Goal: Task Accomplishment & Management: Manage account settings

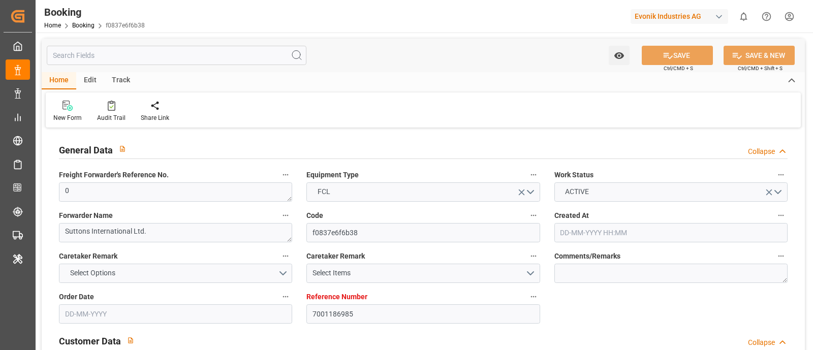
type input "7001186985"
type input "9622629"
type input "Evergreen"
type input "Evergreen Marine Corp."
type input "NLRTM"
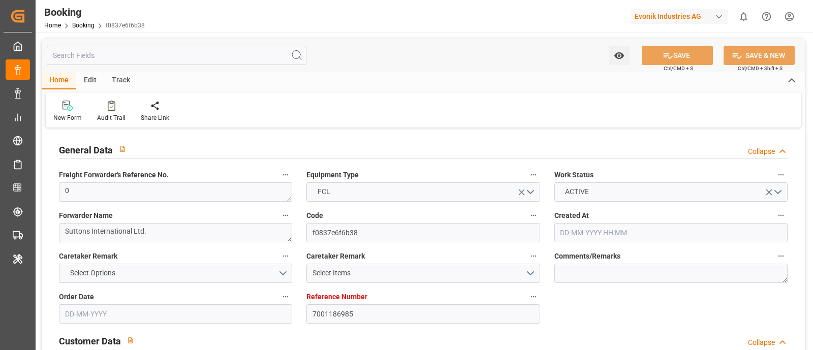
type input "USNYC"
type input "28"
type input "4"
type input "04-06-2025 16:09"
type input "04-06-2025"
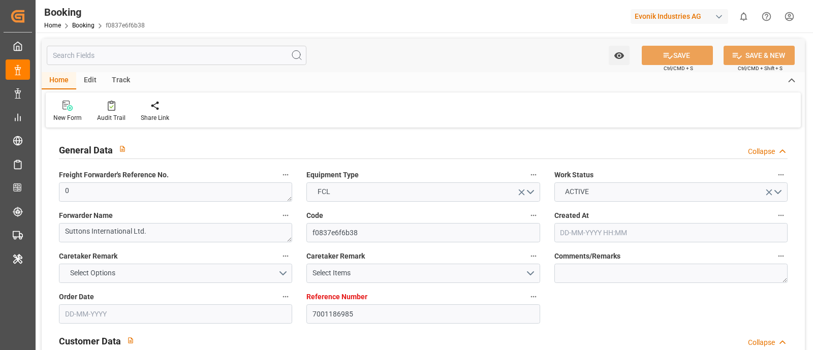
type input "07-08-2025"
type input "18-06-2025"
type input "19-07-2025 00:00"
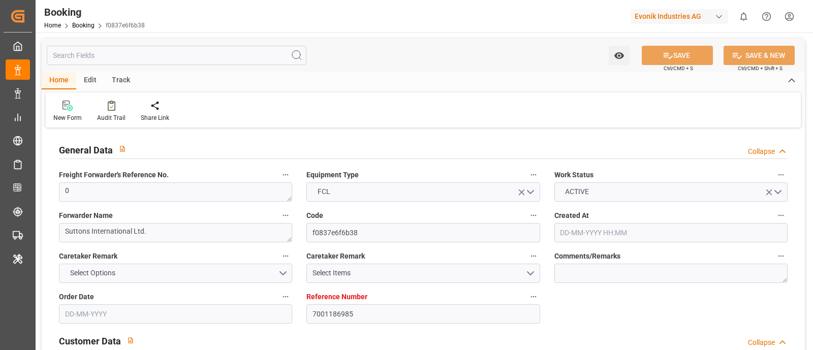
type input "14-08-2025 00:00"
type input "30-07-2025 00:00"
type input "16-08-2025 00:00"
type input "14-07-2025"
type input "19-08-2025 10:32"
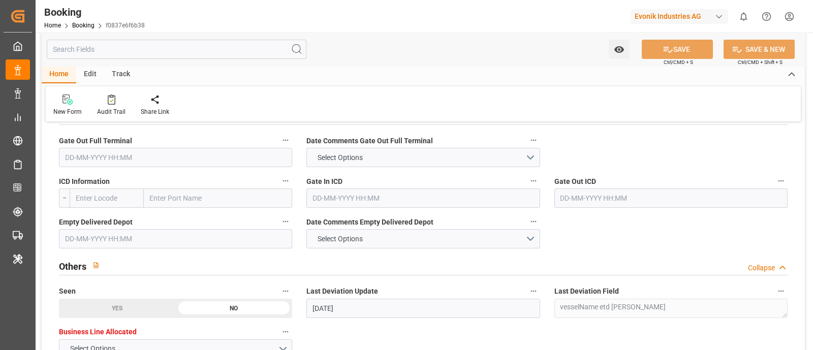
scroll to position [1461, 0]
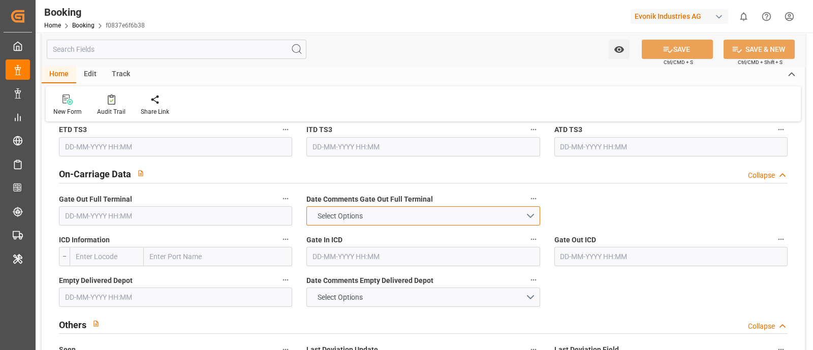
click at [530, 217] on button "Select Options" at bounding box center [422, 215] width 233 height 19
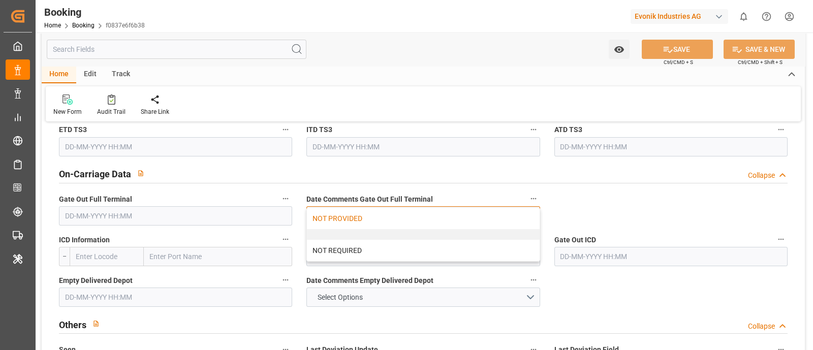
click at [362, 214] on div "NOT PROVIDED" at bounding box center [423, 218] width 232 height 21
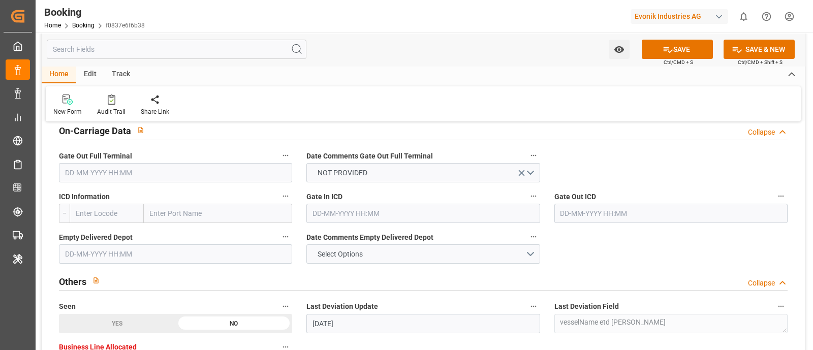
scroll to position [1524, 0]
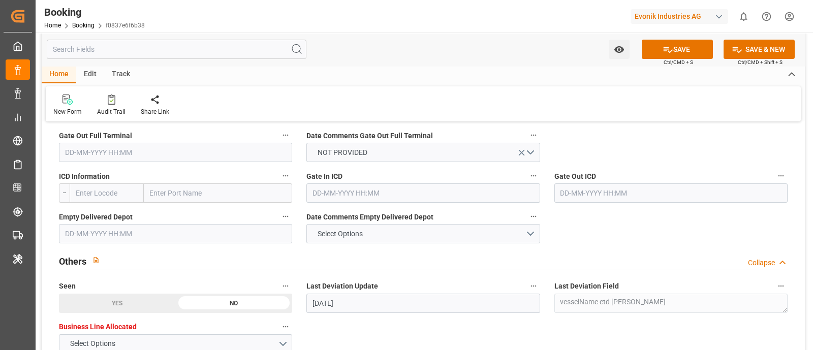
click at [74, 234] on input "text" at bounding box center [175, 233] width 233 height 19
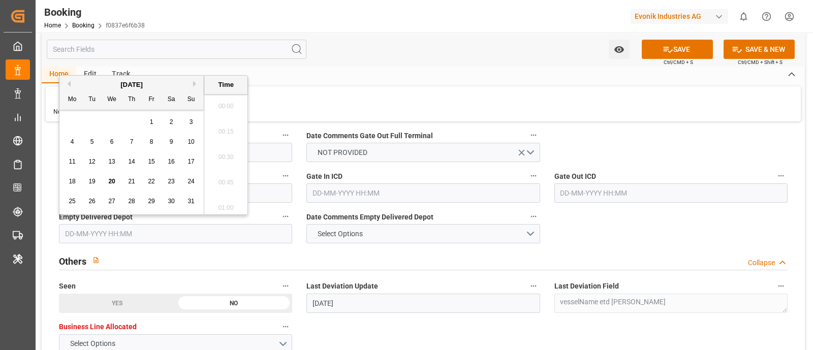
scroll to position [1553, 0]
click at [96, 179] on div "19" at bounding box center [92, 182] width 13 height 12
type input "19-08-2025 00:00"
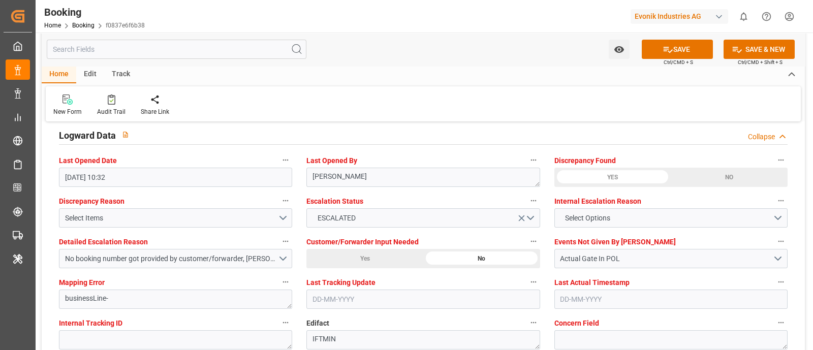
scroll to position [1905, 0]
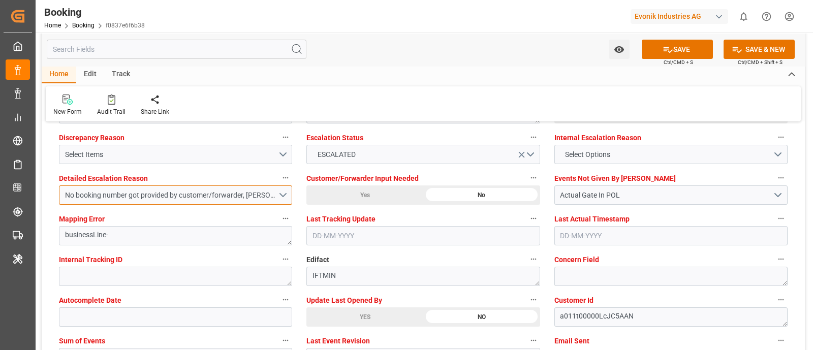
click at [286, 197] on button "No booking number got provided by customer/forwarder, Carrier hasn't provided t…" at bounding box center [175, 194] width 233 height 19
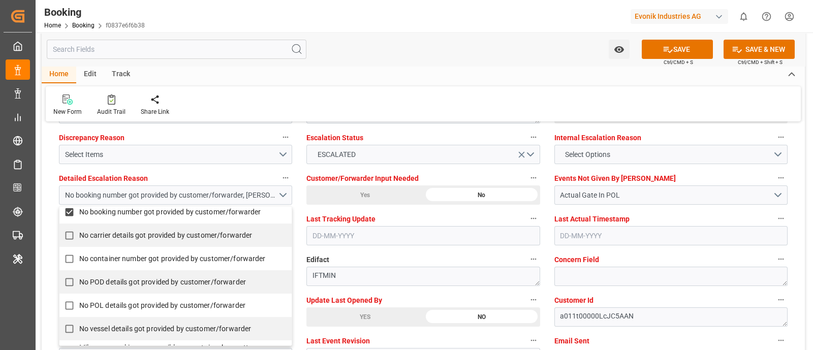
scroll to position [289, 0]
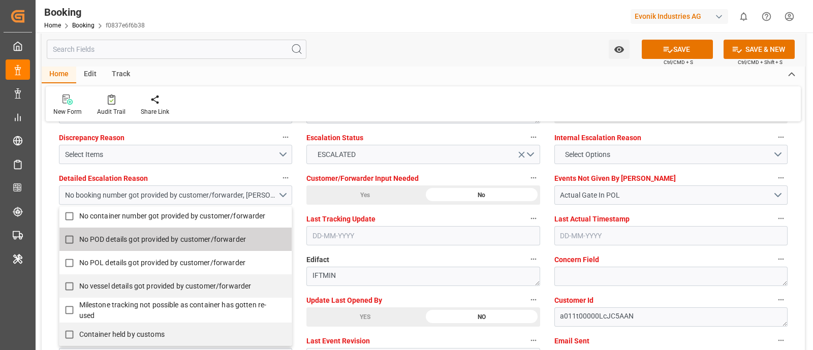
click at [728, 168] on div "Events Not Given By Carrier Actual Gate In POL" at bounding box center [670, 188] width 247 height 41
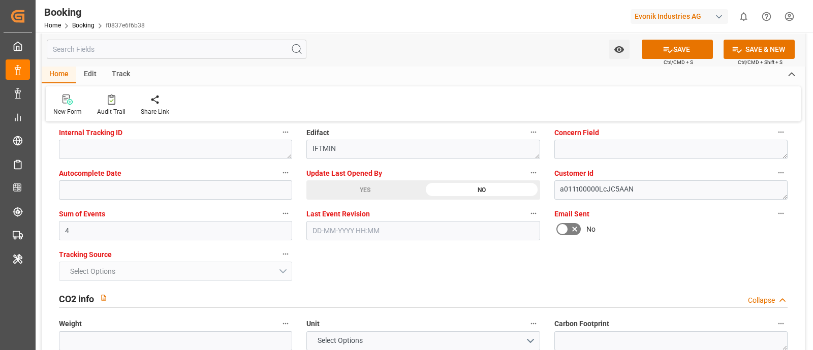
scroll to position [1842, 0]
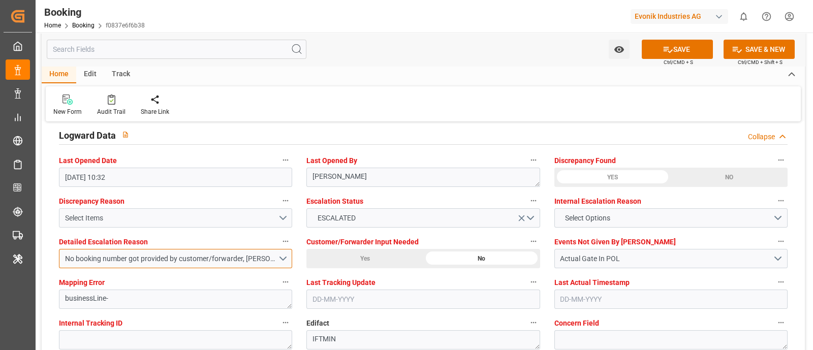
drag, startPoint x: 284, startPoint y: 259, endPoint x: 193, endPoint y: 207, distance: 104.4
click at [285, 259] on button "No booking number got provided by customer/forwarder, Carrier hasn't provided t…" at bounding box center [175, 258] width 233 height 19
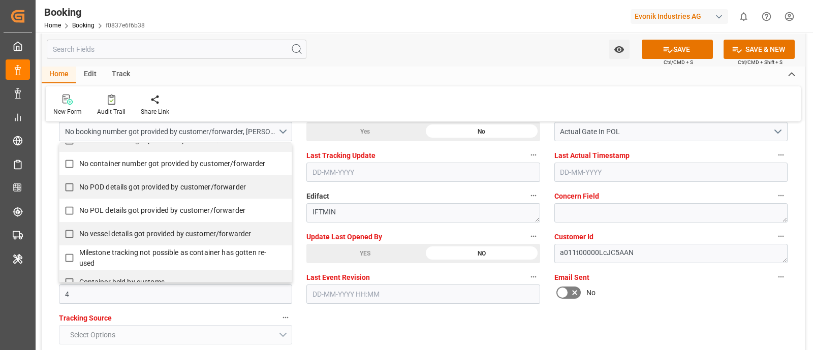
scroll to position [289, 0]
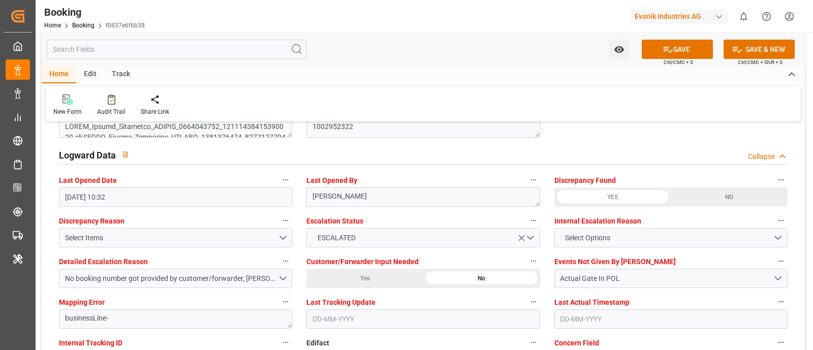
scroll to position [1842, 0]
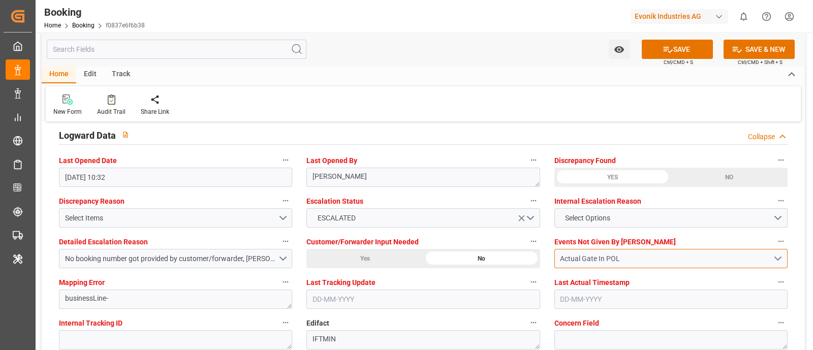
click at [776, 257] on button "Actual Gate In POL" at bounding box center [670, 258] width 233 height 19
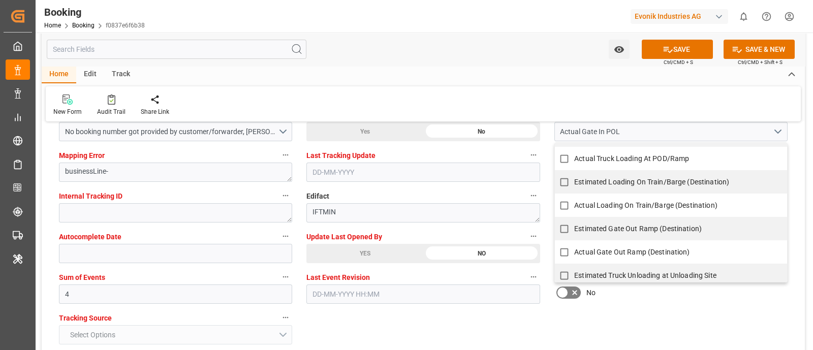
scroll to position [865, 0]
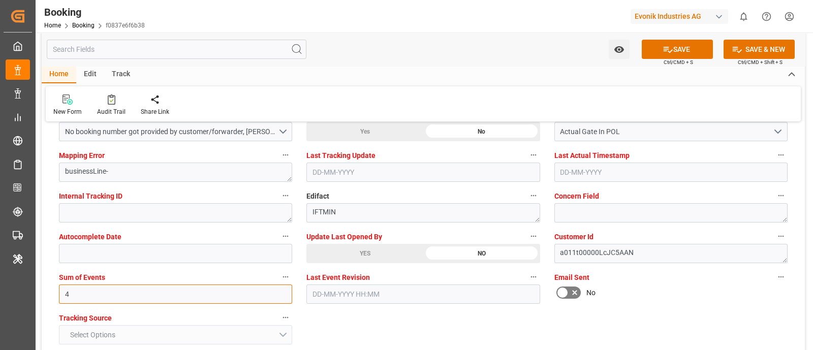
click at [76, 293] on input "4" at bounding box center [175, 294] width 233 height 19
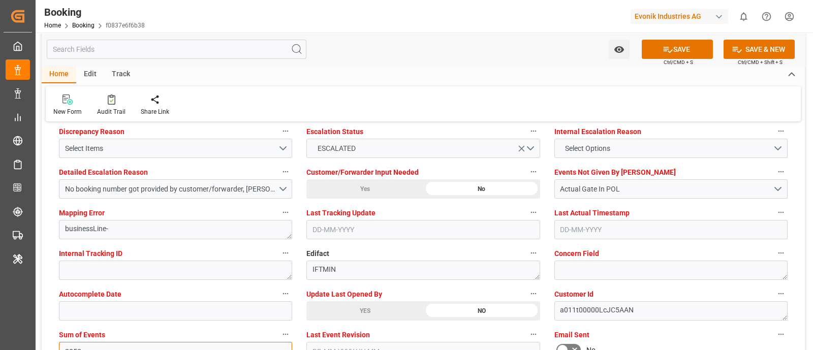
scroll to position [1842, 0]
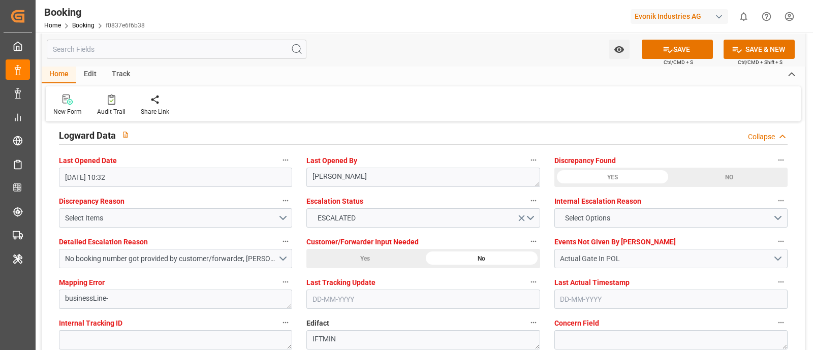
type input "2052"
click at [777, 255] on button "Actual Gate In POL" at bounding box center [670, 258] width 233 height 19
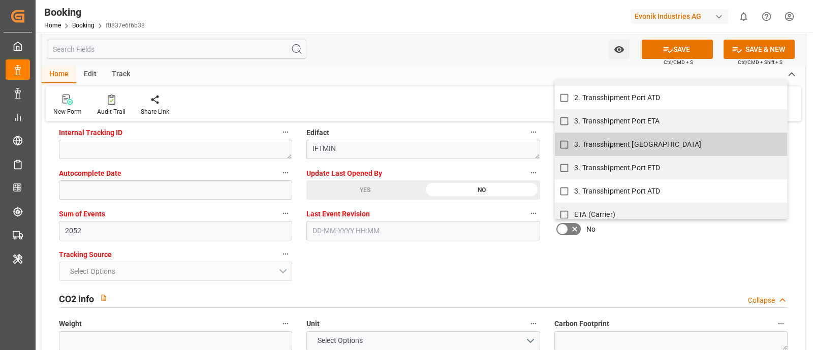
scroll to position [635, 0]
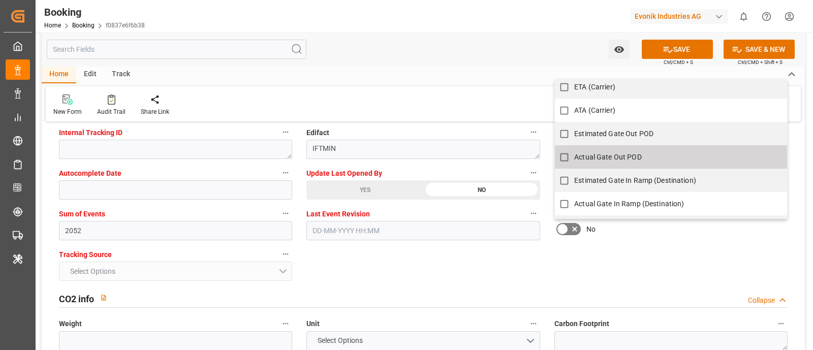
click at [559, 153] on input "Actual Gate Out POD" at bounding box center [564, 157] width 20 height 20
checkbox input "true"
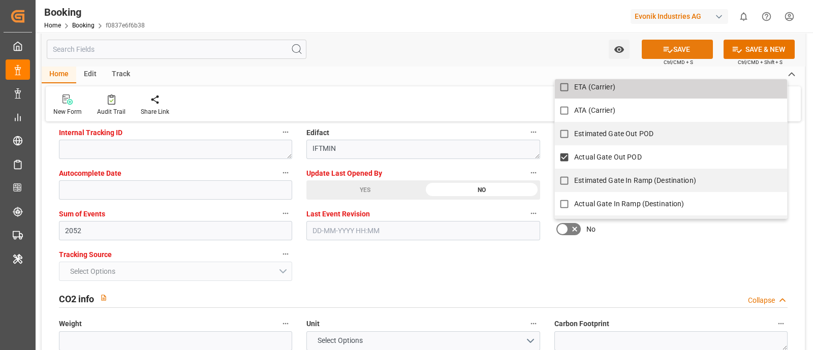
click at [675, 52] on button "SAVE" at bounding box center [677, 49] width 71 height 19
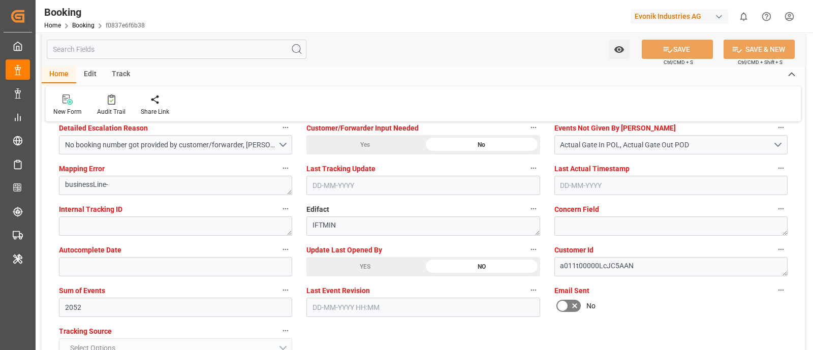
scroll to position [2032, 0]
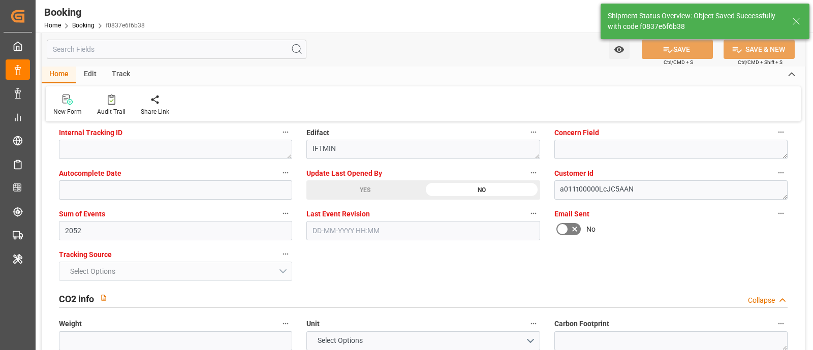
type textarea "Shashidhar Mm"
type input "20-08-2025 10:26"
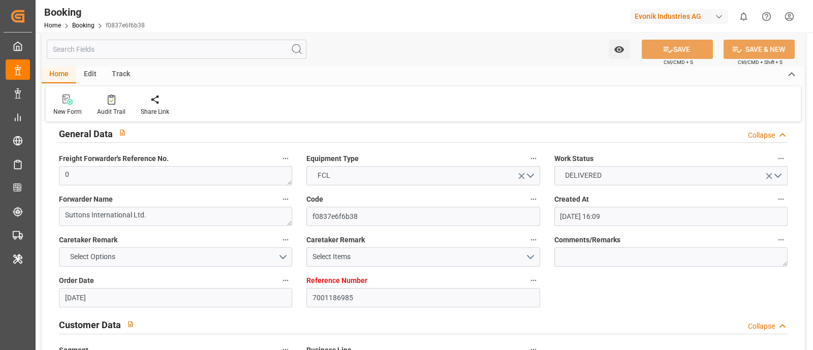
scroll to position [0, 0]
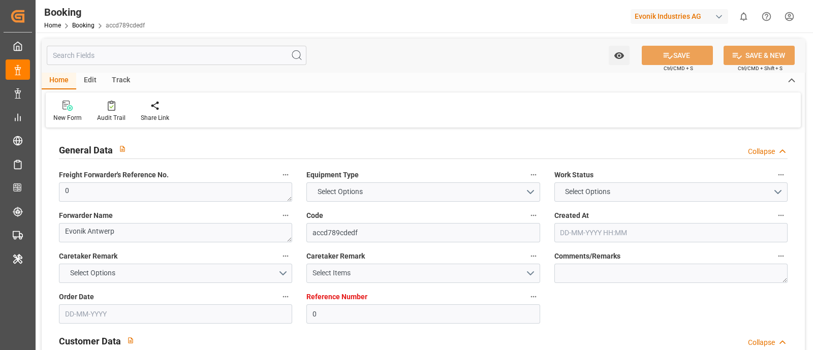
type input "0"
type input "9944467"
type input "Hyundai"
type input "Hyundai Merchant Marine Co.Ltd."
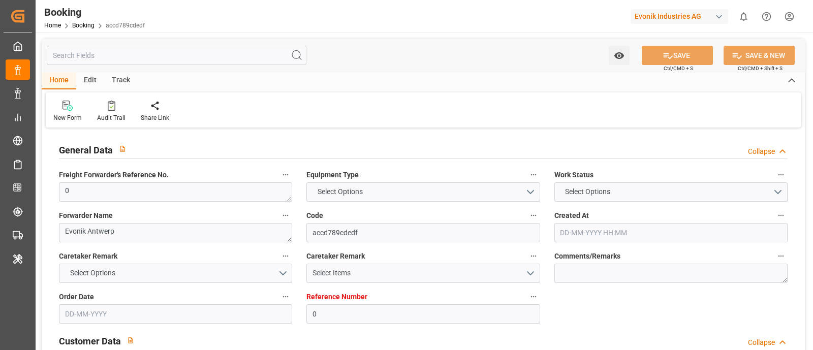
type input "BEANR"
type input "THLCH"
type input "39"
type input "0"
type input "28-05-2025 14:45"
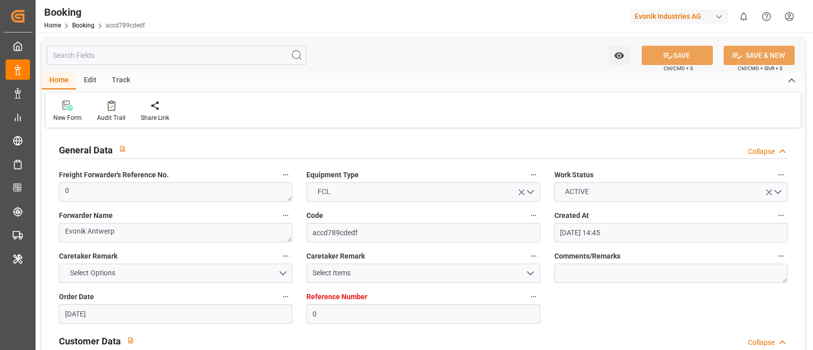
type input "28-05-2025"
type input "09-08-2025"
type input "24-06-2025"
type input "24-06-2025 00:00"
type input "08-07-2025 00:00"
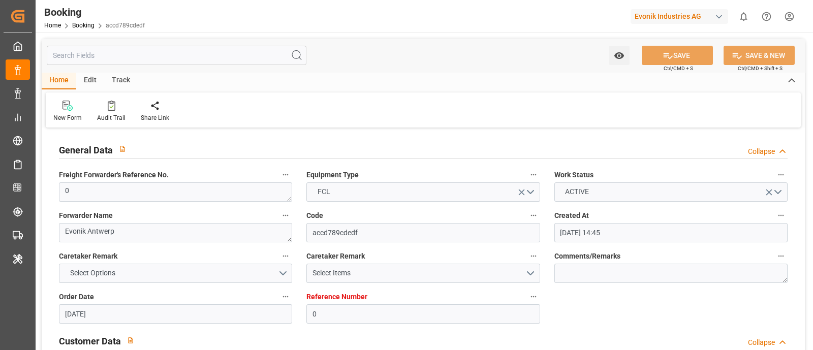
type input "02-07-2025 00:00"
type input "08-07-2025 00:00"
type input "01-07-2025 00:00"
type input "[DATE] 00:00"
type input "09-08-2025 00:00"
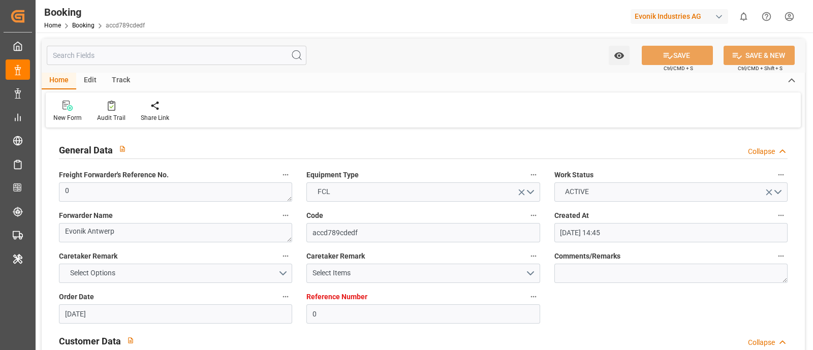
type input "[DATE] 00:00"
type input "[DATE] 10:32"
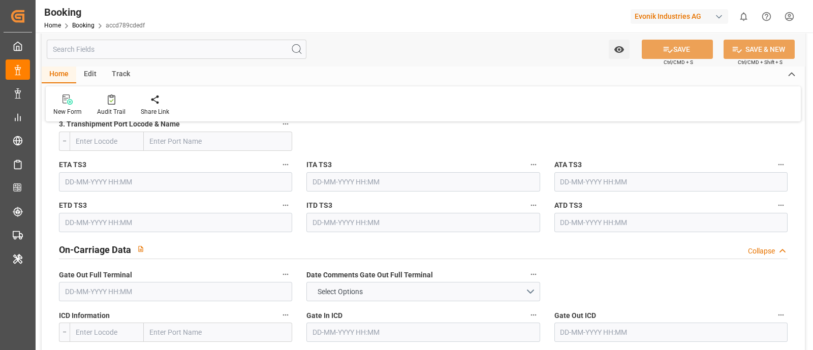
scroll to position [1439, 0]
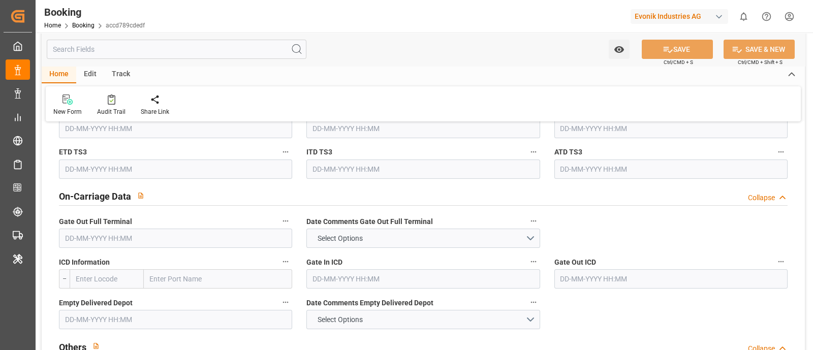
click at [97, 245] on input "text" at bounding box center [175, 238] width 233 height 19
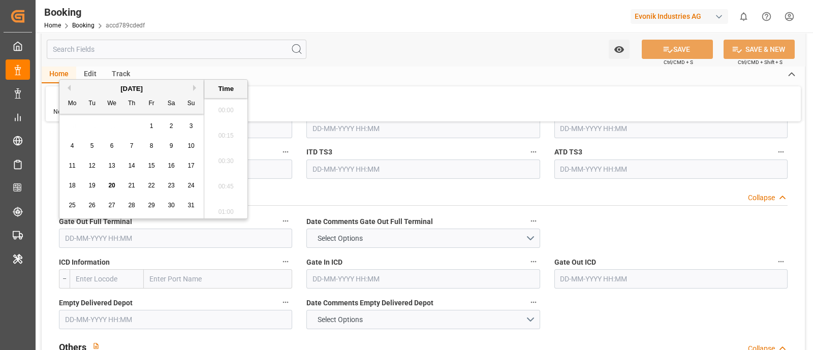
scroll to position [1553, 0]
click at [109, 187] on span "20" at bounding box center [111, 185] width 7 height 7
type input "20-08-2025 00:00"
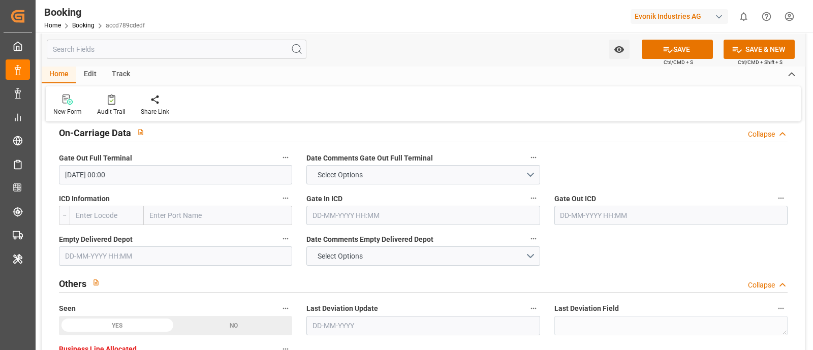
click at [115, 184] on div "Gate Out Full Terminal 20-08-2025 00:00" at bounding box center [175, 167] width 247 height 41
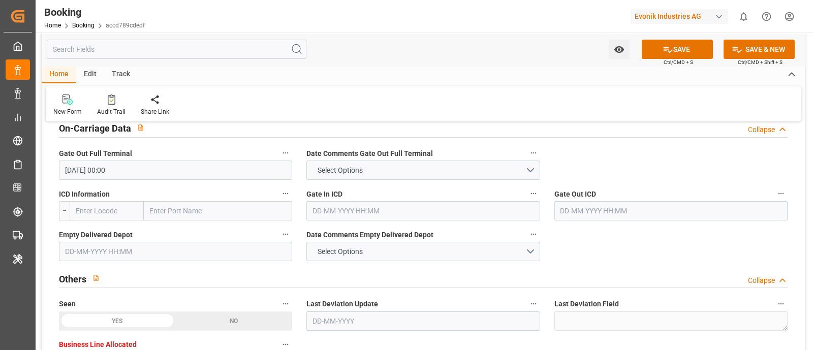
scroll to position [1566, 0]
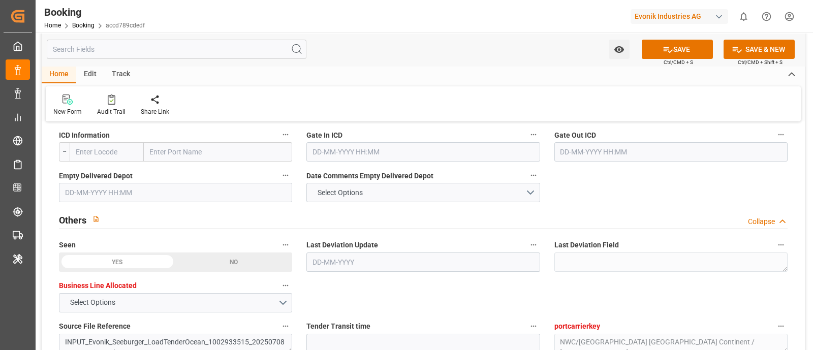
click at [105, 193] on input "text" at bounding box center [175, 192] width 233 height 19
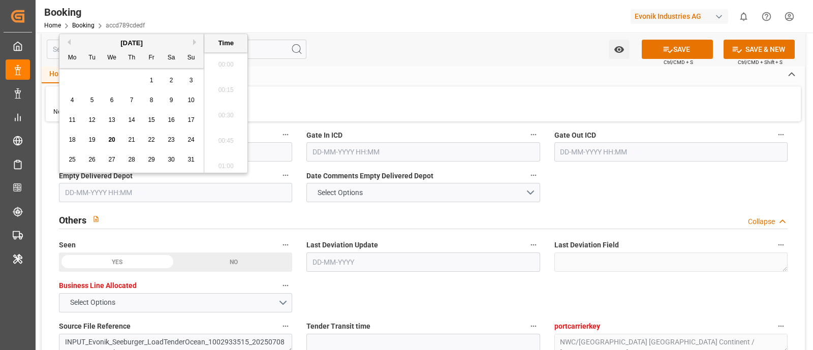
scroll to position [1578, 0]
click at [112, 142] on span "20" at bounding box center [111, 139] width 7 height 7
type input "20-08-2025 00:00"
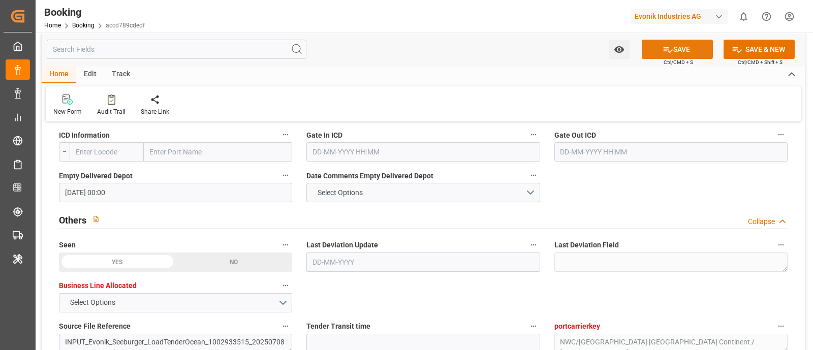
click at [681, 48] on button "SAVE" at bounding box center [677, 49] width 71 height 19
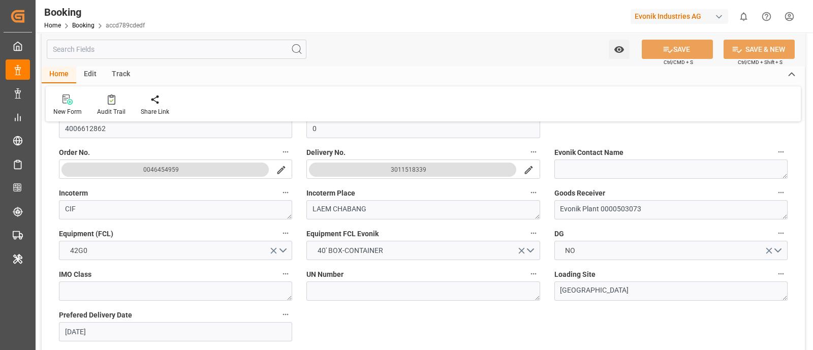
scroll to position [0, 0]
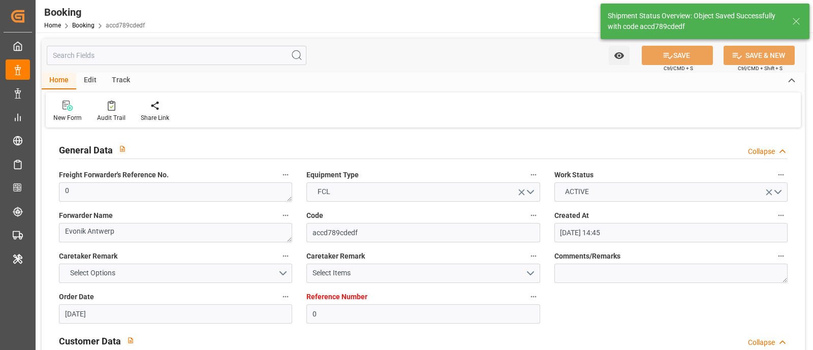
type textarea "[PERSON_NAME]"
type input "20-08-2025 10:30"
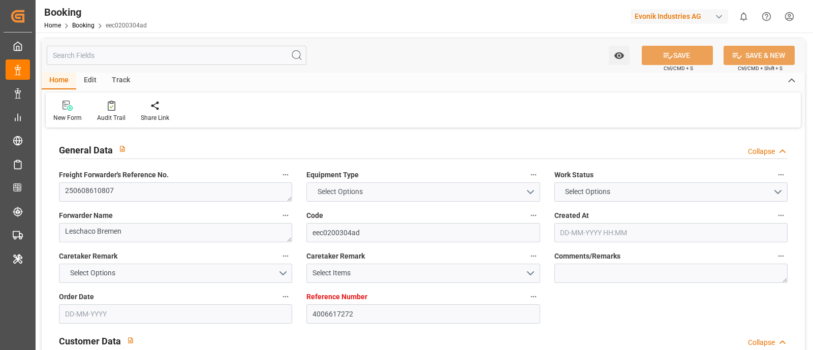
type input "4006617272"
type input "9933016"
type input "ONE"
type input "Ocean Network Express"
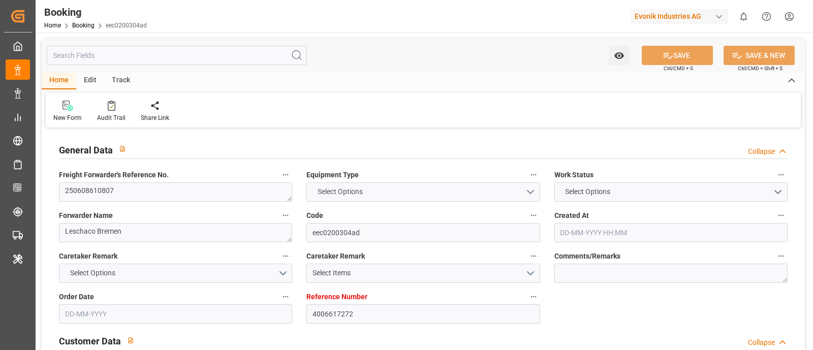
type input "DEHAM"
type input "DZALG"
type input "47"
type input "ESALG"
type input "0"
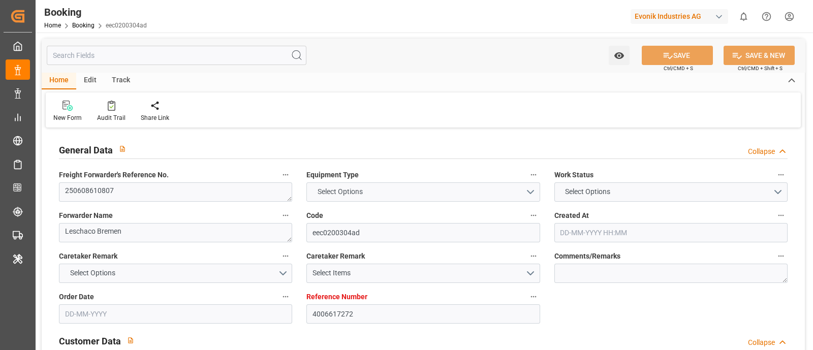
type input "0"
type input "DEHAM"
type input "DZALG"
type input "30-05-2025 08:16"
type input "30-05-2025"
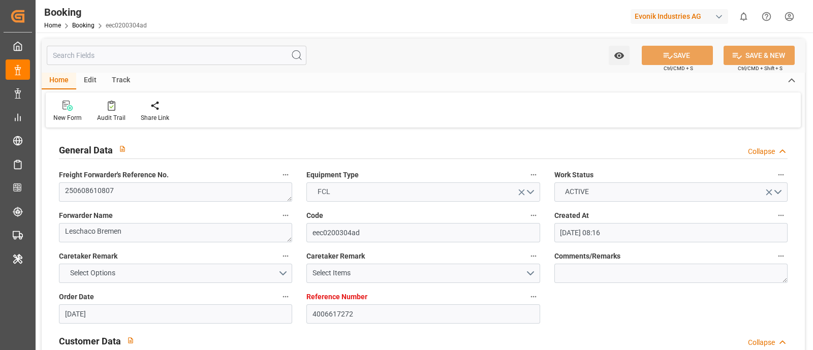
type input "31-07-2025"
type input "16-06-2025"
type input "16-06-2025 00:00"
type input "30-05-2025"
type input "01-07-2025 15:00"
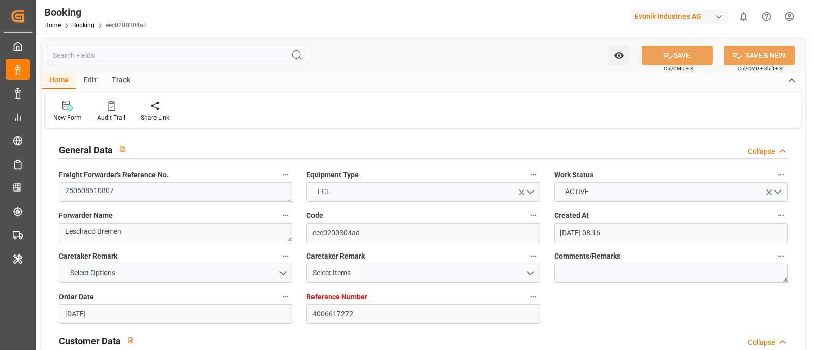
type input "20-06-2025 00:00"
type input "20-06-2025"
type input "01-07-2025 15:21"
type input "25-06-2025 01:54"
type input "14-08-2025 16:15"
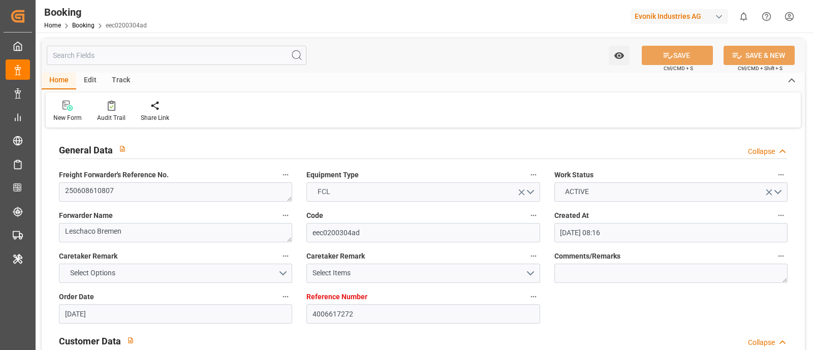
type input "01-07-2025 00:00"
type input "01-07-2025"
type input "17-08-2025 11:30"
type input "10-07-2025 00:00"
type input "06-07-2025 20:30"
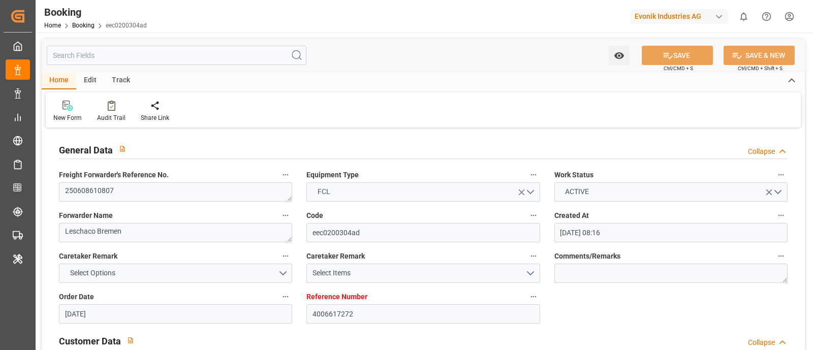
type input "10-07-2025 12:45"
type input "15-07-2025 00:00"
type input "07-07-2025 02:30"
type input "09-08-2025 16:15"
type input "16-06-2025"
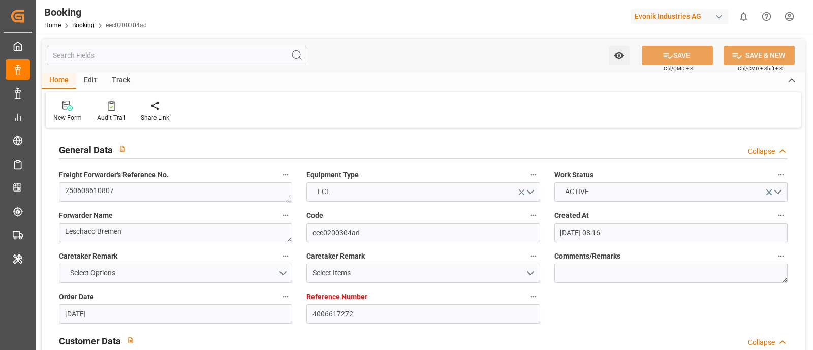
type input "20-08-2025 05:32"
type input "20-08-2025"
type input "13-06-2025 13:30"
type input "27-06-2025 21:30"
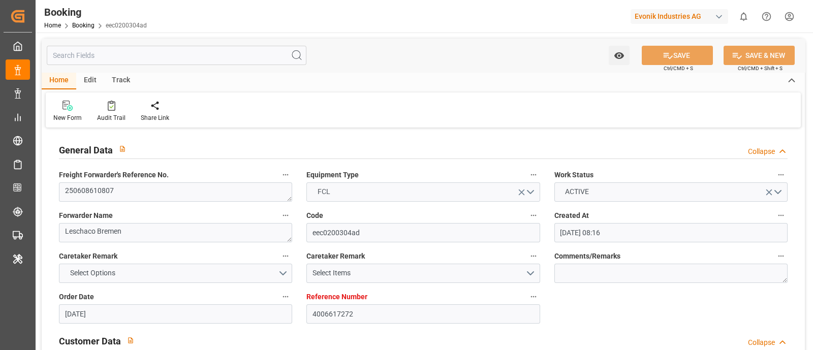
type input "01-07-2025 12:58"
type input "30-06-2025 11:58"
type input "30-06-2025 15:57"
type input "01-07-2025 15:00"
type input "01-07-2025 15:42"
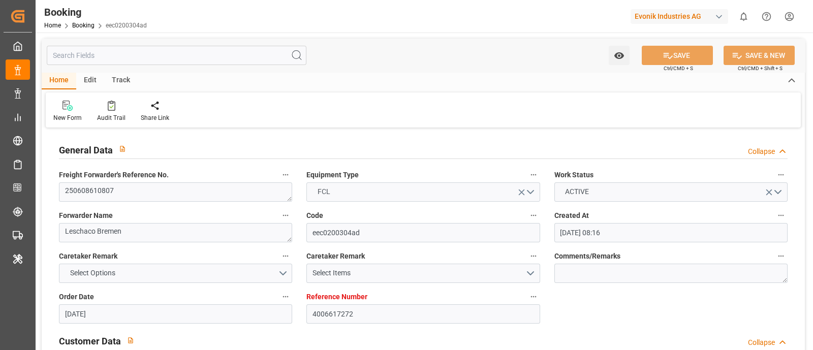
type input "10-07-2025 08:00"
type input "10-07-2025 12:38"
type input "10-07-2025 09:30"
type input "07-07-2025 03:30"
type input "10-07-2025 17:58"
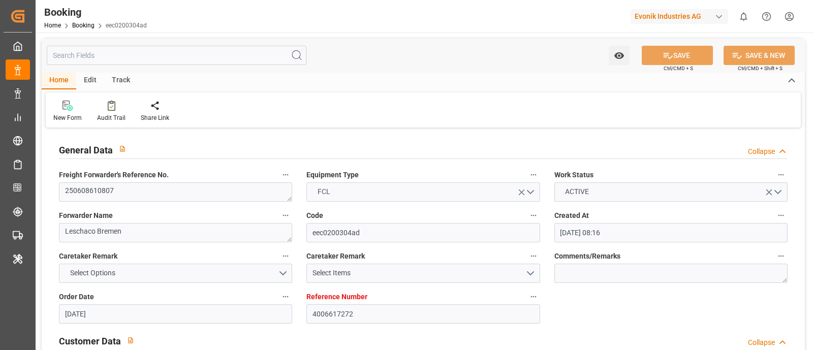
type input "10-07-2025 14:32"
type input "10-07-2025 18:53"
type input "07-07-2025 07:51"
type input "25-07-2025 15:23"
type input "10-07-2025 19:02"
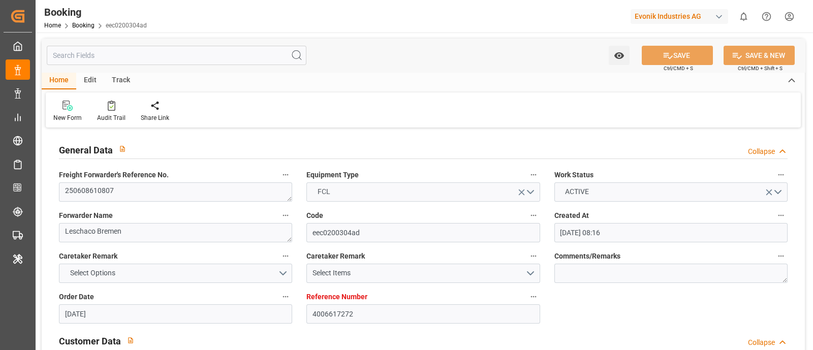
type input "14-08-2025 16:15"
type input "19-08-2025 22:27"
type input "17-08-2025 13:00"
type input "12-07-2025 09:30"
type input "17-08-2025 17:30"
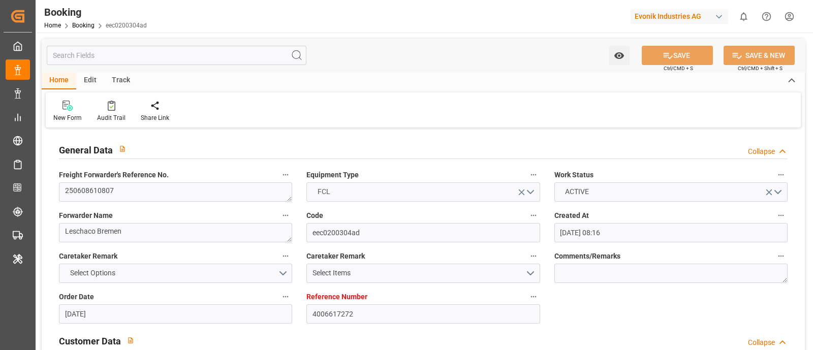
type input "12-07-2025 14:00"
type input "21-08-2025 13:00"
type input "18-08-2025 16:30"
type input "13-07-2025 13:00"
click at [100, 119] on div "Audit Trail" at bounding box center [111, 117] width 28 height 9
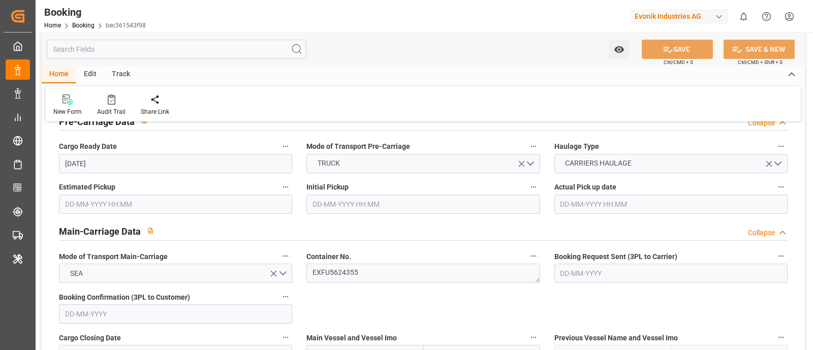
scroll to position [572, 0]
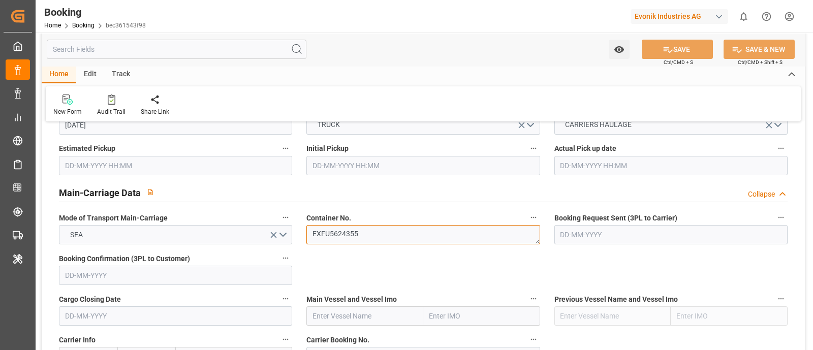
click at [363, 232] on textarea "EXFU5624355" at bounding box center [422, 234] width 233 height 19
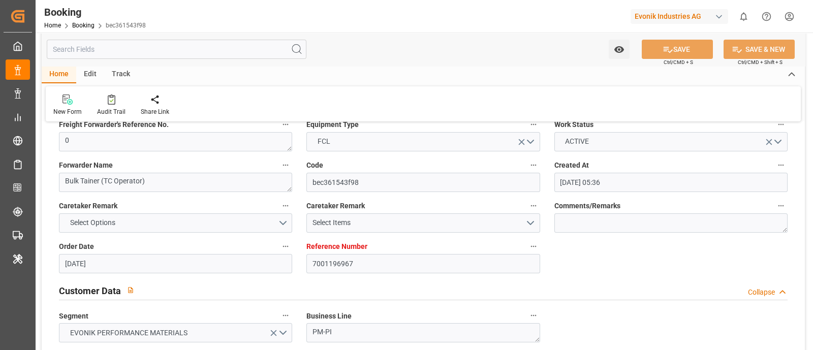
scroll to position [0, 0]
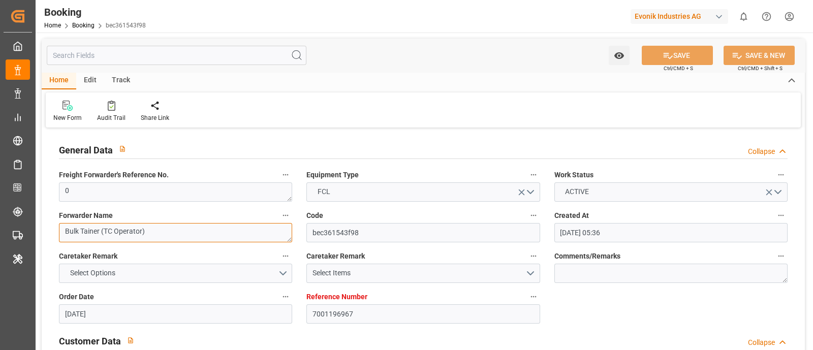
click at [66, 227] on textarea "Bulk Tainer (TC Operator)" at bounding box center [175, 232] width 233 height 19
drag, startPoint x: 66, startPoint y: 227, endPoint x: 170, endPoint y: 244, distance: 105.1
click at [170, 244] on div "Forwarder Name Bulk Tainer (TC Operator)" at bounding box center [175, 225] width 247 height 41
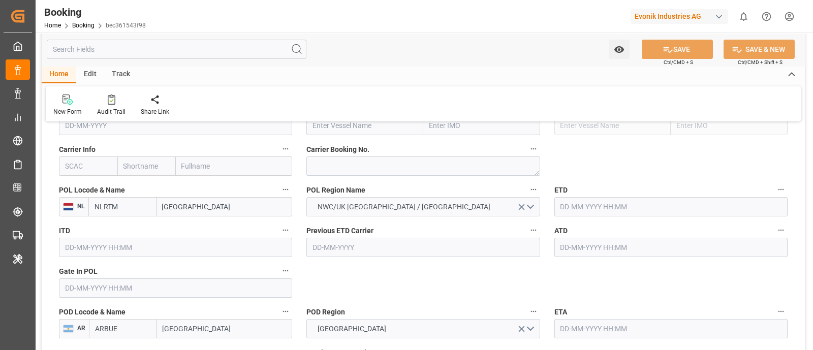
scroll to position [572, 0]
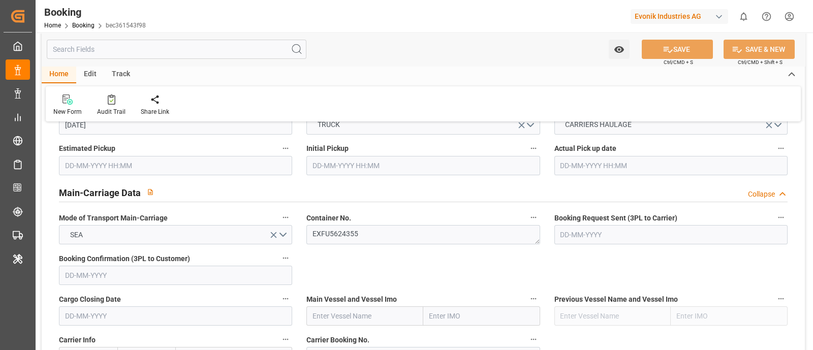
click at [329, 223] on label "Container No." at bounding box center [422, 218] width 233 height 14
click at [527, 223] on button "Container No." at bounding box center [533, 217] width 13 height 13
click at [329, 237] on div at bounding box center [406, 175] width 813 height 350
click at [329, 237] on div "Description Audits" at bounding box center [406, 175] width 813 height 350
click at [329, 237] on textarea "EXFU5624355" at bounding box center [422, 234] width 233 height 19
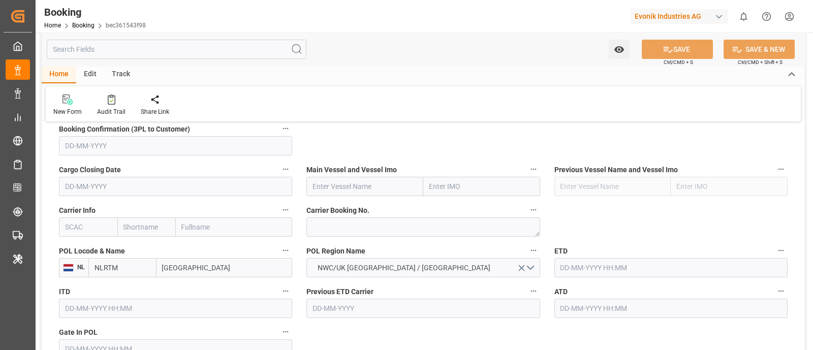
scroll to position [762, 0]
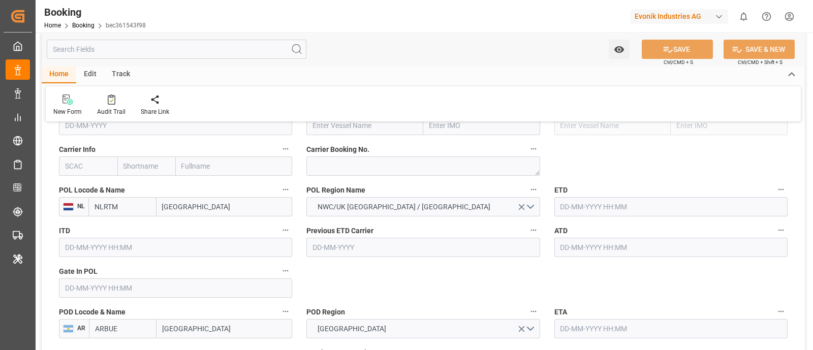
click at [83, 171] on input "text" at bounding box center [88, 166] width 58 height 19
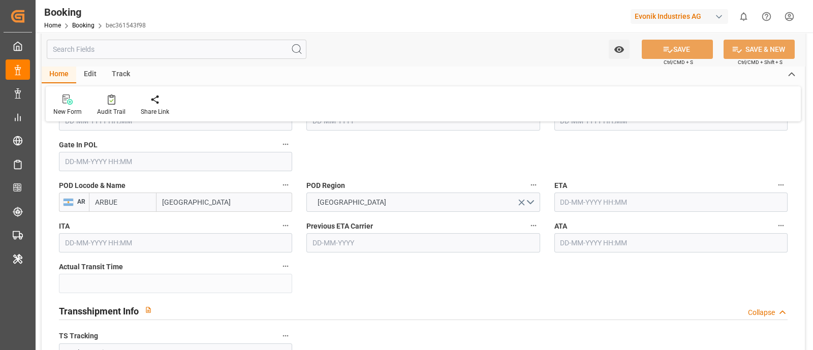
scroll to position [699, 0]
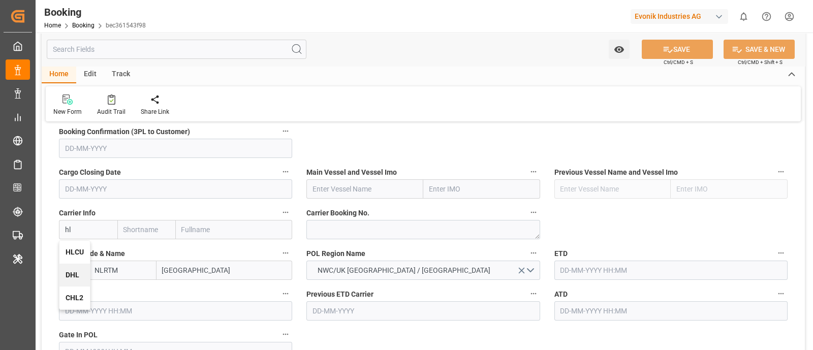
click at [70, 250] on b "HLCU" at bounding box center [75, 252] width 18 height 8
type input "HLCU"
type input "Hapag [PERSON_NAME]"
type input "Hapag [PERSON_NAME] Aktiengesellschaft"
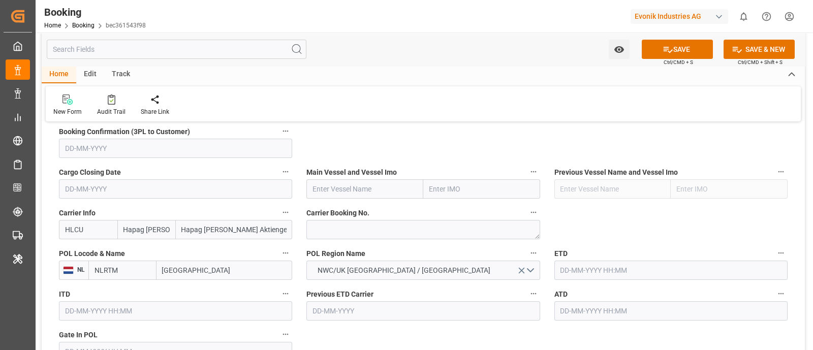
type input "HLCU"
click at [349, 181] on input "text" at bounding box center [364, 188] width 117 height 19
paste input "MSC BRUNELLA"
type input "MSC BRUNELLA"
click at [391, 216] on div "MSC BRUNELLA - 9702106" at bounding box center [354, 211] width 95 height 23
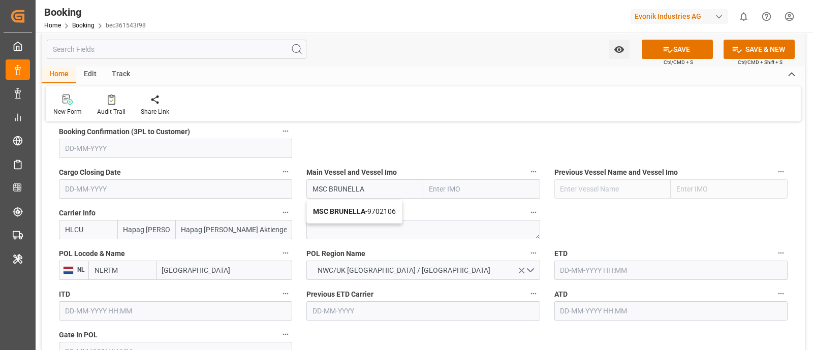
type input "9702106"
type input "MSC BRUNELLA"
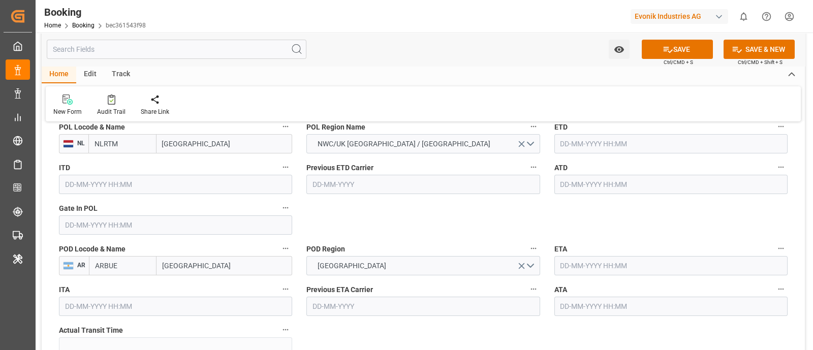
click at [66, 227] on input "text" at bounding box center [175, 224] width 233 height 19
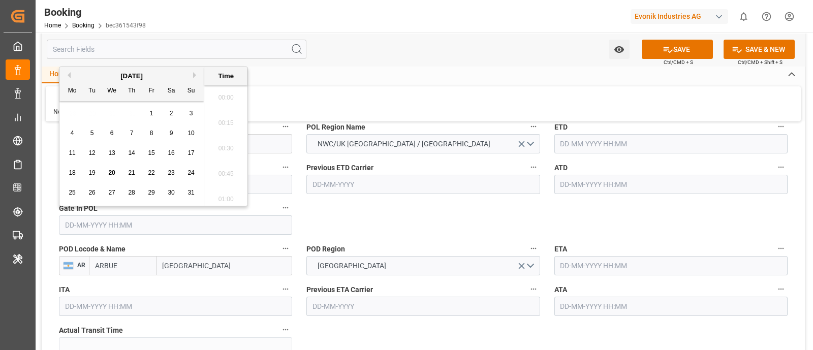
scroll to position [1629, 0]
paste input "2025-06-27"
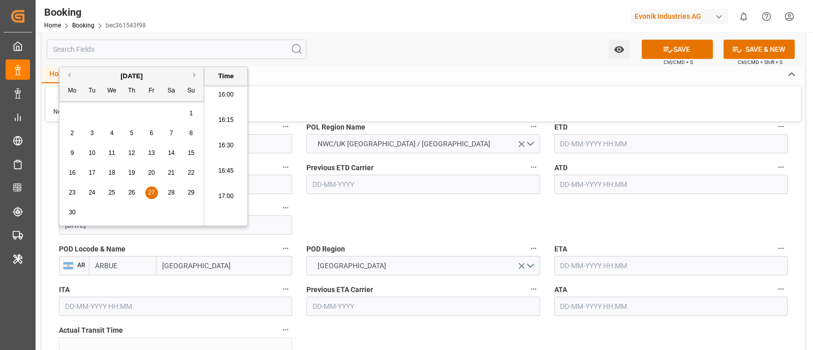
click at [130, 190] on span "26" at bounding box center [131, 192] width 7 height 7
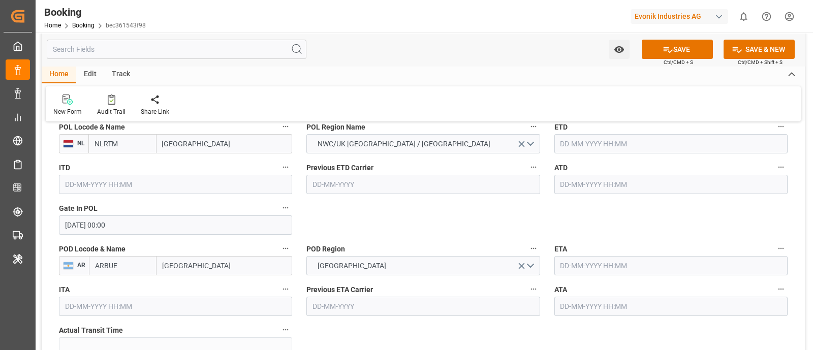
click at [77, 216] on input "26-06-2025 00:00" at bounding box center [175, 224] width 233 height 19
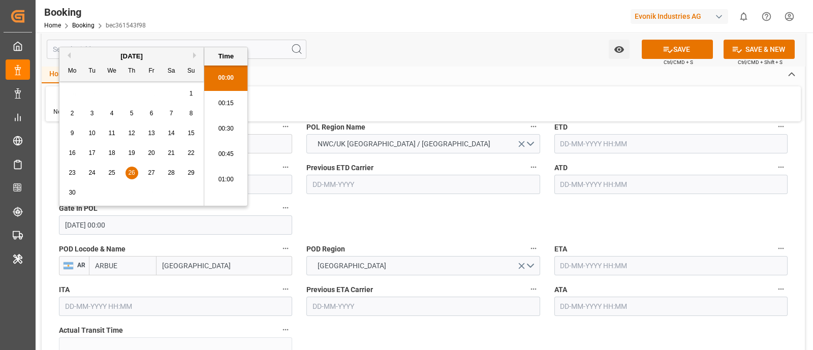
click at [151, 171] on span "27" at bounding box center [151, 172] width 7 height 7
type input "27-06-2025 00:00"
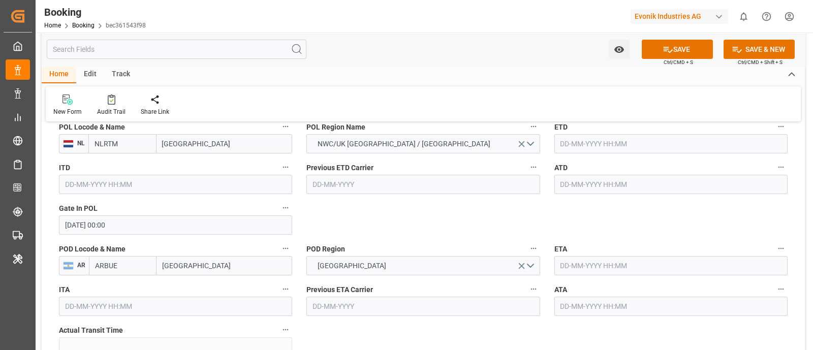
click at [623, 141] on input "text" at bounding box center [670, 143] width 233 height 19
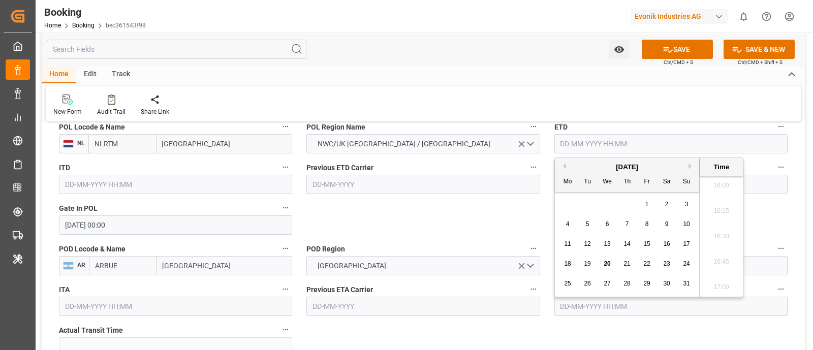
paste input "[DATE]"
type input "[DATE] 00:00"
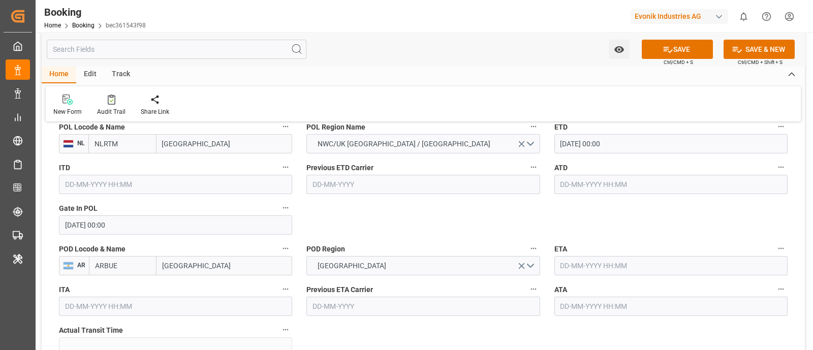
click at [601, 185] on input "text" at bounding box center [670, 184] width 233 height 19
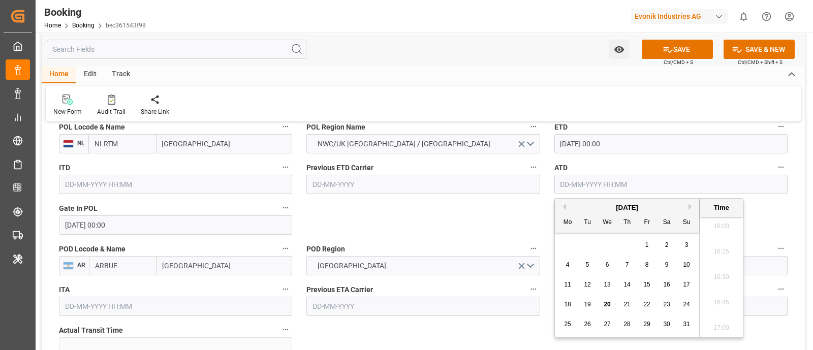
paste input "[DATE]"
type input "[DATE] 00:00"
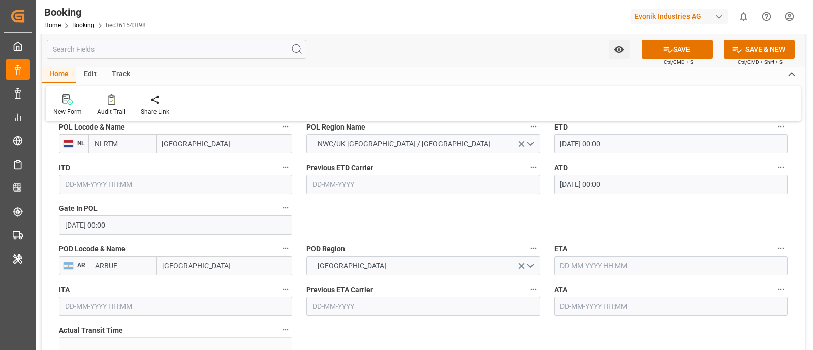
scroll to position [889, 0]
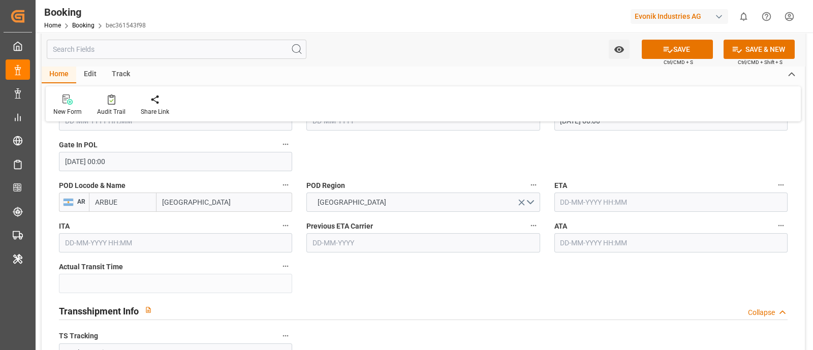
click at [610, 203] on input "text" at bounding box center [670, 202] width 233 height 19
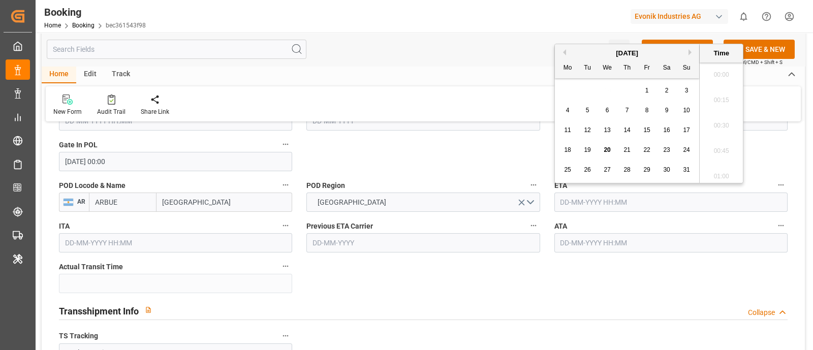
scroll to position [1629, 0]
click at [587, 169] on span "26" at bounding box center [587, 169] width 7 height 7
type input "[DATE] 00:00"
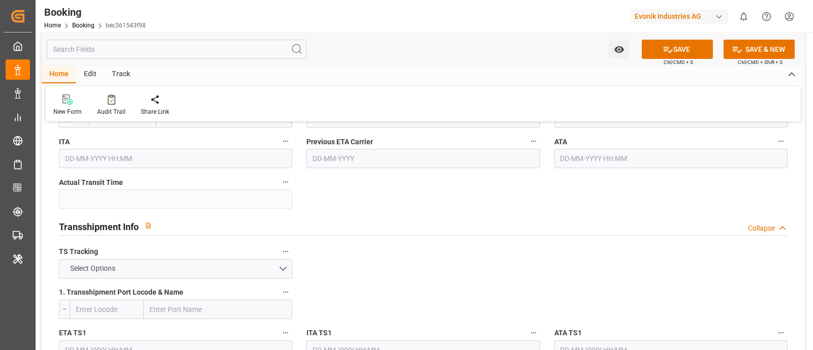
scroll to position [1016, 0]
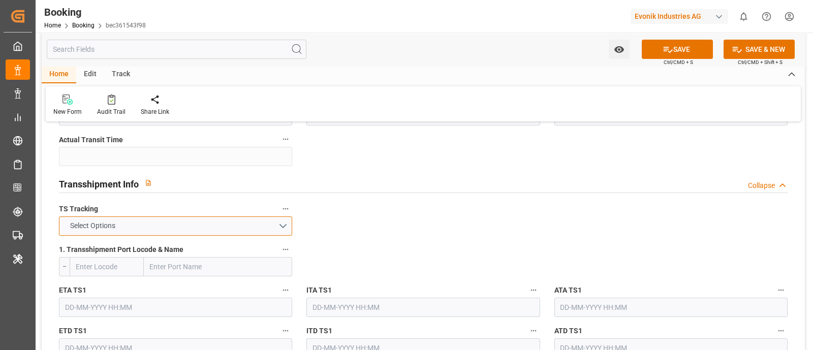
click at [257, 223] on button "Select Options" at bounding box center [175, 225] width 233 height 19
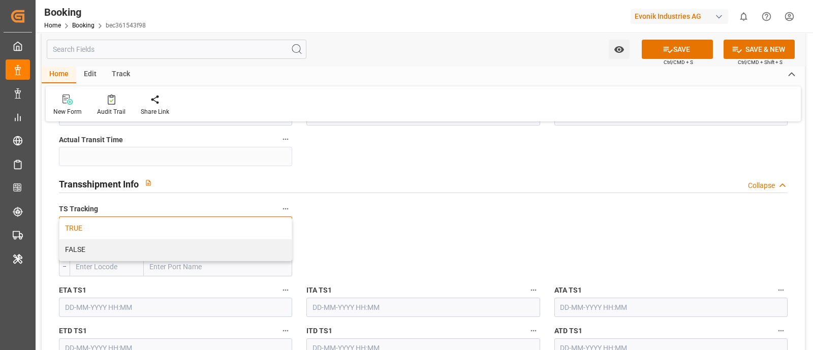
click at [115, 227] on div "TRUE" at bounding box center [175, 228] width 232 height 21
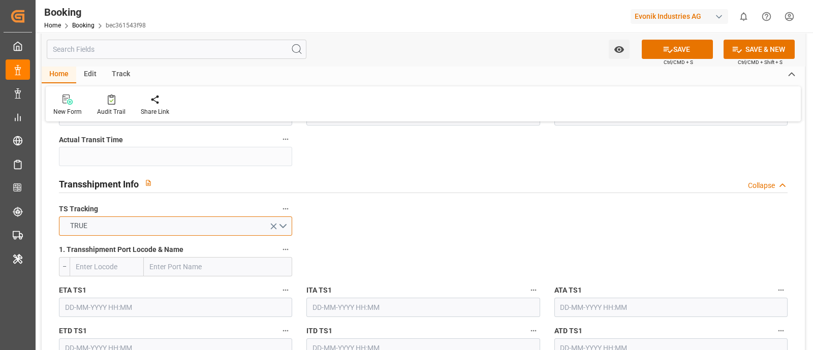
click at [137, 230] on button "TRUE" at bounding box center [175, 225] width 233 height 19
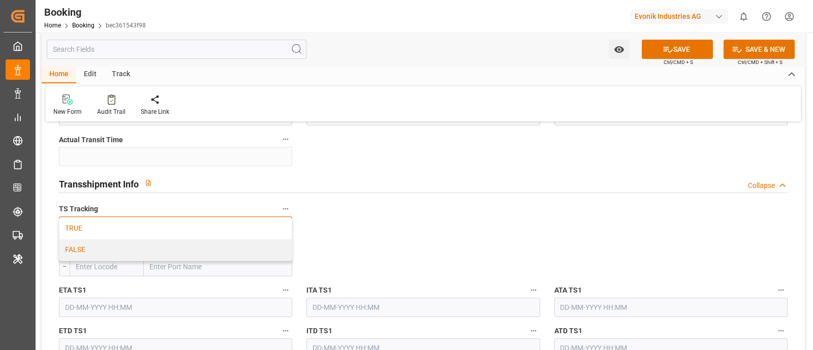
click at [119, 246] on div "FALSE" at bounding box center [175, 249] width 232 height 21
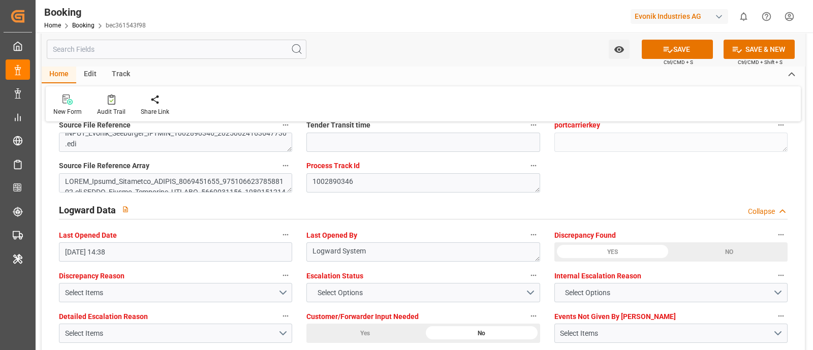
scroll to position [1842, 0]
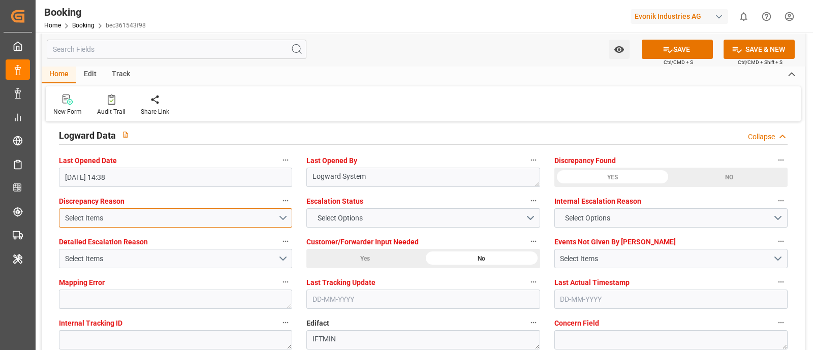
click at [215, 216] on div "Select Items" at bounding box center [171, 218] width 213 height 11
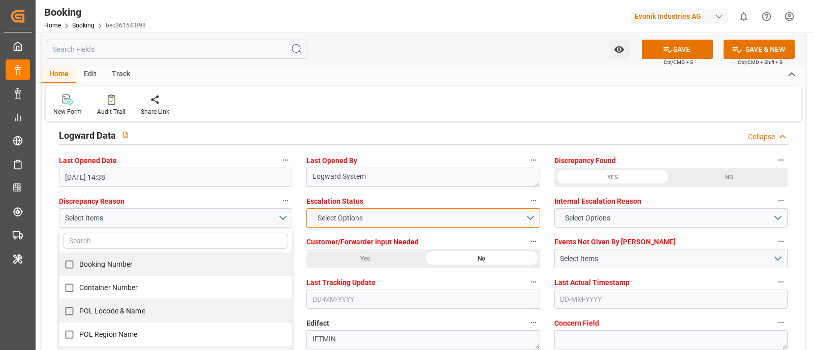
click at [464, 213] on button "Select Options" at bounding box center [422, 217] width 233 height 19
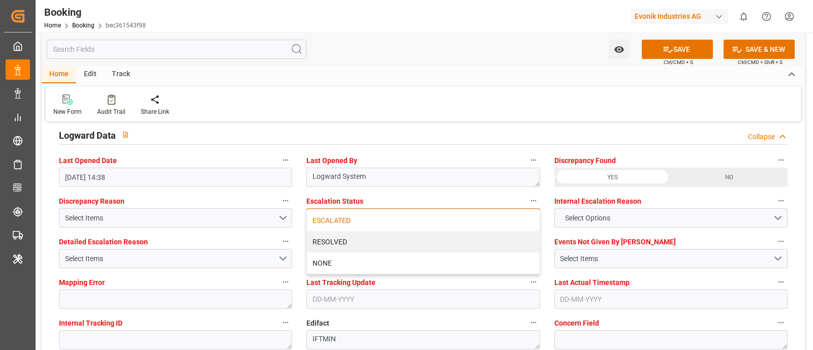
click at [383, 219] on div "ESCALATED" at bounding box center [423, 220] width 232 height 21
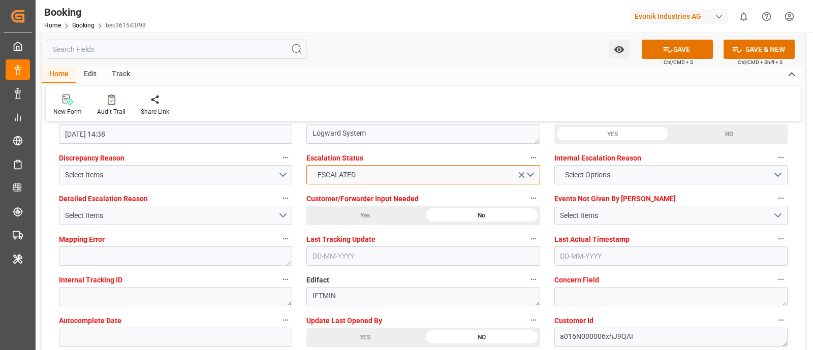
scroll to position [1905, 0]
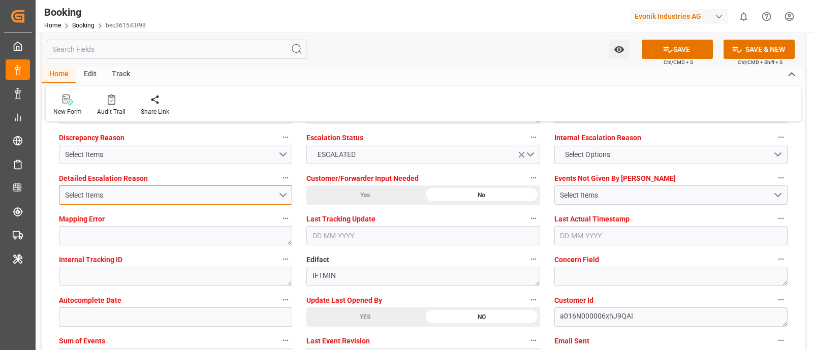
click at [153, 195] on div "Select Items" at bounding box center [171, 195] width 213 height 11
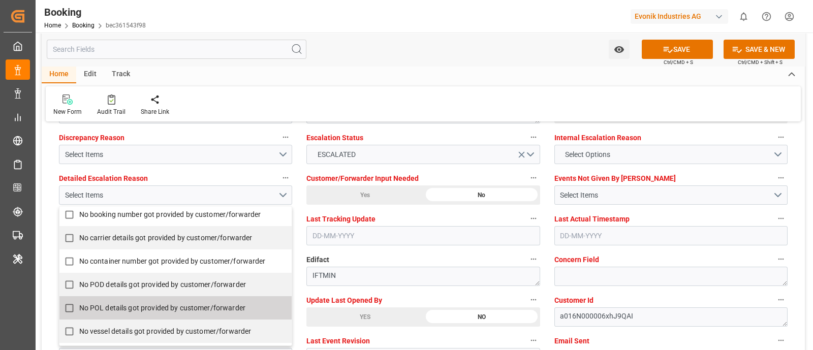
scroll to position [225, 0]
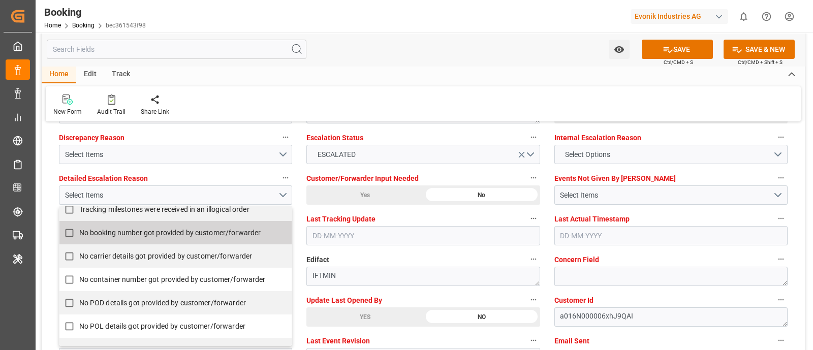
click at [67, 230] on input "No booking number got provided by customer/forwarder" at bounding box center [69, 233] width 20 height 20
checkbox input "true"
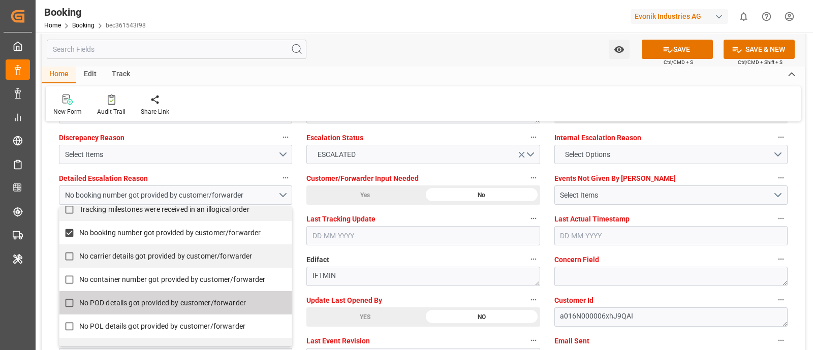
click at [382, 253] on label "Edifact" at bounding box center [422, 260] width 233 height 14
click at [527, 253] on button "Edifact" at bounding box center [533, 259] width 13 height 13
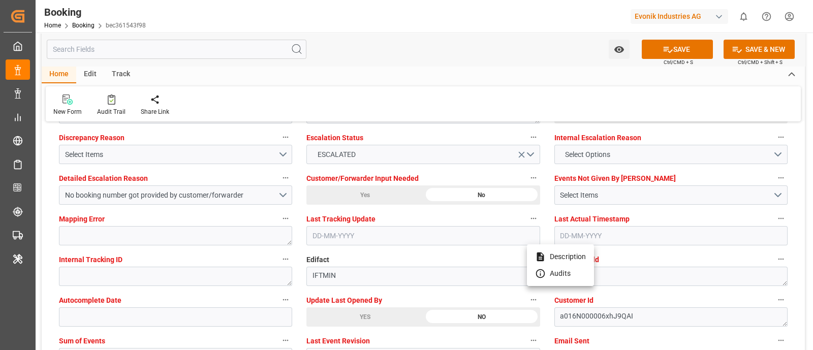
click at [699, 279] on div at bounding box center [406, 175] width 813 height 350
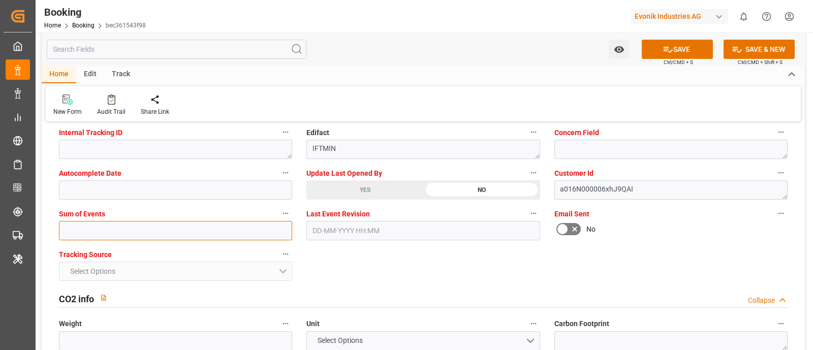
click at [97, 225] on input "text" at bounding box center [175, 230] width 233 height 19
type input "0"
click at [684, 47] on button "SAVE" at bounding box center [677, 49] width 71 height 19
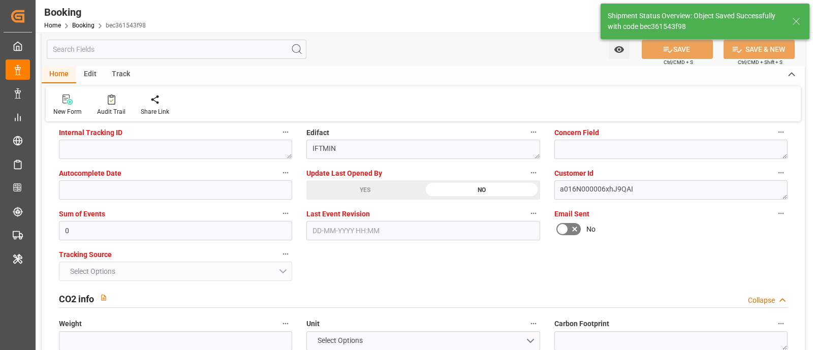
type input "03-07-2025 00:00"
type input "26-08-2025 00:00"
type input "20-08-2025 11:15"
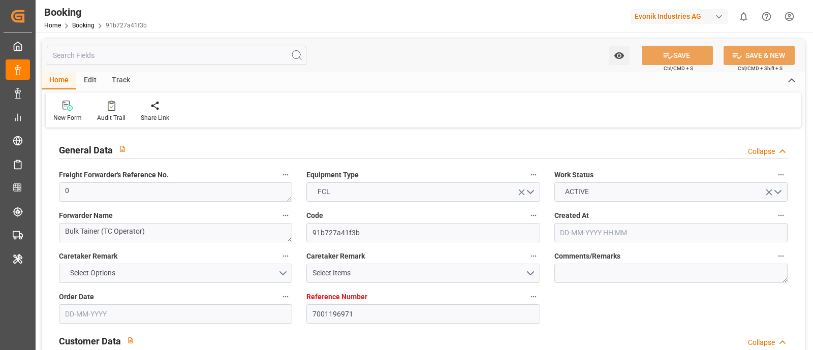
type input "[DATE] 05:36"
type input "[DATE]"
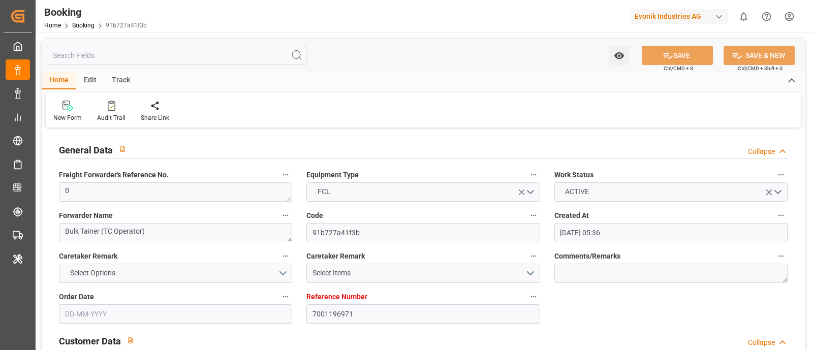
type input "[DATE] 14:38"
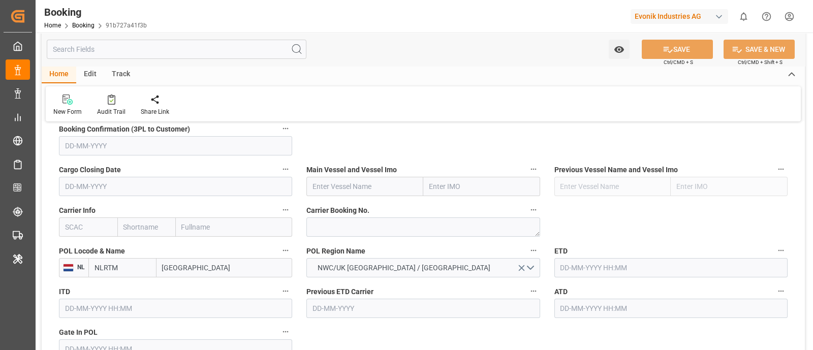
scroll to position [762, 0]
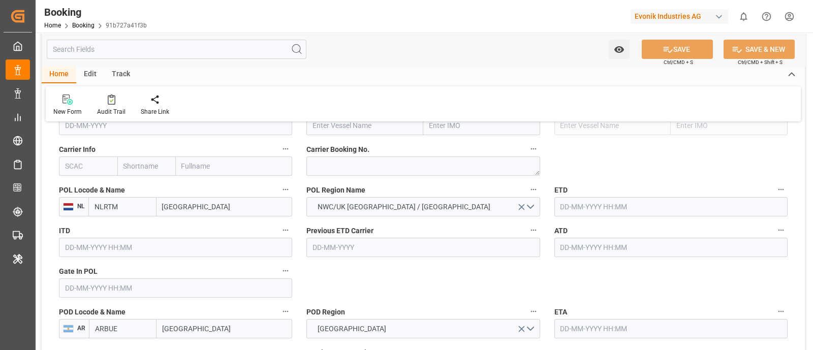
click at [81, 165] on input "text" at bounding box center [88, 166] width 58 height 19
click at [77, 188] on b "HLCU" at bounding box center [75, 188] width 18 height 8
type input "HLCU"
type input "Hapag [PERSON_NAME]"
type input "Hapag [PERSON_NAME] Aktiengesellschaft"
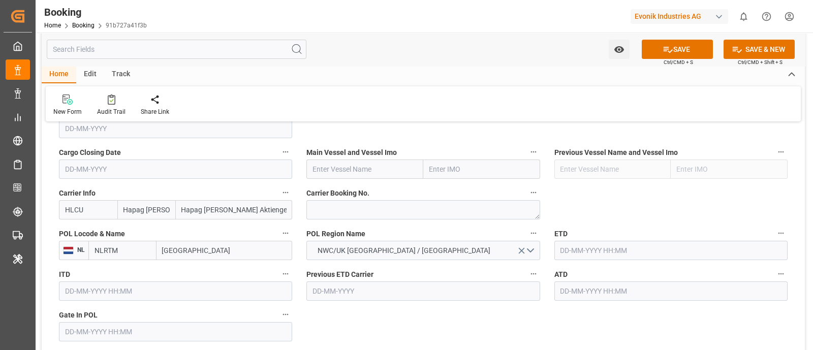
scroll to position [699, 0]
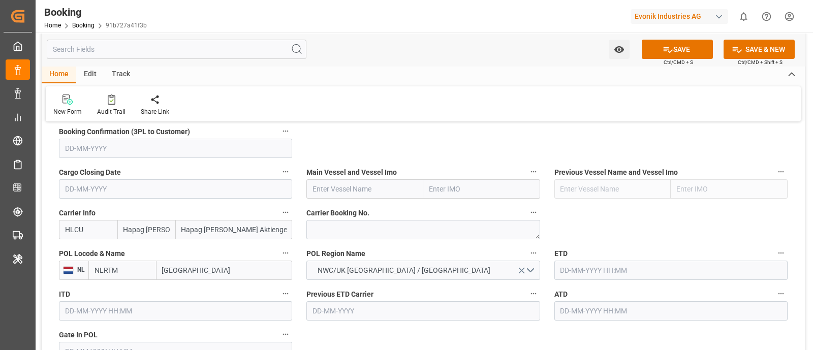
type input "HLCU"
click at [334, 197] on input "text" at bounding box center [364, 188] width 117 height 19
paste input "MSC ELMA"
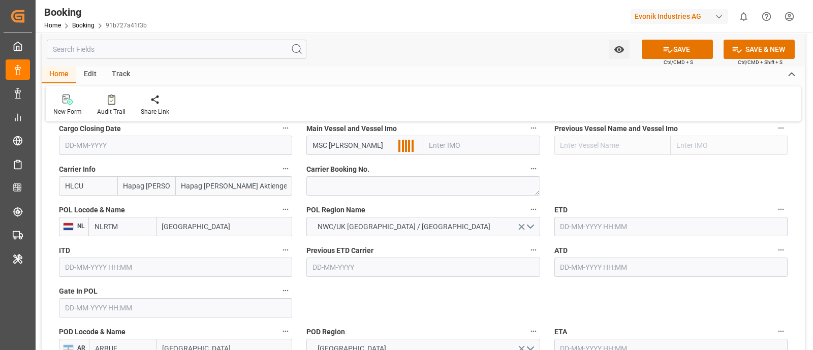
scroll to position [762, 0]
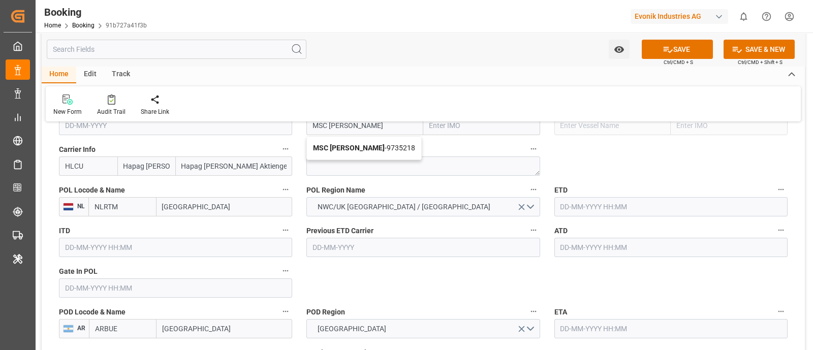
click at [382, 153] on div "MSC ELMA - 9735218" at bounding box center [364, 148] width 114 height 23
type input "MSC ELMA"
type input "9735218"
type input "MSC ELMA"
click at [90, 285] on input "text" at bounding box center [175, 287] width 233 height 19
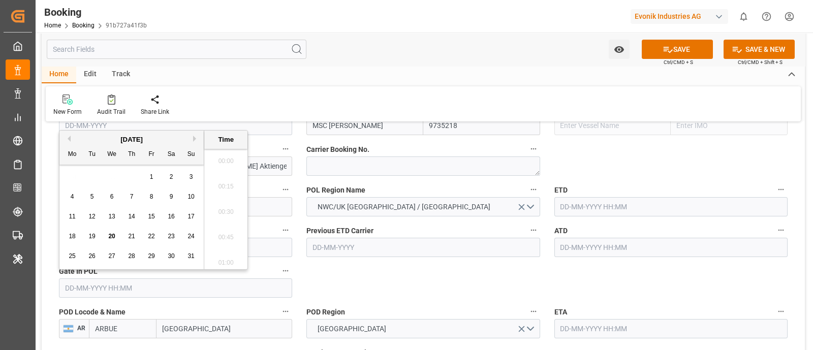
scroll to position [1655, 0]
paste input "2025-07-04"
type input "04-07-2025 00:00"
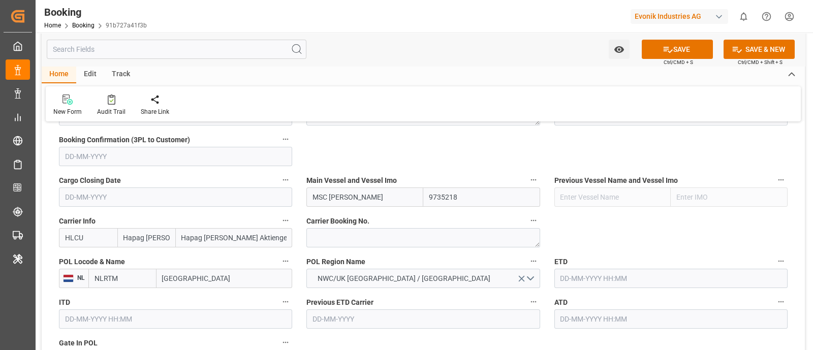
scroll to position [762, 0]
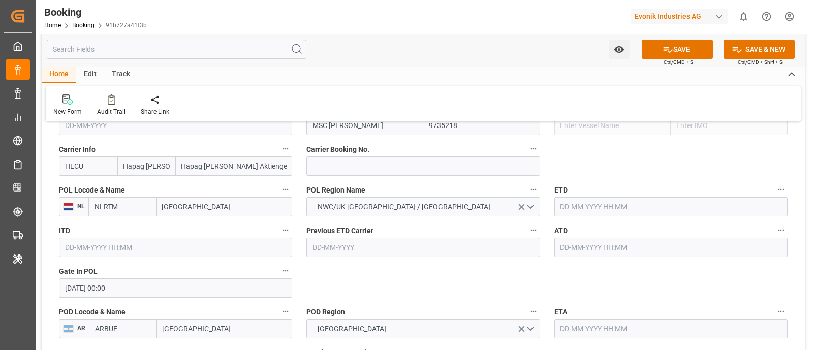
click at [630, 209] on input "text" at bounding box center [670, 206] width 233 height 19
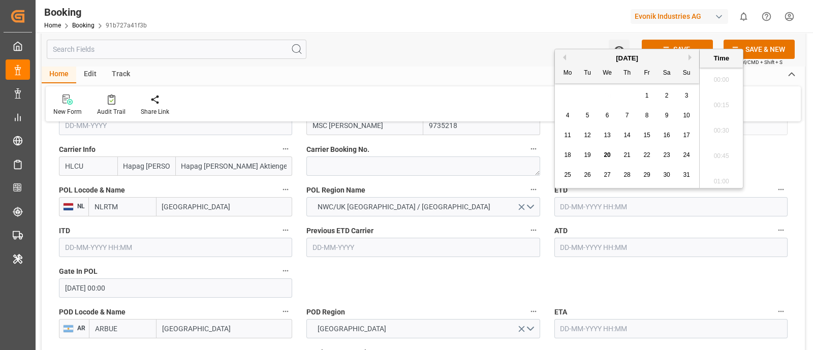
scroll to position [1655, 0]
paste input "2025-07-04"
click at [567, 115] on span "7" at bounding box center [568, 115] width 4 height 7
type input "07-07-2025 00:00"
click at [583, 251] on input "text" at bounding box center [670, 247] width 233 height 19
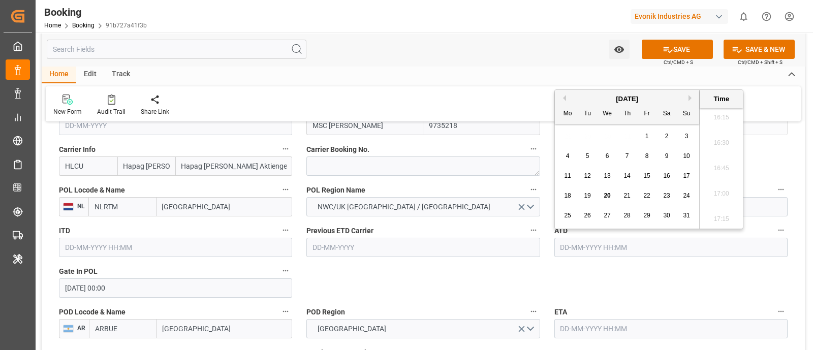
paste input "2025-07-04"
click at [564, 154] on div "7" at bounding box center [568, 156] width 13 height 12
type input "07-07-2025 00:00"
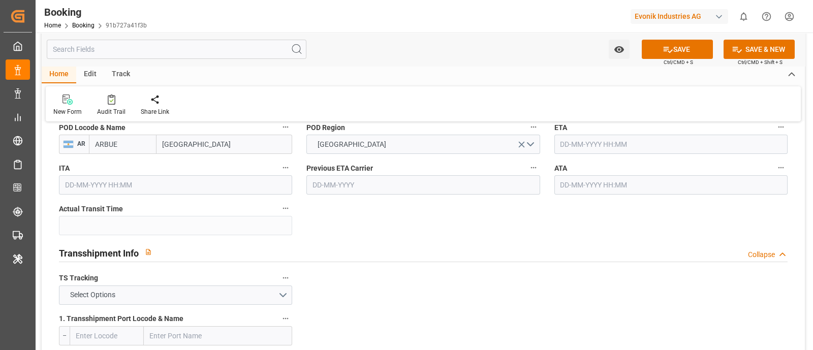
scroll to position [952, 0]
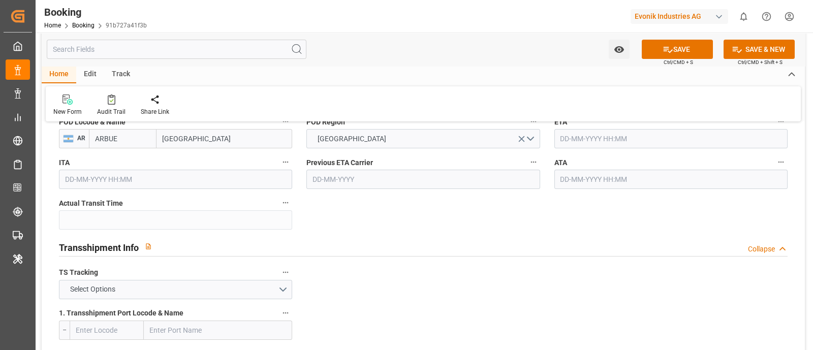
click at [604, 135] on input "text" at bounding box center [670, 138] width 233 height 19
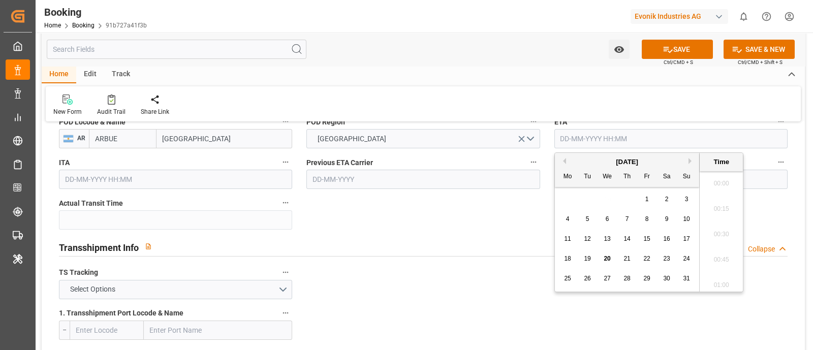
scroll to position [1655, 0]
click at [632, 283] on div "28" at bounding box center [627, 279] width 13 height 12
type input "28-08-2025 00:00"
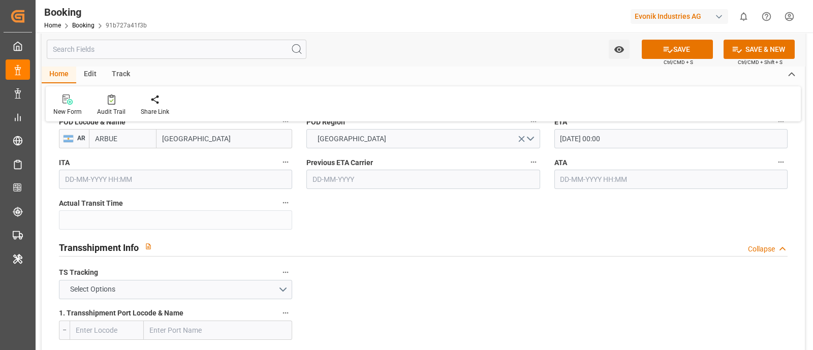
scroll to position [1080, 0]
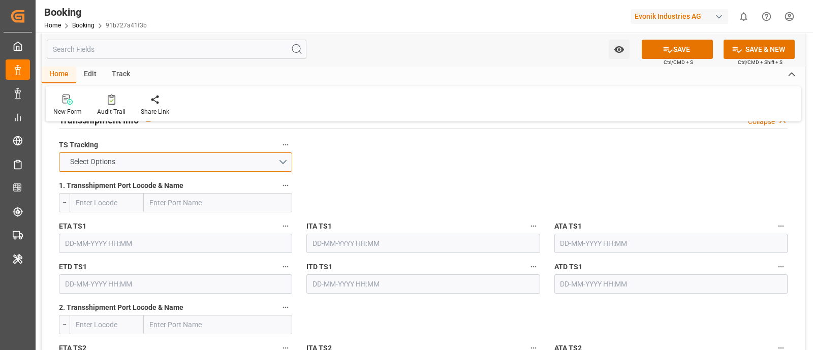
click at [284, 158] on button "Select Options" at bounding box center [175, 161] width 233 height 19
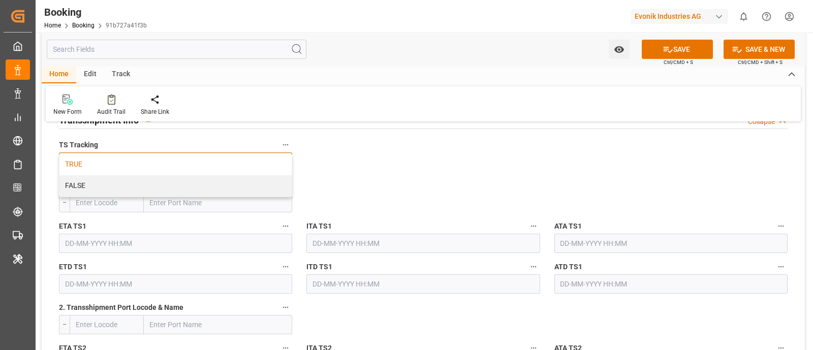
click at [140, 166] on div "TRUE" at bounding box center [175, 164] width 232 height 21
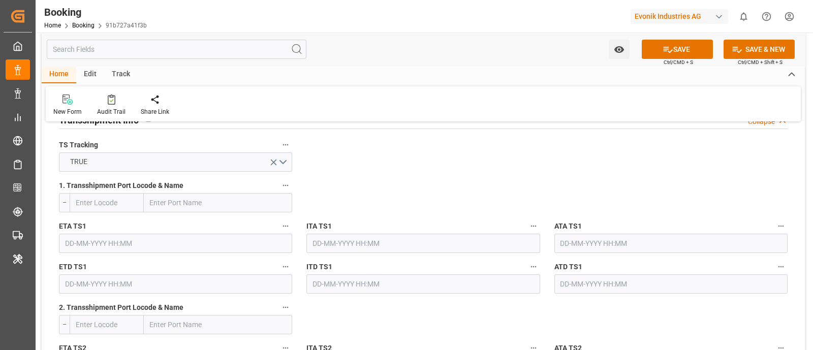
click at [149, 206] on input "text" at bounding box center [218, 202] width 148 height 19
paste input "SANTOS"
type input "SANTOS"
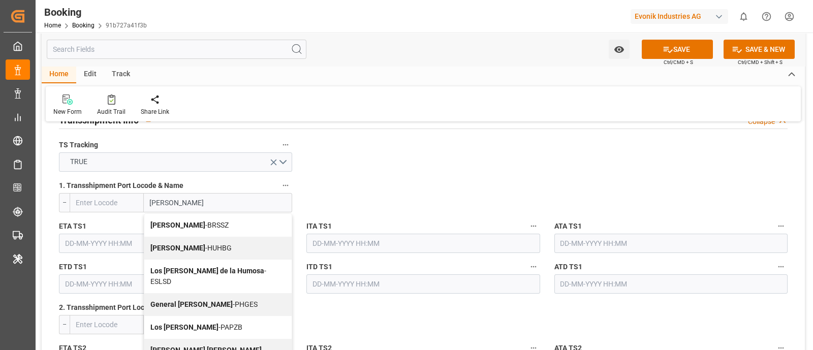
click at [197, 225] on span "Santos - BRSSZ" at bounding box center [189, 225] width 78 height 8
type input "BRSSZ"
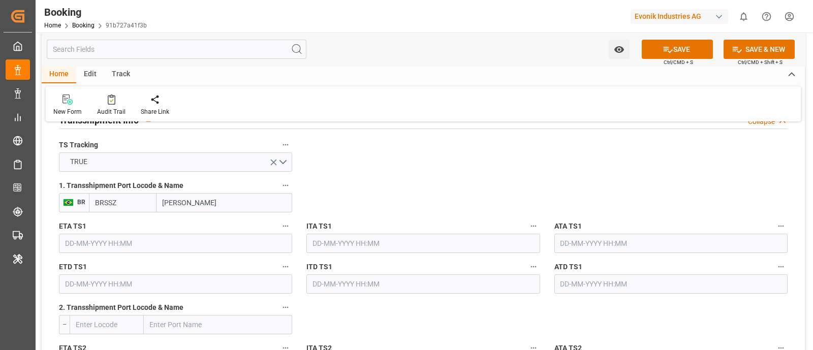
type input "Santos"
click at [82, 245] on input "text" at bounding box center [175, 243] width 233 height 19
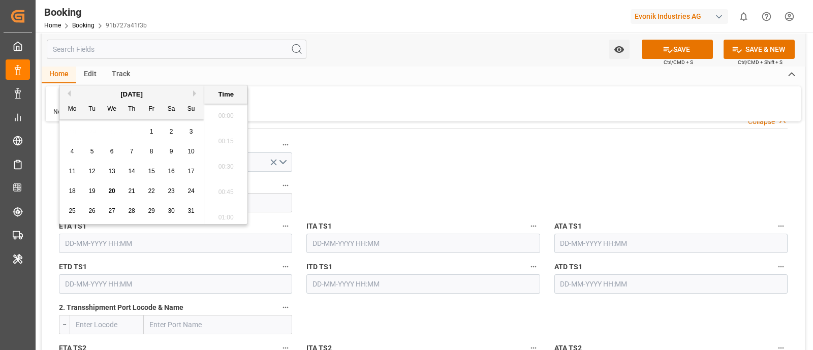
scroll to position [1655, 0]
click at [137, 175] on div "14" at bounding box center [132, 172] width 13 height 12
type input "14-08-2025 00:00"
click at [620, 244] on input "text" at bounding box center [670, 243] width 233 height 19
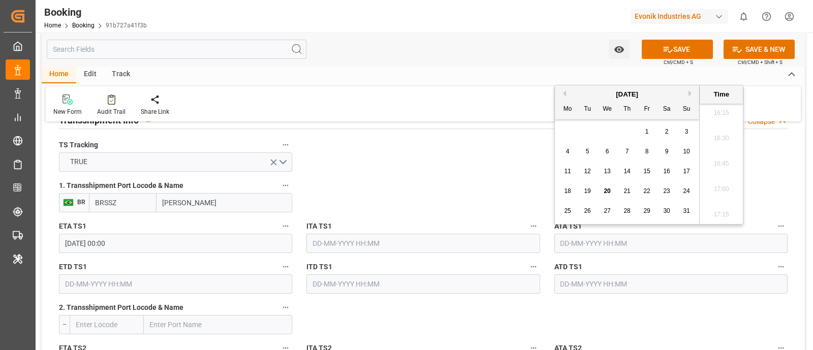
click at [622, 172] on div "14" at bounding box center [627, 172] width 13 height 12
type input "14-08-2025 00:00"
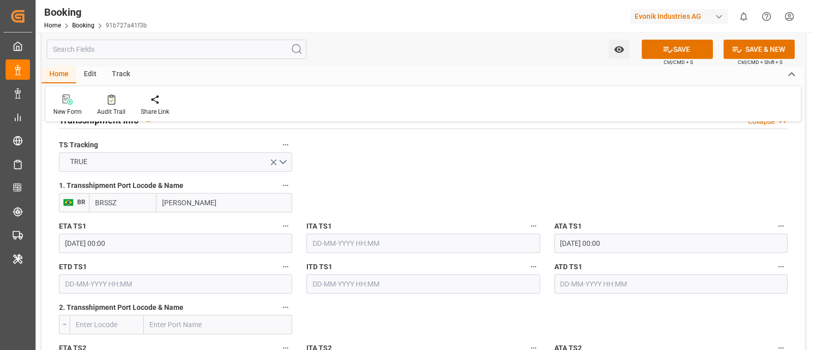
click at [115, 278] on input "text" at bounding box center [175, 283] width 233 height 19
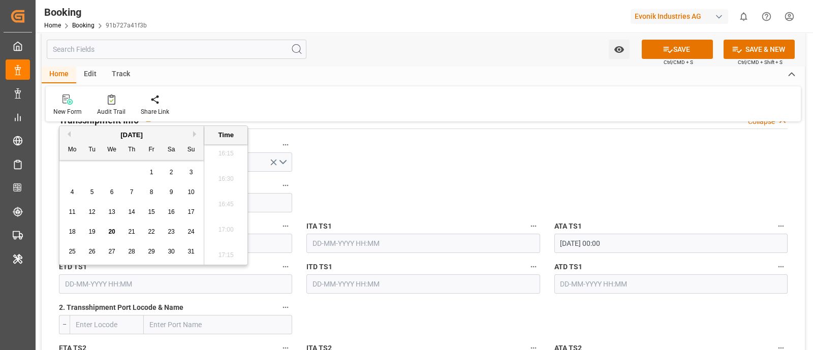
click at [109, 233] on span "20" at bounding box center [111, 231] width 7 height 7
type input "20-08-2025 00:00"
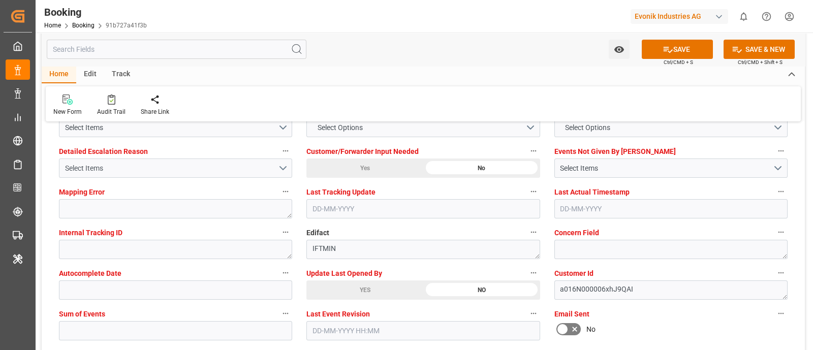
scroll to position [1905, 0]
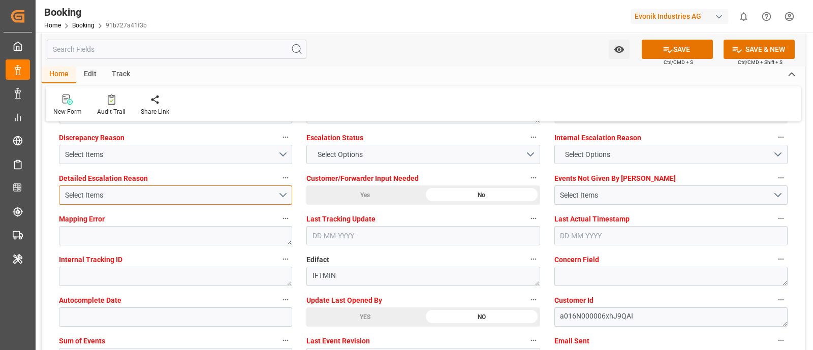
click at [284, 190] on button "Select Items" at bounding box center [175, 194] width 233 height 19
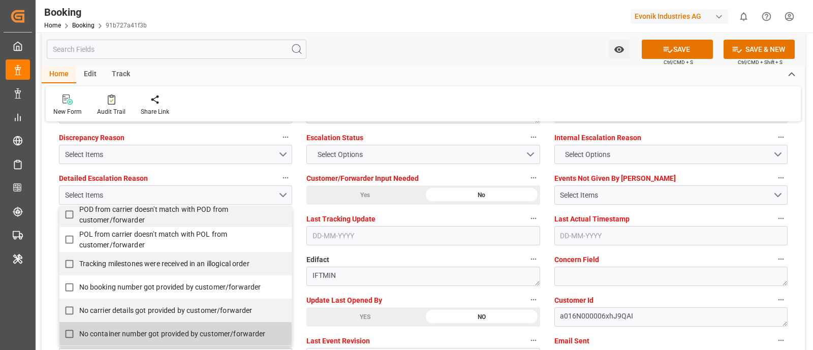
scroll to position [191, 0]
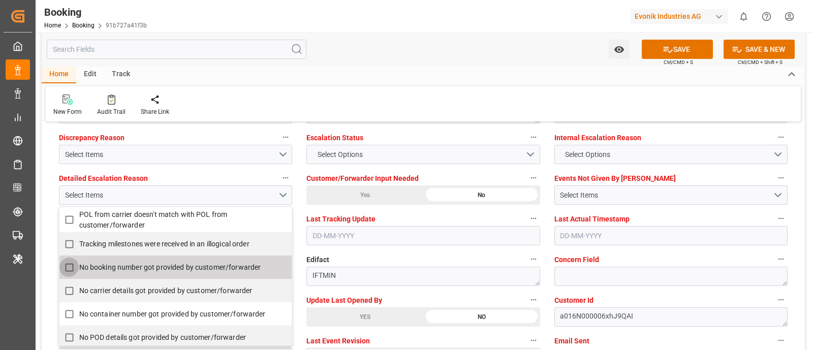
click at [70, 264] on input "No booking number got provided by customer/forwarder" at bounding box center [69, 268] width 20 height 20
checkbox input "false"
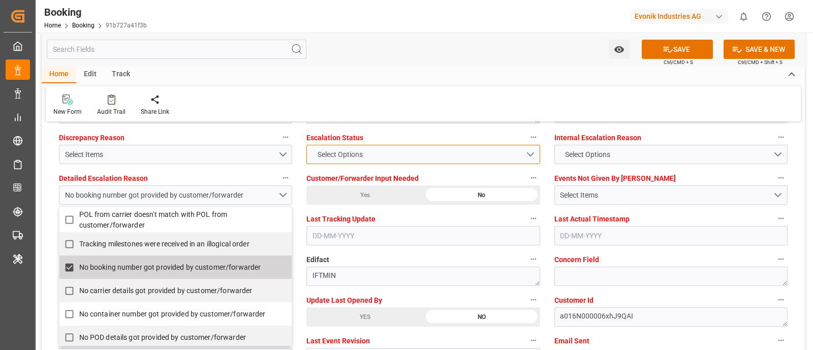
click at [521, 152] on button "Select Options" at bounding box center [422, 154] width 233 height 19
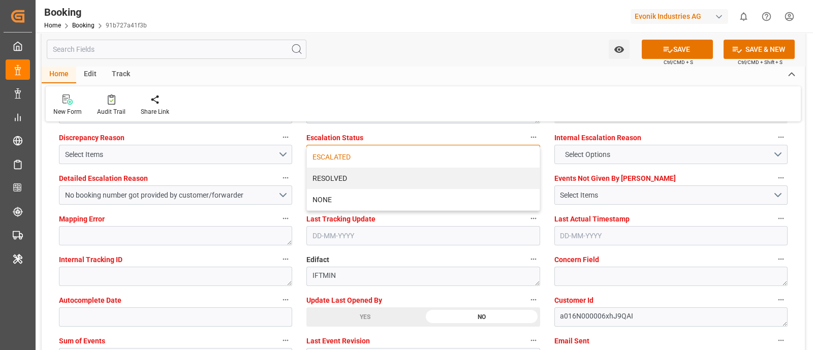
click at [363, 160] on div "ESCALATED" at bounding box center [423, 156] width 232 height 21
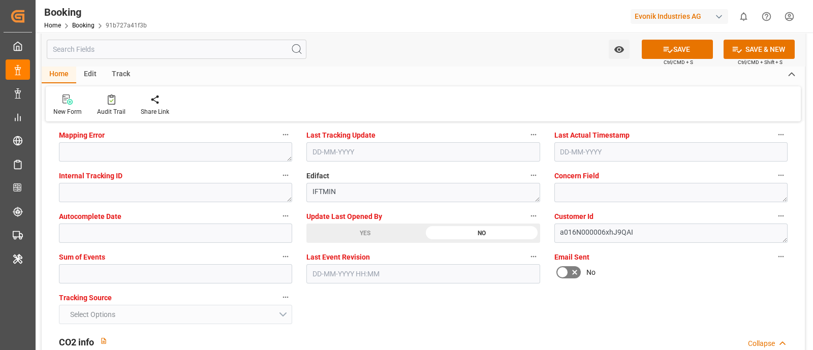
scroll to position [2032, 0]
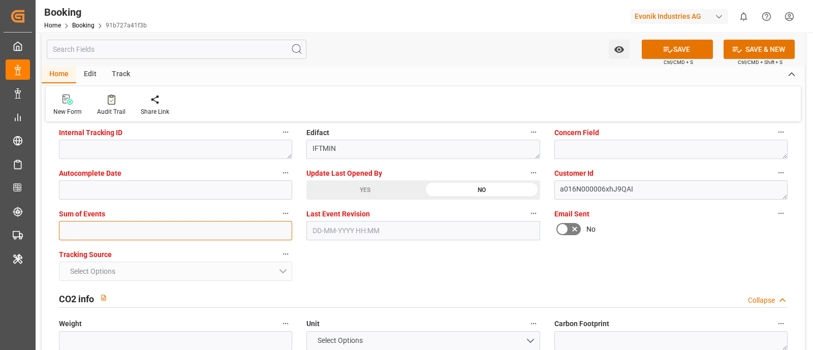
click at [104, 232] on input "text" at bounding box center [175, 230] width 233 height 19
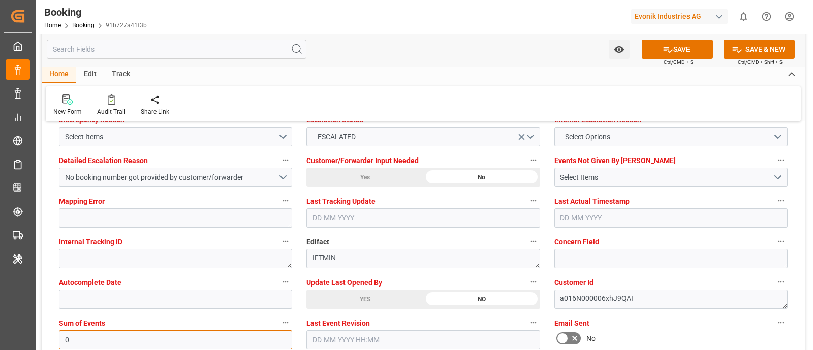
scroll to position [1905, 0]
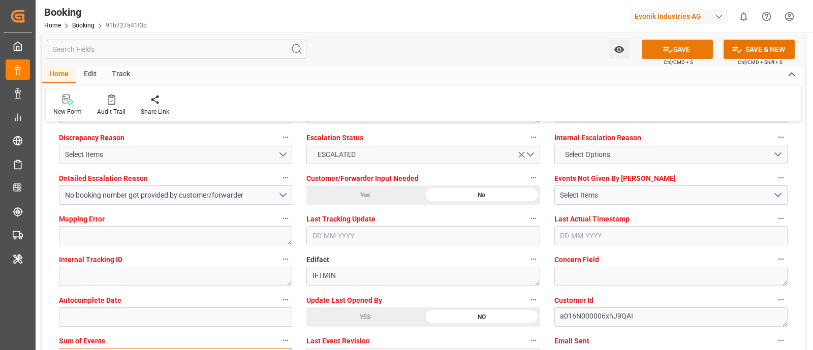
type input "0"
click at [684, 51] on button "SAVE" at bounding box center [677, 49] width 71 height 19
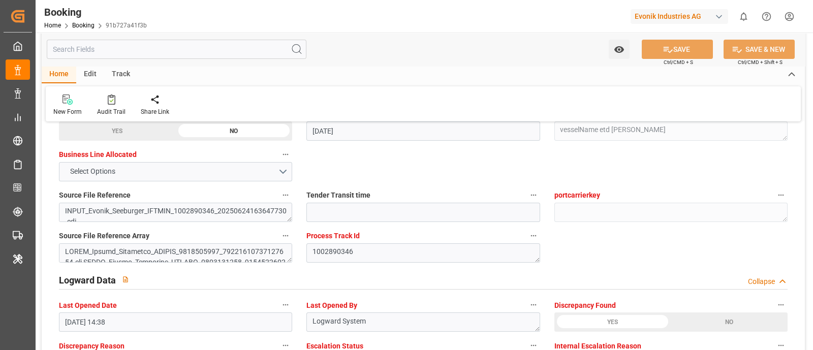
scroll to position [1778, 0]
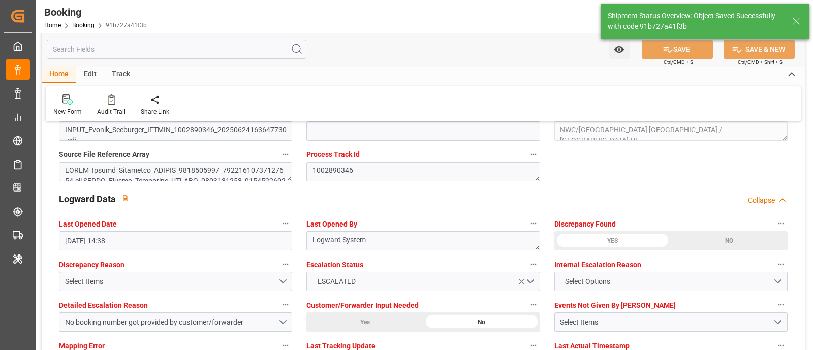
type textarea "NWC/[GEOGRAPHIC_DATA] [GEOGRAPHIC_DATA] / [GEOGRAPHIC_DATA]-PI"
type textarea "[PERSON_NAME]"
type textarea "Yes"
type input "07-07-2025 00:00"
type input "28-08-2025 00:00"
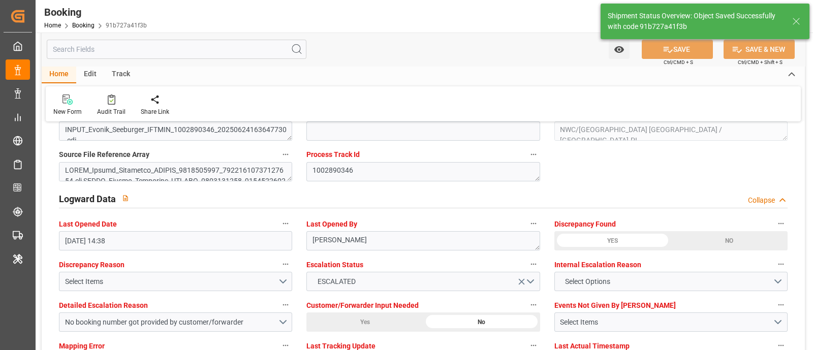
type input "14-08-2025 00:00"
type input "20-08-2025 00:00"
type input "20-08-2025 11:17"
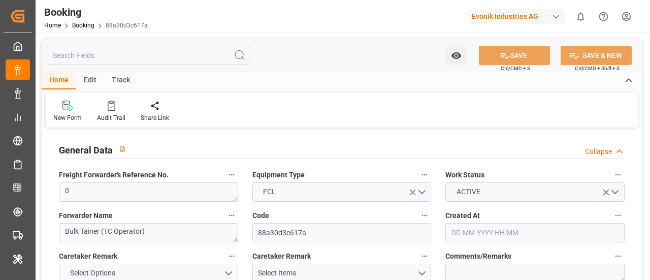
type input "7001196968"
type input "NLRTM"
type input "ARBUE"
type input "[DATE] 05:36"
type input "[DATE]"
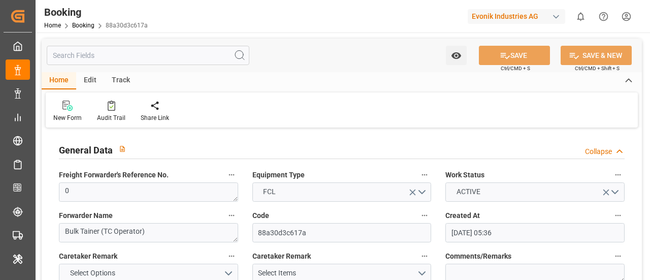
type input "[DATE]"
type input "[DATE] 14:38"
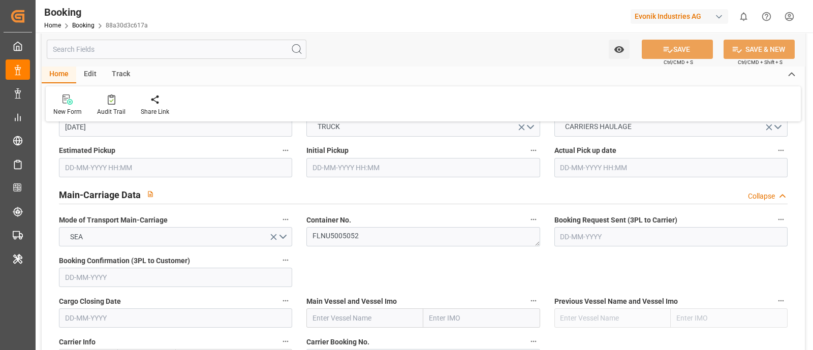
scroll to position [699, 0]
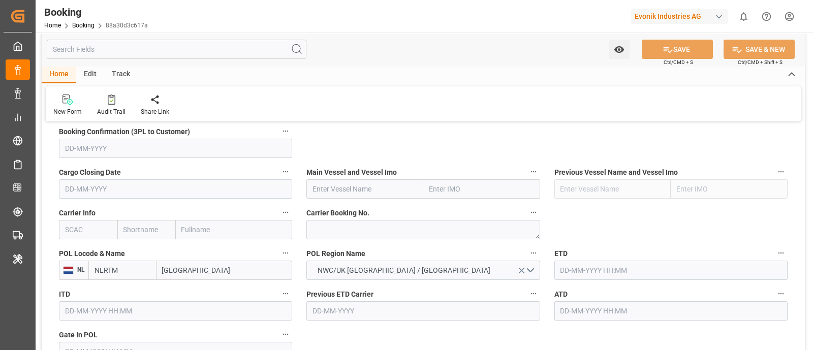
click at [68, 227] on input "text" at bounding box center [88, 229] width 58 height 19
click at [76, 248] on b "HLCU" at bounding box center [75, 252] width 18 height 8
type input "HLCU"
type input "Hapag [PERSON_NAME]"
type input "Hapag [PERSON_NAME] Aktiengesellschaft"
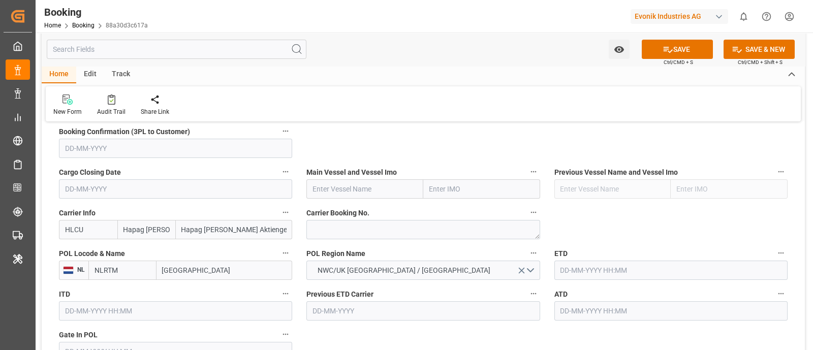
type input "HLCU"
click at [346, 189] on input "text" at bounding box center [364, 188] width 117 height 19
paste input "MSC BRUNELLA"
type input "MSC BRUNELLA"
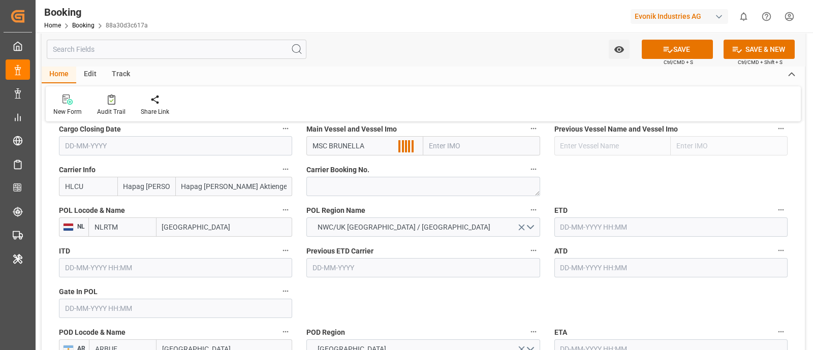
scroll to position [762, 0]
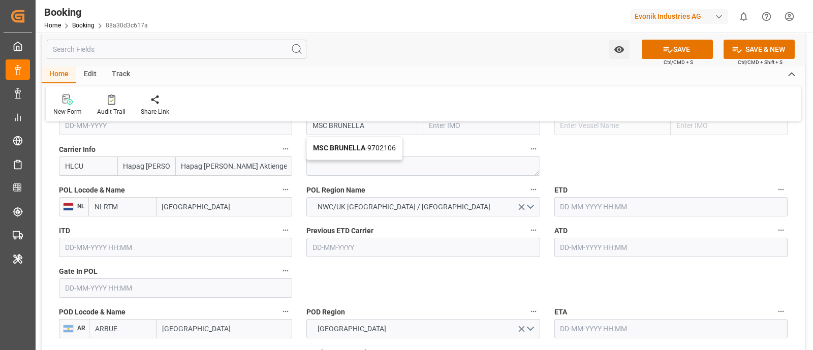
click at [378, 147] on span "MSC BRUNELLA - 9702106" at bounding box center [354, 148] width 83 height 8
type input "9702106"
type input "MSC BRUNELLA"
click at [91, 279] on input "text" at bounding box center [175, 287] width 233 height 19
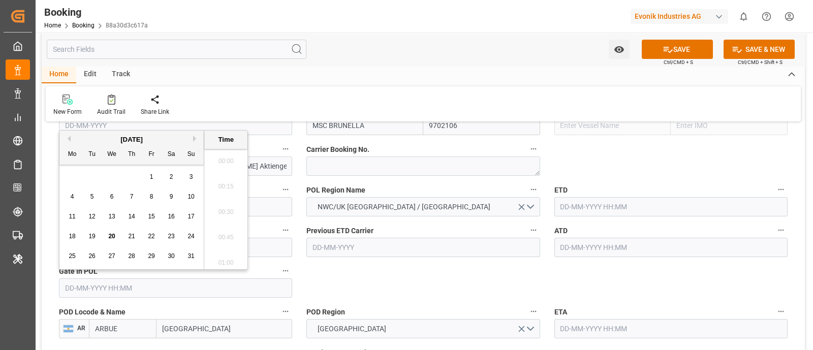
paste input "[DATE]"
type input "[DATE] 00:00"
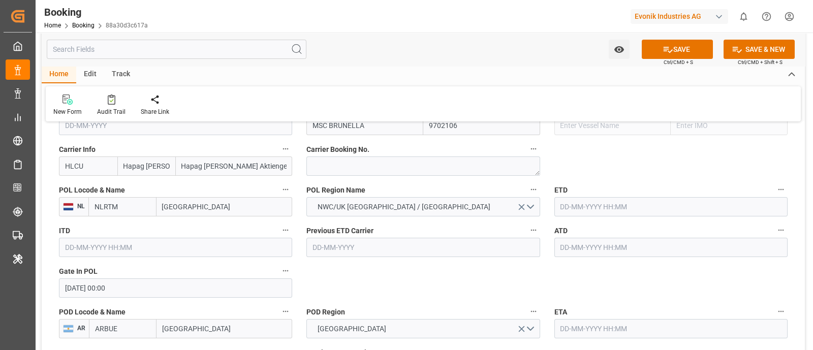
click at [578, 214] on input "text" at bounding box center [670, 206] width 233 height 19
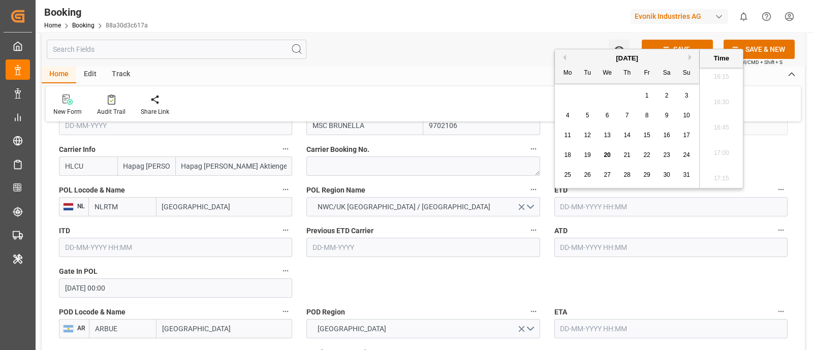
paste input "[DATE]"
click at [631, 95] on div "3" at bounding box center [627, 96] width 13 height 12
type input "[DATE] 00:00"
click at [595, 243] on input "text" at bounding box center [670, 247] width 233 height 19
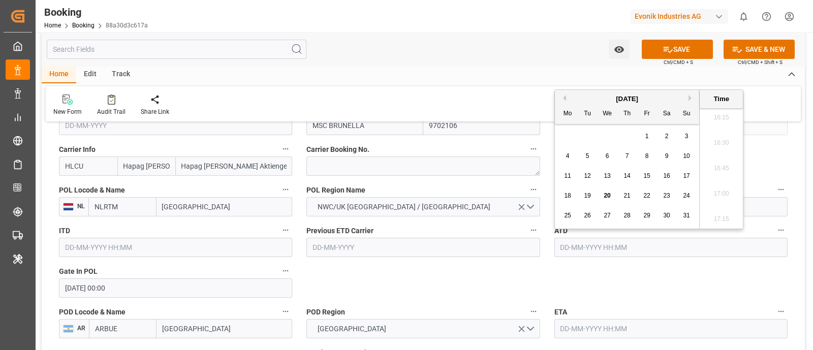
paste input "[DATE]"
click at [626, 136] on span "3" at bounding box center [628, 136] width 4 height 7
type input "[DATE] 00:00"
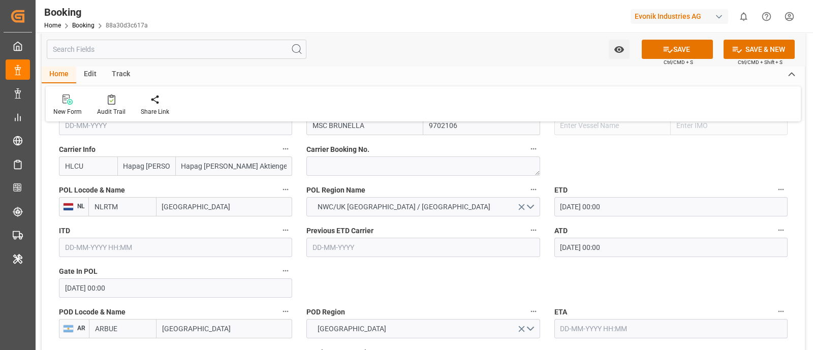
scroll to position [889, 0]
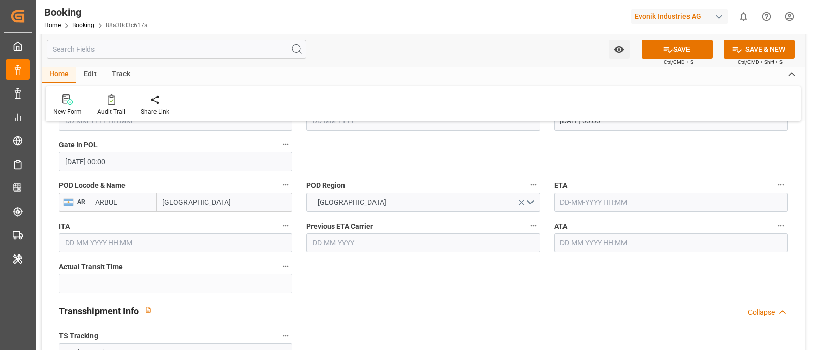
click at [597, 202] on input "text" at bounding box center [670, 202] width 233 height 19
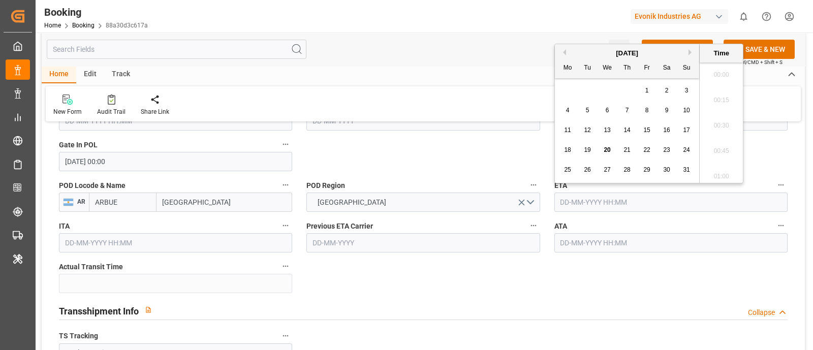
scroll to position [1655, 0]
click at [587, 169] on span "26" at bounding box center [587, 169] width 7 height 7
type input "[DATE] 00:00"
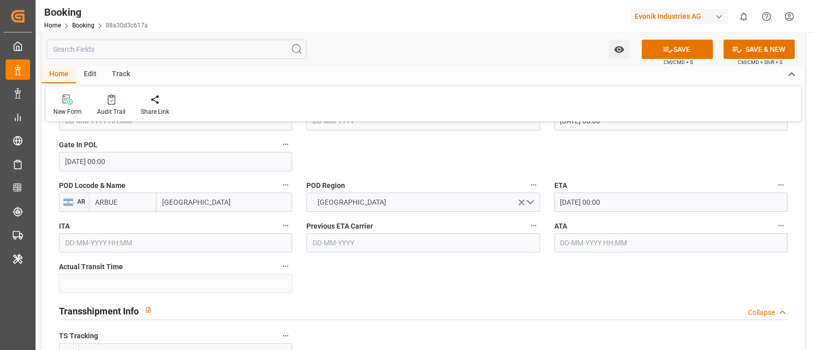
scroll to position [1080, 0]
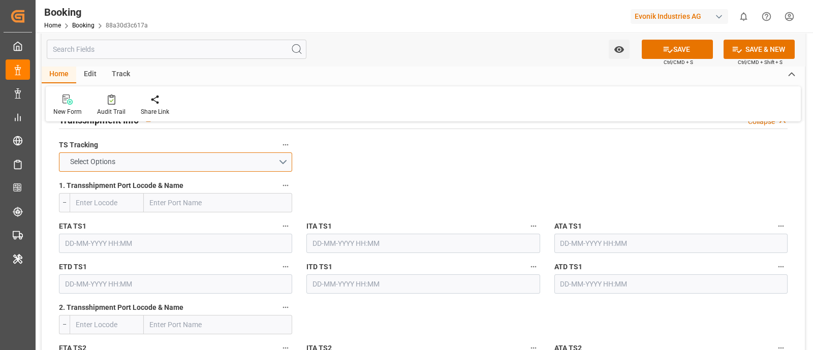
click at [263, 161] on button "Select Options" at bounding box center [175, 161] width 233 height 19
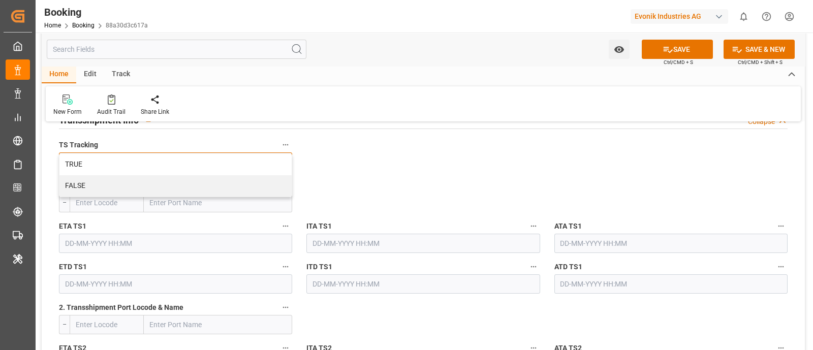
drag, startPoint x: 101, startPoint y: 184, endPoint x: 265, endPoint y: 205, distance: 165.5
click at [101, 184] on div "FALSE" at bounding box center [175, 185] width 232 height 21
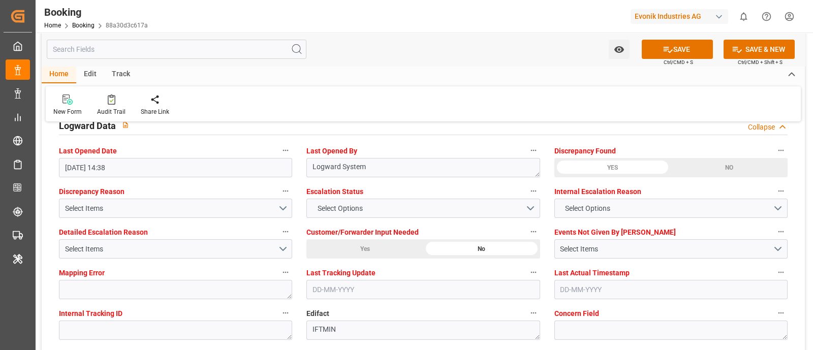
scroll to position [1905, 0]
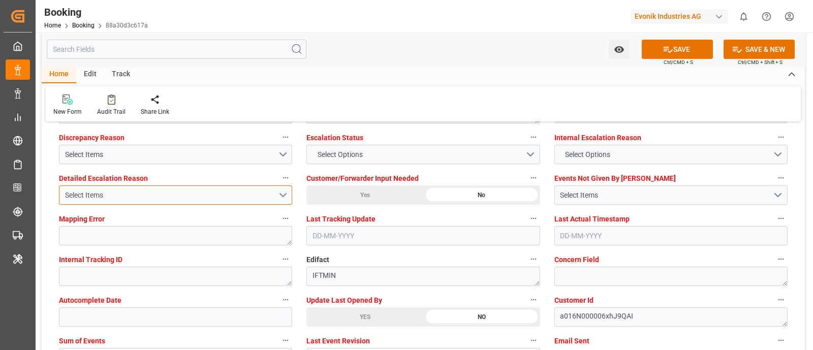
click at [277, 195] on div "Select Items" at bounding box center [171, 195] width 213 height 11
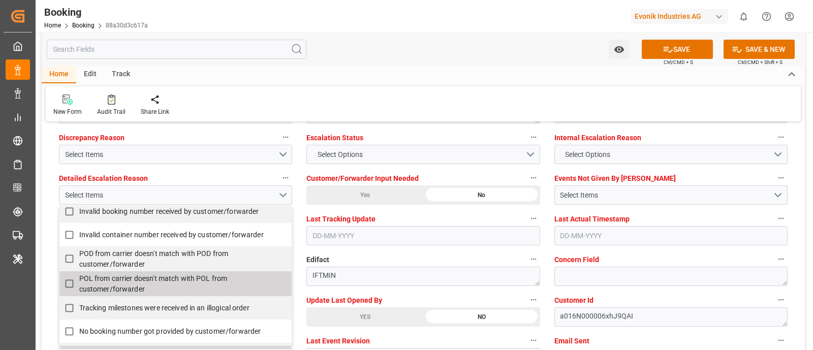
scroll to position [191, 0]
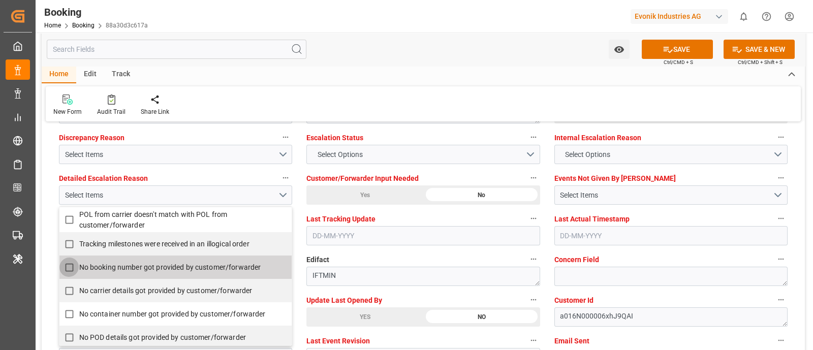
click at [70, 265] on input "No booking number got provided by customer/forwarder" at bounding box center [69, 268] width 20 height 20
checkbox input "false"
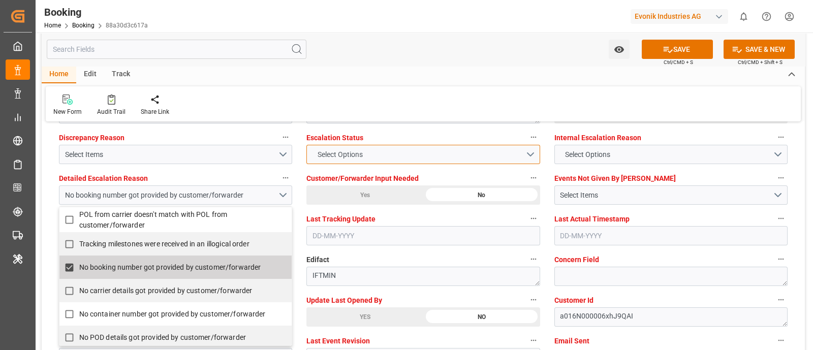
click at [538, 145] on button "Select Options" at bounding box center [422, 154] width 233 height 19
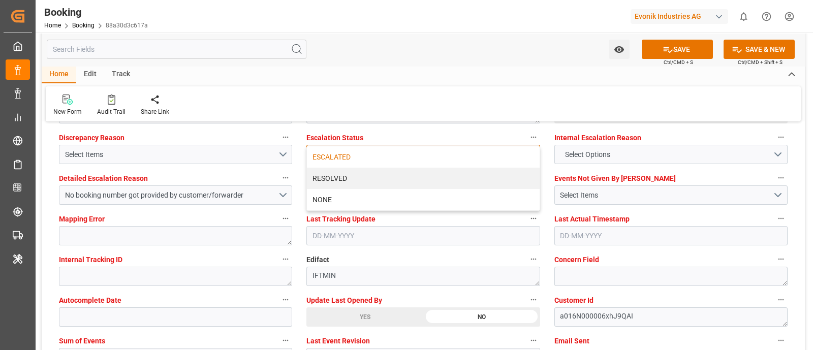
click at [326, 156] on div "ESCALATED" at bounding box center [423, 156] width 232 height 21
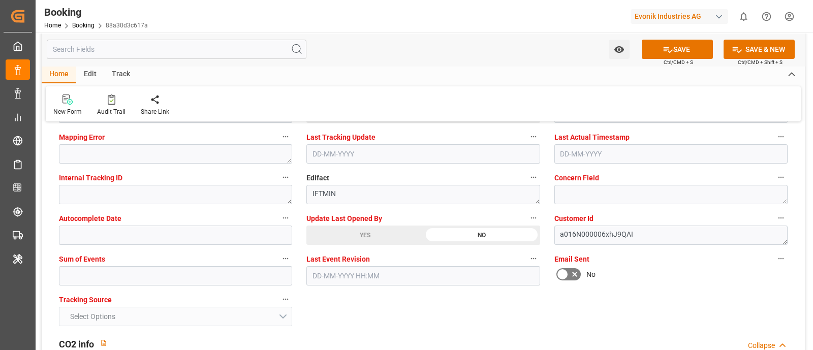
scroll to position [2032, 0]
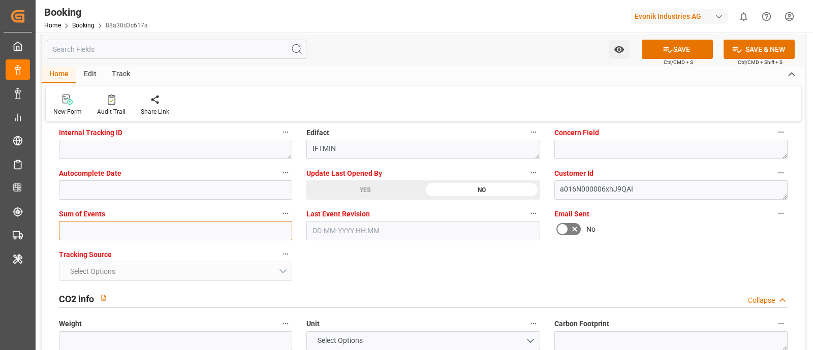
click at [98, 228] on input "text" at bounding box center [175, 230] width 233 height 19
type input "0"
click at [650, 48] on button "SAVE" at bounding box center [677, 49] width 71 height 19
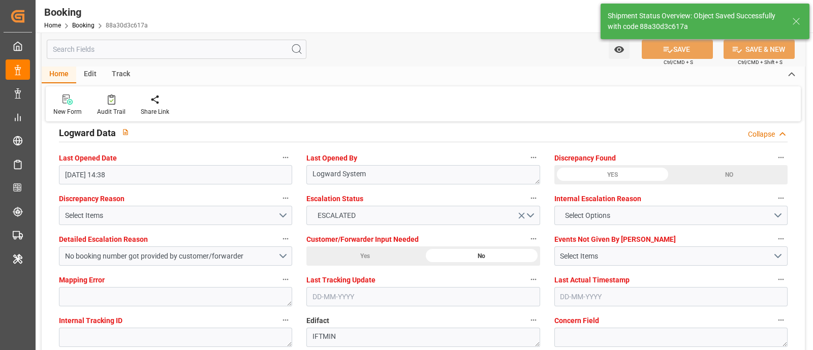
type textarea "NWC/[GEOGRAPHIC_DATA] [GEOGRAPHIC_DATA] / [GEOGRAPHIC_DATA]-PI"
type textarea "[PERSON_NAME]"
type input "[DATE] 00:00"
type input "20-08-2025 11:20"
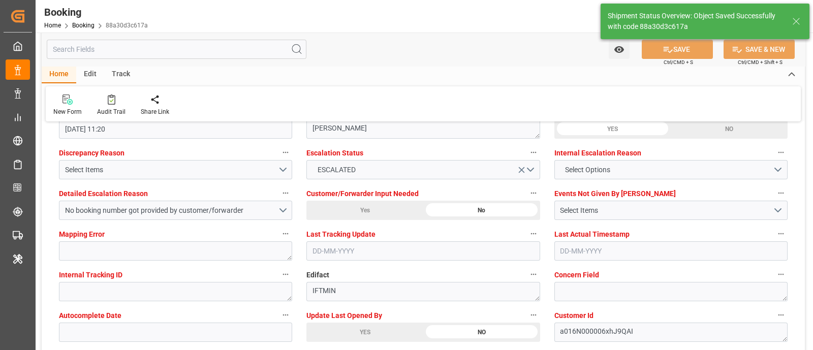
scroll to position [1969, 0]
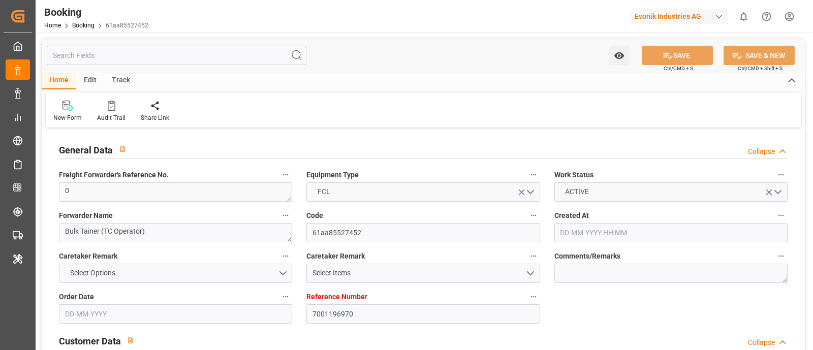
type input "7001196970"
type input "NLRTM"
type input "ARBUE"
type input "[DATE] 05:36"
type input "[DATE]"
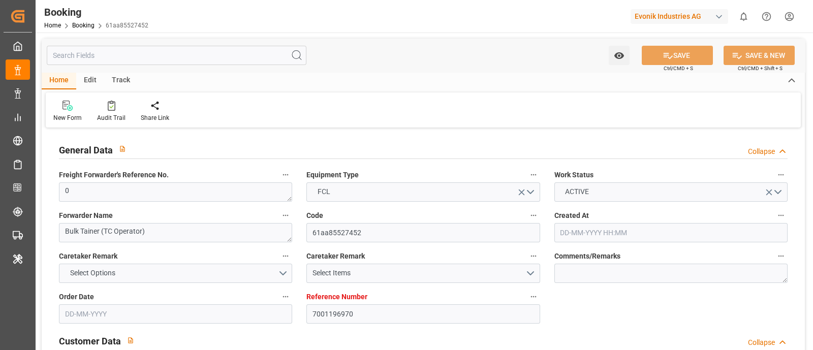
type input "[DATE]"
type input "[DATE] 14:38"
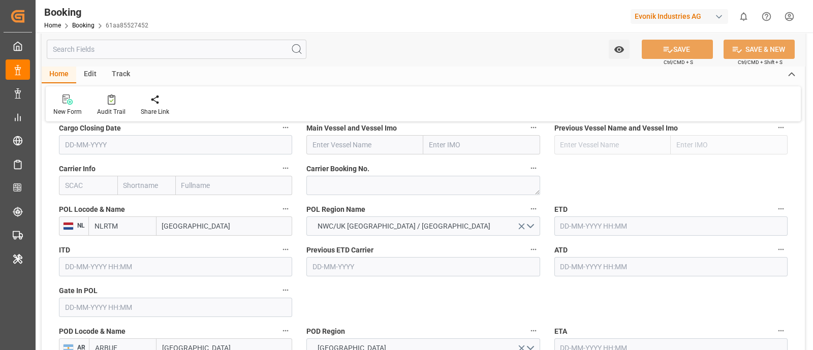
scroll to position [635, 0]
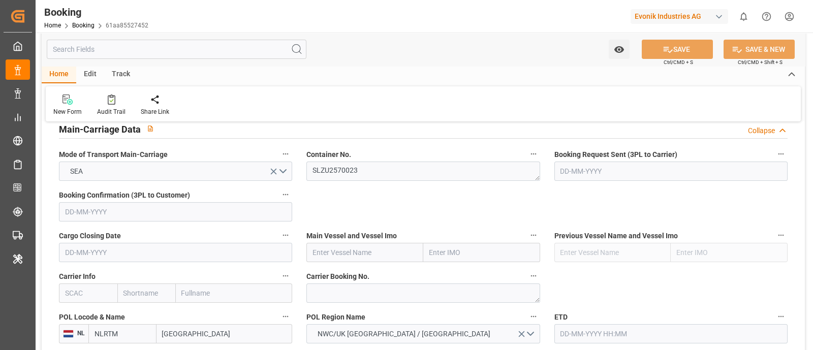
click at [352, 258] on input "text" at bounding box center [364, 252] width 117 height 19
paste input "MSC BRUNELLA"
type input "MSC BRUNELLA"
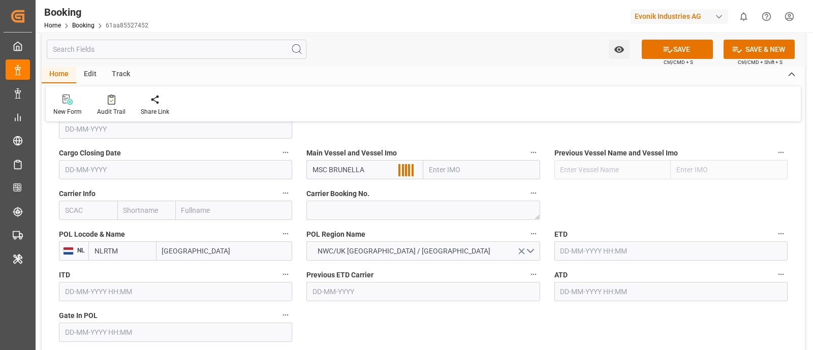
scroll to position [699, 0]
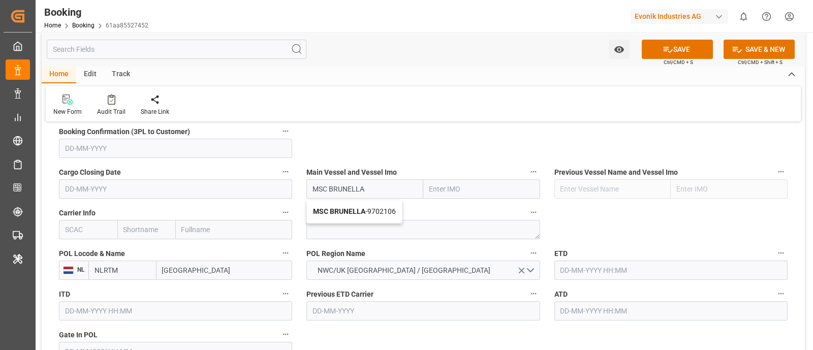
click at [381, 209] on span "MSC BRUNELLA - 9702106" at bounding box center [354, 211] width 83 height 8
type input "9702106"
type input "MSC BRUNELLA"
click at [87, 220] on input "text" at bounding box center [88, 229] width 58 height 19
click at [84, 249] on div "HLCU" at bounding box center [74, 252] width 30 height 23
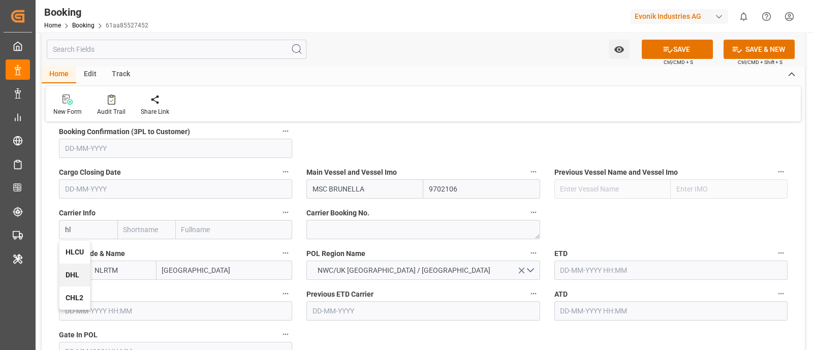
type input "HLCU"
type input "Hapag [PERSON_NAME]"
type input "Hapag [PERSON_NAME] Aktiengesellschaft"
type input "HLCU"
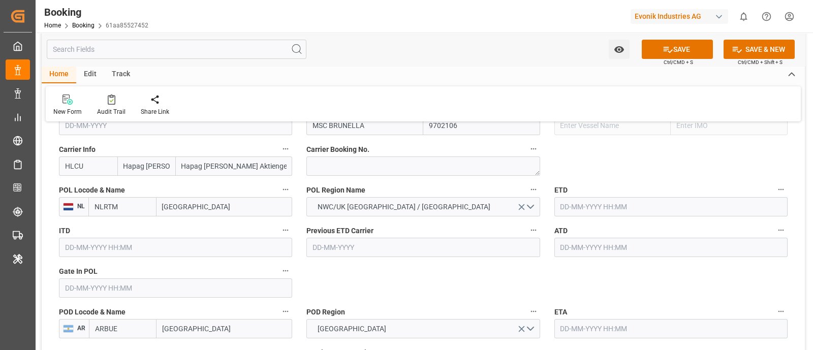
click at [126, 280] on input "text" at bounding box center [175, 287] width 233 height 19
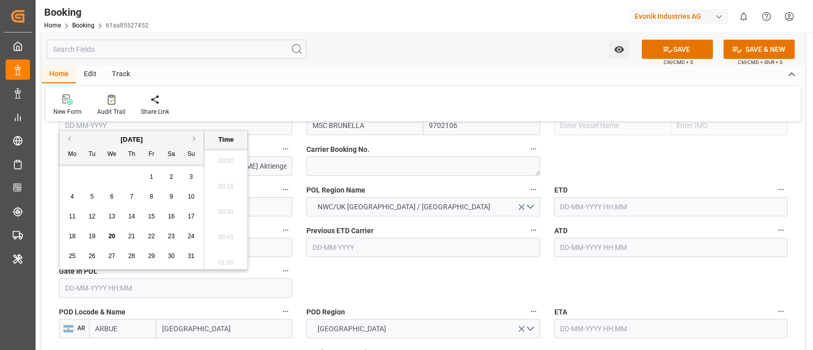
scroll to position [1655, 0]
paste input "[DATE]"
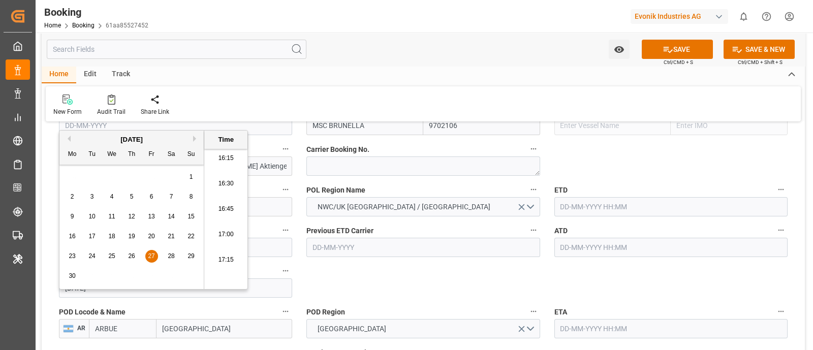
type input "[DATE] 00:00"
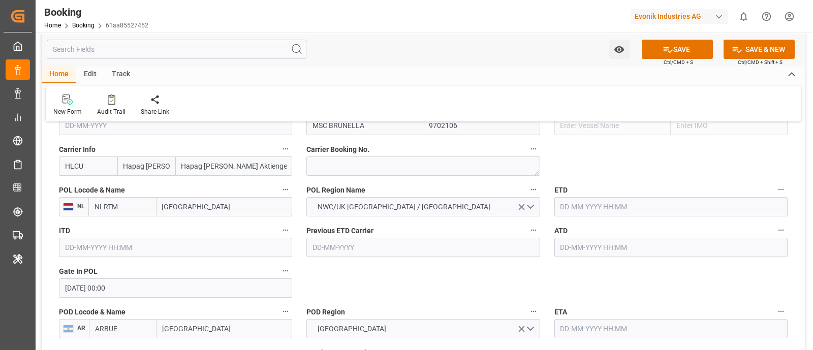
click at [639, 202] on input "text" at bounding box center [670, 206] width 233 height 19
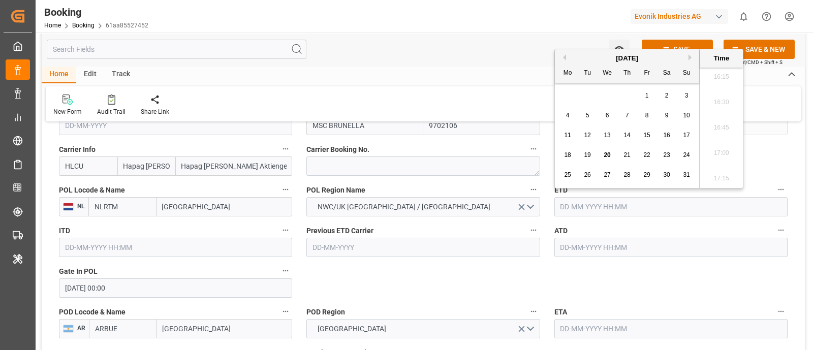
paste input "[DATE]"
type input "[DATE] 00:00"
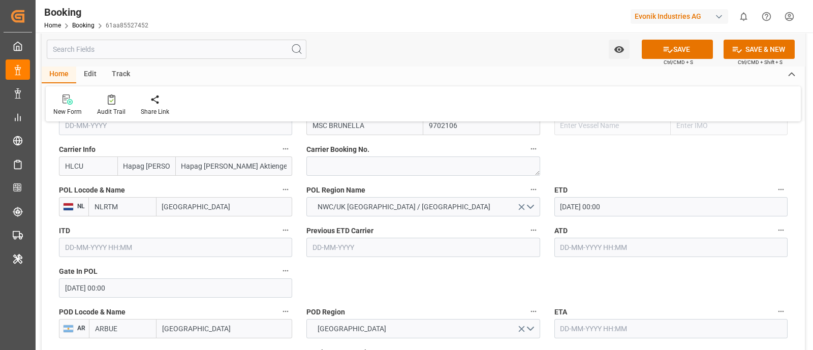
click at [584, 251] on input "text" at bounding box center [670, 247] width 233 height 19
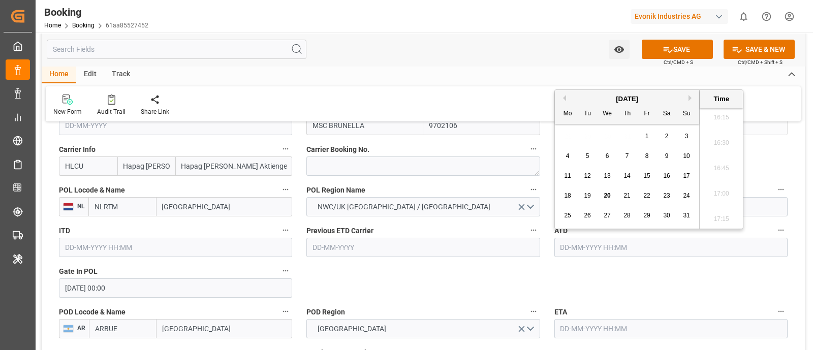
paste input "[DATE]"
type input "[DATE] 00:00"
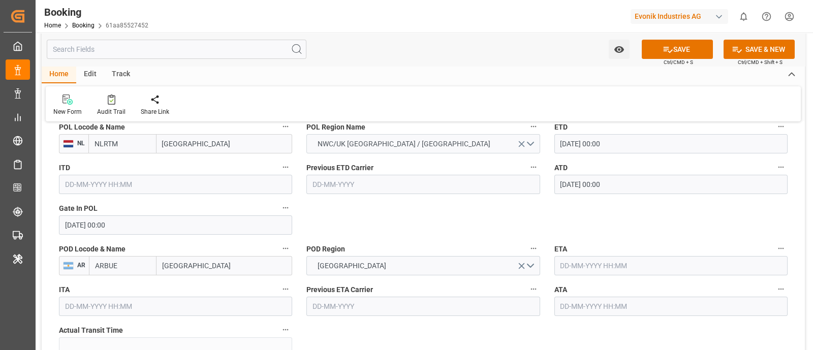
scroll to position [889, 0]
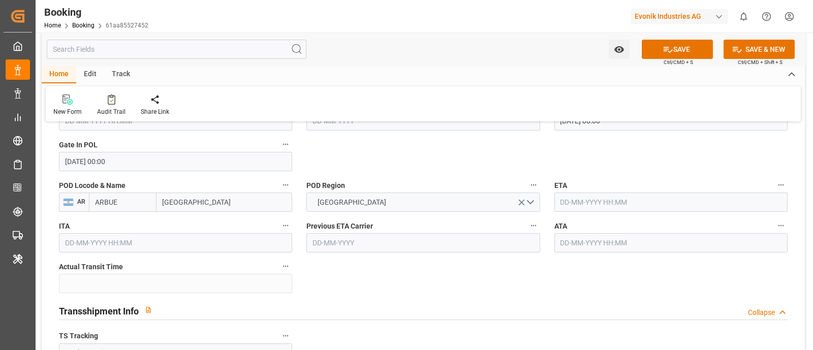
click at [580, 206] on input "text" at bounding box center [670, 202] width 233 height 19
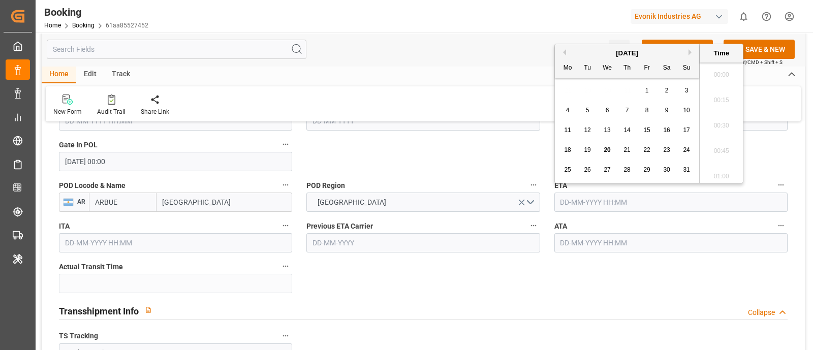
scroll to position [1655, 0]
click at [588, 174] on div "26" at bounding box center [587, 170] width 13 height 12
type input "[DATE] 00:00"
click at [487, 309] on div "Transshipment Info Collapse" at bounding box center [423, 309] width 729 height 19
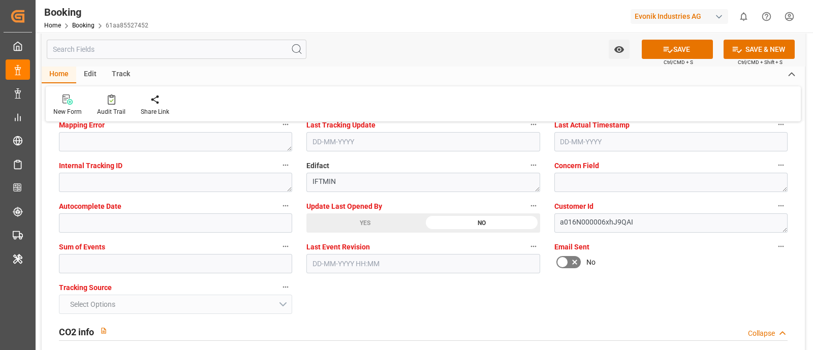
scroll to position [1461, 0]
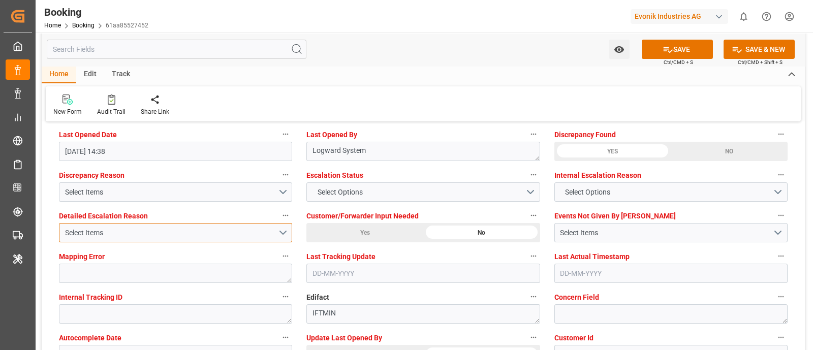
click at [288, 232] on button "Select Items" at bounding box center [175, 232] width 233 height 19
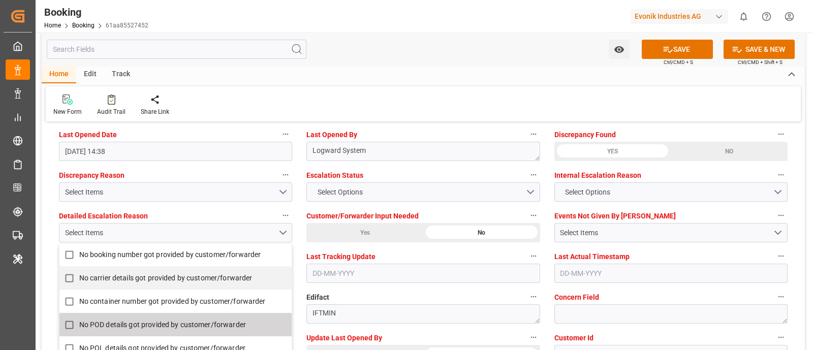
scroll to position [225, 0]
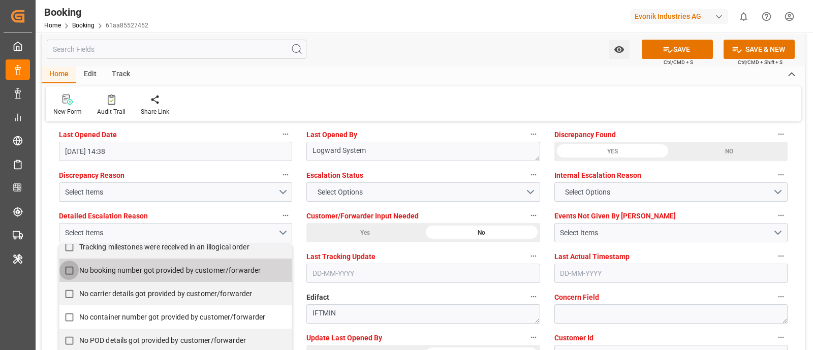
click at [70, 268] on input "No booking number got provided by customer/forwarder" at bounding box center [69, 271] width 20 height 20
checkbox input "true"
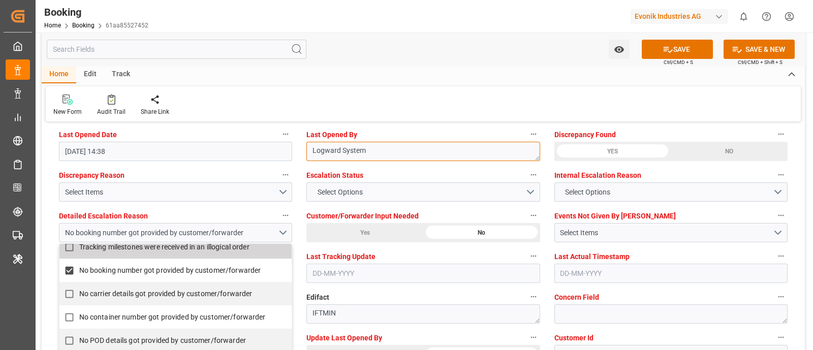
click at [448, 151] on textarea "Logward System" at bounding box center [422, 151] width 233 height 19
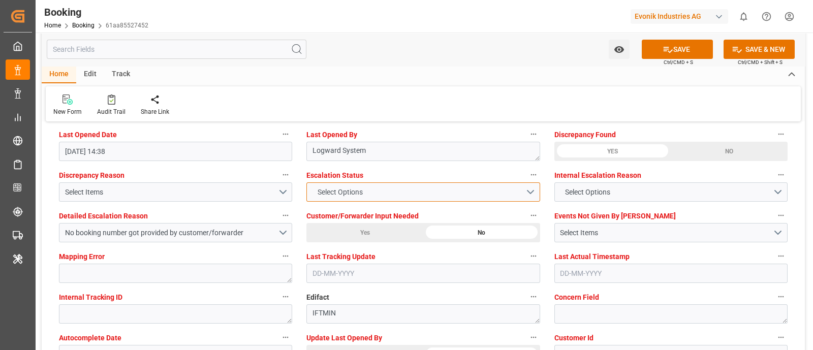
click at [540, 193] on div "Select Options" at bounding box center [422, 191] width 233 height 19
click at [526, 189] on button "Select Options" at bounding box center [422, 191] width 233 height 19
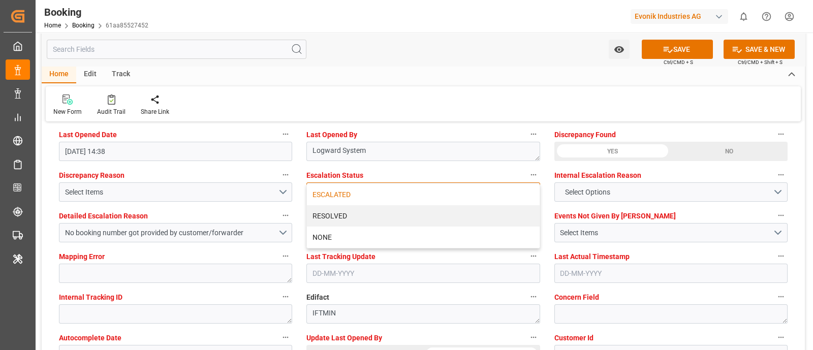
click at [378, 197] on div "ESCALATED" at bounding box center [423, 194] width 232 height 21
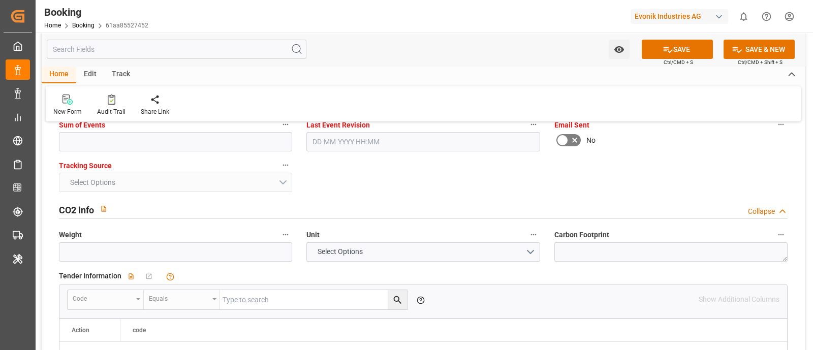
scroll to position [1587, 0]
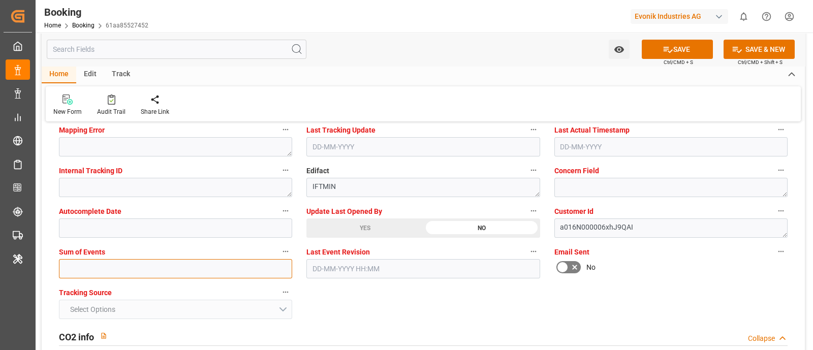
click at [112, 268] on input "text" at bounding box center [175, 268] width 233 height 19
type input "0"
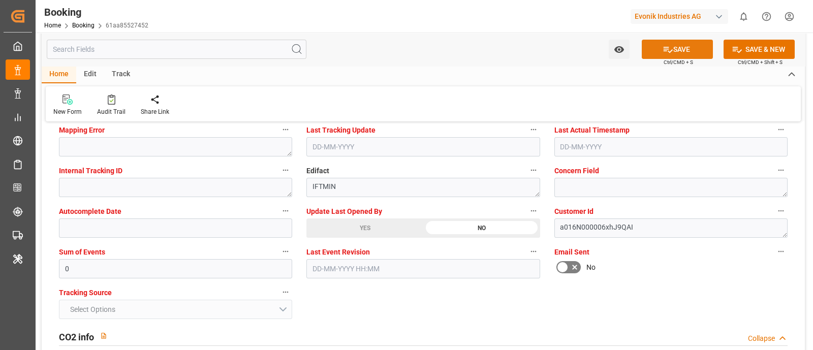
click at [681, 48] on button "SAVE" at bounding box center [677, 49] width 71 height 19
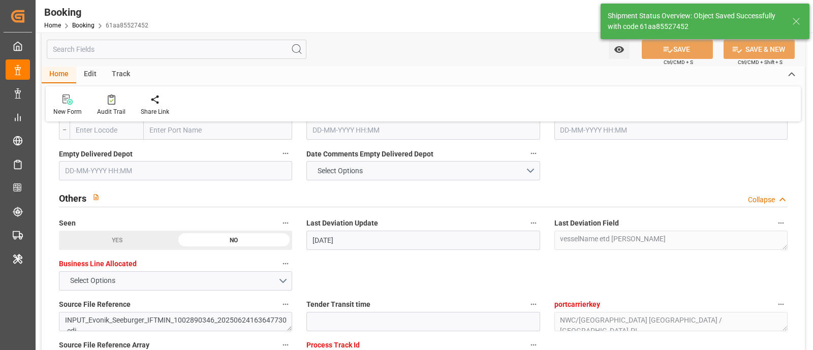
type textarea "NWC/[GEOGRAPHIC_DATA] [GEOGRAPHIC_DATA] / [GEOGRAPHIC_DATA]-PI"
type textarea "[PERSON_NAME]"
type input "[DATE] 00:00"
type input "20-08-2025 11:23"
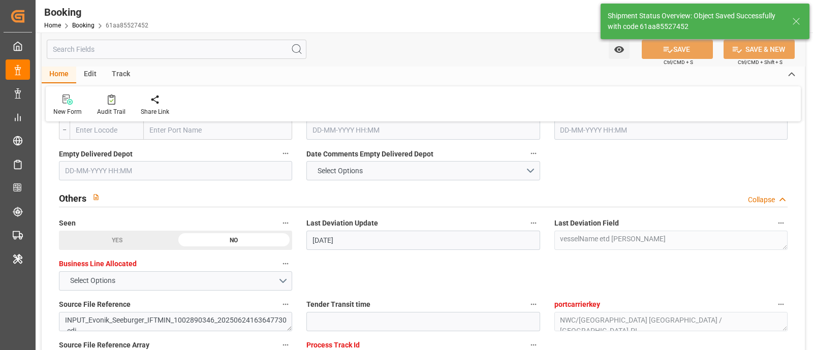
scroll to position [1994, 0]
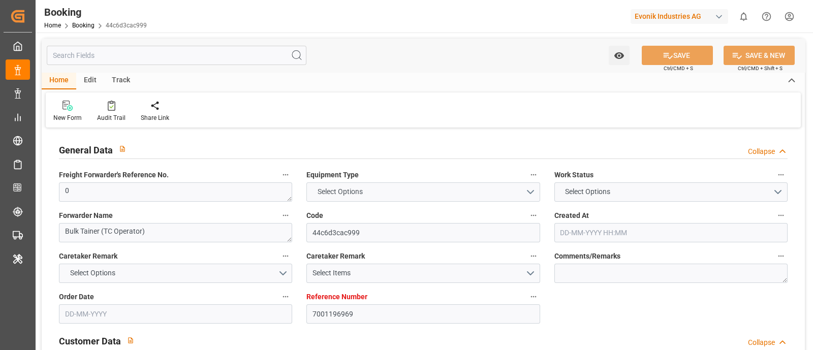
type input "7001196969"
type input "NLRTM"
type input "ARBUE"
type input "[DATE] 05:36"
type input "[DATE]"
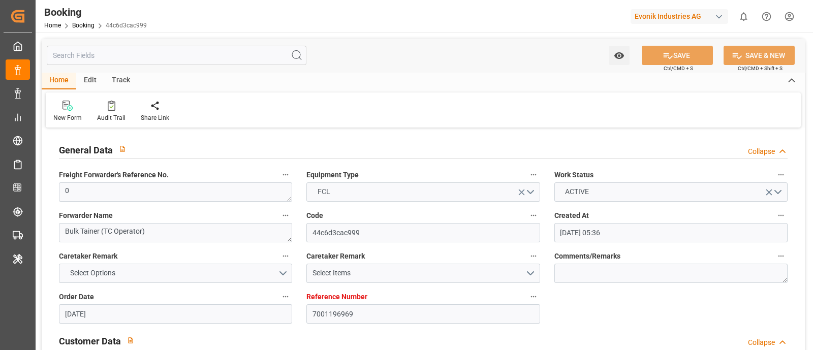
type input "[DATE]"
type input "[DATE] 14:38"
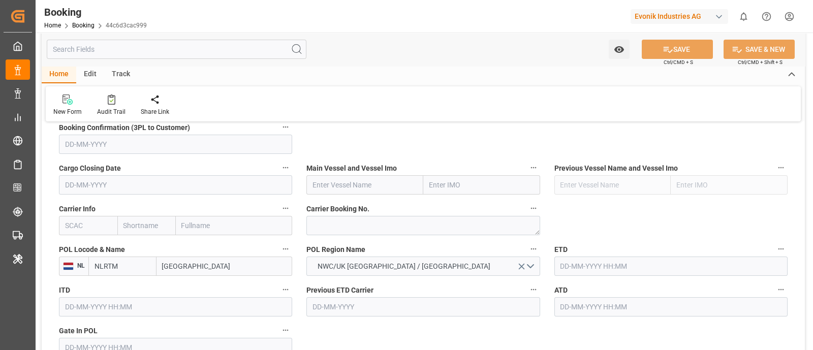
scroll to position [762, 0]
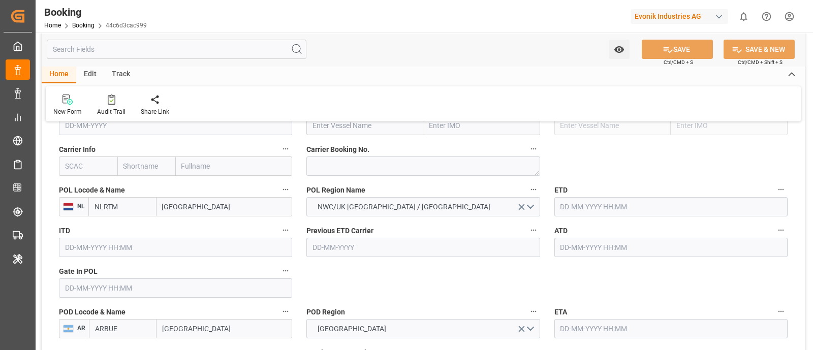
click at [79, 174] on input "text" at bounding box center [88, 166] width 58 height 19
click at [66, 192] on b "HLCU" at bounding box center [75, 188] width 18 height 8
type input "HLCU"
type input "Hapag [PERSON_NAME]"
type input "Hapag [PERSON_NAME] Aktiengesellschaft"
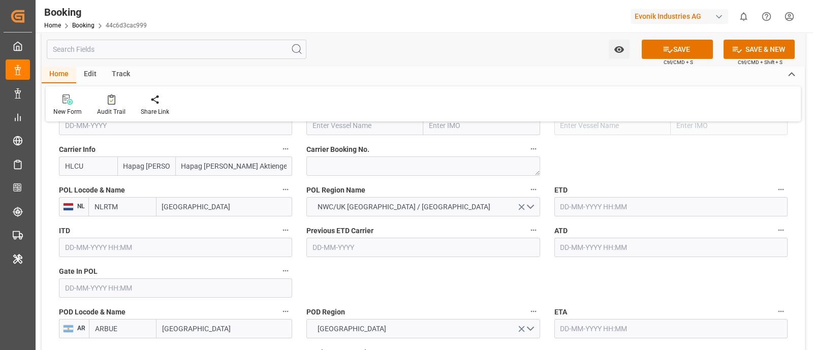
scroll to position [699, 0]
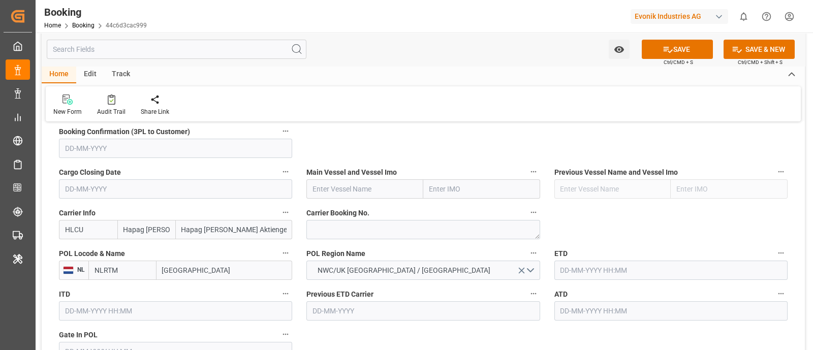
type input "HLCU"
click at [391, 196] on input "text" at bounding box center [364, 188] width 117 height 19
paste input "MSC BRUNELLA"
type input "MSC BRUNELLA"
click at [370, 207] on span "MSC BRUNELLA - 9702106" at bounding box center [354, 211] width 83 height 8
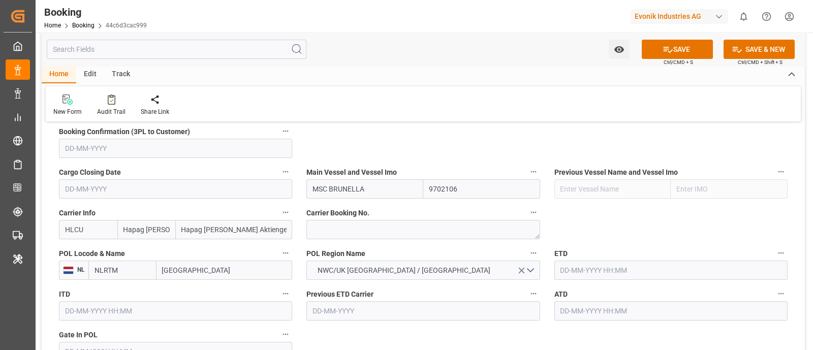
type input "9702106"
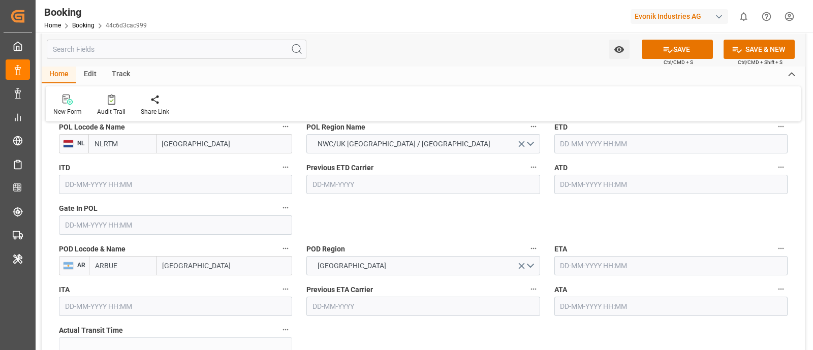
type input "MSC BRUNELLA"
click at [127, 230] on input "text" at bounding box center [175, 224] width 233 height 19
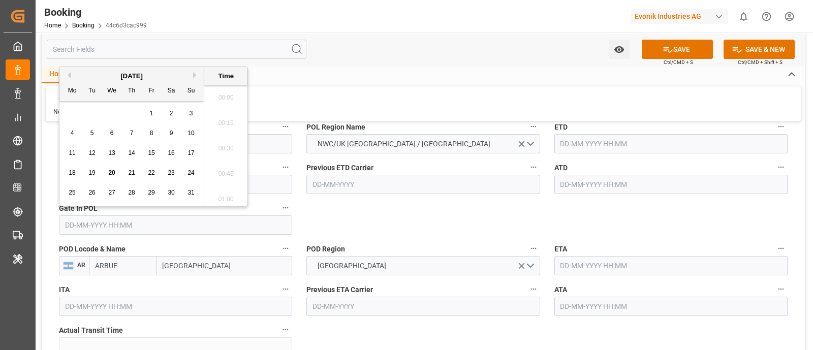
scroll to position [1655, 0]
paste input "2025-06-27"
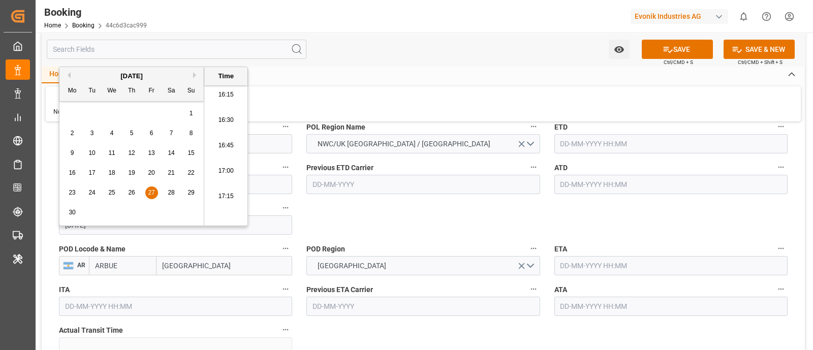
type input "27-06-2025 00:00"
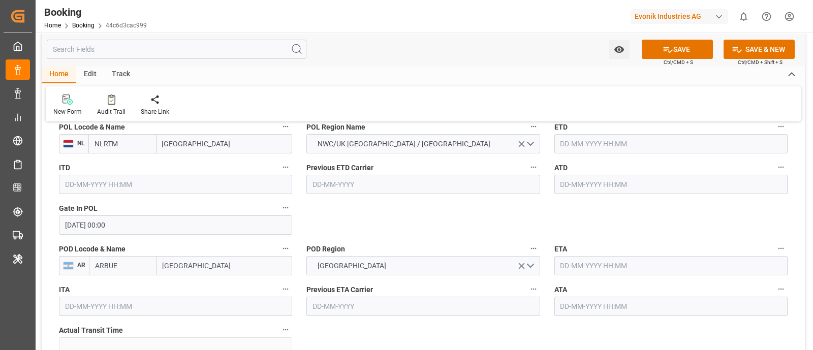
click at [598, 138] on input "text" at bounding box center [670, 143] width 233 height 19
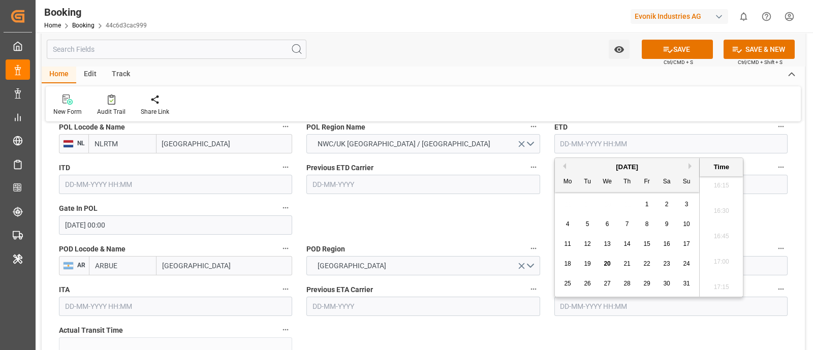
paste input "2025-07-03"
type input "03-07-2025 00:00"
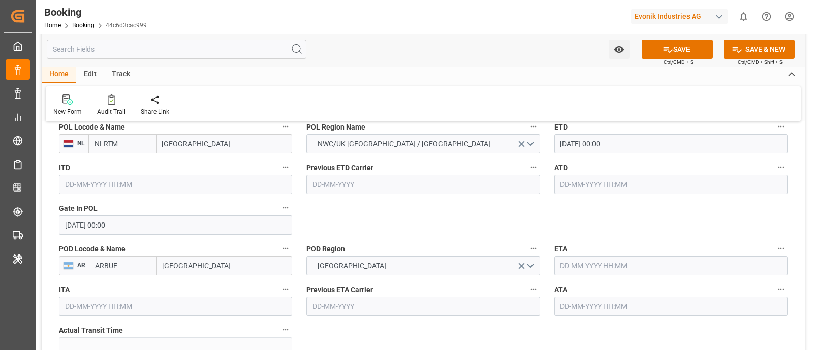
click at [587, 180] on input "text" at bounding box center [670, 184] width 233 height 19
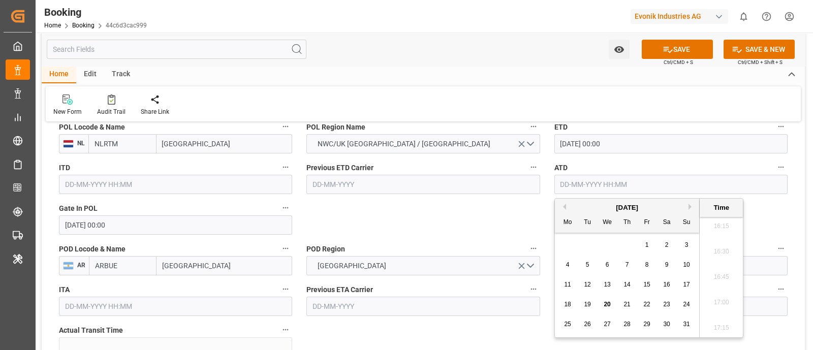
paste input "2025-07-03"
type input "03-07-2025 00:00"
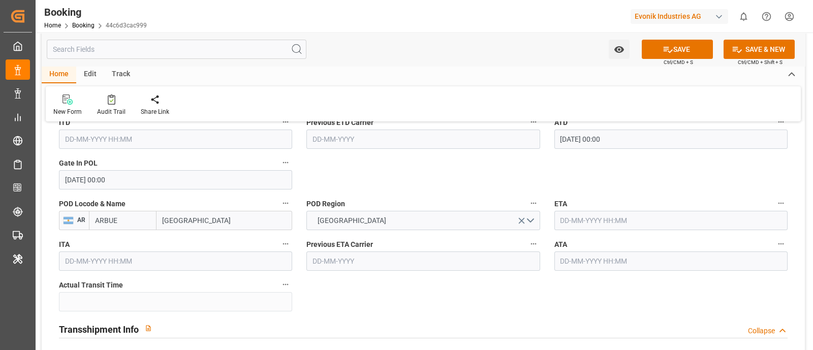
scroll to position [889, 0]
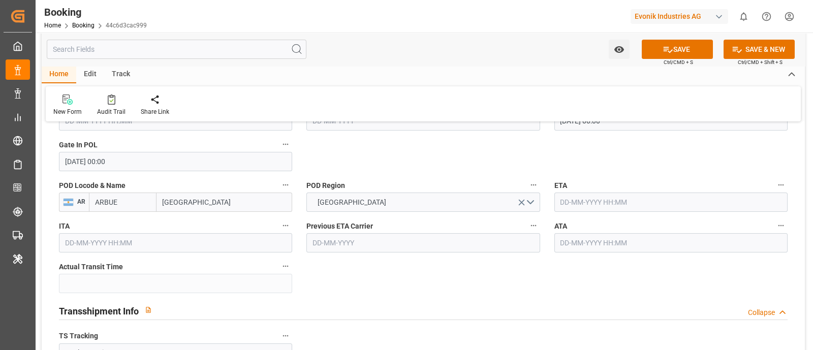
click at [600, 203] on input "text" at bounding box center [670, 202] width 233 height 19
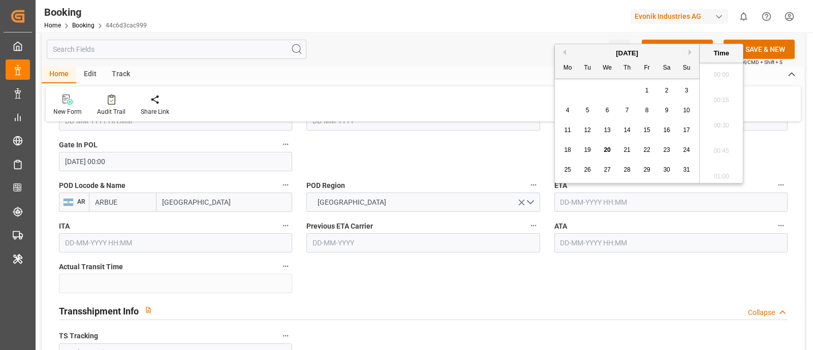
scroll to position [1655, 0]
click at [593, 168] on div "26" at bounding box center [587, 170] width 13 height 12
type input "26-08-2025 00:00"
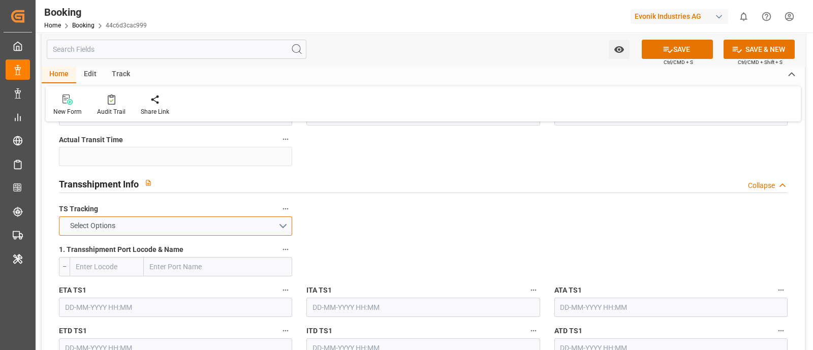
click at [290, 227] on button "Select Options" at bounding box center [175, 225] width 233 height 19
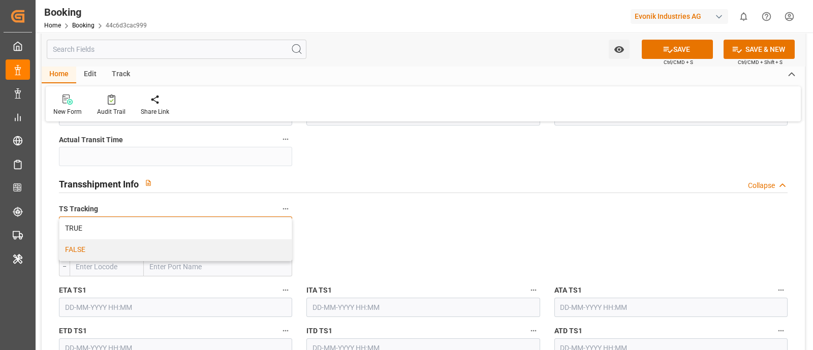
click at [167, 252] on div "FALSE" at bounding box center [175, 249] width 232 height 21
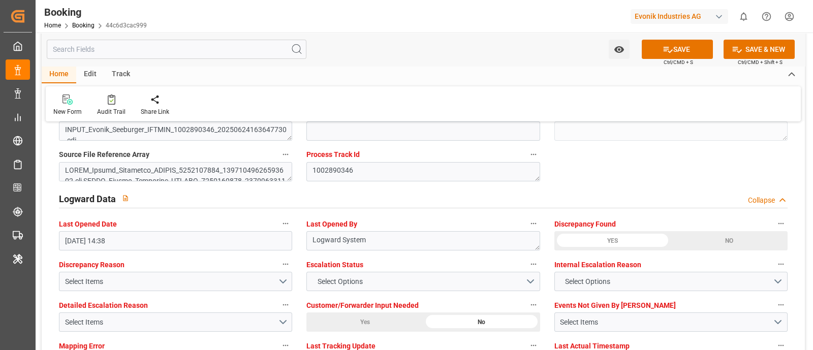
scroll to position [1842, 0]
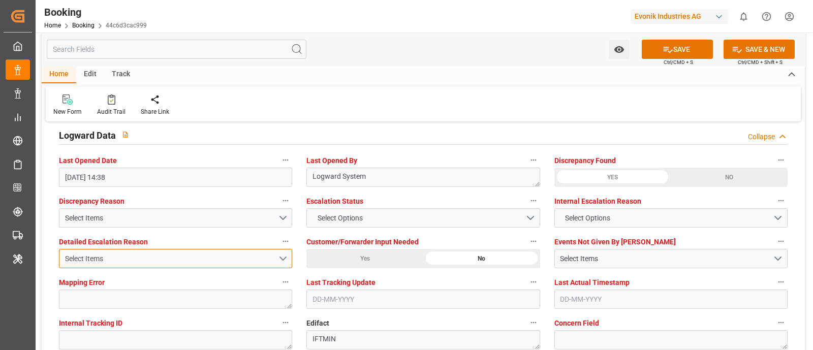
click at [278, 256] on button "Select Items" at bounding box center [175, 258] width 233 height 19
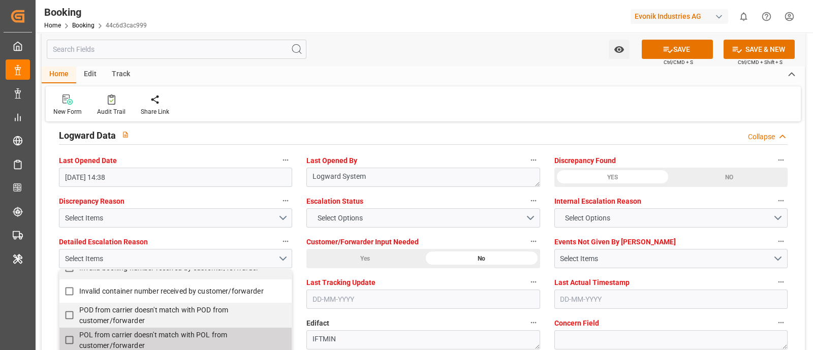
scroll to position [191, 0]
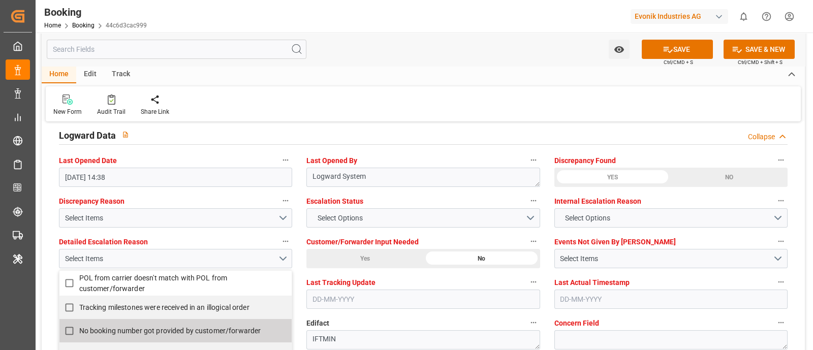
click at [73, 279] on input "No booking number got provided by customer/forwarder" at bounding box center [69, 331] width 20 height 20
checkbox input "true"
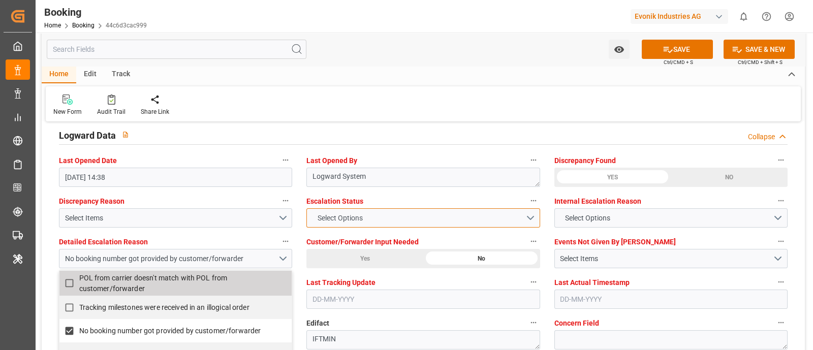
click at [419, 216] on button "Select Options" at bounding box center [422, 217] width 233 height 19
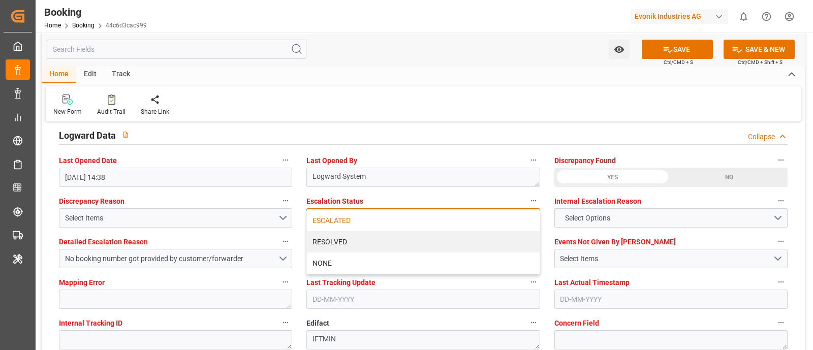
click at [388, 215] on div "ESCALATED" at bounding box center [423, 220] width 232 height 21
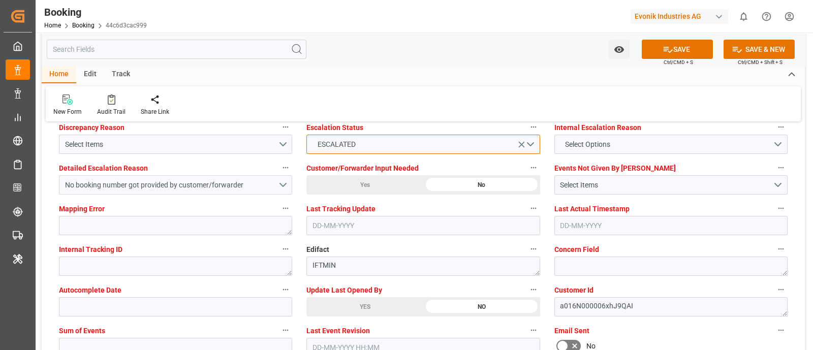
scroll to position [1969, 0]
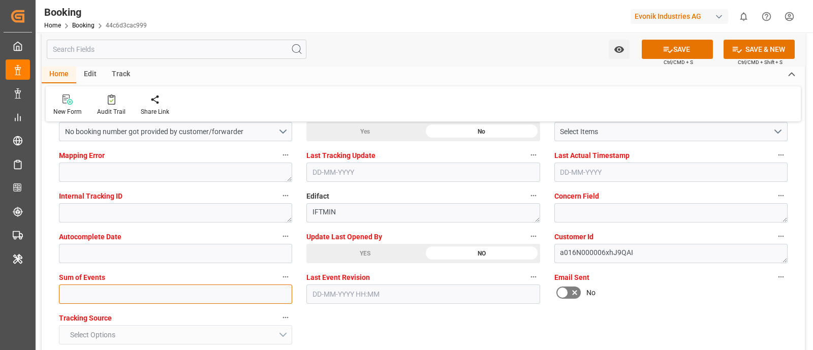
click at [89, 279] on input "text" at bounding box center [175, 294] width 233 height 19
type input "0"
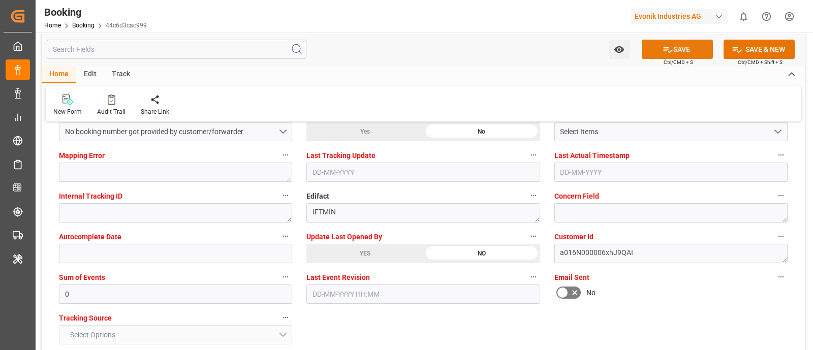
click at [650, 52] on button "SAVE" at bounding box center [677, 49] width 71 height 19
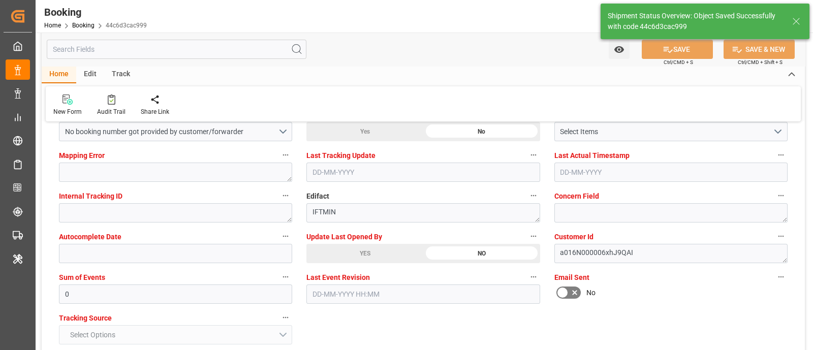
type textarea "NWC/UK North West Continent / UK_ARBUE_HLCU_PM-PI"
type textarea "Shashidhar Mm"
type input "03-07-2025 00:00"
type input "26-08-2025 00:00"
type input "20-08-2025 11:28"
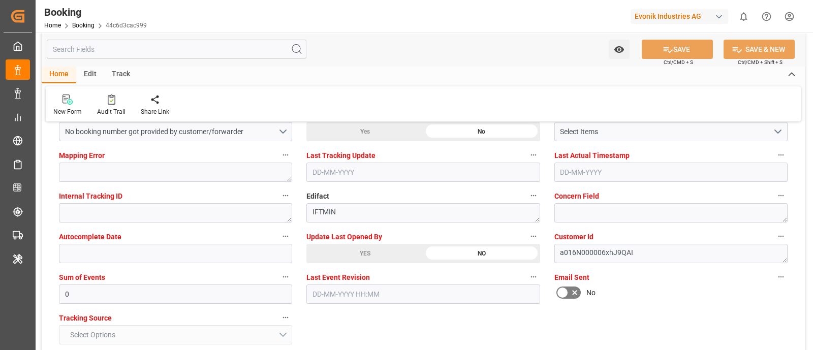
scroll to position [1778, 0]
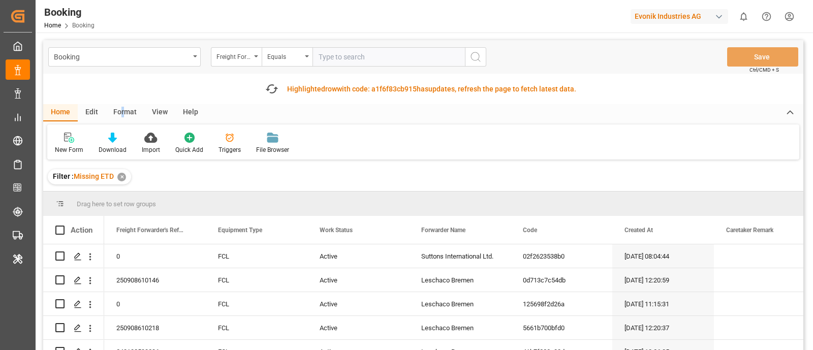
click at [122, 111] on div "Format" at bounding box center [125, 112] width 39 height 17
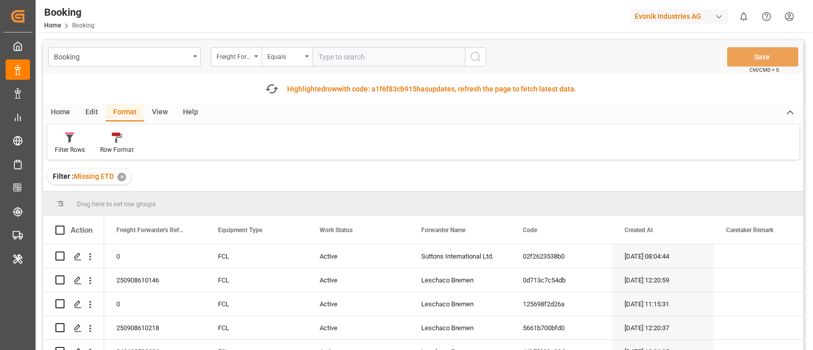
click at [157, 116] on div "View" at bounding box center [159, 112] width 31 height 17
click at [71, 148] on div "Default" at bounding box center [65, 149] width 20 height 9
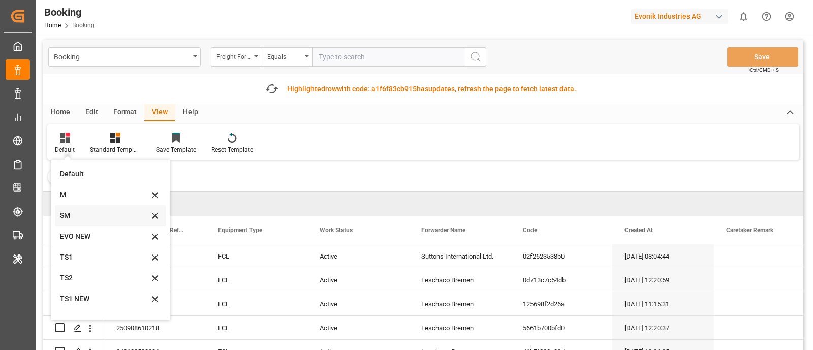
click at [72, 215] on div "SM" at bounding box center [104, 215] width 89 height 11
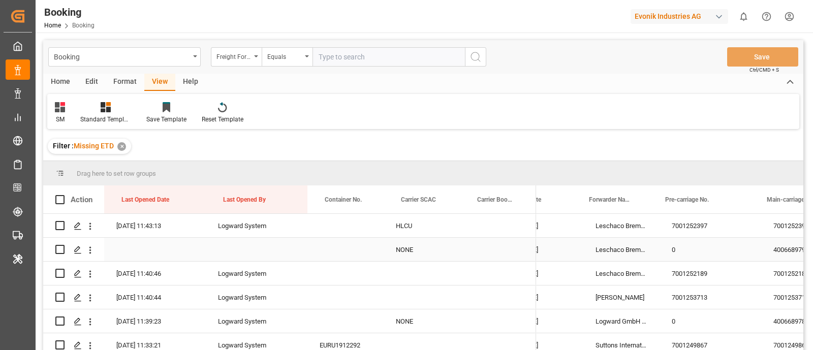
scroll to position [0, 419]
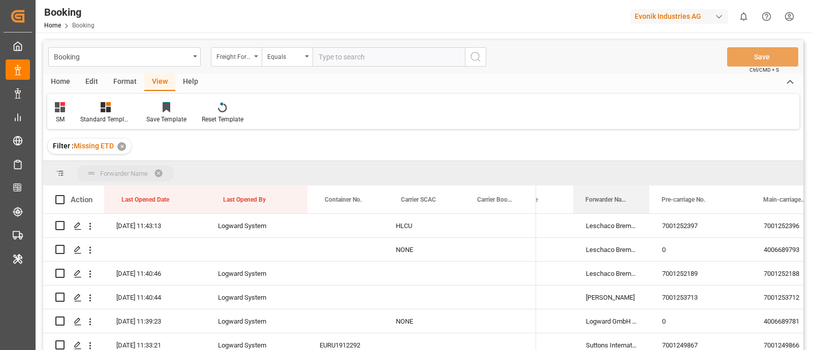
drag, startPoint x: 605, startPoint y: 203, endPoint x: 607, endPoint y: 176, distance: 27.0
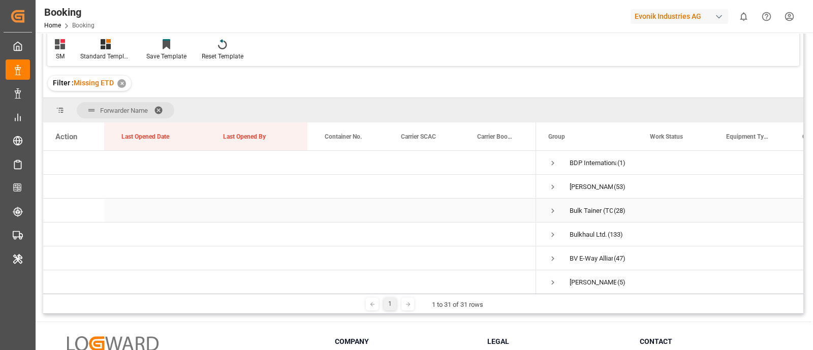
click at [550, 212] on span "Press SPACE to select this row." at bounding box center [552, 210] width 9 height 9
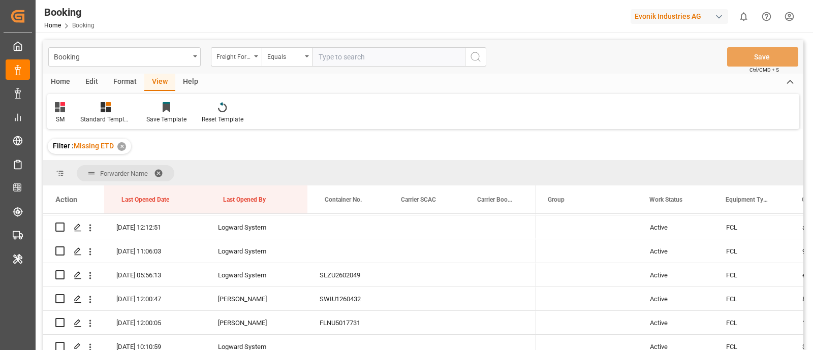
click at [124, 81] on div "Format" at bounding box center [125, 82] width 39 height 17
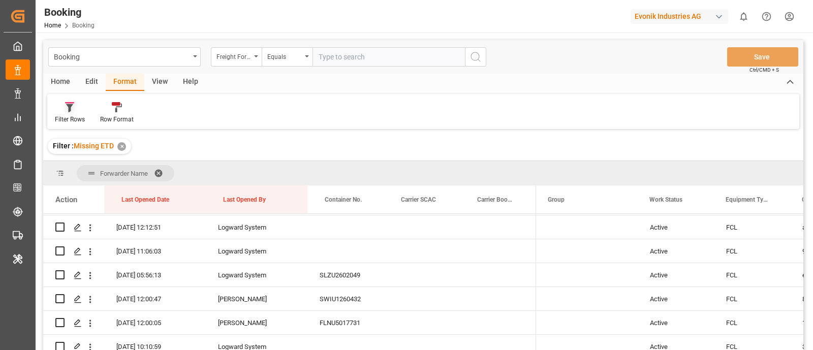
click at [65, 114] on div "Filter Rows" at bounding box center [69, 113] width 45 height 22
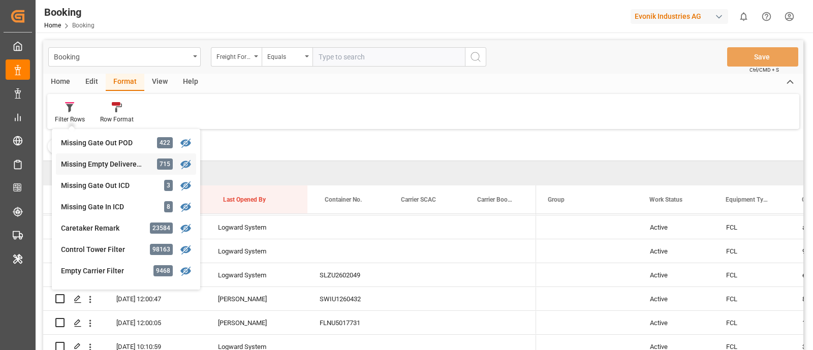
click at [115, 165] on div "Booking Freight Forwarder's Reference No. Equals Save Ctrl/CMD + S Home Edit Fo…" at bounding box center [423, 208] width 760 height 337
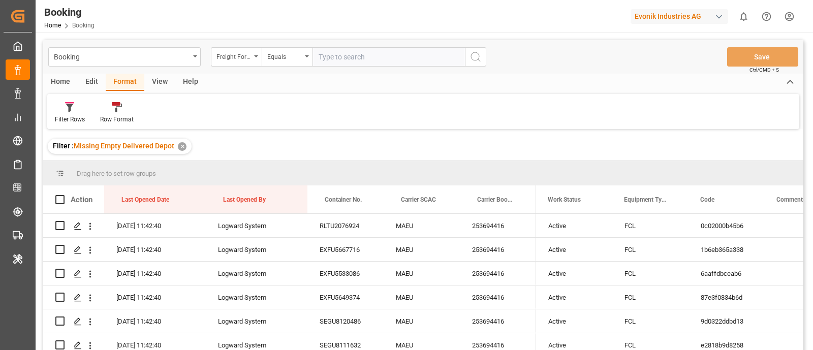
click at [162, 85] on div "View" at bounding box center [159, 82] width 31 height 17
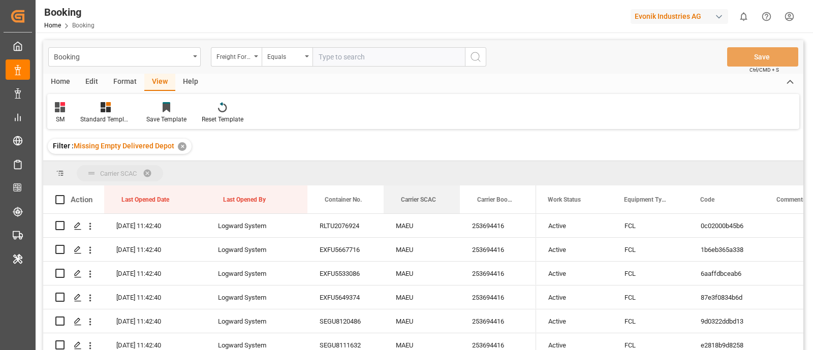
drag, startPoint x: 406, startPoint y: 202, endPoint x: 408, endPoint y: 177, distance: 25.0
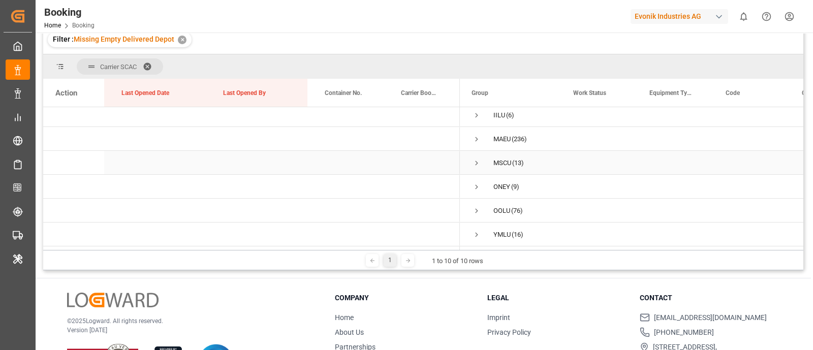
scroll to position [127, 0]
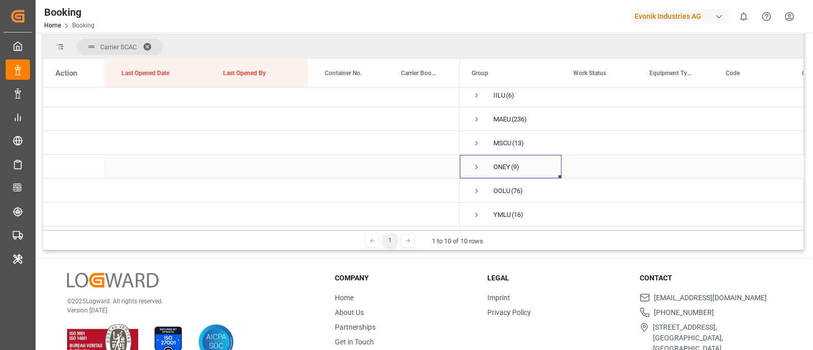
click at [476, 164] on span "Press SPACE to select this row." at bounding box center [476, 167] width 9 height 9
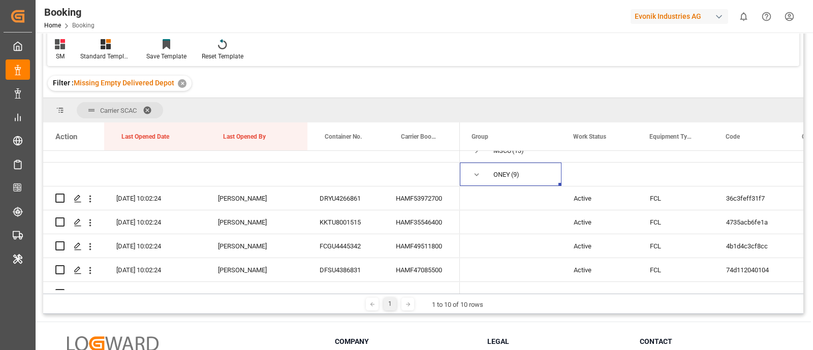
scroll to position [127, 0]
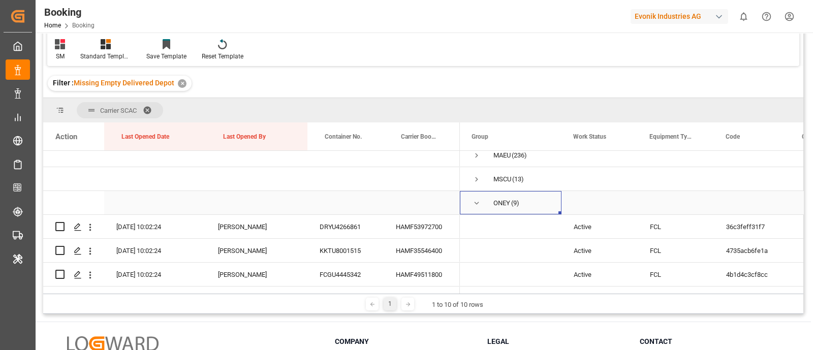
click at [474, 202] on span "Press SPACE to select this row." at bounding box center [476, 203] width 9 height 9
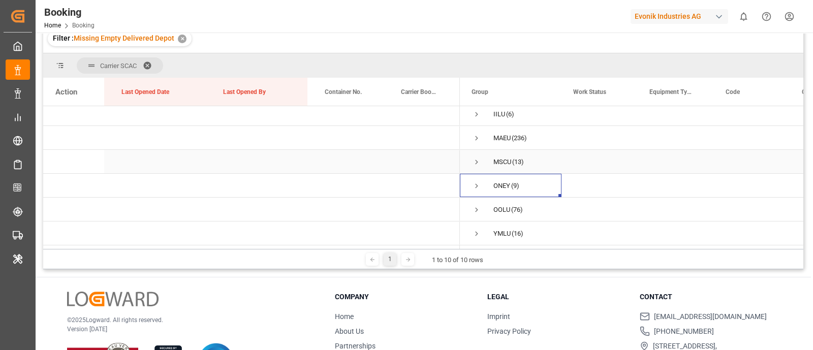
scroll to position [127, 0]
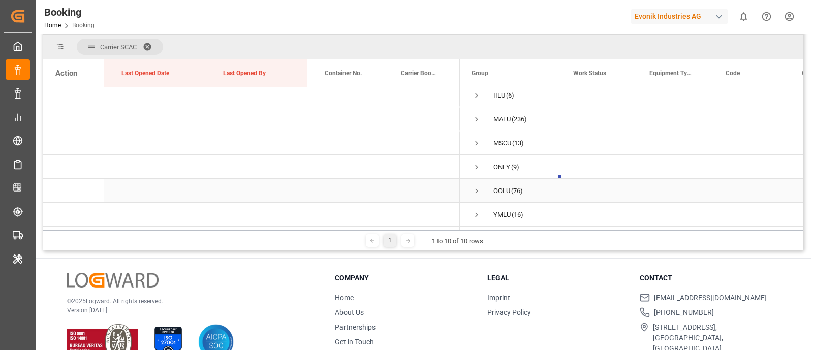
click at [476, 186] on span "Press SPACE to select this row." at bounding box center [476, 190] width 9 height 9
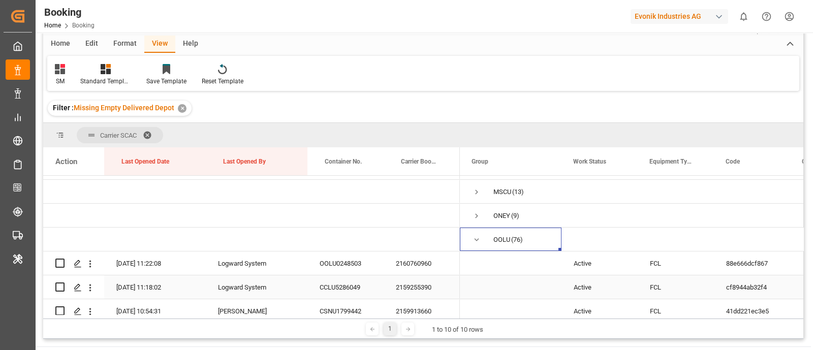
scroll to position [0, 0]
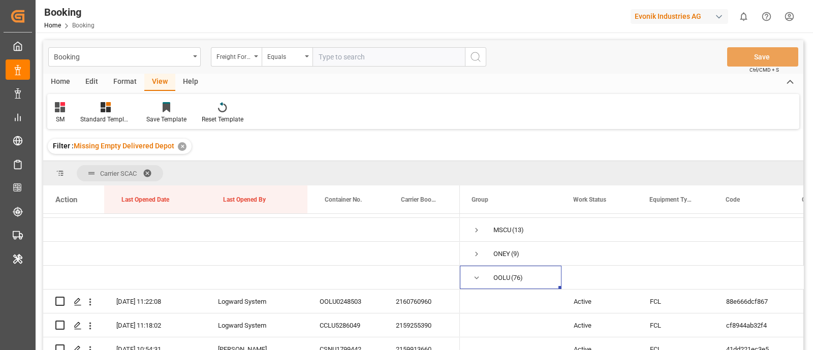
click at [127, 77] on div "Format" at bounding box center [125, 82] width 39 height 17
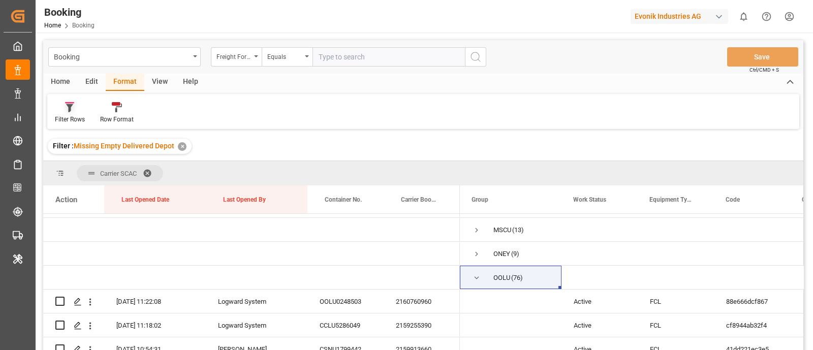
click at [71, 117] on div "Filter Rows" at bounding box center [70, 119] width 30 height 9
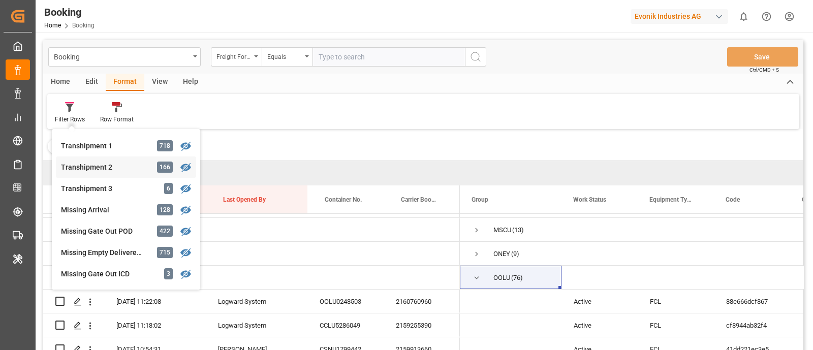
scroll to position [389, 0]
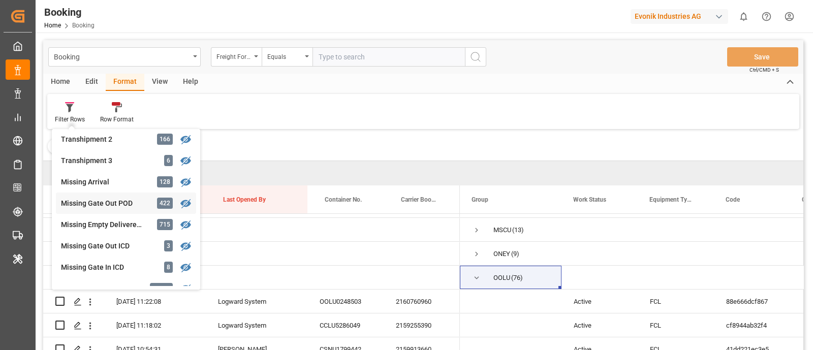
click at [113, 198] on div "Booking Freight Forwarder's Reference No. Equals Save Ctrl/CMD + S Home Edit Fo…" at bounding box center [423, 208] width 760 height 337
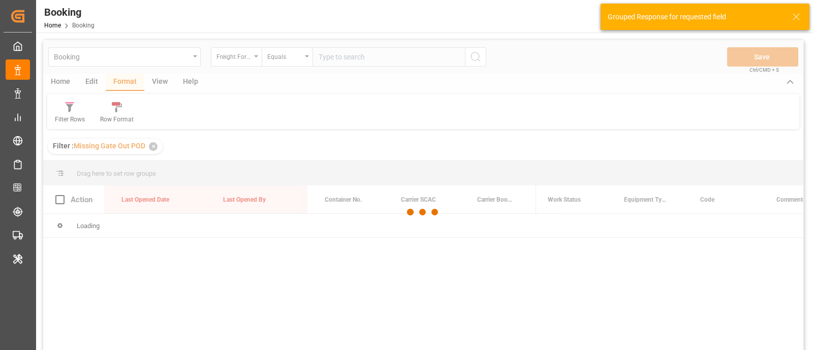
scroll to position [63, 0]
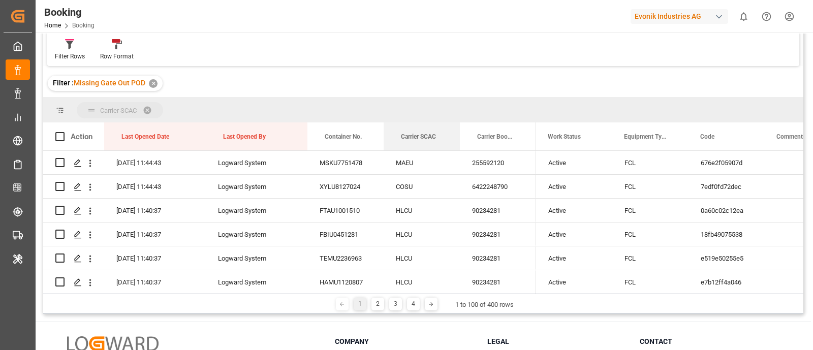
drag, startPoint x: 402, startPoint y: 136, endPoint x: 403, endPoint y: 117, distance: 18.3
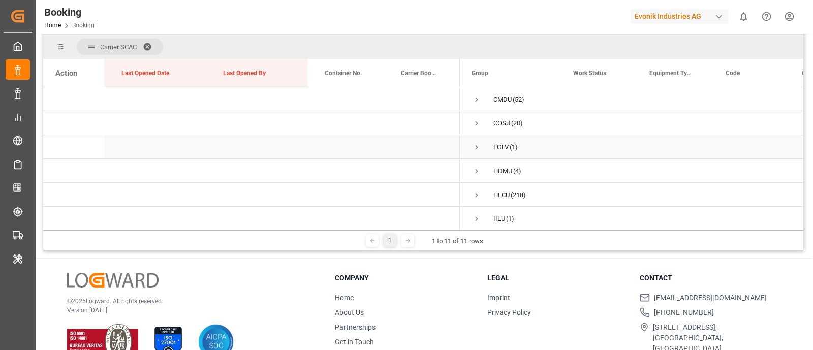
scroll to position [127, 0]
click at [479, 164] on span "Press SPACE to select this row." at bounding box center [476, 167] width 9 height 9
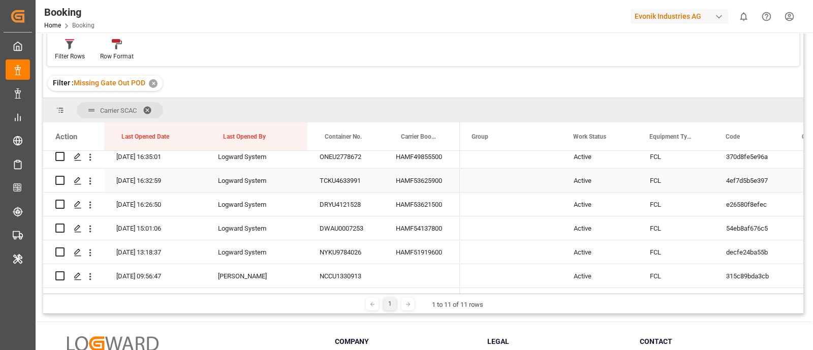
scroll to position [444, 0]
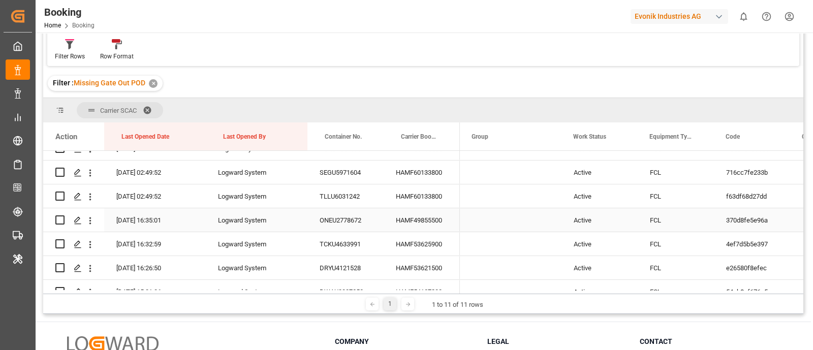
click at [414, 221] on div "HAMF49855500" at bounding box center [422, 219] width 76 height 23
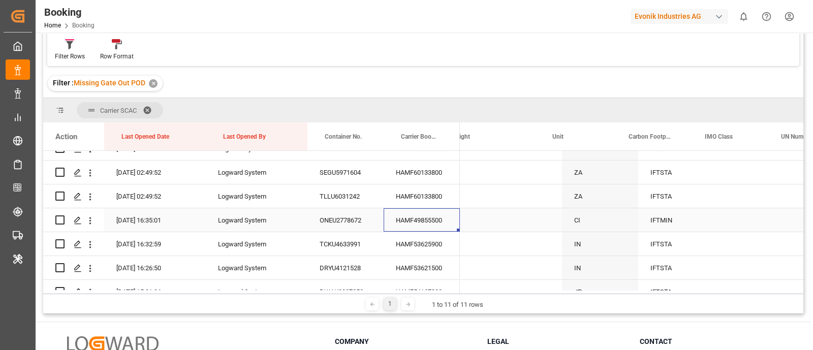
scroll to position [0, 3128]
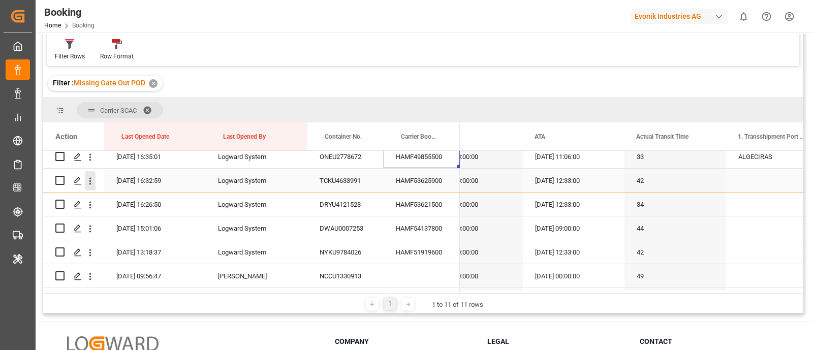
click at [89, 183] on icon "open menu" at bounding box center [90, 181] width 11 height 11
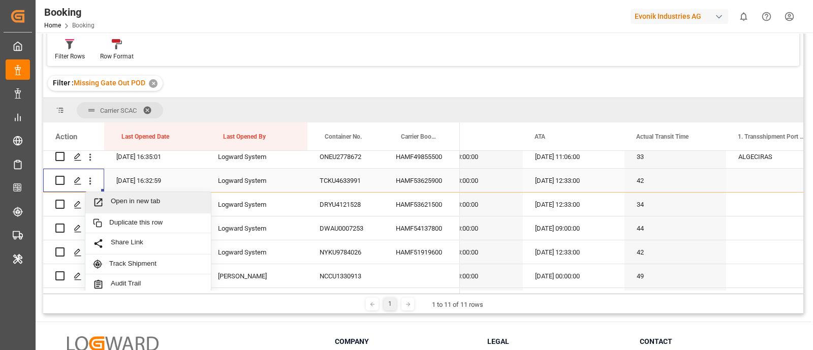
click at [141, 203] on span "Open in new tab" at bounding box center [157, 202] width 92 height 11
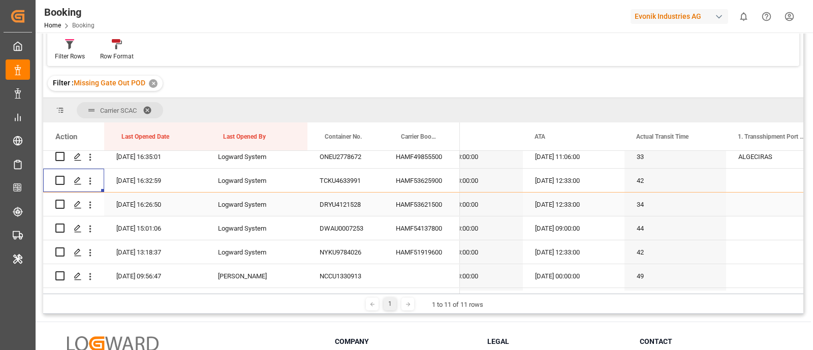
click at [430, 204] on div "HAMF53621500" at bounding box center [422, 204] width 76 height 23
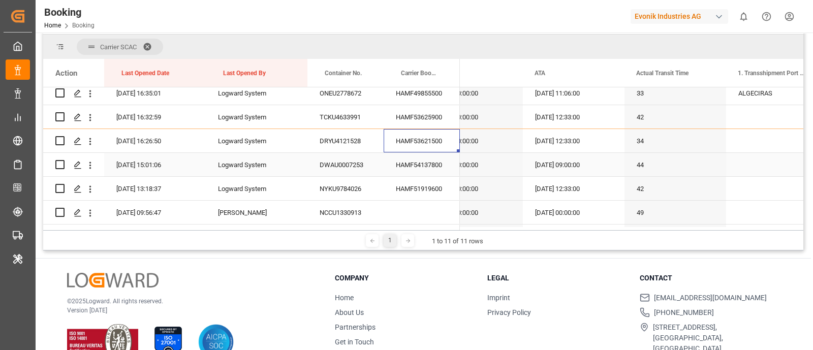
click at [435, 161] on div "HAMF54137800" at bounding box center [422, 164] width 76 height 23
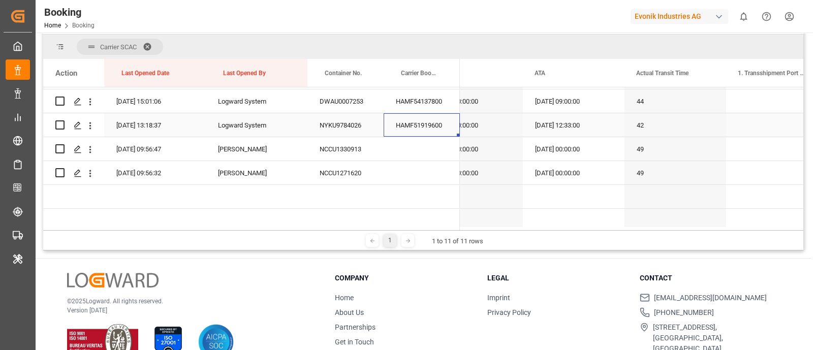
click at [425, 121] on div "HAMF51919600" at bounding box center [422, 124] width 76 height 23
click at [93, 120] on button "open menu" at bounding box center [90, 125] width 11 height 19
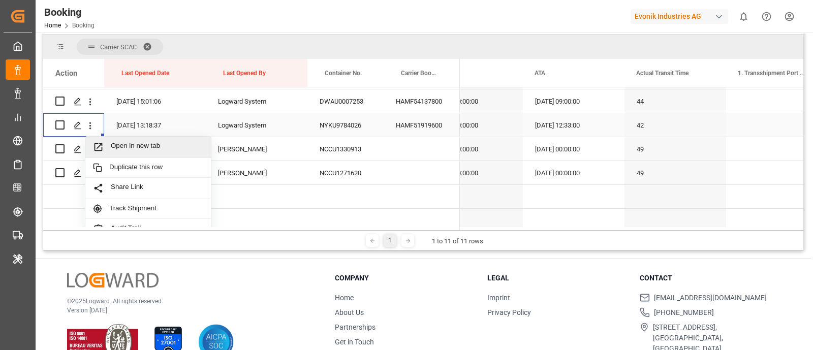
click at [129, 146] on span "Open in new tab" at bounding box center [157, 147] width 92 height 11
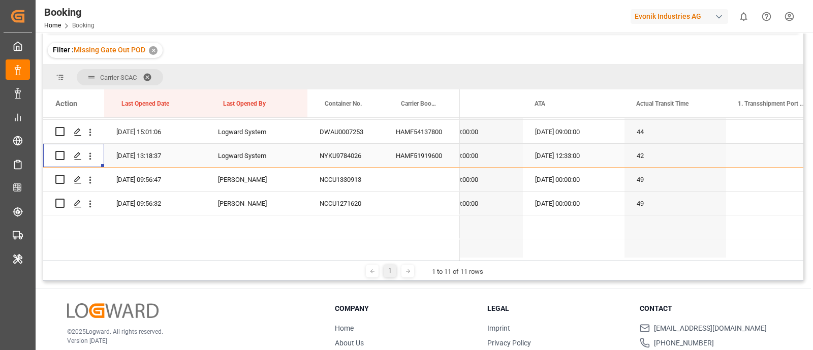
scroll to position [158, 0]
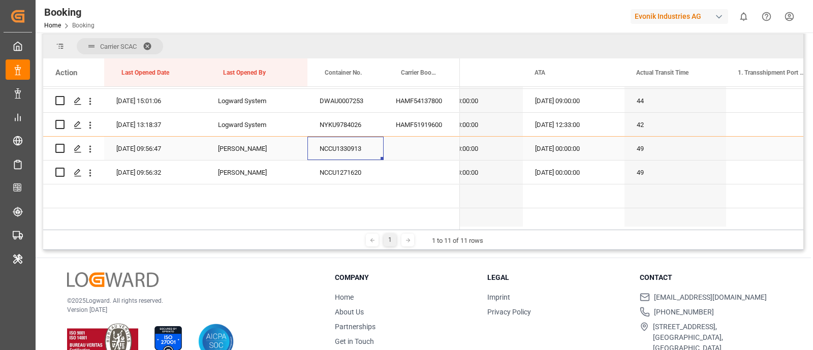
click at [354, 146] on div "NCCU1330913" at bounding box center [345, 148] width 76 height 23
click at [346, 177] on div "NCCU1271620" at bounding box center [345, 172] width 76 height 23
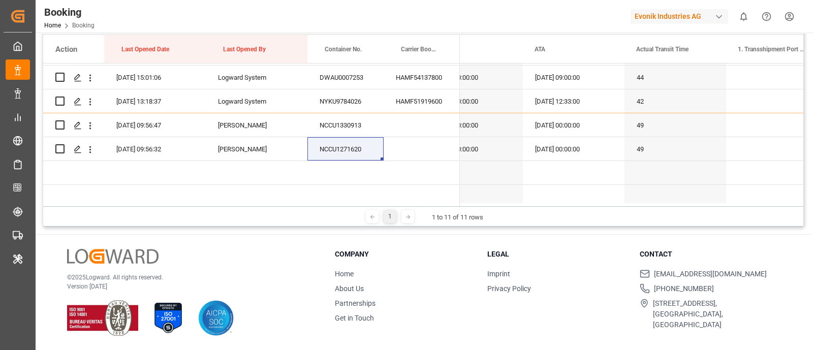
scroll to position [127, 0]
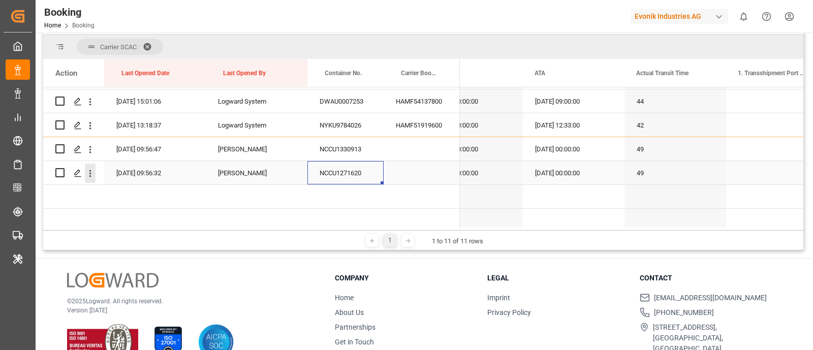
click at [91, 174] on icon "open menu" at bounding box center [90, 173] width 11 height 11
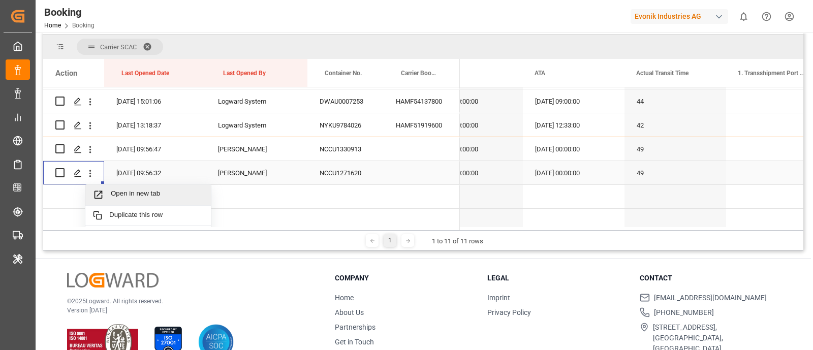
click at [162, 195] on span "Open in new tab" at bounding box center [157, 195] width 92 height 11
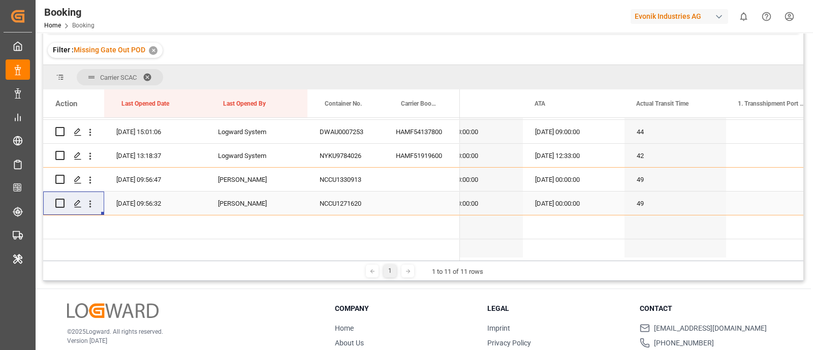
scroll to position [158, 0]
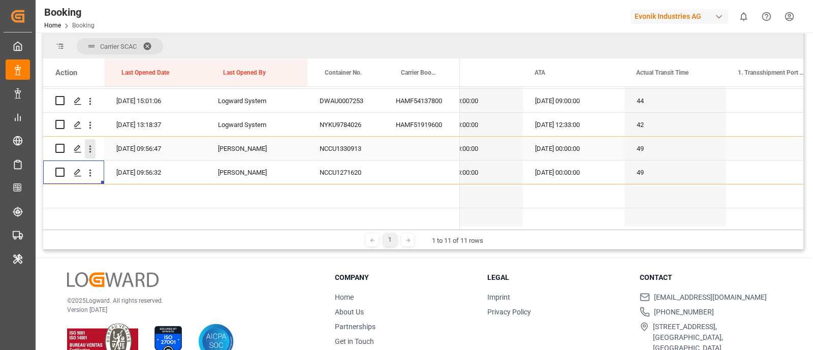
click at [92, 148] on icon "open menu" at bounding box center [90, 149] width 11 height 11
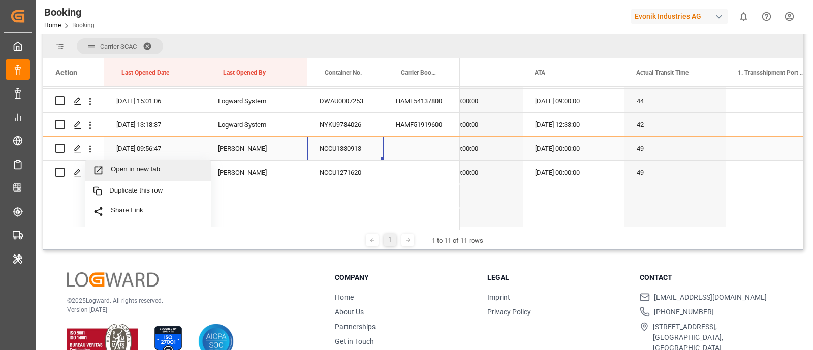
click at [331, 147] on div "NCCU1330913" at bounding box center [345, 148] width 76 height 23
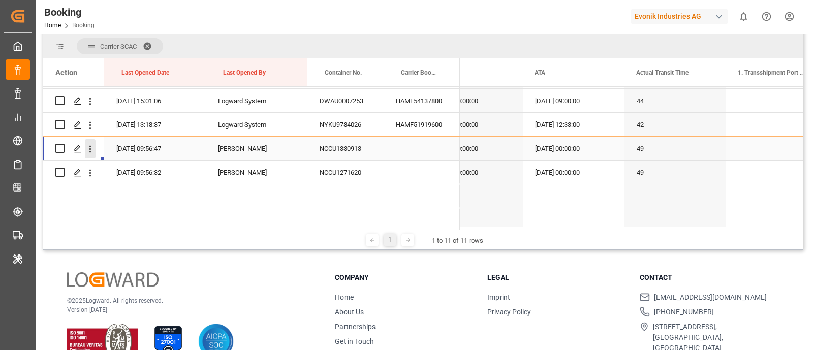
click at [93, 148] on icon "open menu" at bounding box center [90, 149] width 11 height 11
click at [155, 163] on div "Open in new tab" at bounding box center [148, 170] width 126 height 21
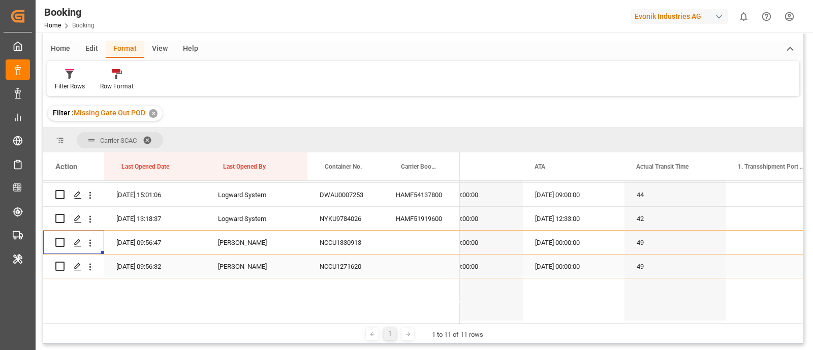
scroll to position [0, 0]
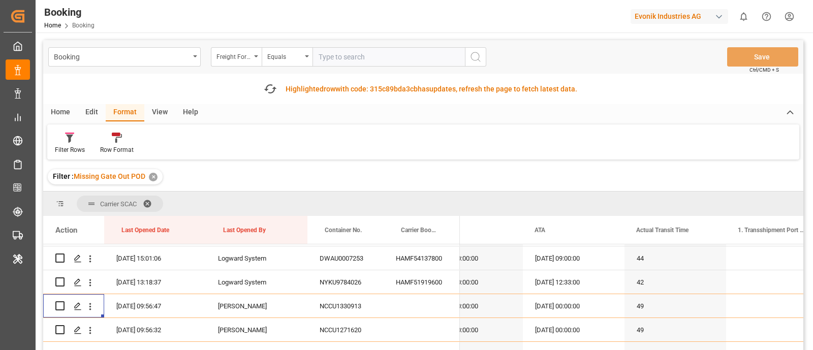
click at [148, 203] on span at bounding box center [151, 203] width 16 height 9
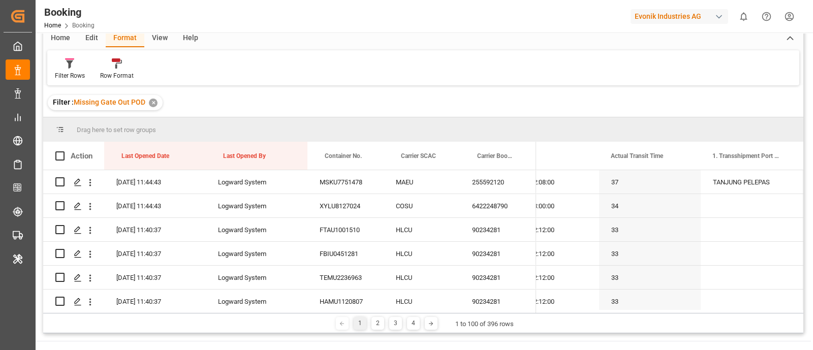
scroll to position [63, 0]
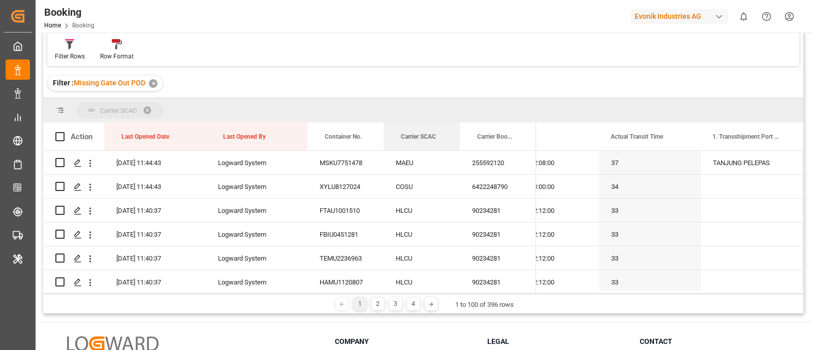
drag, startPoint x: 412, startPoint y: 133, endPoint x: 413, endPoint y: 118, distance: 15.3
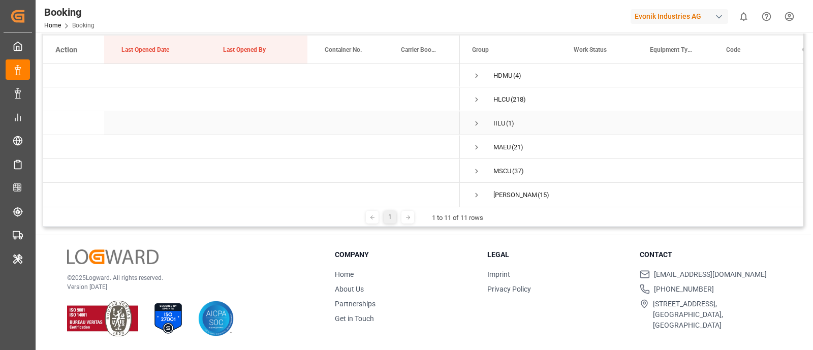
scroll to position [127, 0]
click at [476, 163] on span "Press SPACE to select this row." at bounding box center [476, 167] width 9 height 9
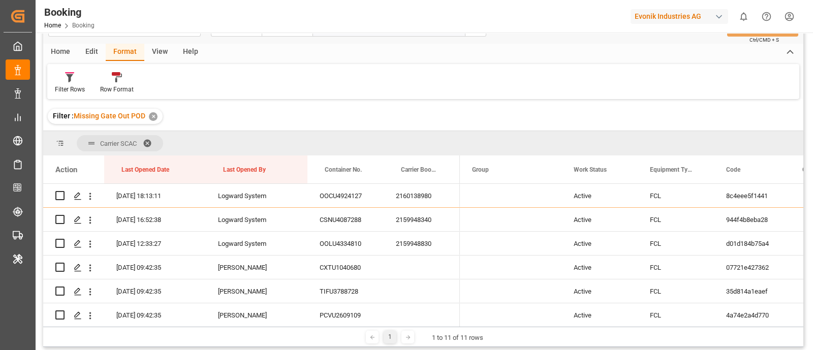
scroll to position [0, 0]
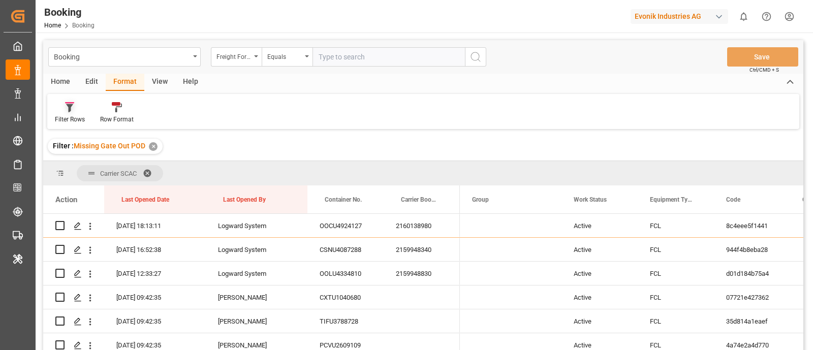
click at [81, 117] on div "Filter Rows" at bounding box center [70, 119] width 30 height 9
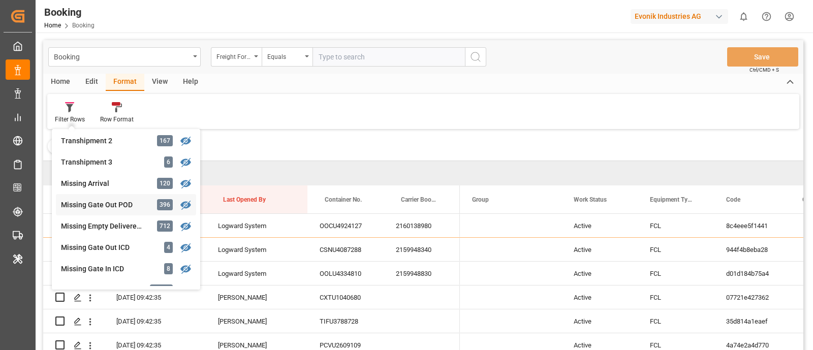
scroll to position [260, 0]
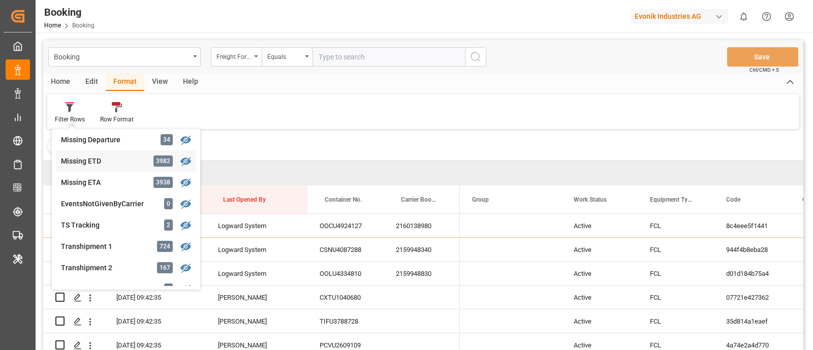
click at [97, 165] on div "Missing ETD" at bounding box center [105, 161] width 89 height 11
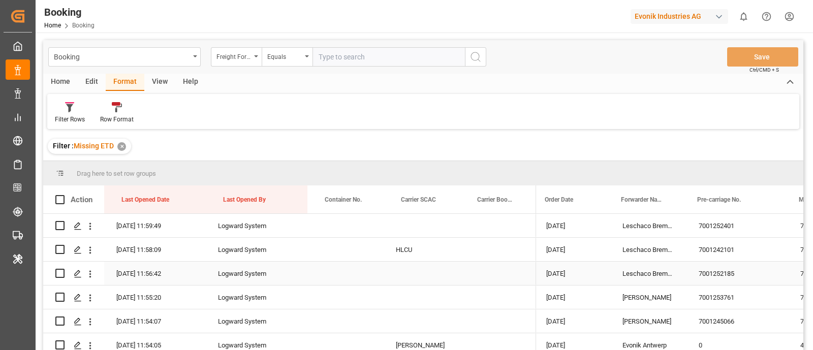
scroll to position [0, 386]
drag, startPoint x: 648, startPoint y: 197, endPoint x: 648, endPoint y: 173, distance: 23.4
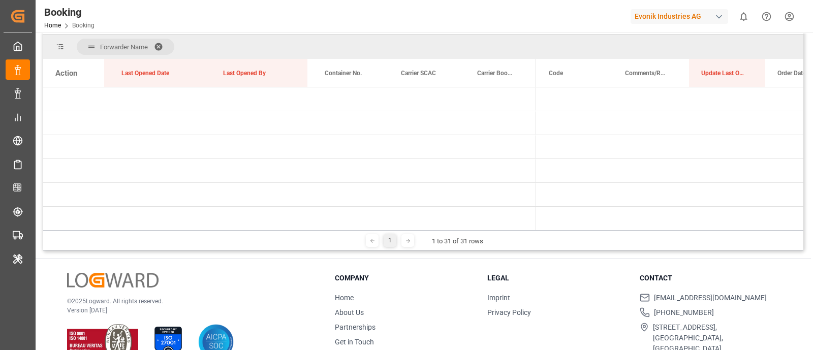
scroll to position [0, 0]
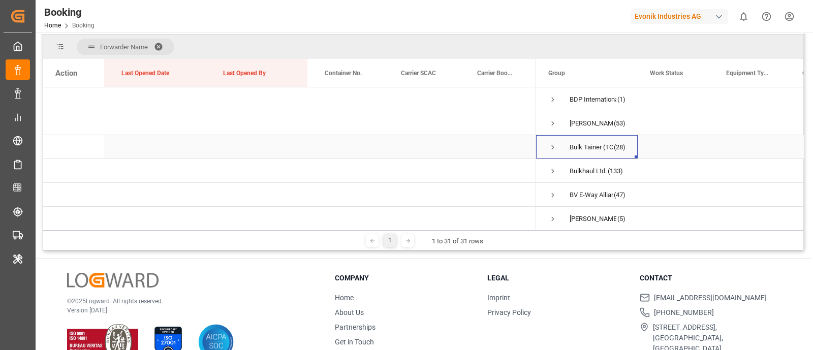
click at [556, 148] on span "Press SPACE to select this row." at bounding box center [552, 147] width 9 height 9
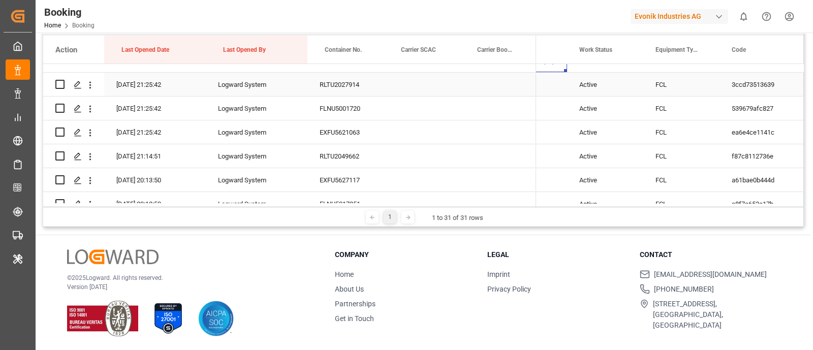
click at [351, 87] on div "RLTU2027914" at bounding box center [345, 84] width 76 height 23
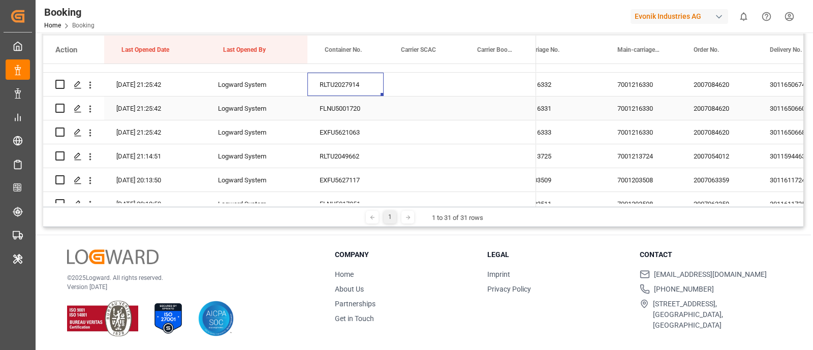
scroll to position [0, 596]
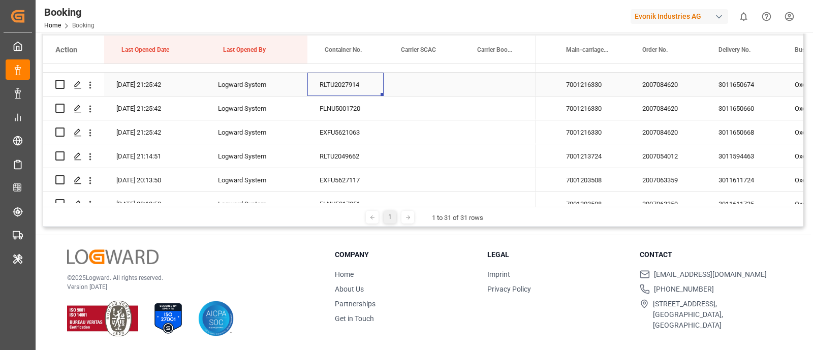
click at [730, 92] on div "3011650674" at bounding box center [744, 84] width 76 height 23
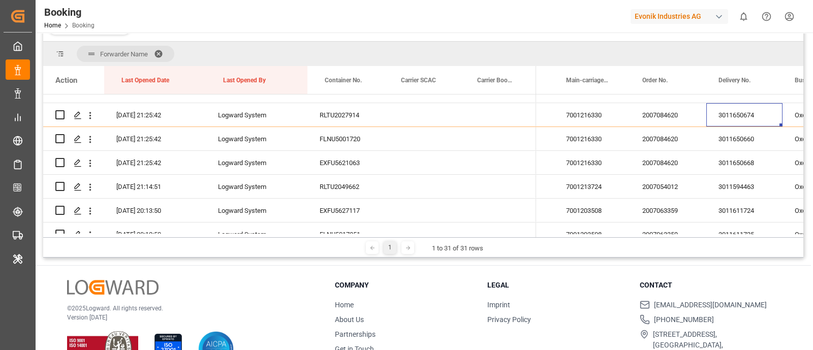
scroll to position [180, 0]
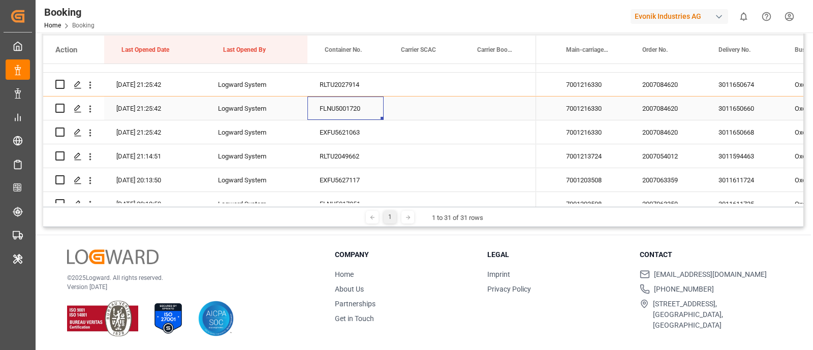
click at [318, 110] on div "FLNU5001720" at bounding box center [345, 108] width 76 height 23
click at [724, 114] on div "3011650660" at bounding box center [744, 108] width 76 height 23
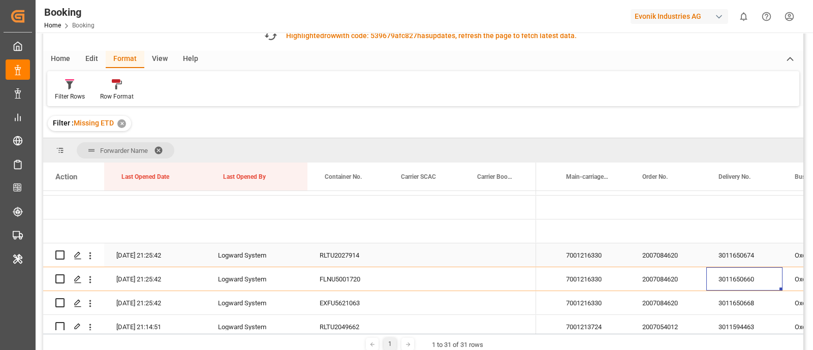
scroll to position [0, 0]
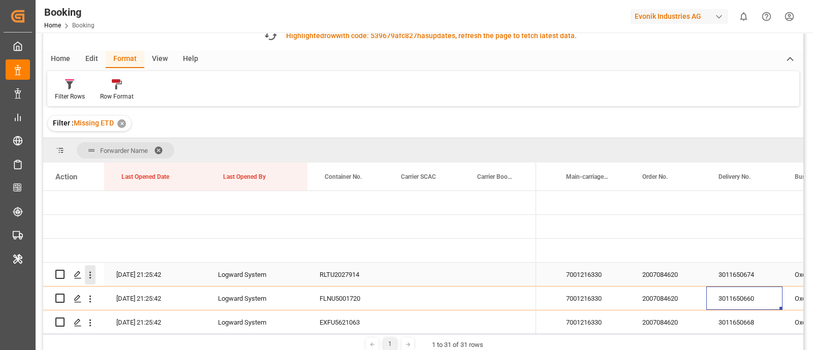
click at [93, 272] on icon "open menu" at bounding box center [90, 275] width 11 height 11
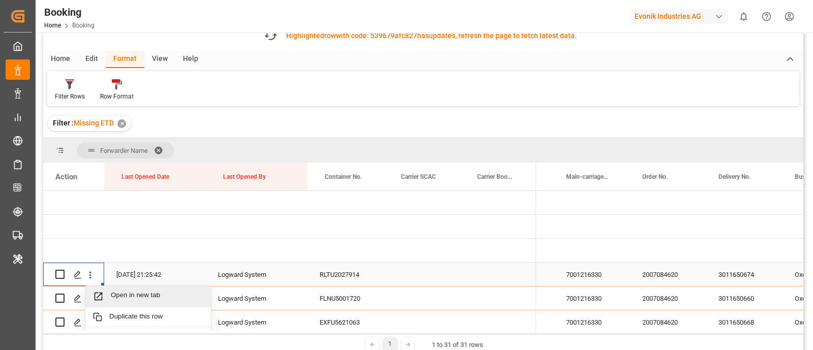
click at [123, 291] on span "Open in new tab" at bounding box center [157, 296] width 92 height 11
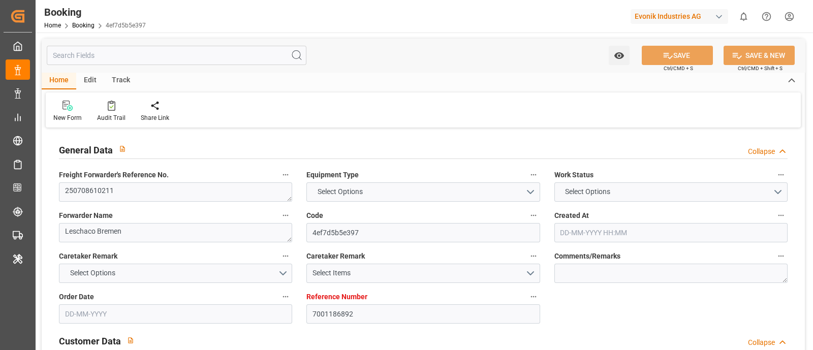
type input "7001186892"
type input "9952701"
type input "ONE"
type input "Ocean Network Express"
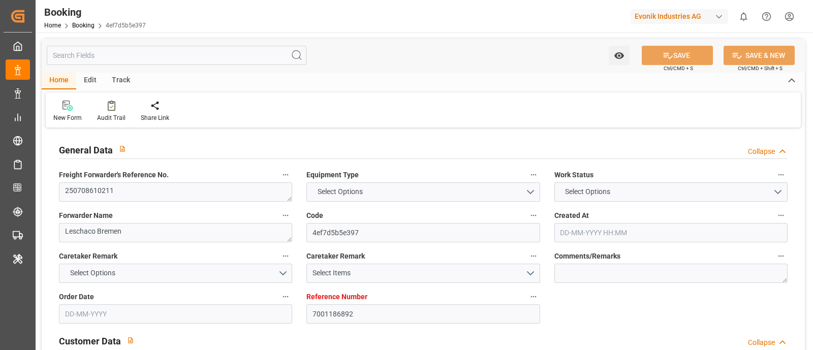
type input "NLRTM"
type input "INNSA"
type input "42"
type input "0"
type input "NLRTM"
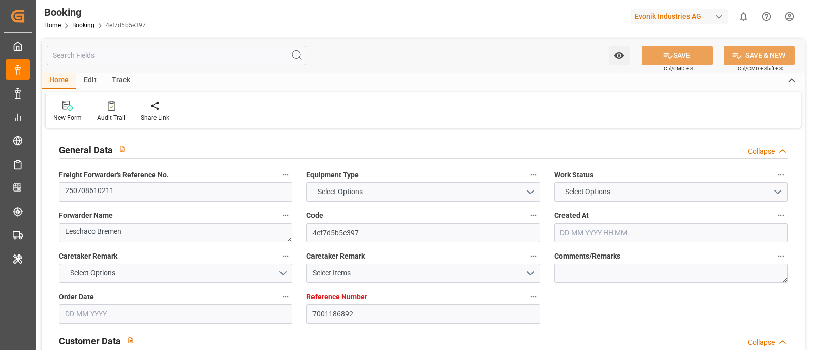
type input "INNSA"
type input "9952701"
type input "[DATE] 10:35"
type input "[DATE]"
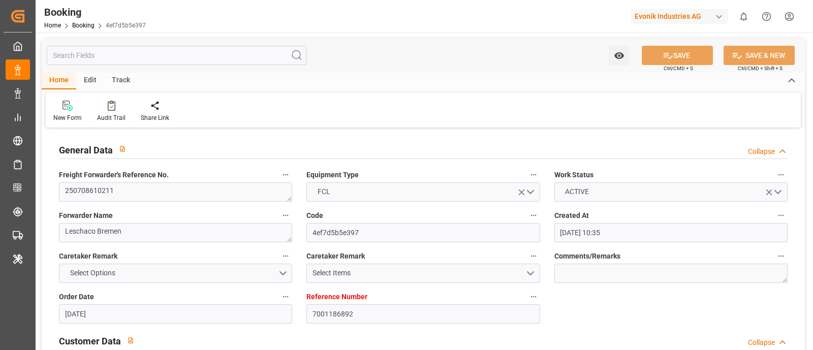
type input "[DATE]"
type input "[DATE] 13:50"
type input "[DATE] 04:25"
type input "[DATE]"
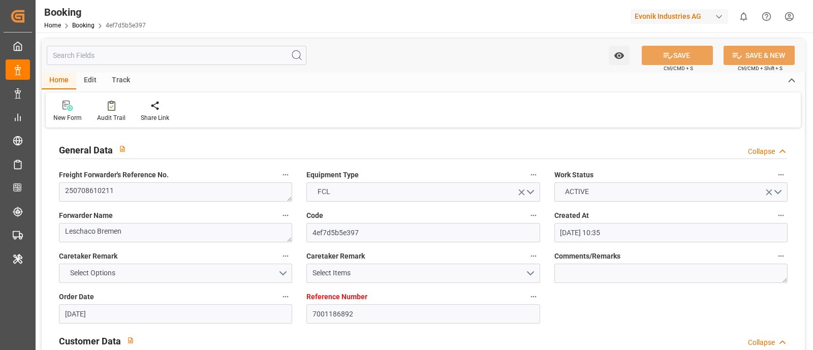
type input "[DATE]"
type input "[DATE] 00:00"
type input "[DATE] 10:35"
type input "[DATE] 09:35"
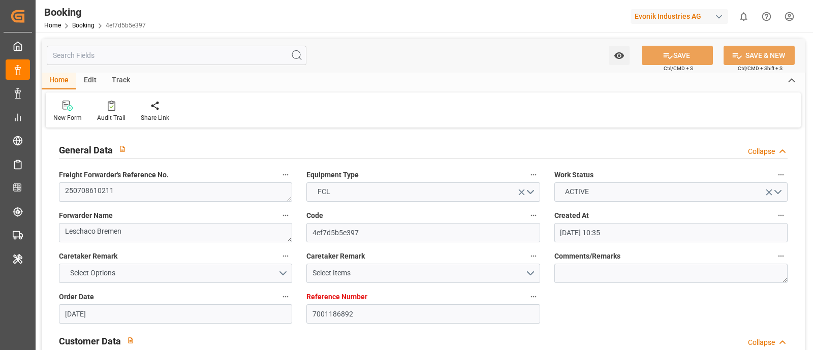
type input "[DATE] 13:00"
type input "[DATE] 00:00"
type input "[DATE] 12:33"
type input "[DATE] 07:14"
type input "[DATE]"
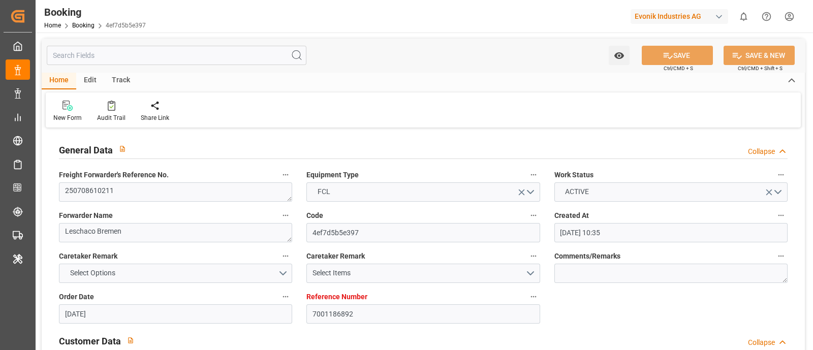
type input "[DATE] 11:46"
type input "[DATE]"
type input "[DATE] 10:54"
type input "[DATE] 12:22"
type input "[DATE] 23:05"
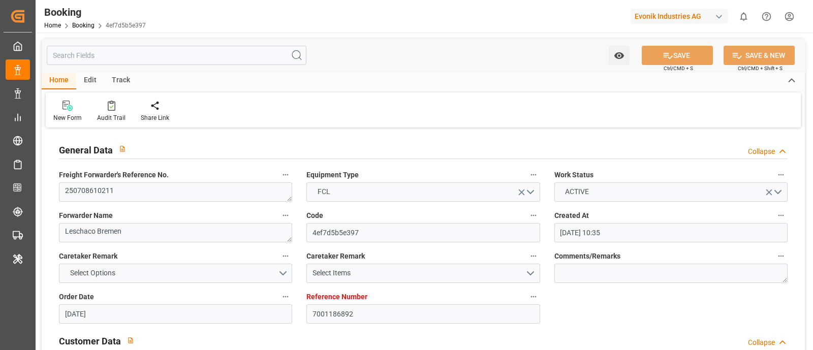
type input "[DATE] 18:59"
type input "[DATE] 22:42"
type input "[DATE] 13:42"
type input "[DATE] 09:06"
type input "[DATE] 00:00"
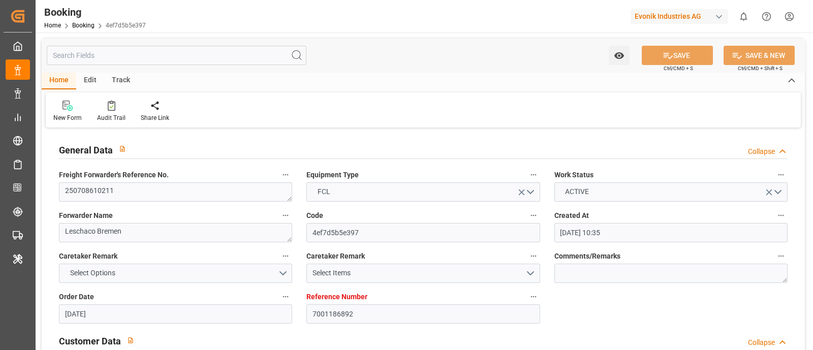
type input "[DATE] 11:16"
type input "[DATE] 13:00"
type input "[DATE] 12:30"
type input "[DATE] 19:49"
type input "[DATE] 14:30"
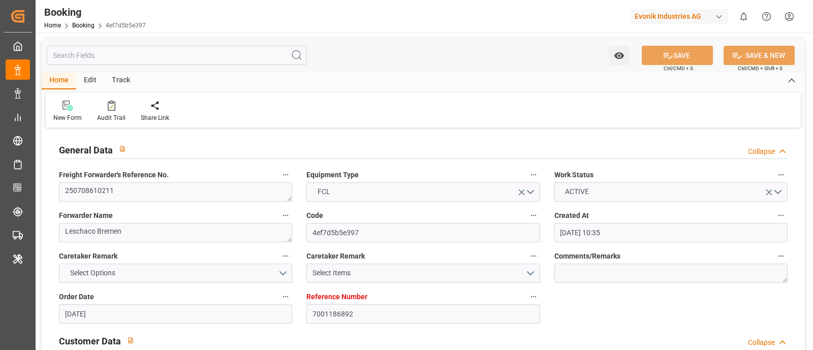
type input "[DATE] 13:00"
type input "[DATE] 17:55"
type input "[DATE] 22:25"
type input "[DATE] 17:30"
type input "[DATE] 17:55"
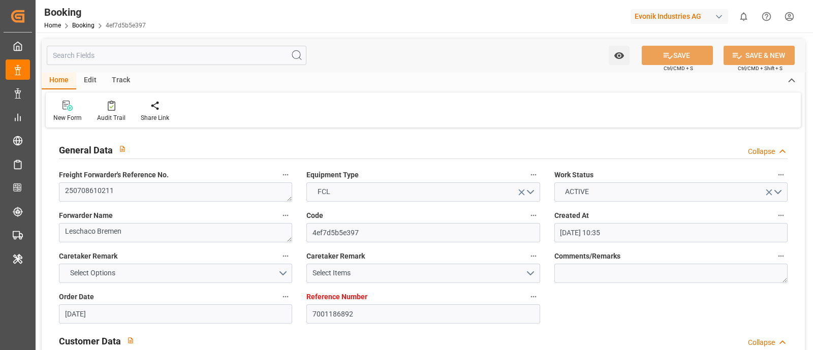
type input "[DATE] 07:44"
type input "[DATE] 18:00"
click at [111, 120] on div "Audit Trail" at bounding box center [111, 117] width 28 height 9
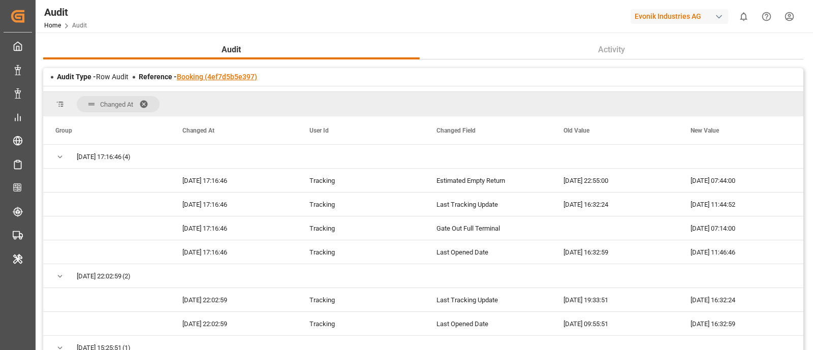
click at [217, 80] on link "Booking (4ef7d5b5e397)" at bounding box center [217, 77] width 80 height 8
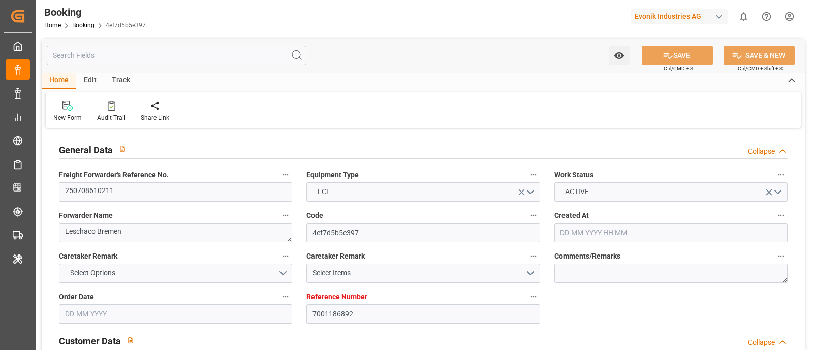
type input "7001186892"
type input "9952701"
type input "ONE"
type input "Ocean Network Express"
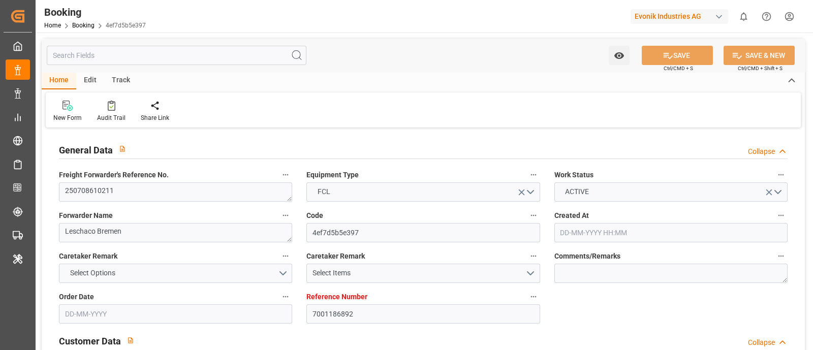
type input "NLRTM"
type input "INNSA"
type input "42"
type input "0"
type input "NLRTM"
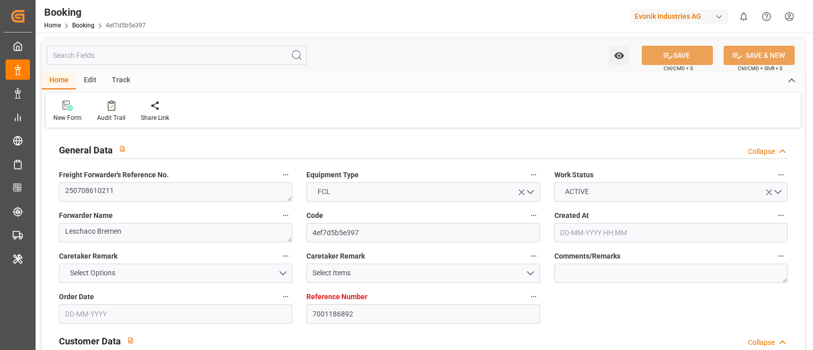
type input "INNSA"
type input "9952701"
type input "[DATE] 10:35"
type input "[DATE]"
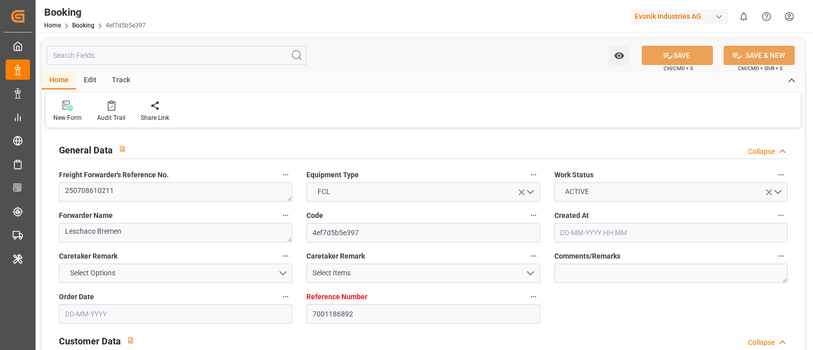
type input "[DATE]"
type input "[DATE] 13:50"
type input "[DATE] 04:25"
type input "[DATE]"
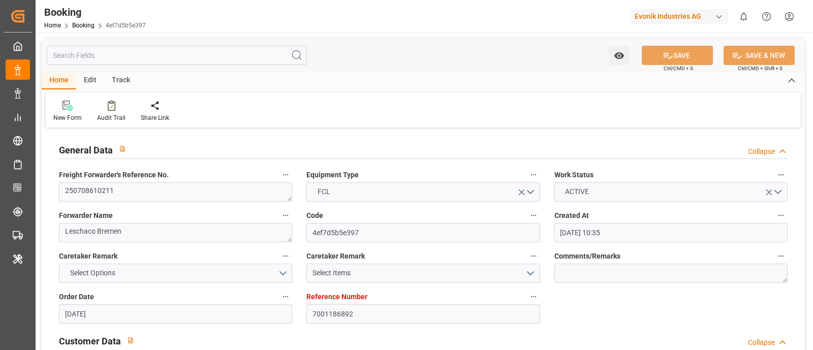
type input "[DATE]"
type input "[DATE] 00:00"
type input "05-07-2025 00:00"
type input "[DATE] 10:35"
type input "05-07-2025 09:35"
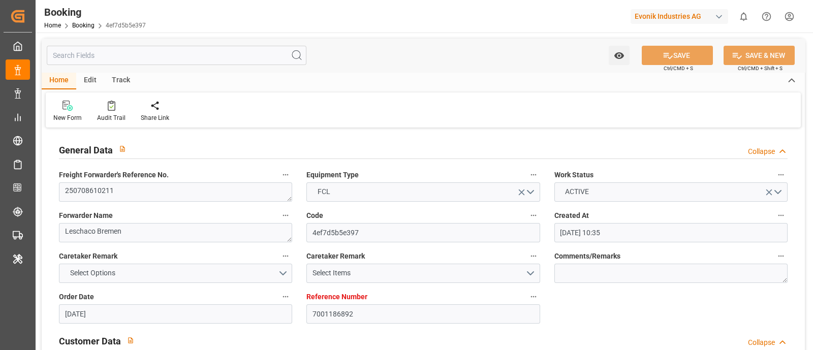
type input "[DATE] 13:00"
type input "21-08-2025 00:00"
type input "[DATE] 12:33"
type input "20-08-2025 07:14"
type input "03-07-2025"
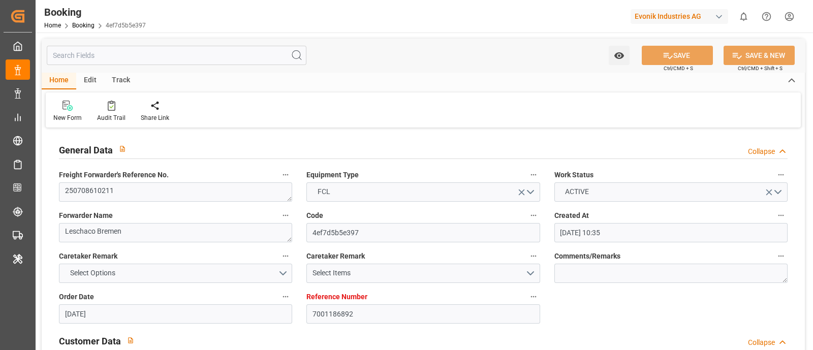
type input "20-08-2025 11:46"
type input "20-08-2025"
type input "27-06-2025 10:54"
type input "27-06-2025 12:22"
type input "03-07-2025 23:05"
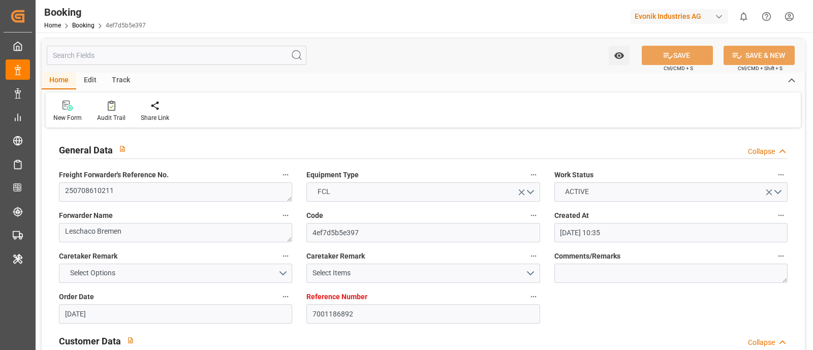
type input "30-06-2025 18:59"
type input "[DATE] 22:42"
type input "05-07-2025 13:42"
type input "07-07-2025 09:06"
type input "[DATE] 00:00"
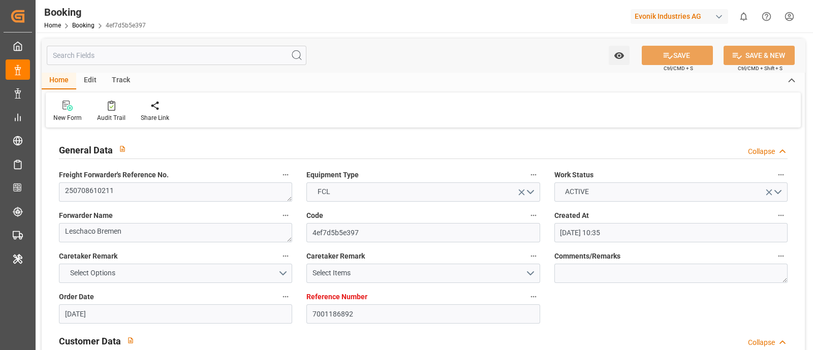
type input "[DATE] 11:16"
type input "[DATE] 13:00"
type input "[DATE] 12:30"
type input "[DATE] 19:49"
type input "18-08-2025 14:30"
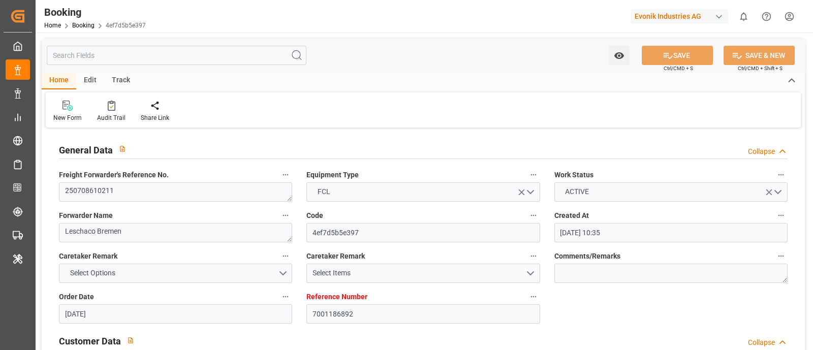
type input "[DATE] 13:00"
type input "18-08-2025 17:55"
type input "18-08-2025 22:25"
type input "18-08-2025 17:30"
type input "22-08-2025 17:55"
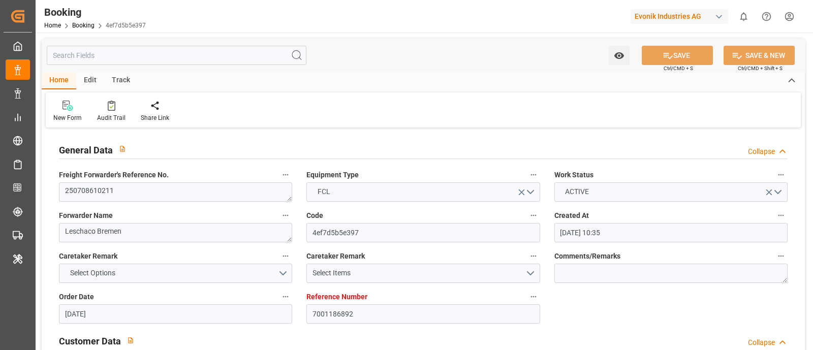
type input "20-08-2025 07:44"
type input "18-08-2025 18:00"
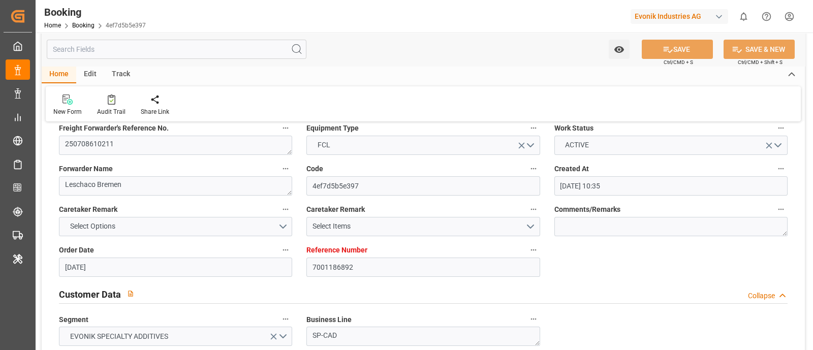
scroll to position [127, 0]
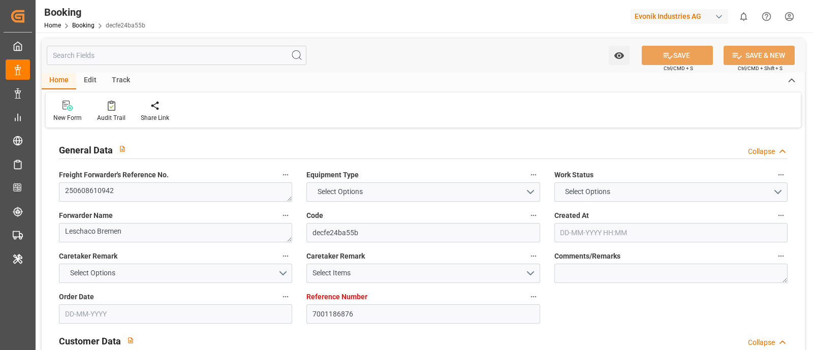
type input "7001186876"
type input "9952701"
type input "ONE"
type input "Ocean Network Express"
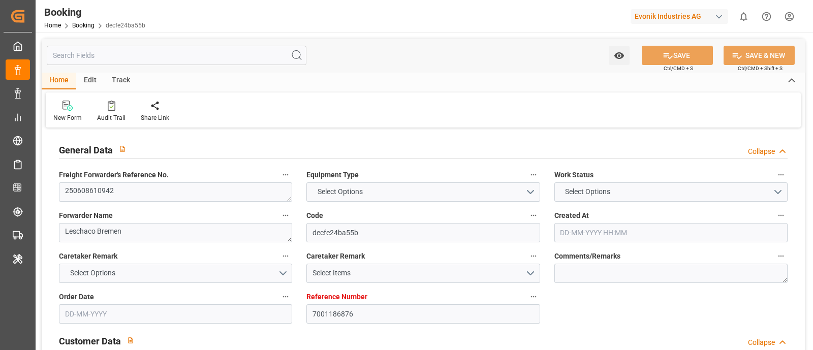
type input "NLRTM"
type input "INNSA"
type input "42"
type input "0"
type input "NLRTM"
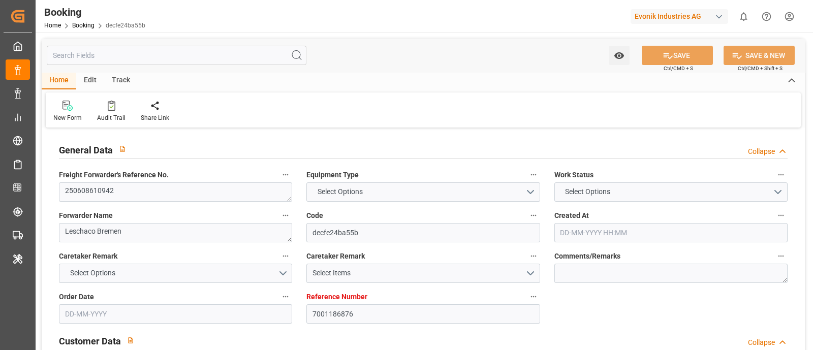
type input "INNSA"
type input "9952701"
type input "[DATE] 10:17"
type input "[DATE]"
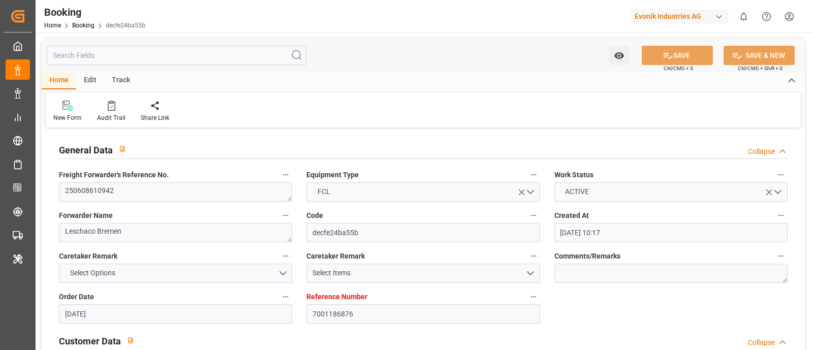
type input "[DATE]"
type input "30-06-2025 05:24"
type input "07-07-2025"
type input "07-07-2025 00:00"
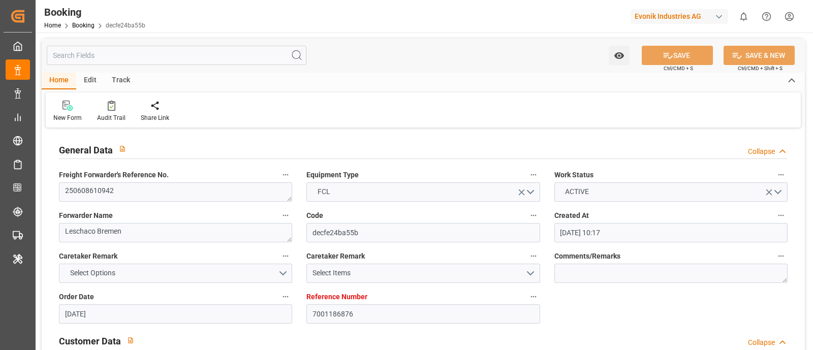
type input "07-07-2025 10:35"
type input "05-07-2025 05:31"
type input "18-08-2025 13:00"
type input "18-08-2025 00:00"
type input "18-08-2025 12:33"
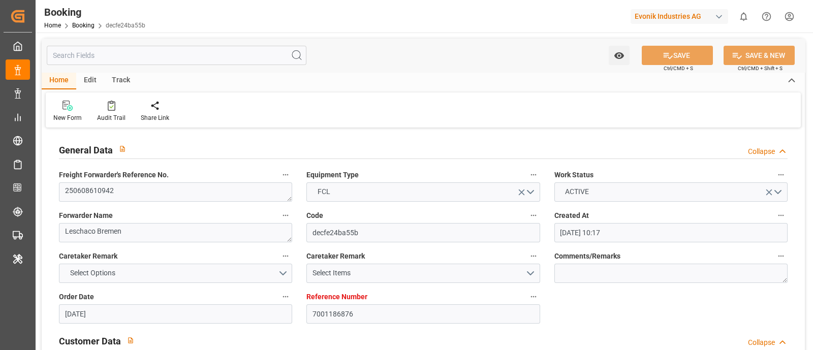
type input "07-07-2025"
type input "19-08-2025 13:18"
type input "19-08-2025"
type input "27-06-2025 10:42"
type input "27-06-2025 13:15"
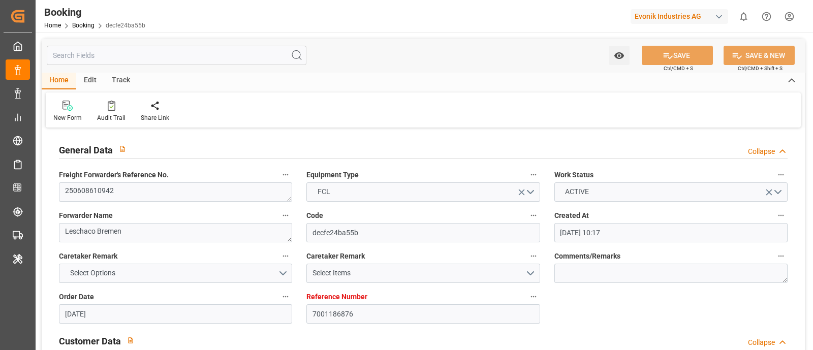
type input "03-07-2025 23:03"
type input "06-07-2025 22:42"
type input "07-07-2025 01:00"
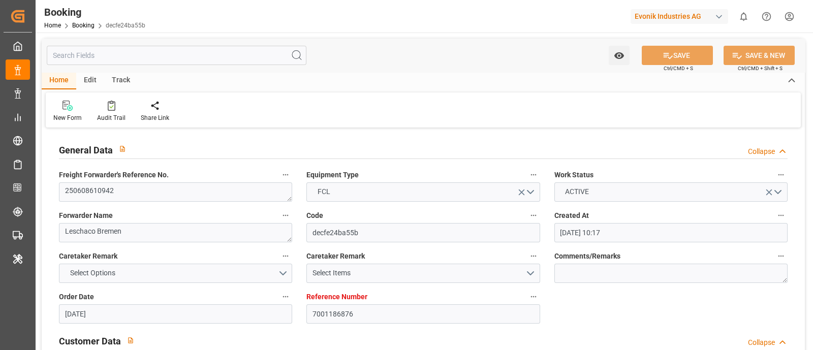
type input "07-07-2025 09:00"
type input "07-07-2025 11:16"
type input "18-08-2025 13:00"
type input "18-08-2025 12:30"
type input "18-08-2025 19:49"
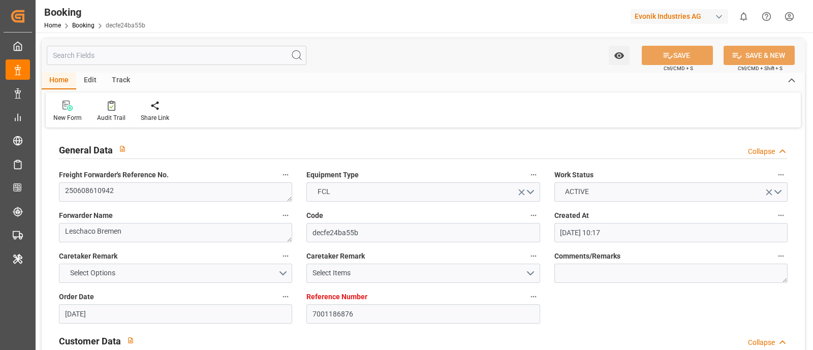
type input "18-08-2025 20:30"
type input "19-08-2025 01:00"
type input "19-08-2025 00:28"
type input "19-08-2025 04:58"
type input "19-08-2025 05:30"
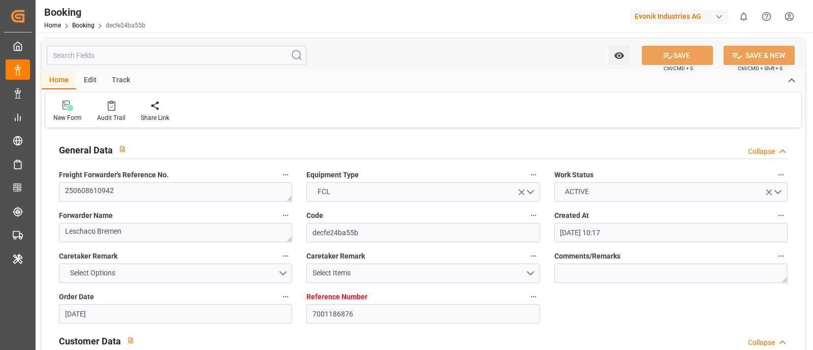
type input "23-08-2025 00:28"
type input "19-08-2025 05:28"
type input "19-08-2025 06:00"
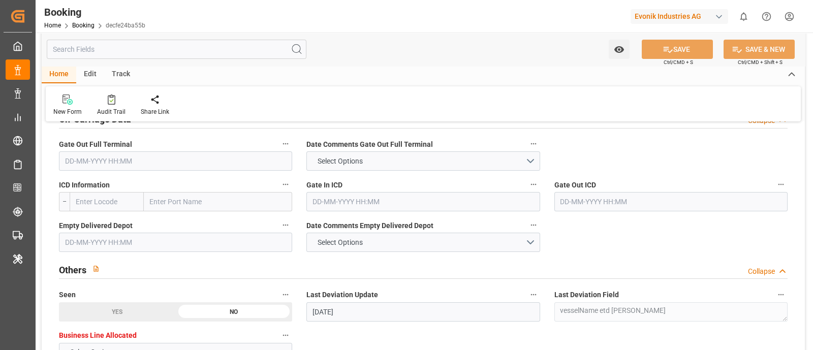
scroll to position [1461, 0]
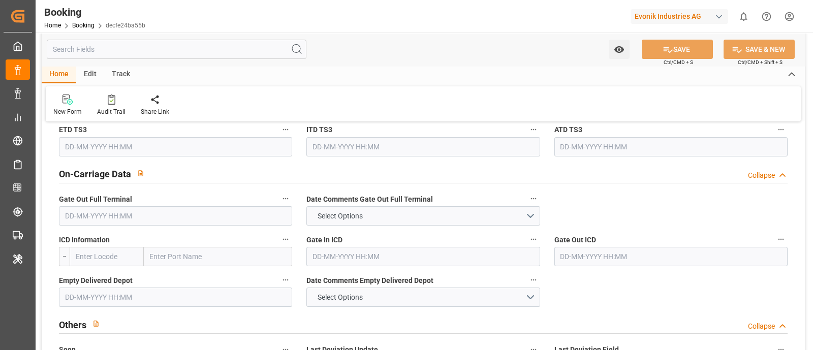
click at [84, 223] on input "text" at bounding box center [175, 215] width 233 height 19
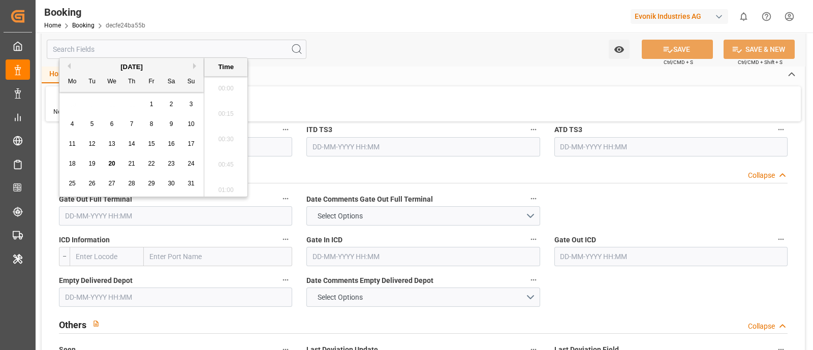
scroll to position [1705, 0]
drag, startPoint x: 113, startPoint y: 161, endPoint x: 117, endPoint y: 173, distance: 12.4
click at [113, 161] on span "20" at bounding box center [111, 163] width 7 height 7
type input "[DATE] 00:00"
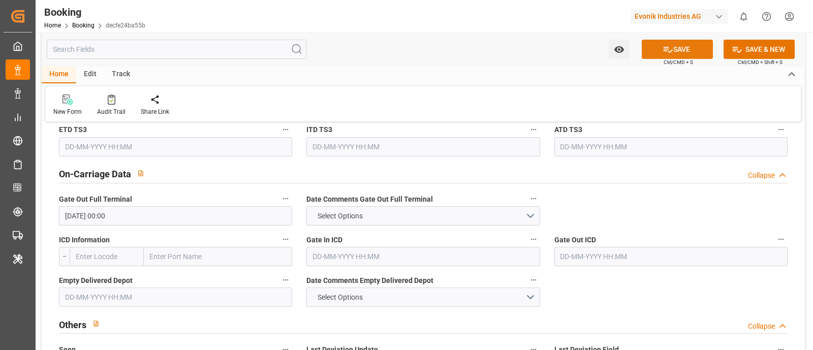
click at [684, 49] on button "SAVE" at bounding box center [677, 49] width 71 height 19
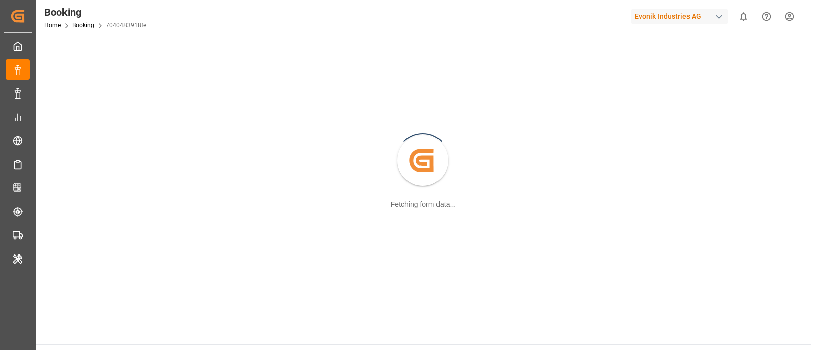
scroll to position [65, 0]
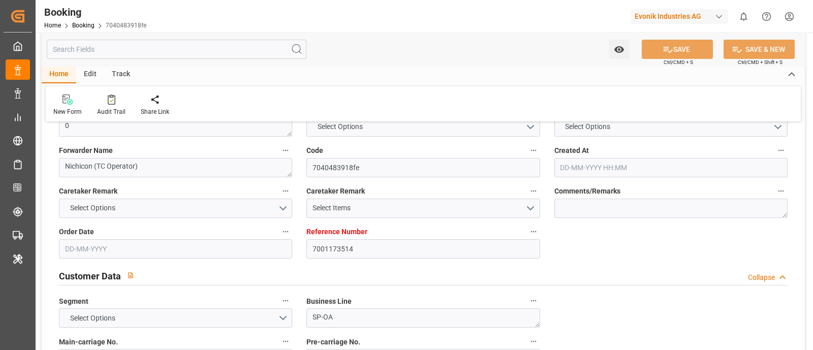
type input "7001173514"
type input "9302138"
type input "ONE"
type input "Ocean Network Express"
type input "NLRTM"
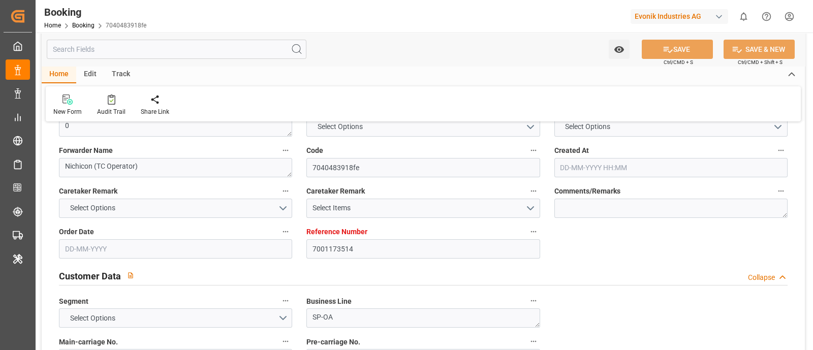
type input "JPTYO"
type input "49"
type input "0"
type input "[DATE] 08:54"
type input "[DATE]"
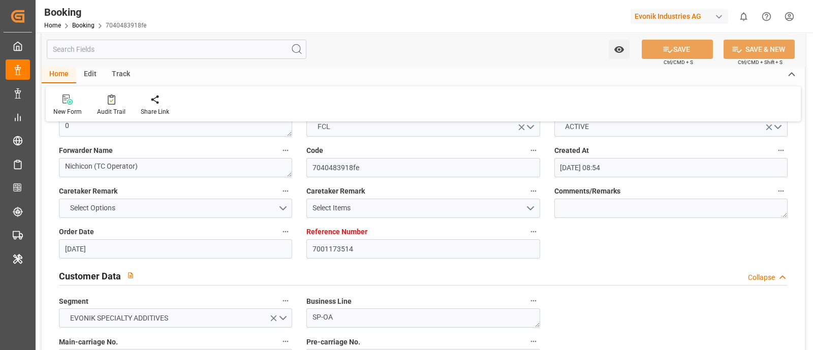
type input "[DATE]"
type input "[DATE] 00:00"
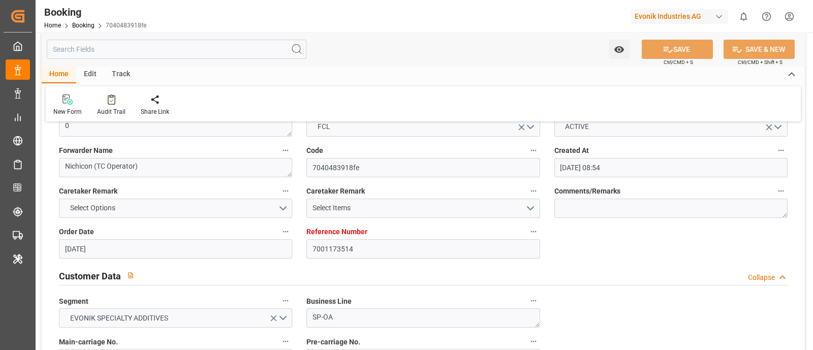
type input "[DATE] 00:00"
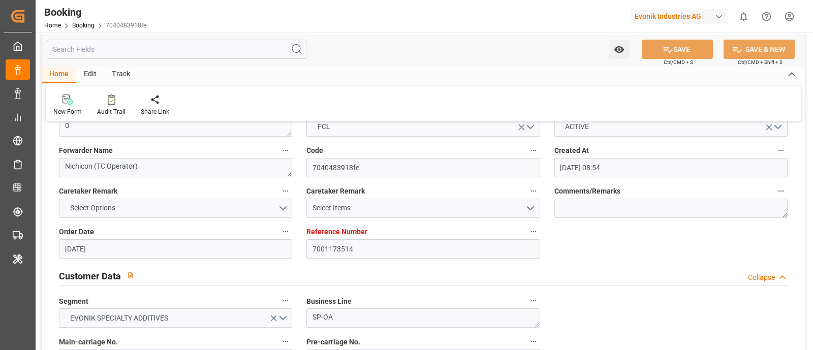
type input "[DATE] 00:00"
type input "[DATE]"
type input "[DATE] 09:56"
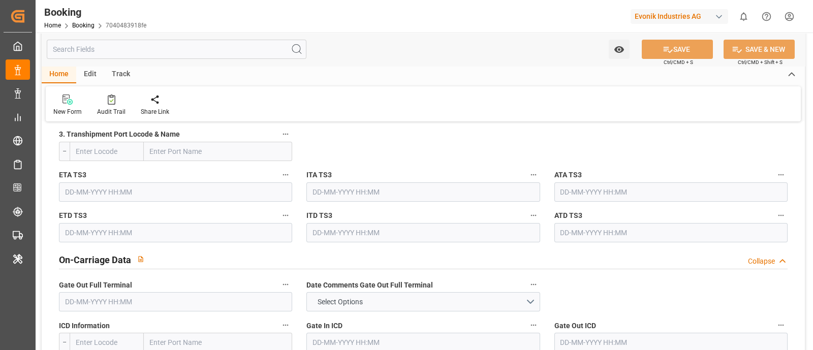
scroll to position [1502, 0]
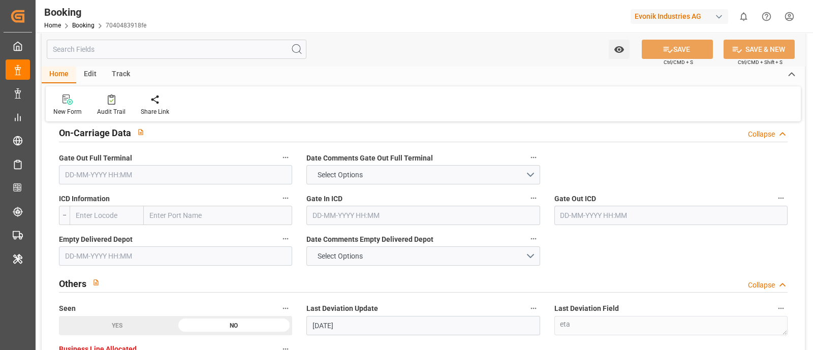
click at [86, 176] on input "text" at bounding box center [175, 174] width 233 height 19
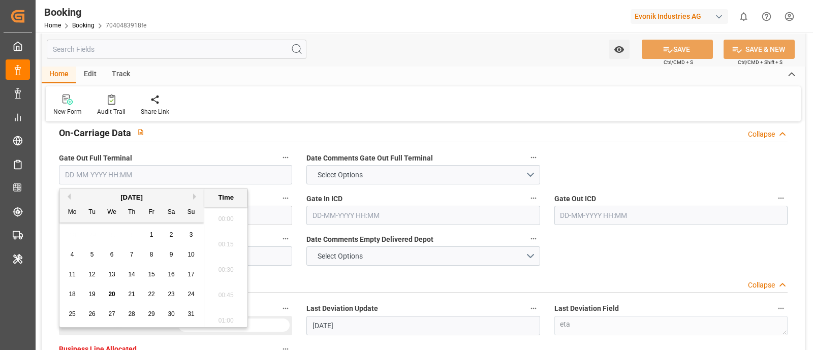
scroll to position [1705, 0]
click at [114, 293] on span "20" at bounding box center [111, 294] width 7 height 7
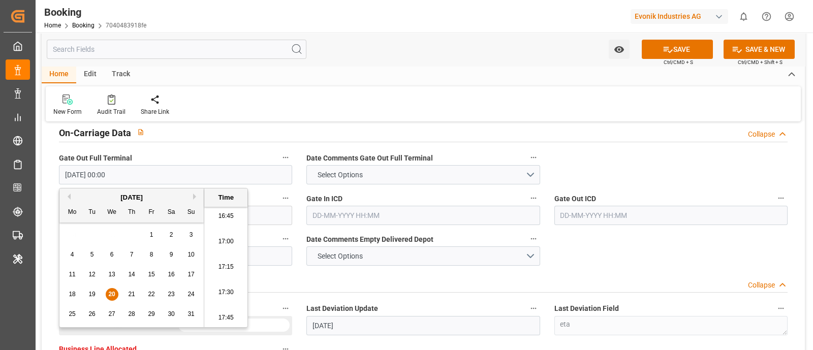
type input "[DATE] 00:00"
click at [414, 302] on label "Last Deviation Update" at bounding box center [422, 309] width 233 height 14
click at [527, 302] on button "Last Deviation Update" at bounding box center [533, 308] width 13 height 13
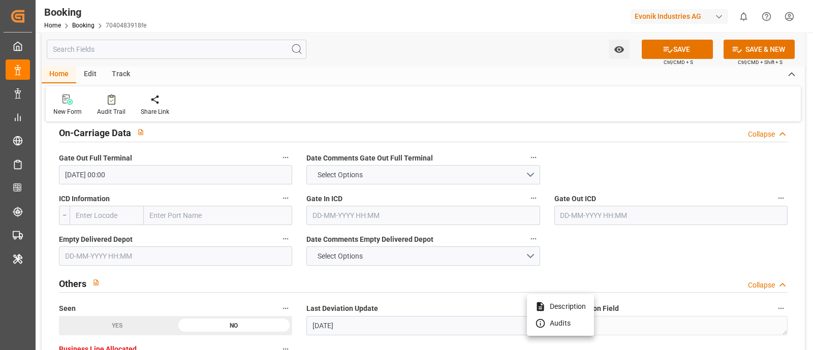
click at [72, 251] on div at bounding box center [406, 175] width 813 height 350
click at [76, 259] on input "text" at bounding box center [175, 255] width 233 height 19
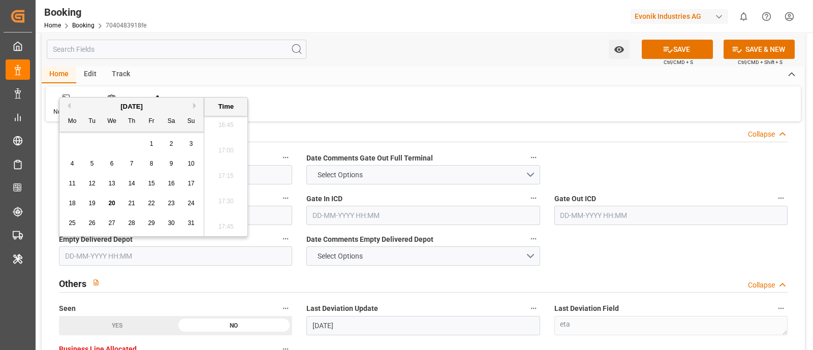
click at [107, 200] on div "20" at bounding box center [112, 204] width 13 height 12
type input "[DATE] 00:00"
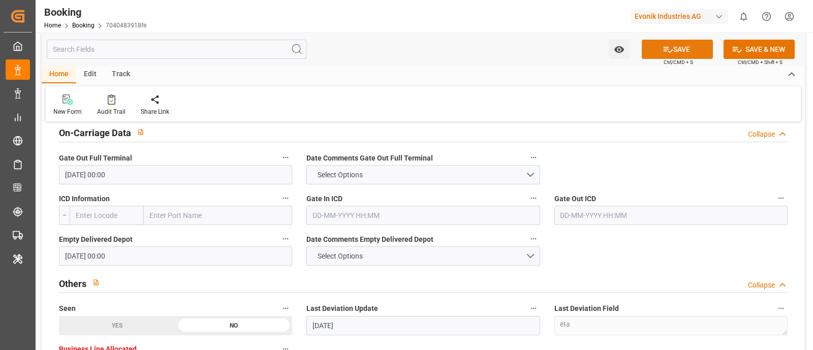
click at [684, 52] on button "SAVE" at bounding box center [677, 49] width 71 height 19
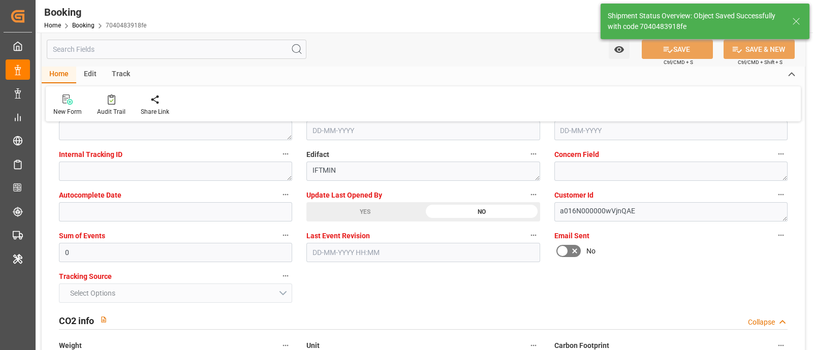
type textarea "[PERSON_NAME]"
type input "[DATE] 11:50"
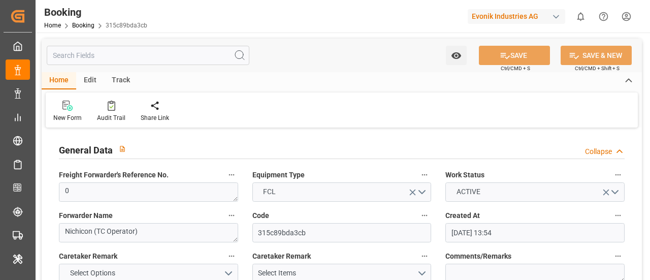
type input "[DATE] 13:54"
type input "[DATE]"
type input "[DATE] 00:00"
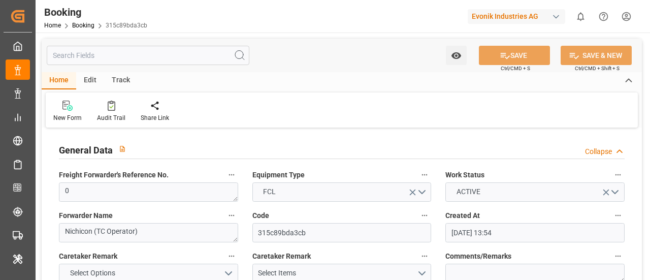
type input "[DATE] 00:00"
type input "25-06-2025 00:00"
type input "27-06-2025 00:00"
type input "17-06-2025 00:00"
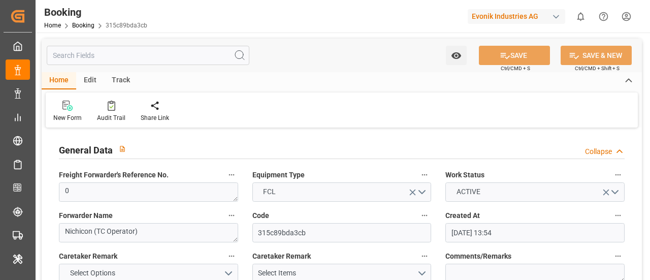
type input "15-08-2025 00:00"
type input "07-08-2025 00:00"
type input "15-08-2025 00:00"
type input "11-06-2025"
type input "19-08-2025 09:56"
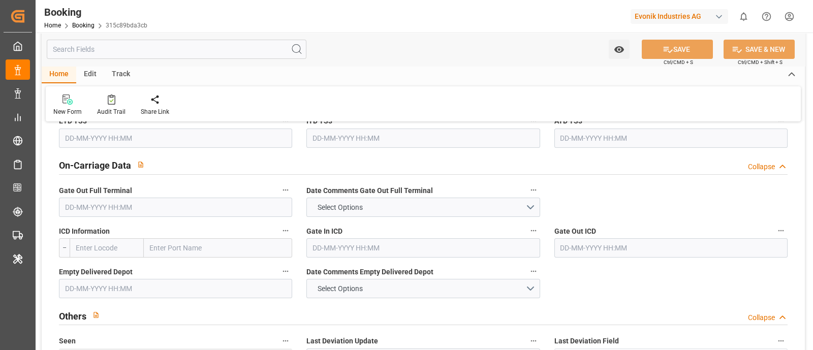
scroll to position [1524, 0]
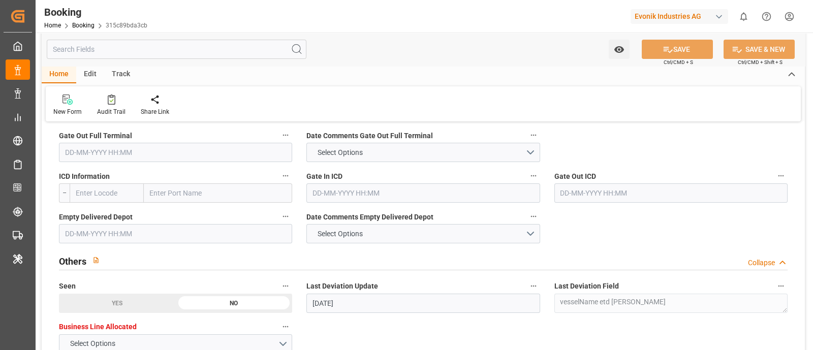
click at [74, 147] on input "text" at bounding box center [175, 152] width 233 height 19
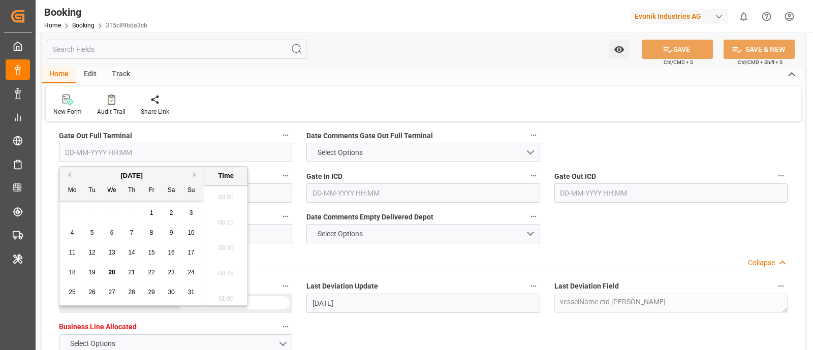
scroll to position [1705, 0]
click at [107, 272] on div "20" at bounding box center [112, 273] width 13 height 12
type input "20-08-2025 00:00"
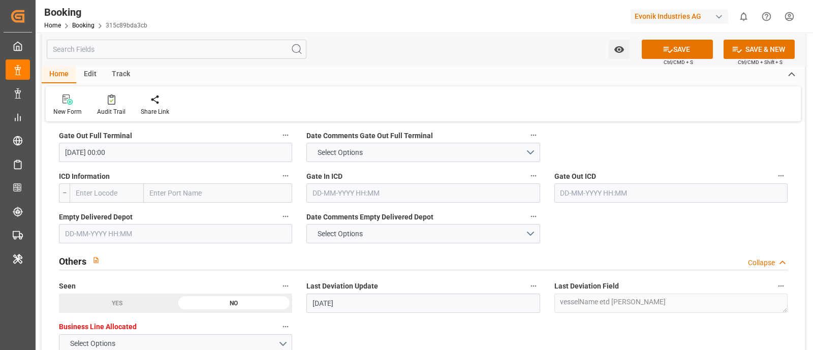
click at [650, 276] on div "Last Deviation Field vesselName etd eta" at bounding box center [670, 296] width 247 height 41
click at [99, 227] on input "text" at bounding box center [175, 233] width 233 height 19
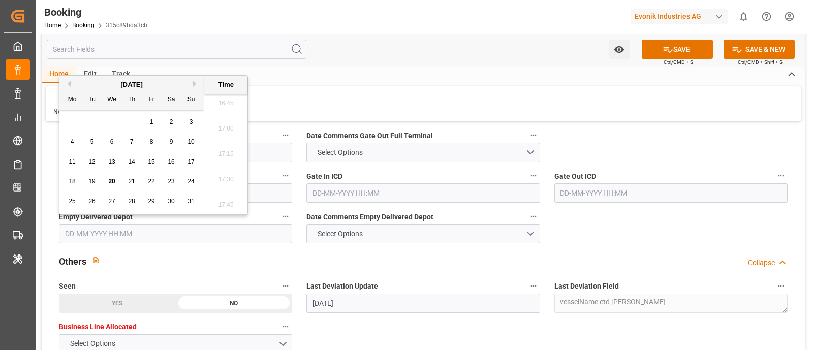
click at [116, 179] on div "20" at bounding box center [112, 182] width 13 height 12
type input "20-08-2025 00:00"
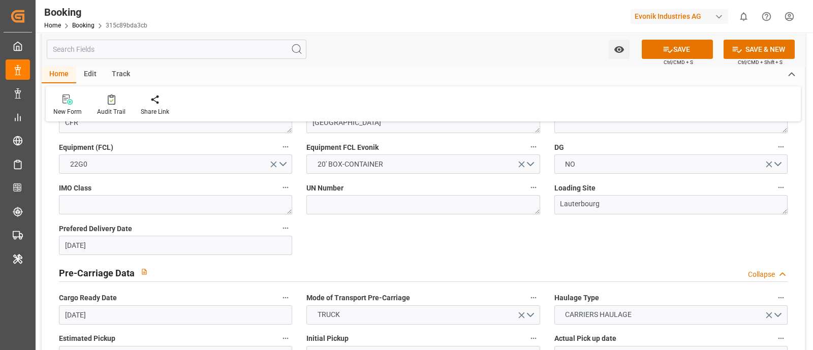
scroll to position [254, 0]
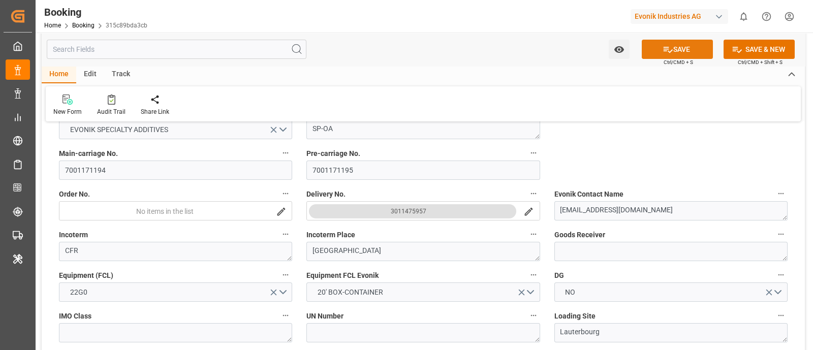
click at [650, 44] on button "SAVE" at bounding box center [677, 49] width 71 height 19
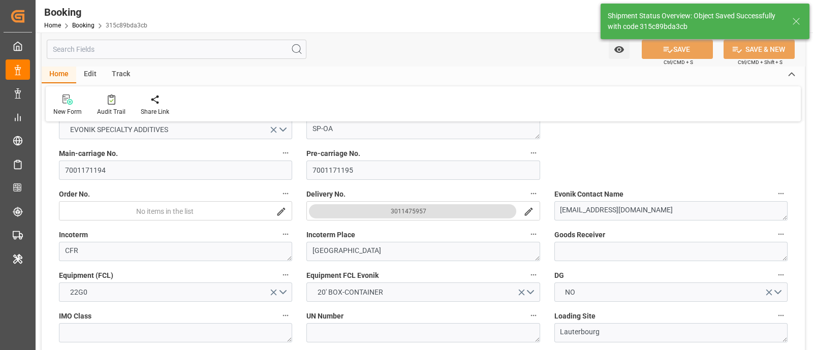
type textarea "[PERSON_NAME]"
type input "20-08-2025 11:51"
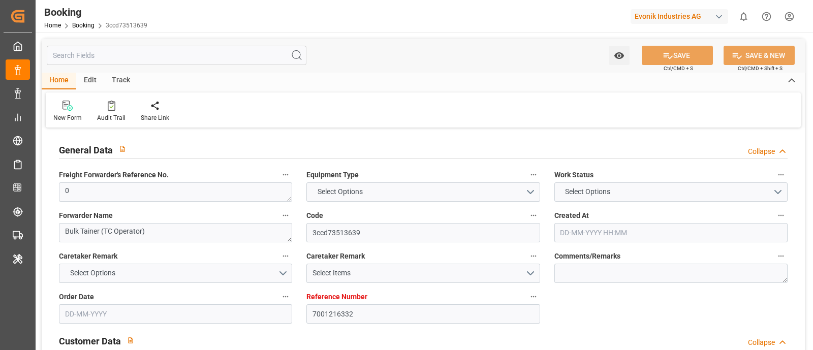
type input "7001216332"
type input "EUNWC"
type input "TRIST"
type input "[DATE] 10:20"
type input "[DATE]"
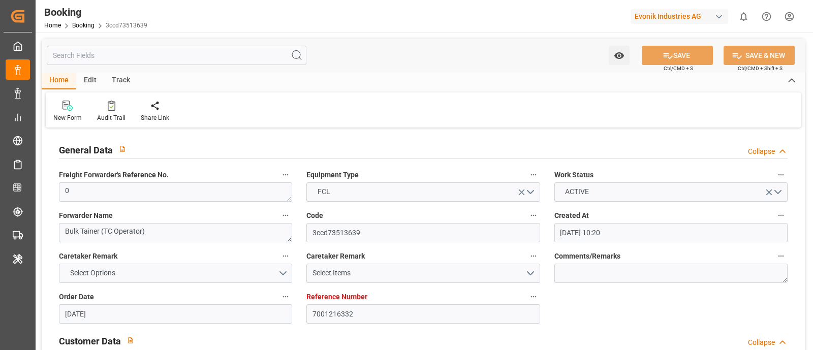
type input "[DATE]"
type input "[DATE] 21:25"
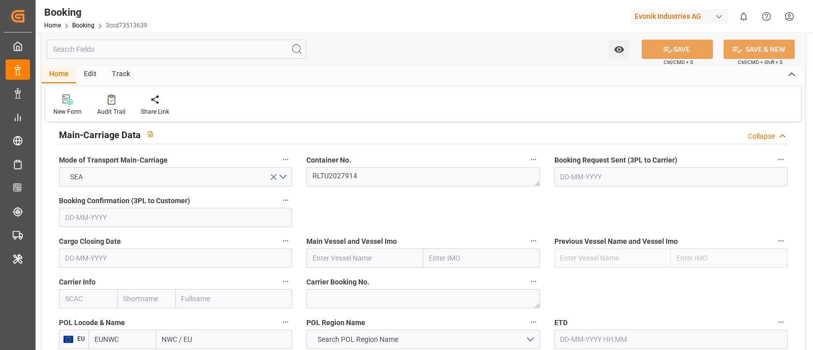
scroll to position [699, 0]
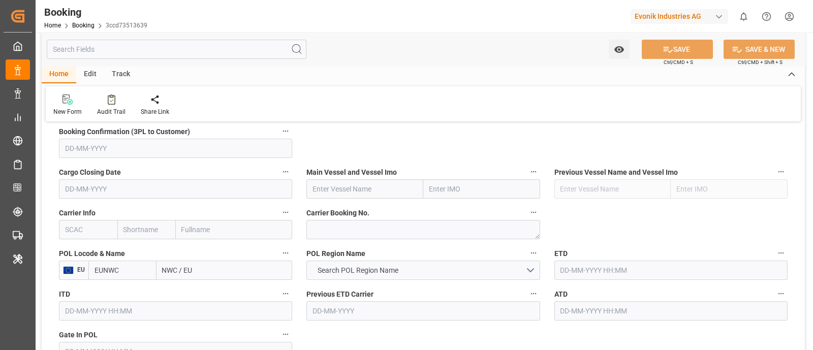
click at [67, 236] on input "text" at bounding box center [88, 229] width 58 height 19
click at [81, 257] on div "MSCU" at bounding box center [75, 252] width 32 height 23
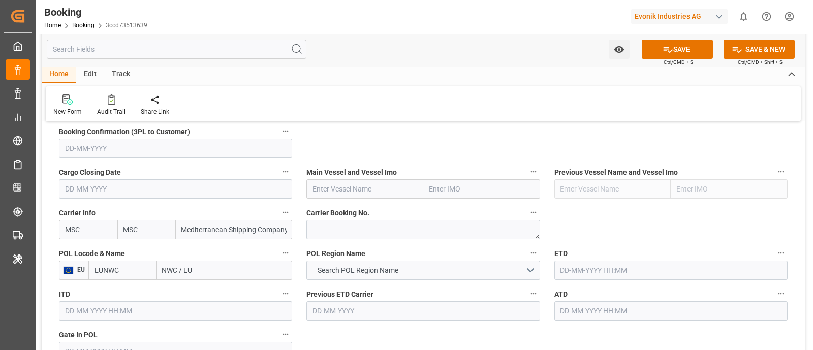
type input "MSCU"
type input "MSC"
type input "Mediterranean Shipping Company"
type input "MSCU"
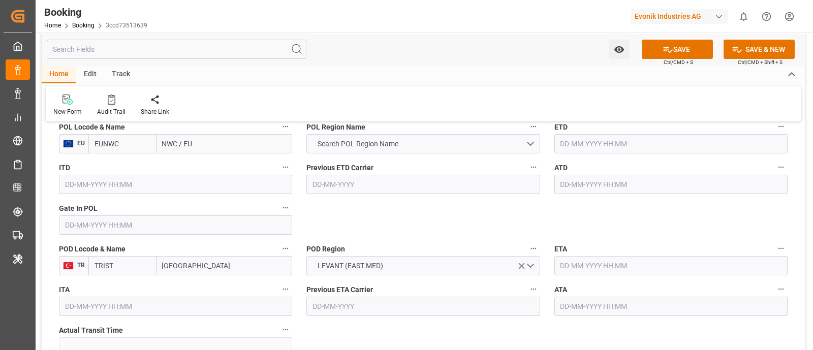
click at [82, 217] on input "text" at bounding box center [175, 224] width 233 height 19
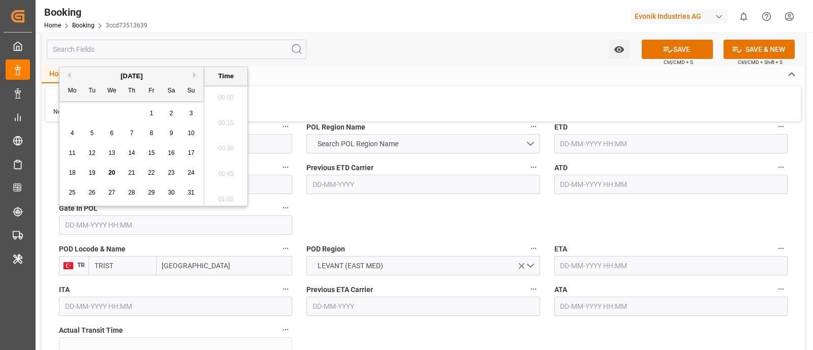
scroll to position [1731, 0]
click at [68, 73] on button "Previous Month" at bounding box center [68, 75] width 6 height 6
click at [71, 193] on span "28" at bounding box center [72, 192] width 7 height 7
type input "[DATE] 00:00"
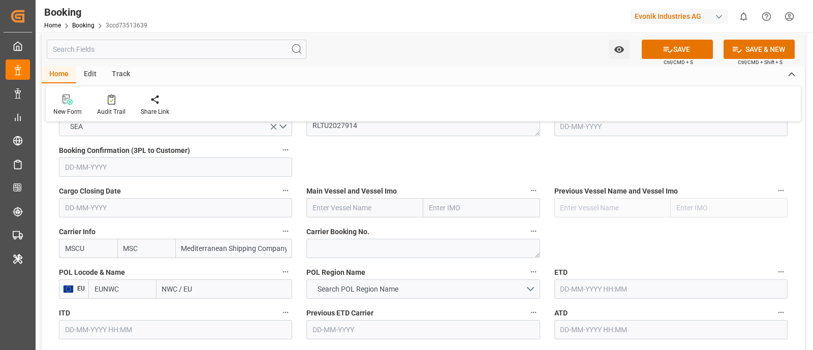
scroll to position [699, 0]
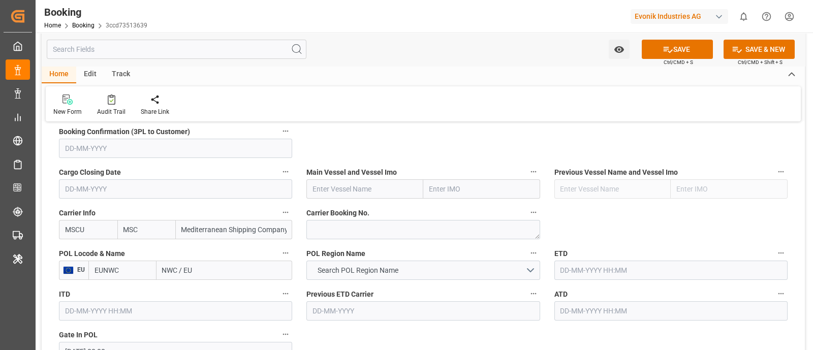
click at [172, 261] on input "NWC / EU" at bounding box center [225, 270] width 136 height 19
paste input "Antwerpen"
type input "[GEOGRAPHIC_DATA]"
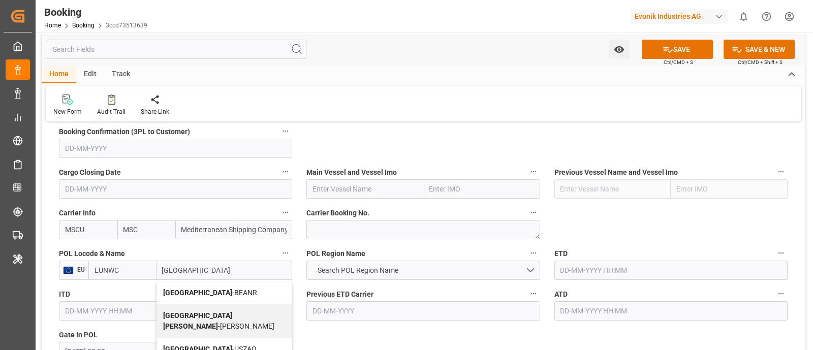
click at [216, 279] on span "Antwerp - BEANR" at bounding box center [210, 293] width 94 height 8
type input "BEANR"
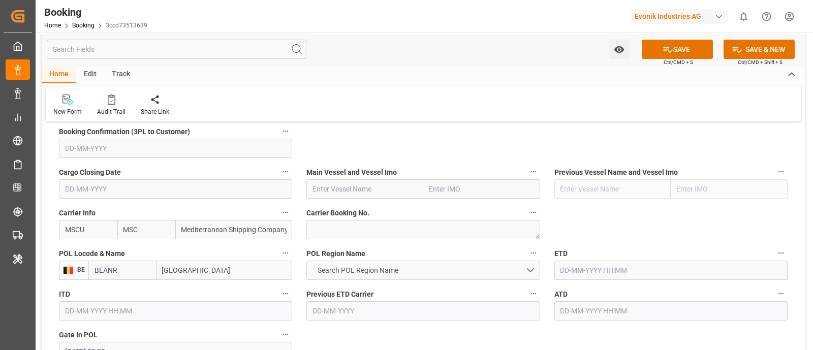
type input "[GEOGRAPHIC_DATA]"
click at [406, 268] on button "Search POL Region Name" at bounding box center [422, 270] width 233 height 19
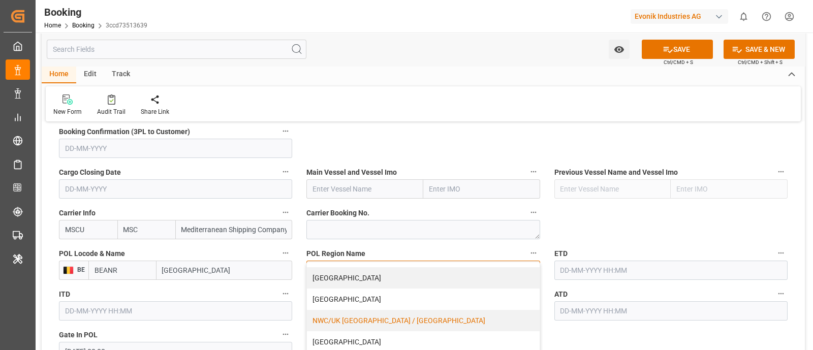
scroll to position [244, 0]
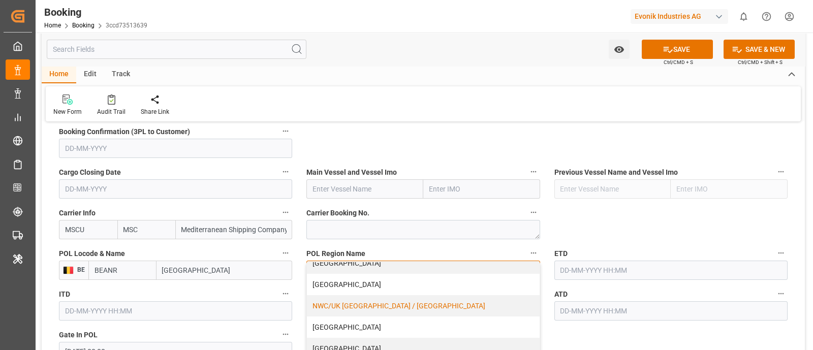
click at [412, 279] on div "NWC/UK [GEOGRAPHIC_DATA] / [GEOGRAPHIC_DATA]" at bounding box center [423, 305] width 232 height 21
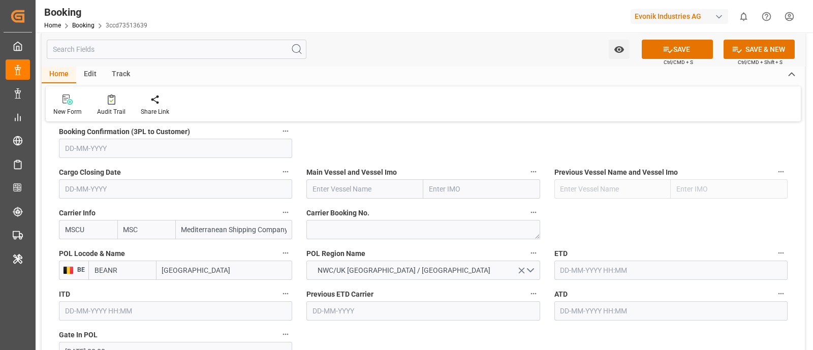
click at [395, 195] on input "text" at bounding box center [364, 188] width 117 height 19
paste input "MSC MONTEREY V"
type input "MSC MONTEREY V"
click at [385, 207] on span "MSC MONTEREY V - 9349796" at bounding box center [358, 211] width 91 height 8
type input "9349796"
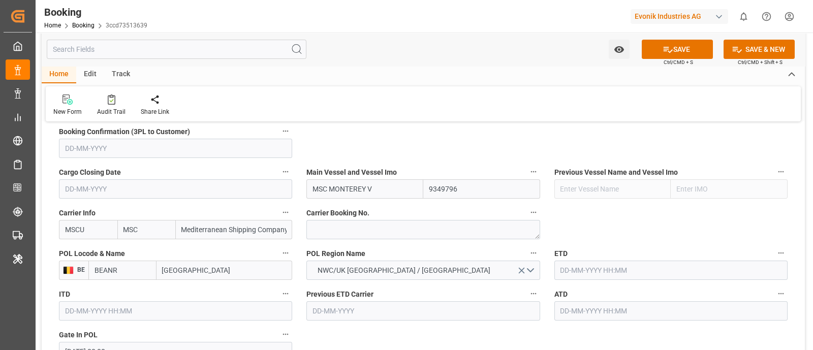
scroll to position [825, 0]
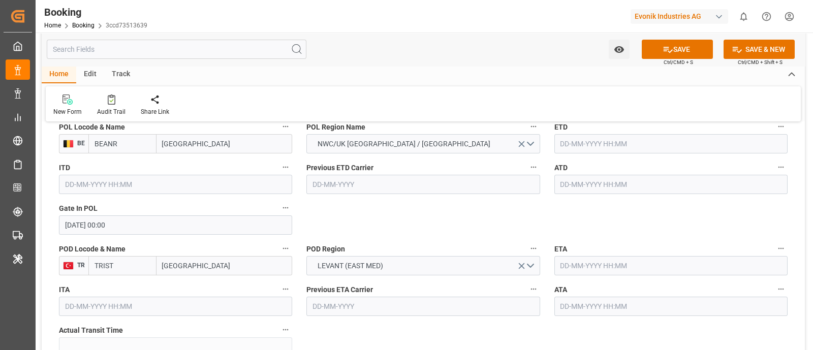
type input "MSC MONTEREY V"
click at [585, 147] on input "text" at bounding box center [670, 143] width 233 height 19
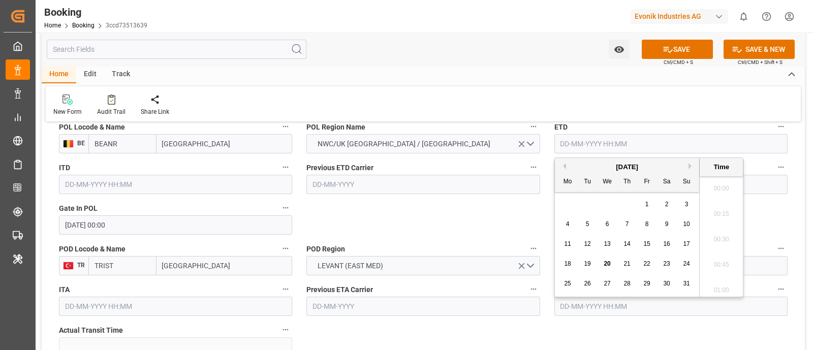
scroll to position [1731, 0]
click at [570, 228] on div "4" at bounding box center [568, 225] width 13 height 12
type input "04-08-2025 00:00"
click at [489, 194] on div "Previous ETD Carrier" at bounding box center [422, 177] width 247 height 41
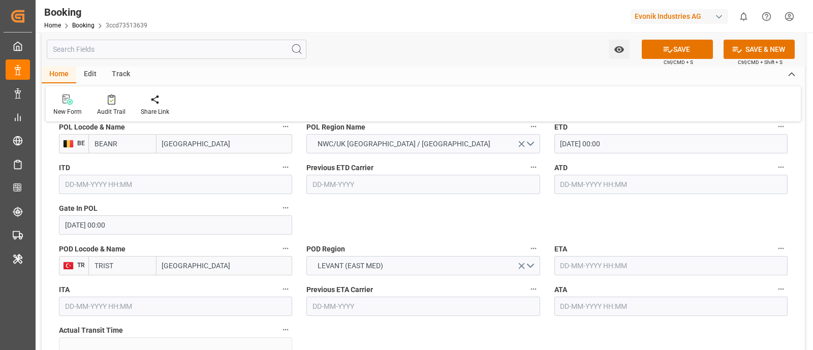
click at [582, 185] on input "text" at bounding box center [670, 184] width 233 height 19
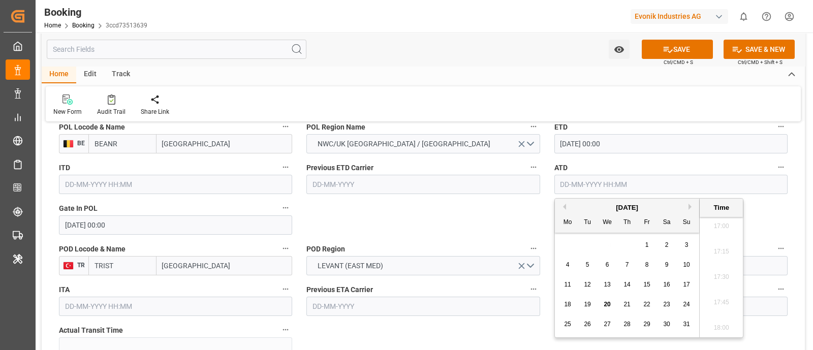
click at [567, 268] on div "4" at bounding box center [568, 265] width 13 height 12
type input "04-08-2025 00:00"
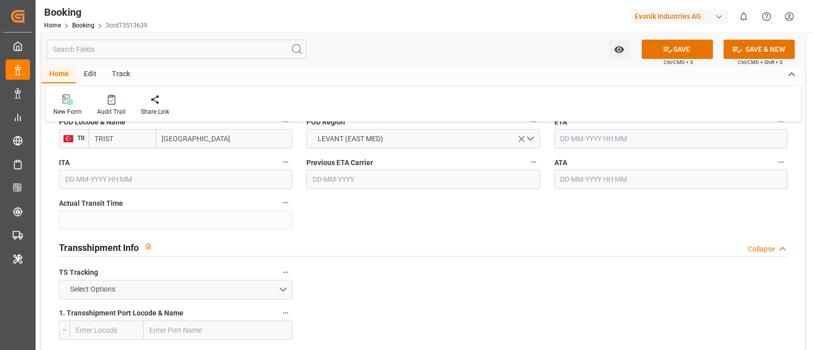
scroll to position [952, 0]
click at [575, 143] on input "text" at bounding box center [670, 138] width 233 height 19
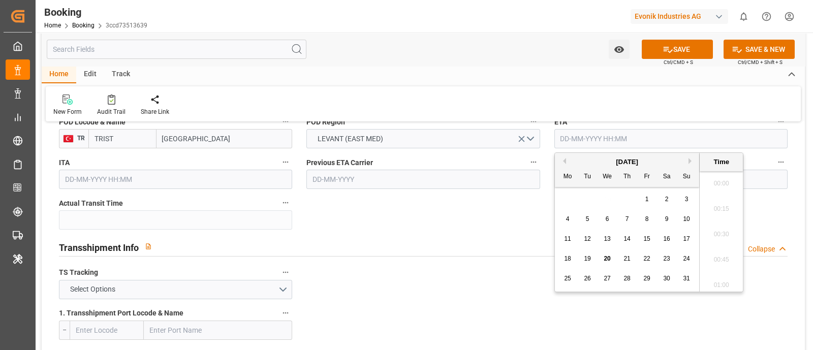
scroll to position [1731, 0]
click at [650, 243] on div "16" at bounding box center [667, 239] width 13 height 12
type input "16-08-2025 00:00"
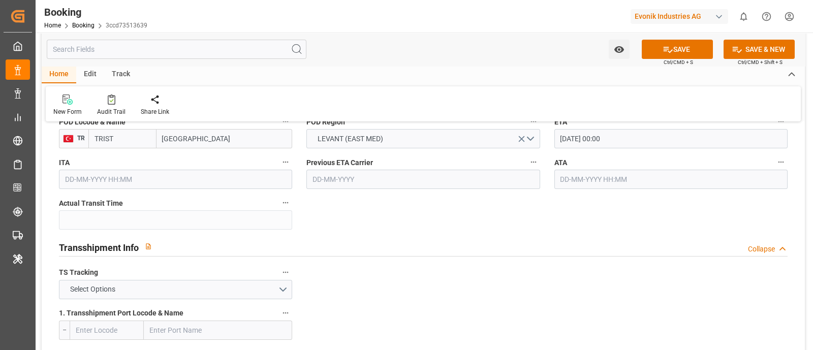
click at [577, 180] on input "text" at bounding box center [670, 179] width 233 height 19
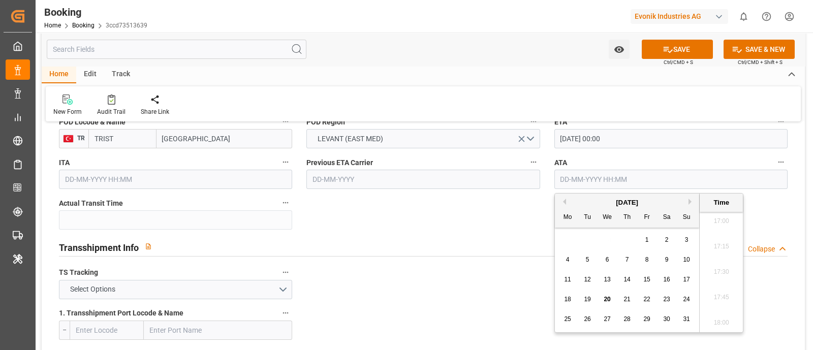
click at [650, 278] on span "16" at bounding box center [666, 279] width 7 height 7
type input "16-08-2025 00:00"
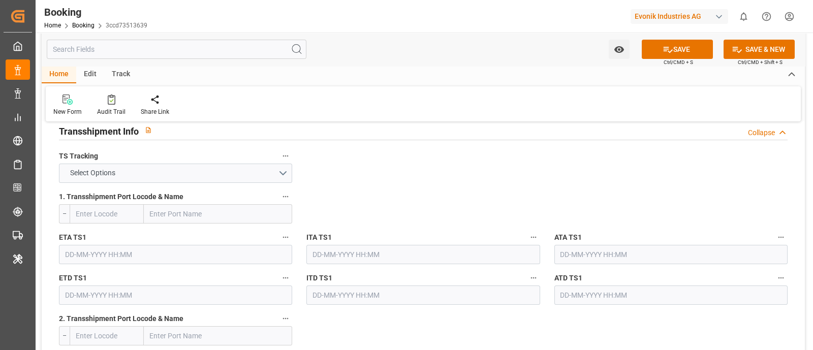
scroll to position [1080, 0]
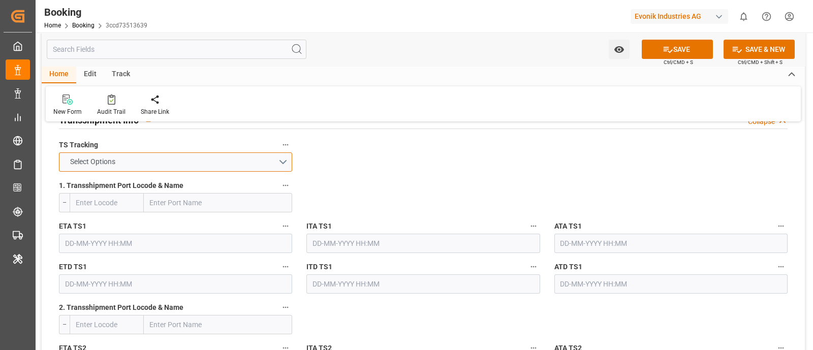
click at [284, 160] on button "Select Options" at bounding box center [175, 161] width 233 height 19
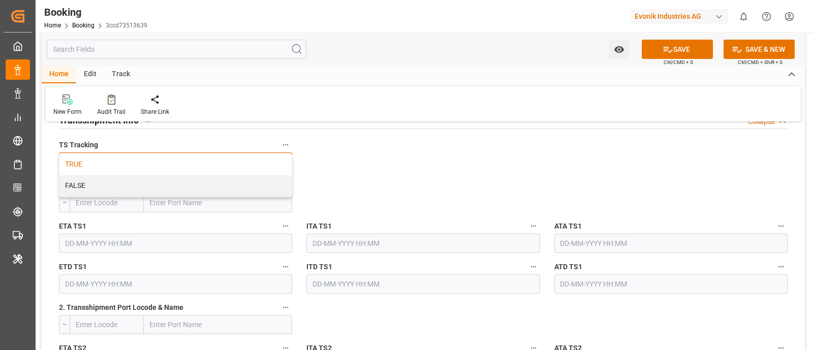
click at [115, 163] on div "TRUE" at bounding box center [175, 164] width 232 height 21
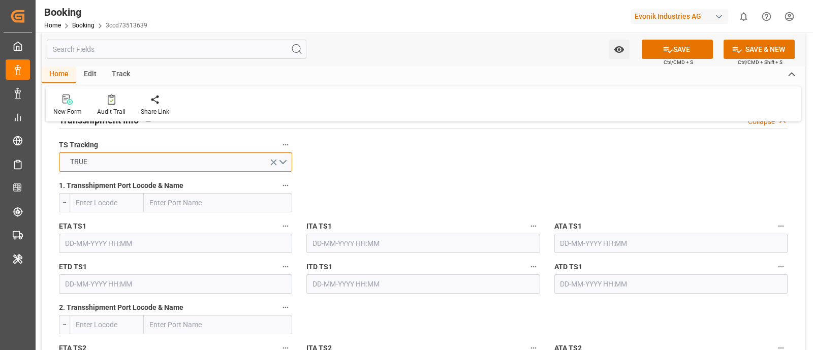
click at [148, 166] on button "TRUE" at bounding box center [175, 161] width 233 height 19
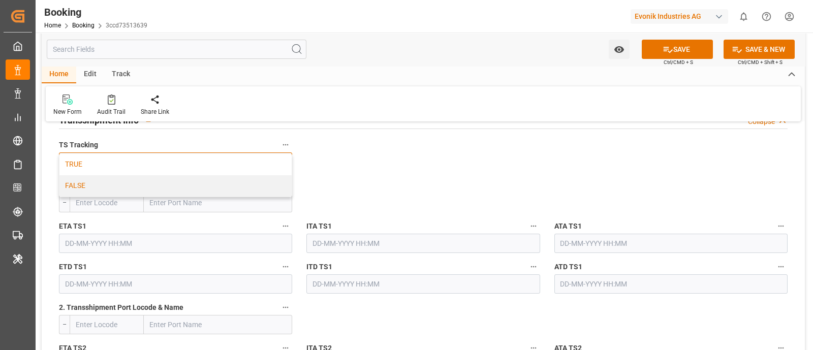
click at [112, 185] on div "FALSE" at bounding box center [175, 185] width 232 height 21
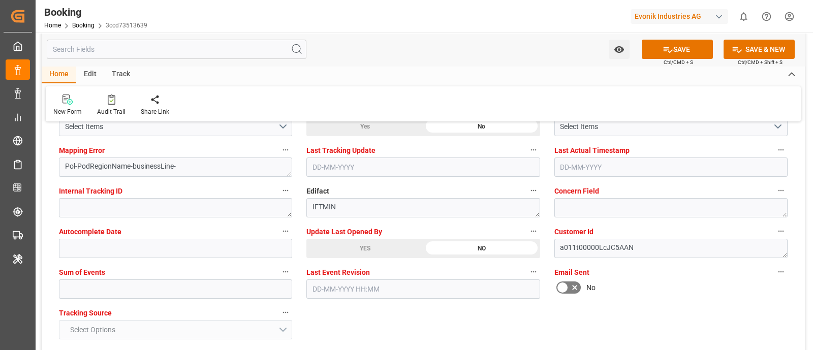
scroll to position [1905, 0]
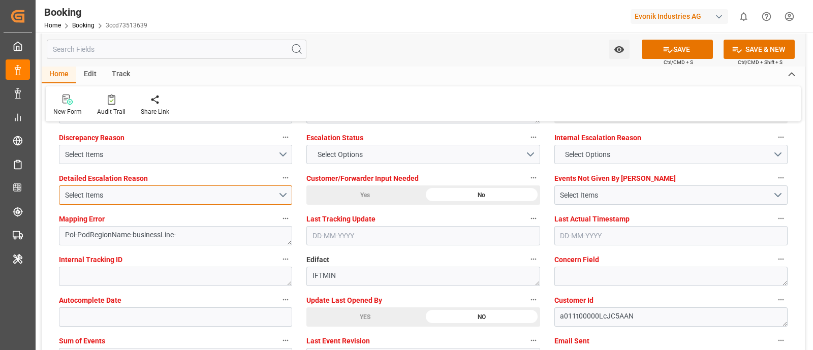
drag, startPoint x: 281, startPoint y: 195, endPoint x: 205, endPoint y: 222, distance: 81.0
click at [282, 195] on button "Select Items" at bounding box center [175, 194] width 233 height 19
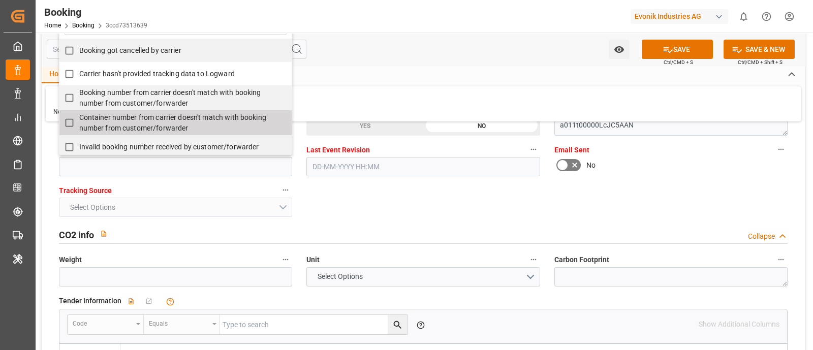
scroll to position [191, 0]
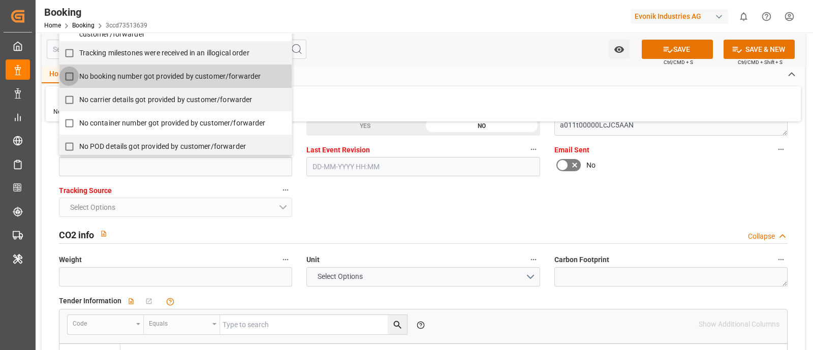
click at [70, 72] on input "No booking number got provided by customer/forwarder" at bounding box center [69, 77] width 20 height 20
checkbox input "true"
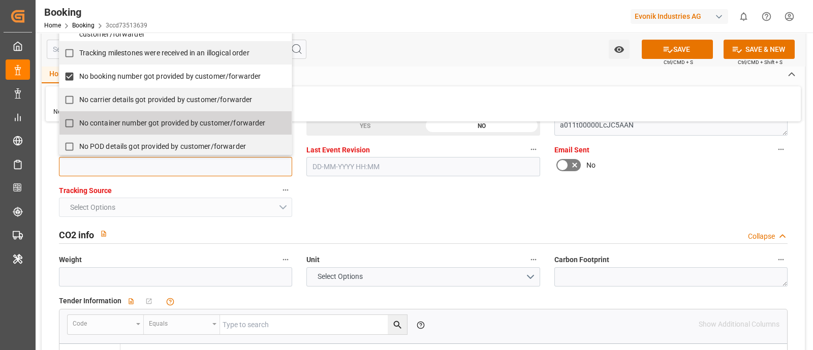
click at [126, 172] on input "text" at bounding box center [175, 166] width 233 height 19
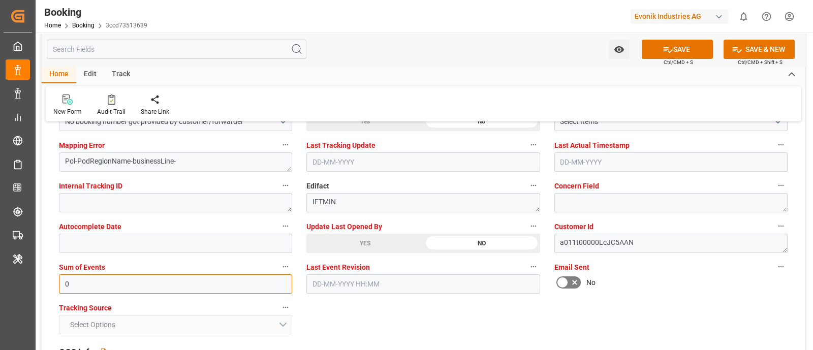
scroll to position [1905, 0]
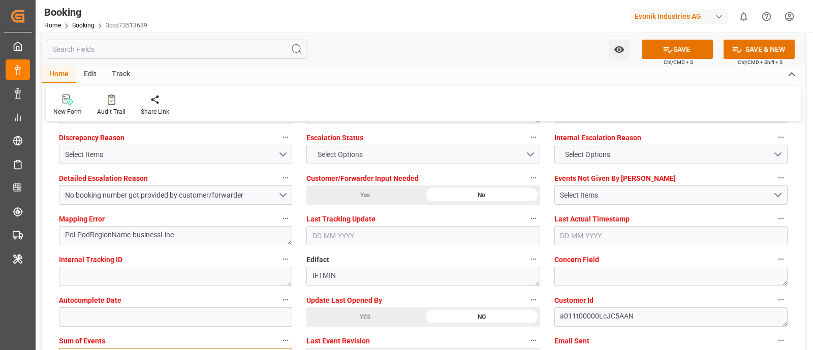
type input "0"
click at [391, 157] on button "Select Options" at bounding box center [422, 154] width 233 height 19
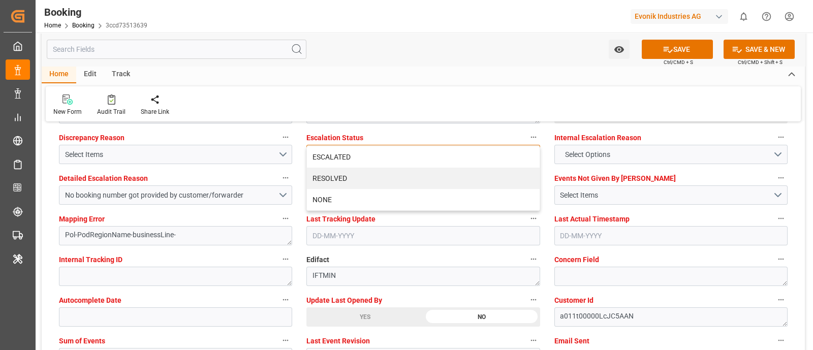
click at [345, 155] on div "ESCALATED" at bounding box center [423, 156] width 232 height 21
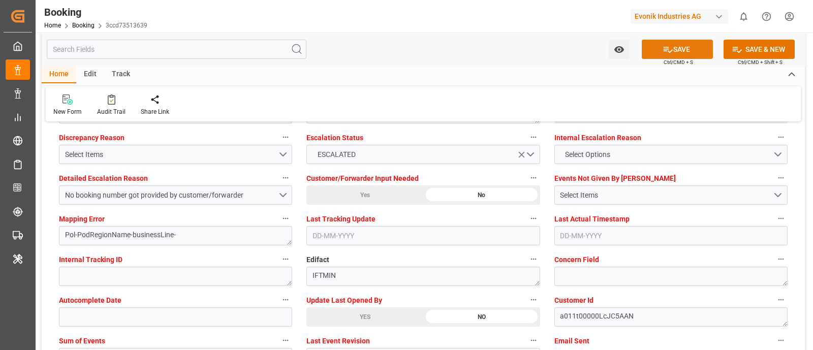
click at [650, 49] on button "SAVE" at bounding box center [677, 49] width 71 height 19
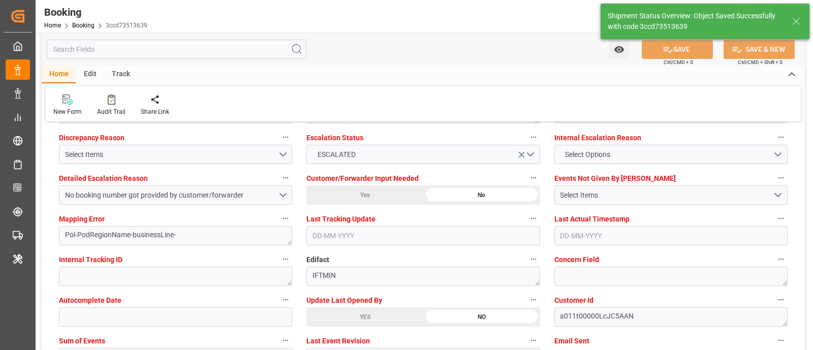
type textarea "NWC/[GEOGRAPHIC_DATA] [GEOGRAPHIC_DATA] Continent / [GEOGRAPHIC_DATA]"
type textarea "[PERSON_NAME]"
type textarea "businessLine-"
type input "12"
type input "04-08-2025 00:00"
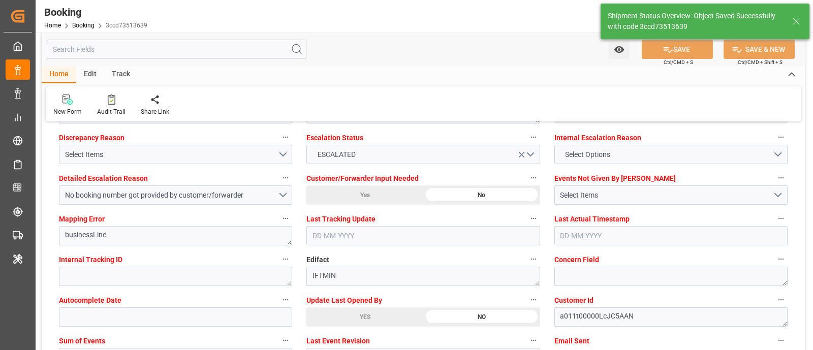
type input "16-08-2025 00:00"
type input "20-08-2025 12:07"
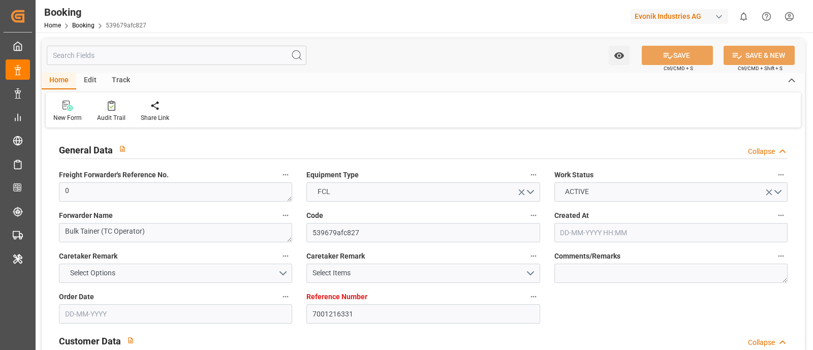
type input "7001216331"
type input "EUNWC"
type input "TRIST"
type input "[DATE] 10:20"
type input "[DATE]"
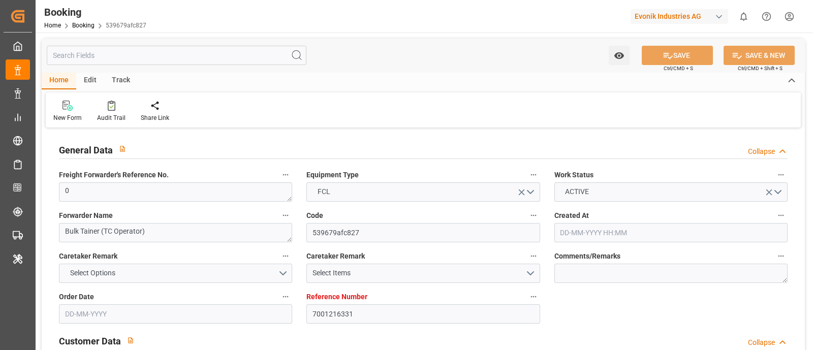
type input "[DATE]"
type input "[DATE] 21:25"
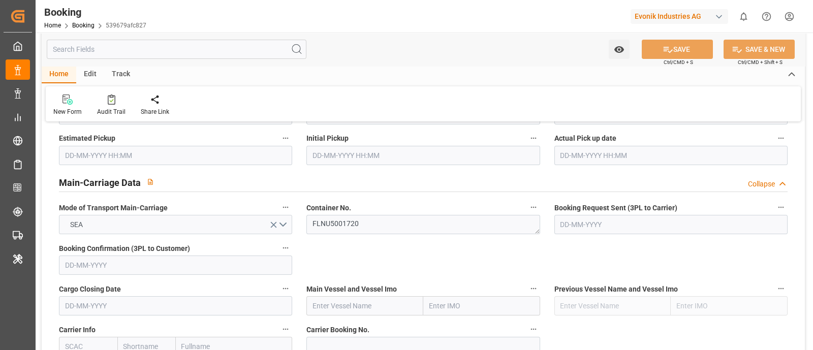
scroll to position [635, 0]
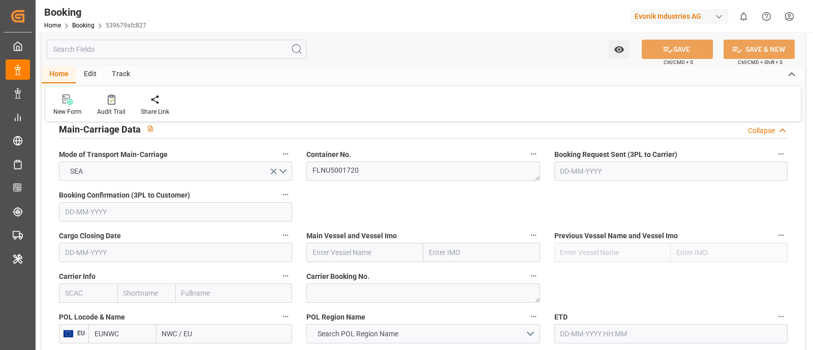
click at [87, 290] on input "text" at bounding box center [88, 293] width 58 height 19
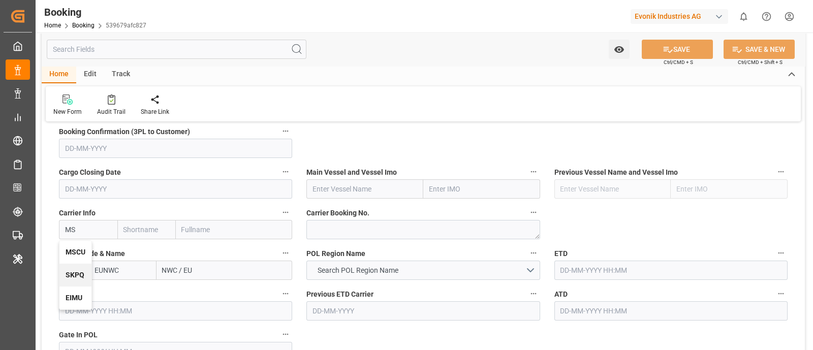
click at [76, 253] on b "MSCU" at bounding box center [76, 252] width 20 height 8
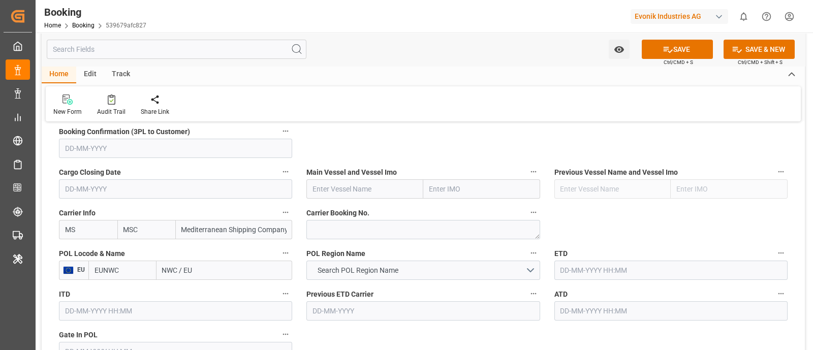
type input "MSCU"
type input "MSC"
type input "Mediterranean Shipping Company"
type input "MSCU"
click at [369, 184] on input "text" at bounding box center [364, 188] width 117 height 19
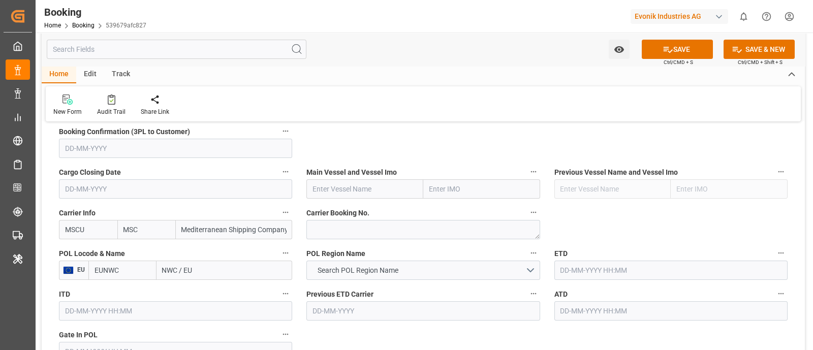
paste input "MSC MONTEREY V"
type input "MSC MONTEREY V"
click at [389, 207] on span "MSC MONTEREY V - 9349796" at bounding box center [358, 211] width 91 height 8
type input "9349796"
type input "MSC MONTEREY V"
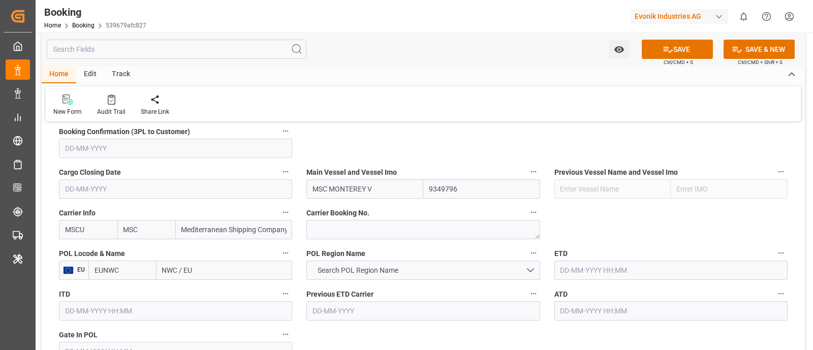
click at [164, 275] on input "NWC / EU" at bounding box center [225, 270] width 136 height 19
type input "ANT"
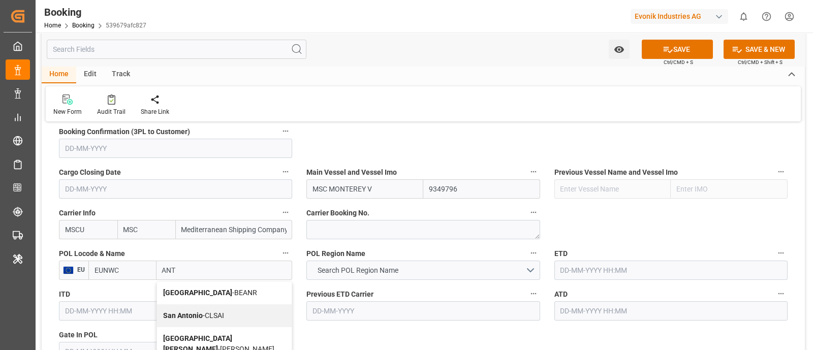
click at [200, 292] on span "Antwerp - BEANR" at bounding box center [210, 293] width 94 height 8
type input "BEANR"
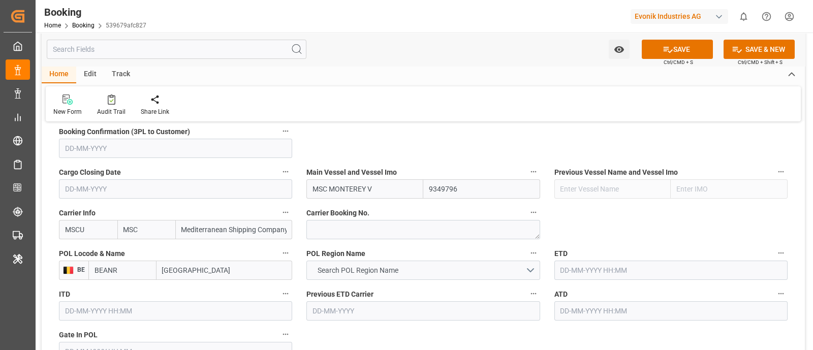
type input "[GEOGRAPHIC_DATA]"
click at [464, 271] on button "Search POL Region Name" at bounding box center [422, 270] width 233 height 19
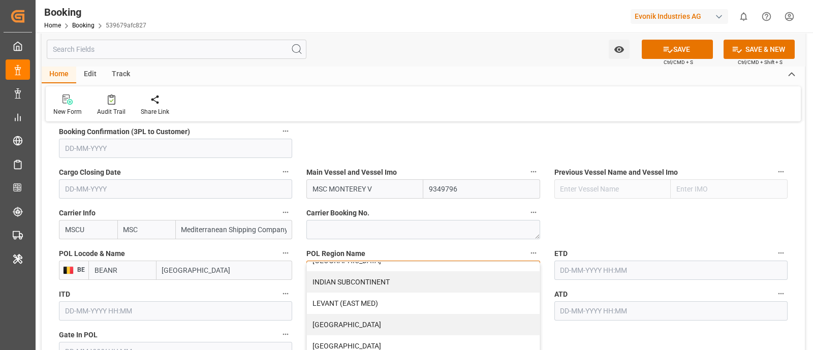
scroll to position [244, 0]
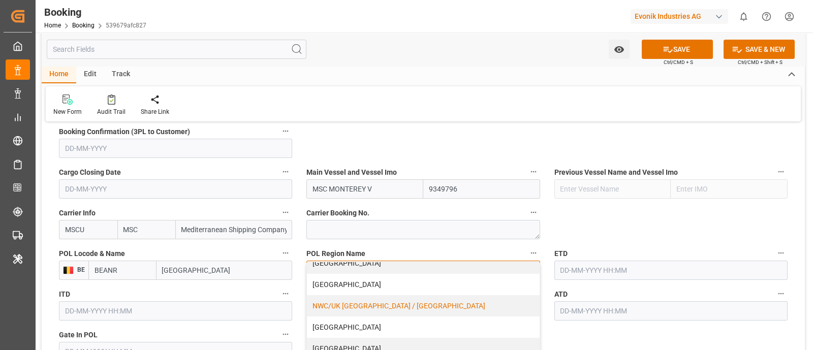
click at [393, 302] on div "NWC/UK [GEOGRAPHIC_DATA] / [GEOGRAPHIC_DATA]" at bounding box center [423, 305] width 232 height 21
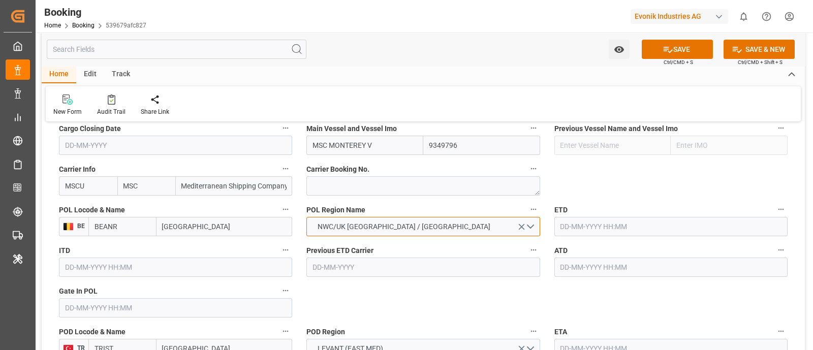
scroll to position [889, 0]
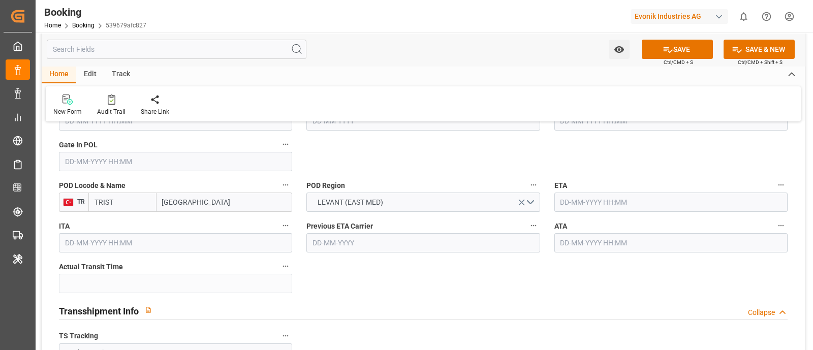
click at [86, 167] on input "text" at bounding box center [175, 161] width 233 height 19
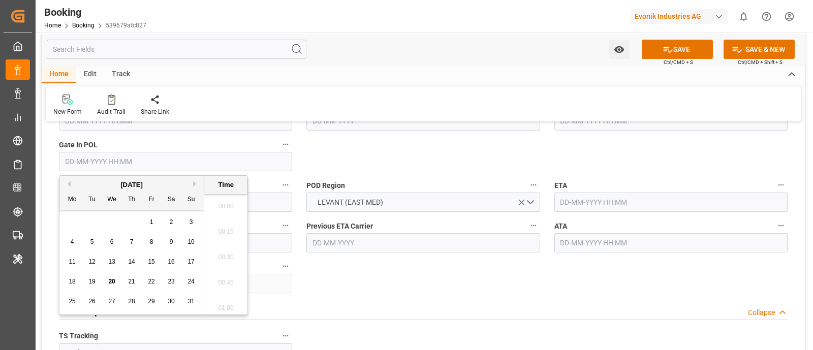
scroll to position [1731, 0]
click at [67, 186] on button "Previous Month" at bounding box center [68, 184] width 6 height 6
click at [74, 303] on span "28" at bounding box center [72, 301] width 7 height 7
type input "28-07-2025 00:00"
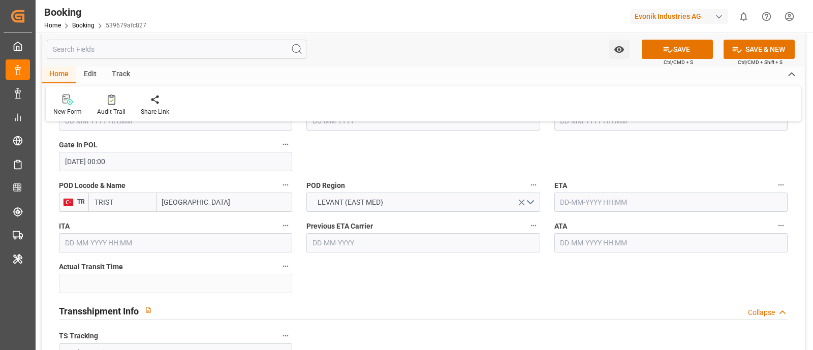
scroll to position [762, 0]
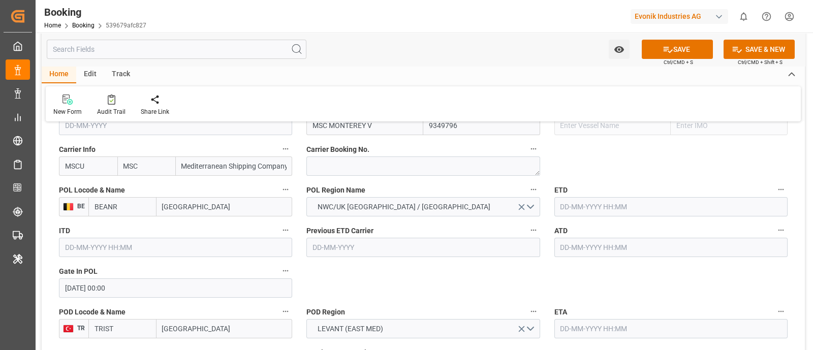
click at [564, 209] on input "text" at bounding box center [670, 206] width 233 height 19
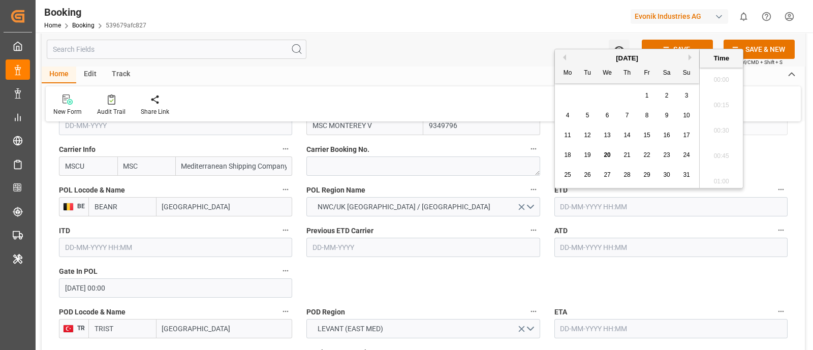
scroll to position [1731, 0]
click at [565, 116] on div "4" at bounding box center [568, 116] width 13 height 12
type input "04-08-2025 00:00"
click at [573, 250] on input "text" at bounding box center [670, 247] width 233 height 19
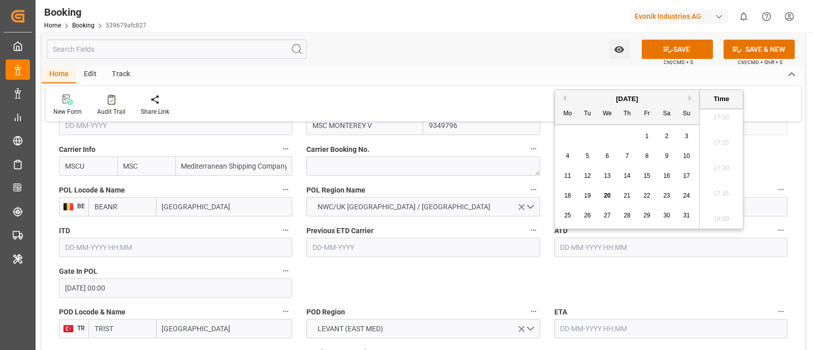
click at [563, 159] on div "4" at bounding box center [568, 156] width 13 height 12
type input "04-08-2025 00:00"
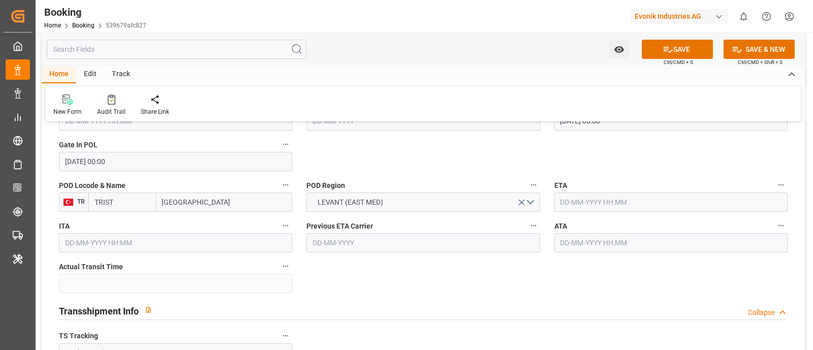
click at [596, 203] on input "text" at bounding box center [670, 202] width 233 height 19
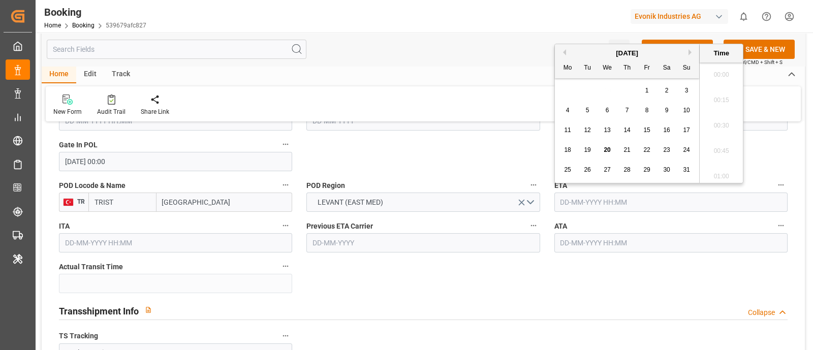
scroll to position [1731, 0]
click at [664, 132] on span "16" at bounding box center [666, 130] width 7 height 7
type input "16-08-2025 00:00"
click at [572, 247] on input "text" at bounding box center [670, 242] width 233 height 19
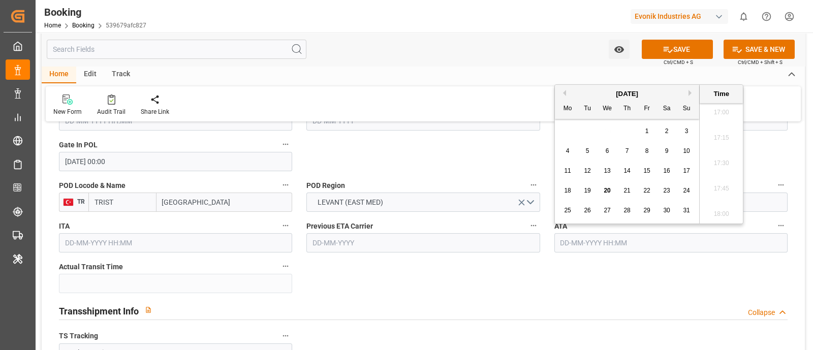
click at [661, 170] on div "16" at bounding box center [667, 171] width 13 height 12
type input "16-08-2025 00:00"
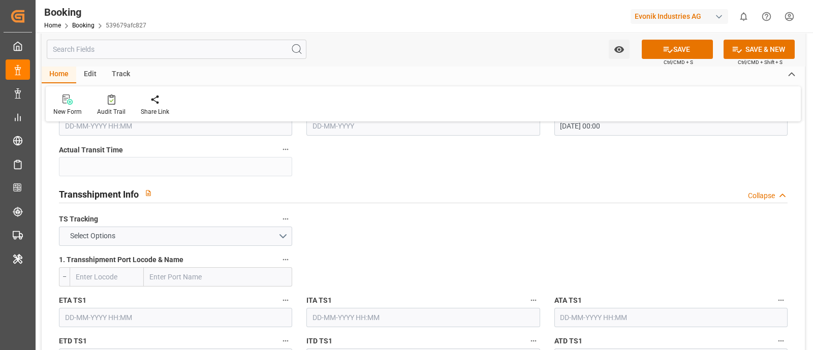
scroll to position [1080, 0]
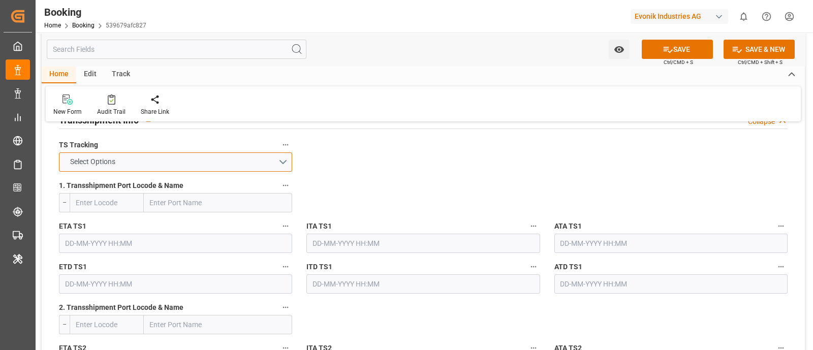
click at [289, 164] on button "Select Options" at bounding box center [175, 161] width 233 height 19
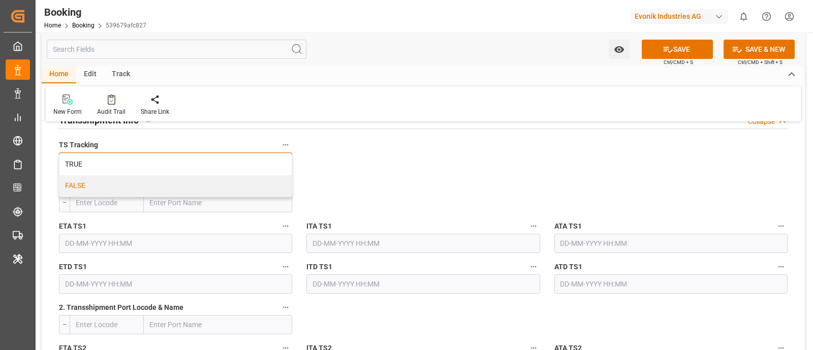
click at [165, 190] on div "FALSE" at bounding box center [175, 185] width 232 height 21
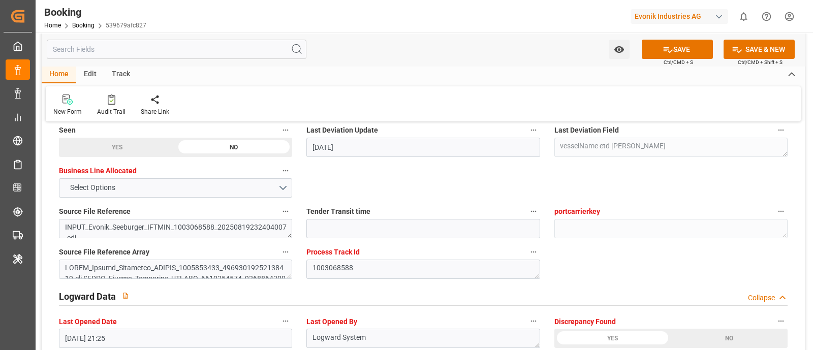
scroll to position [1842, 0]
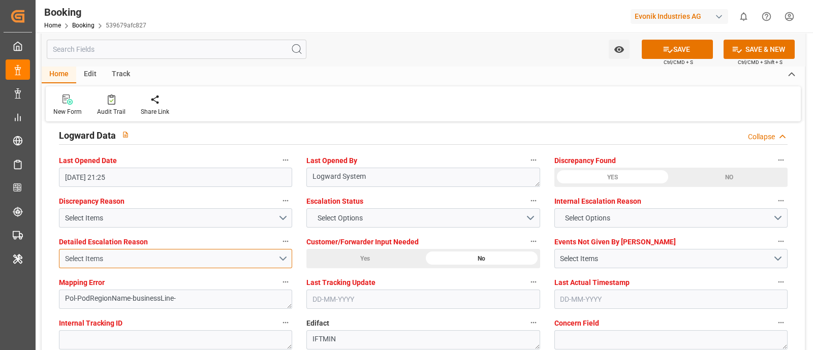
click at [206, 264] on button "Select Items" at bounding box center [175, 258] width 233 height 19
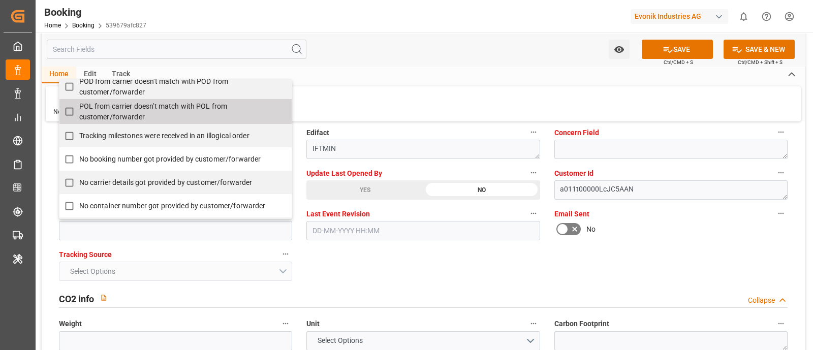
scroll to position [191, 0]
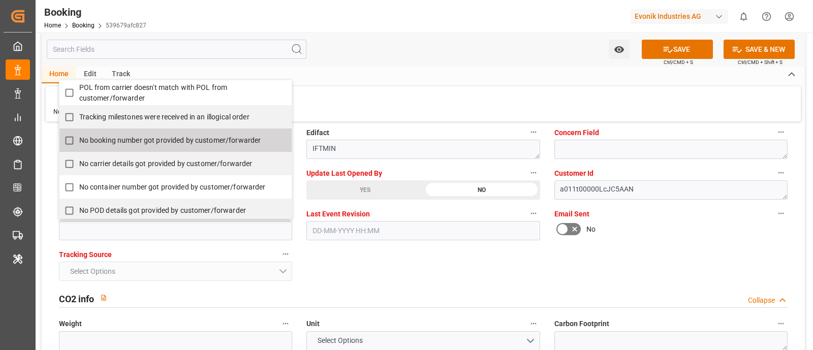
click at [70, 138] on input "No booking number got provided by customer/forwarder" at bounding box center [69, 141] width 20 height 20
checkbox input "true"
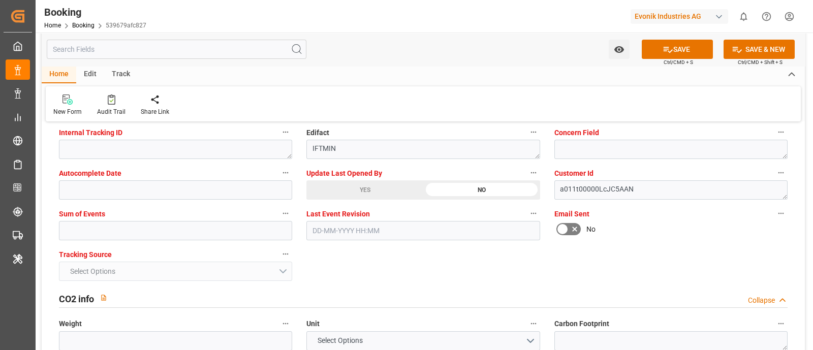
scroll to position [1842, 0]
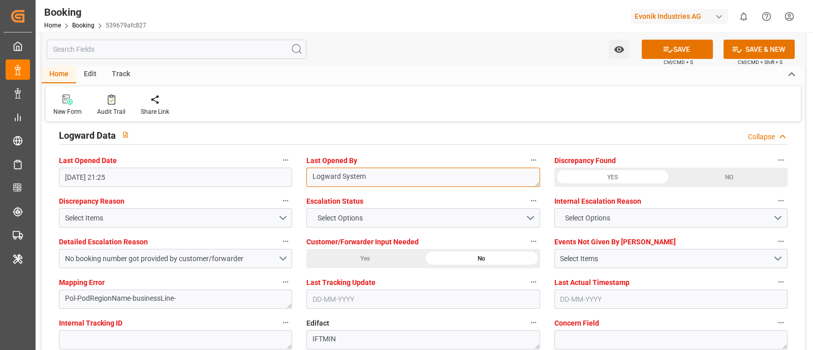
click at [412, 179] on textarea "Logward System" at bounding box center [422, 177] width 233 height 19
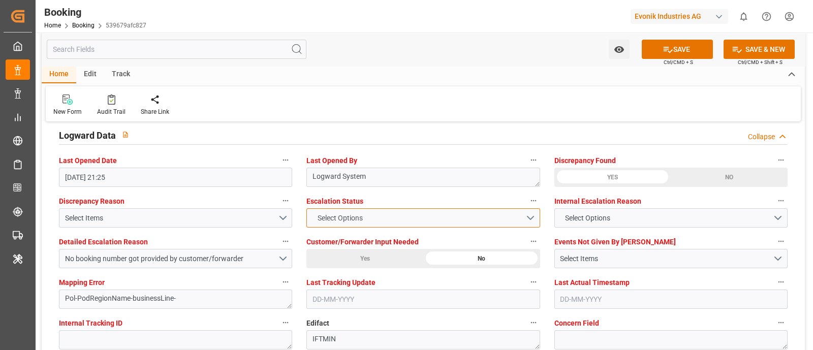
click at [412, 214] on button "Select Options" at bounding box center [422, 217] width 233 height 19
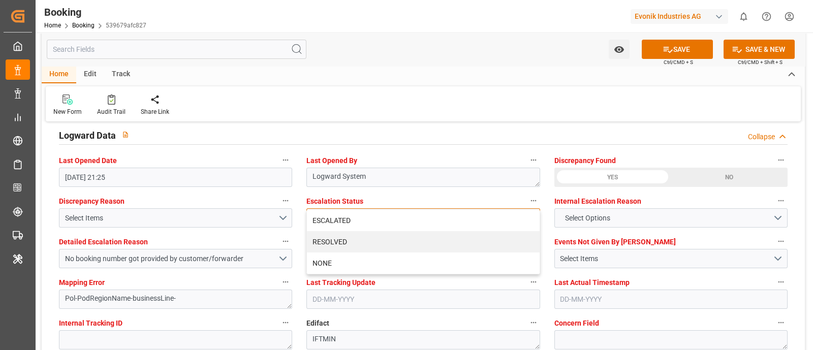
click at [363, 214] on div "ESCALATED" at bounding box center [423, 220] width 232 height 21
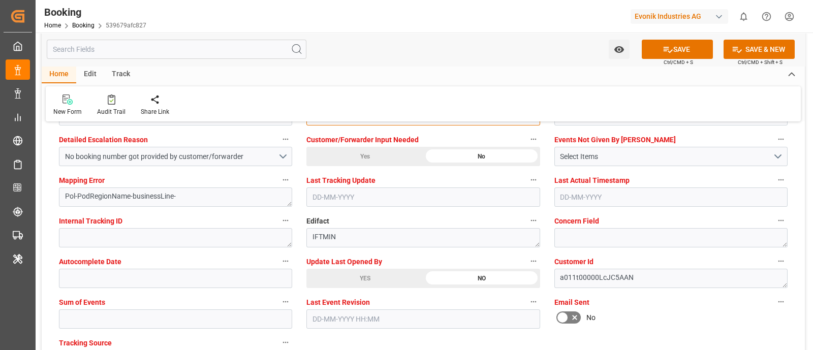
scroll to position [2032, 0]
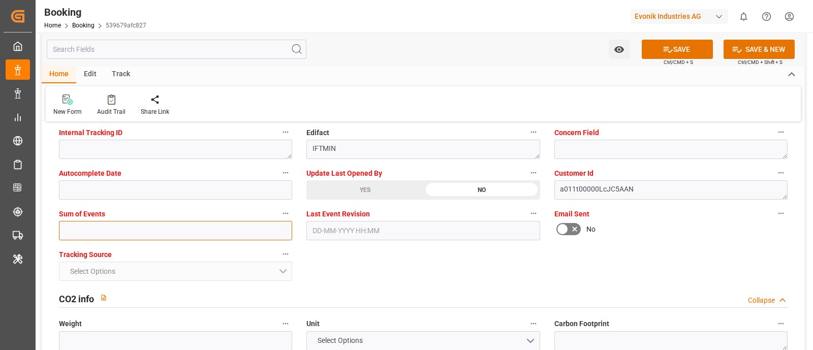
click at [117, 224] on input "text" at bounding box center [175, 230] width 233 height 19
type input "0"
click at [683, 47] on button "SAVE" at bounding box center [677, 49] width 71 height 19
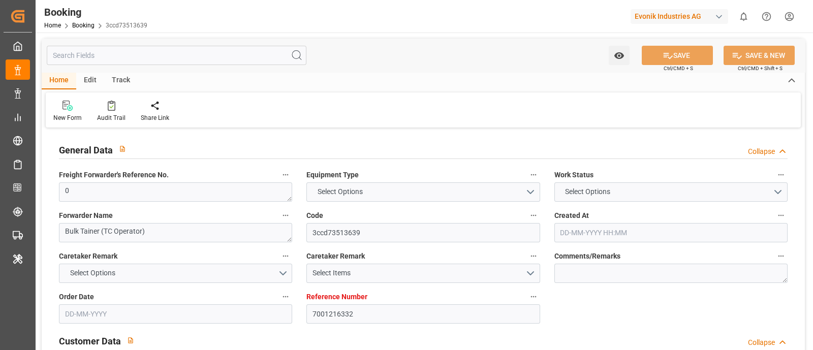
type input "7001216332"
type input "9349796"
type input "MSC"
type input "Mediterranean Shipping Company"
type input "BEANR"
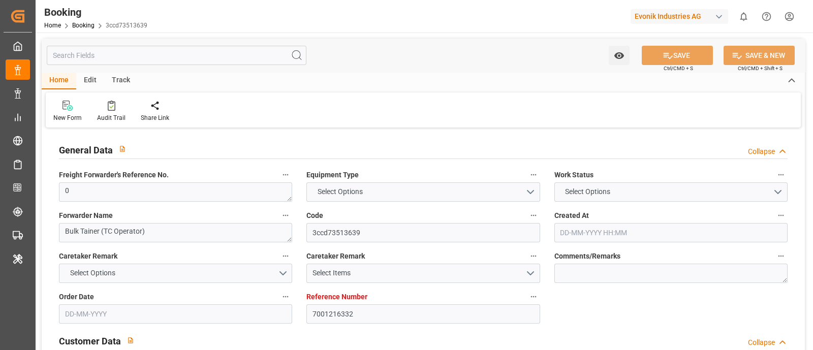
type input "TRIST"
type input "12"
type input "0"
type input "[DATE] 10:20"
type input "[DATE]"
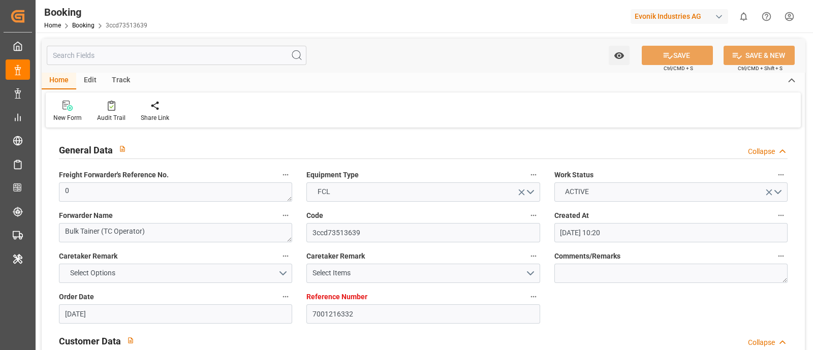
type input "[DATE]"
type input "[DATE] 00:00"
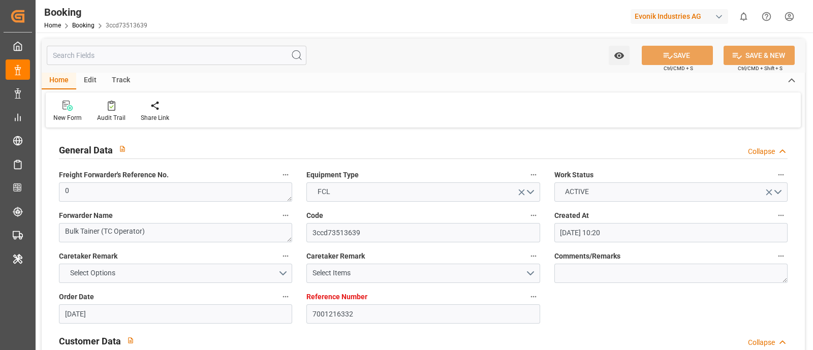
type input "[DATE] 00:00"
type input "[DATE]"
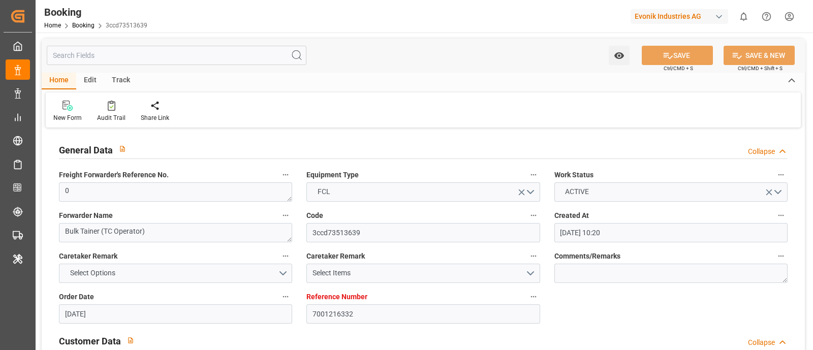
type input "[DATE] 12:07"
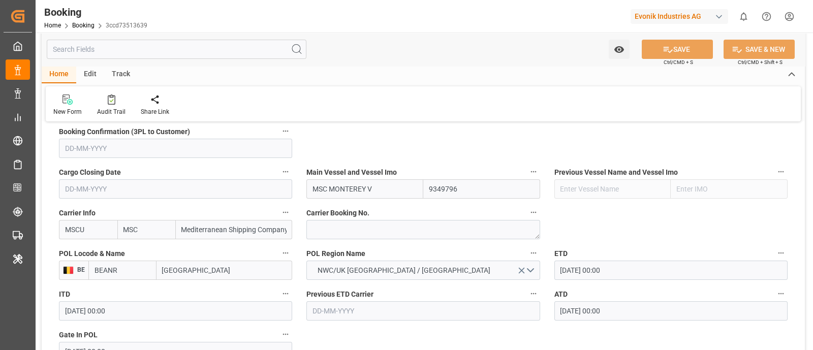
scroll to position [889, 0]
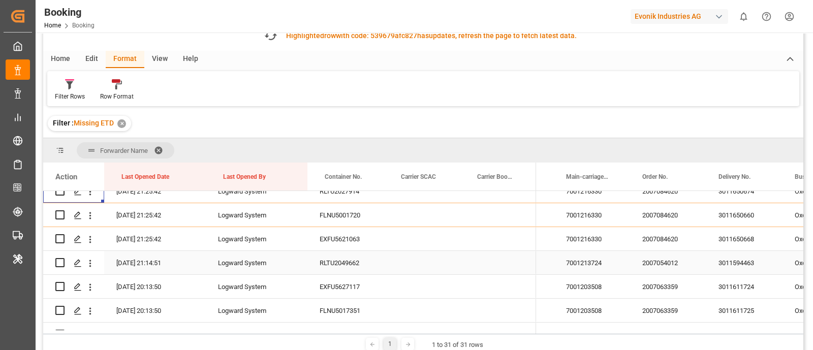
scroll to position [63, 0]
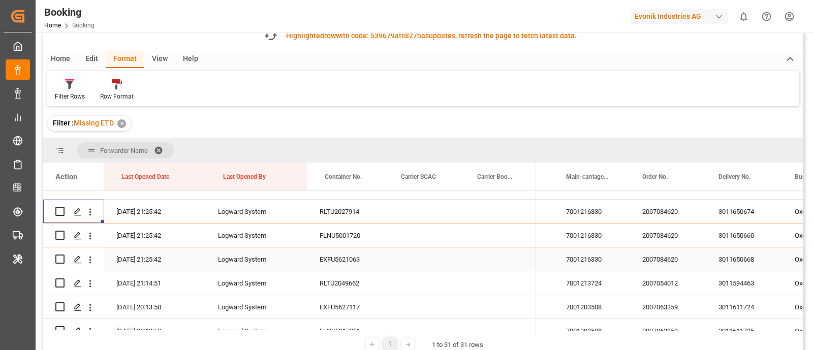
click at [331, 264] on div "EXFU5621063" at bounding box center [345, 258] width 76 height 23
click at [733, 264] on div "3011650668" at bounding box center [744, 258] width 76 height 23
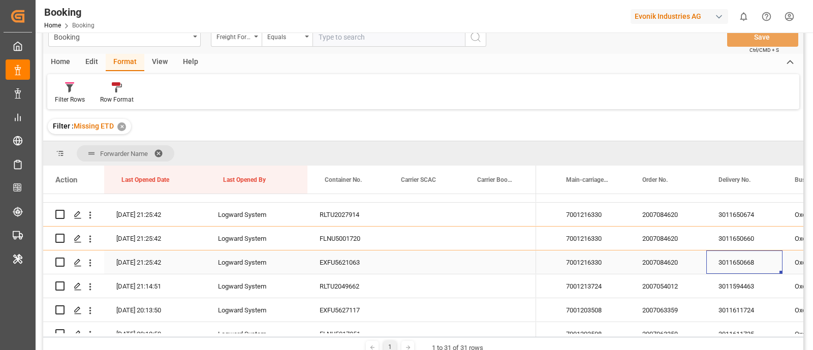
click at [341, 268] on div "EXFU5621063" at bounding box center [345, 262] width 76 height 23
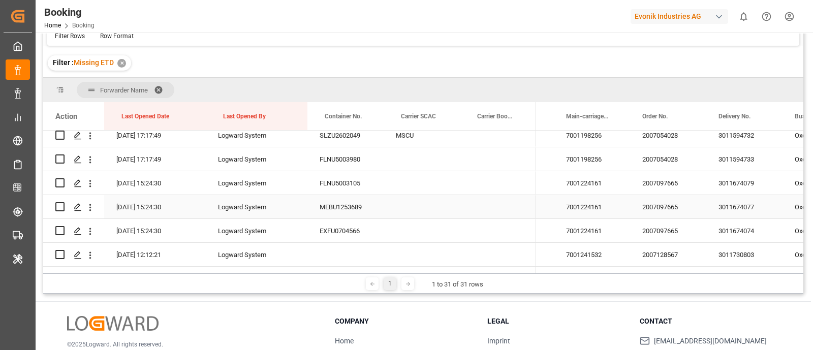
scroll to position [0, 0]
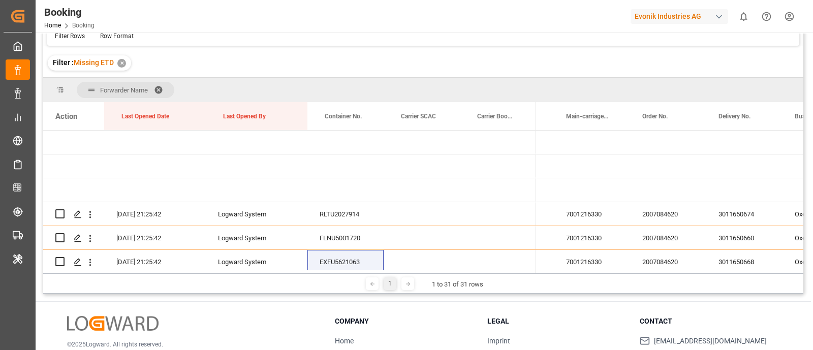
click at [163, 86] on span at bounding box center [162, 89] width 16 height 9
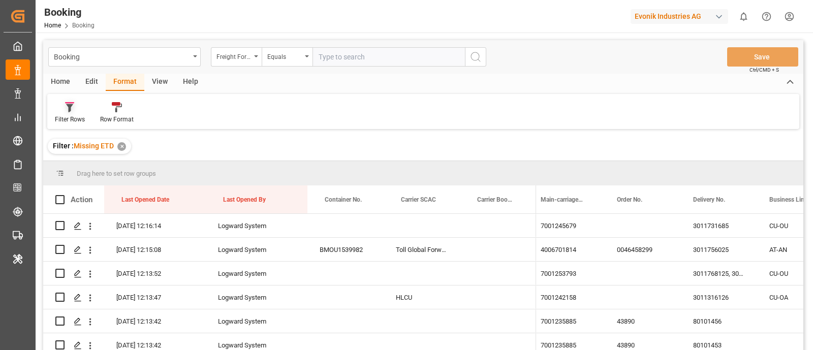
click at [73, 118] on div "Filter Rows" at bounding box center [70, 119] width 30 height 9
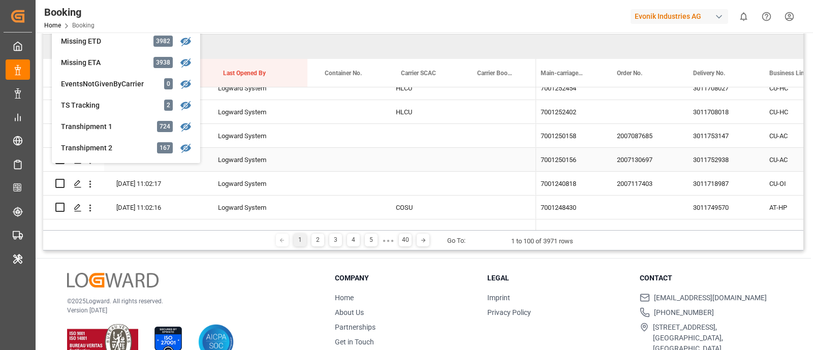
scroll to position [1842, 0]
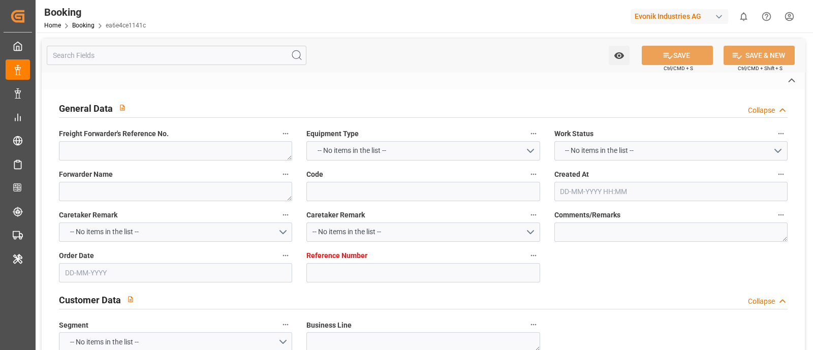
type textarea "0"
type textarea "Bulk Tainer (TC Operator)"
type input "ea6e4ce1141c"
type input "7001216333"
type textarea "Oxeno"
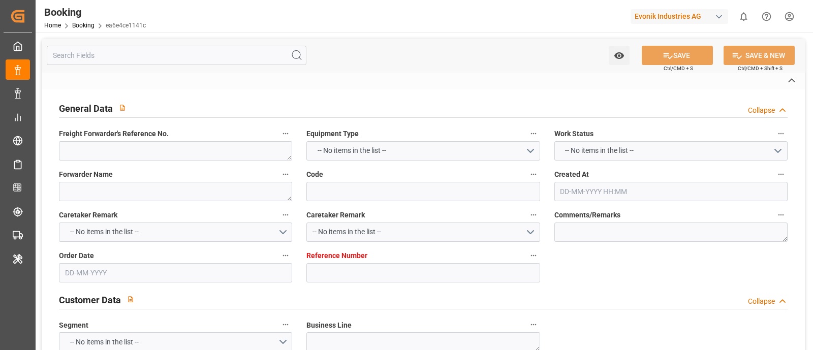
type input "7001216330"
type textarea "[EMAIL_ADDRESS][PERSON_NAME][DOMAIN_NAME]"
type textarea "CIP"
type textarea "MURATLI-TEKIRDAG"
type textarea "3"
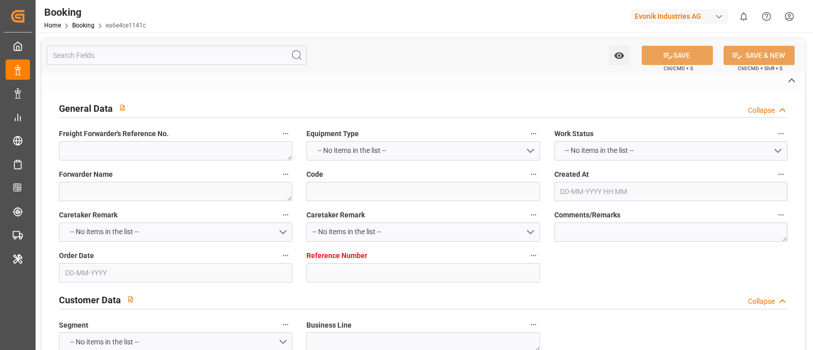
type textarea "Marl"
type textarea "EXFU5621063"
type input "NWC / EU"
type input "[GEOGRAPHIC_DATA]"
type textarea "vesselName etd [PERSON_NAME]"
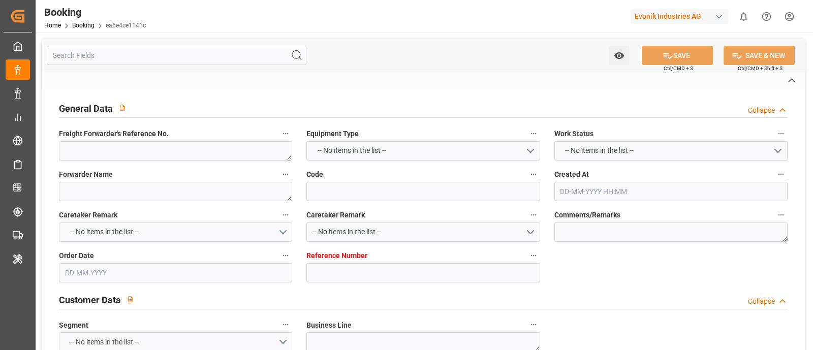
type textarea "INPUT_Evonik_Seeburger_IFTMIN_1003068588_20250819232404007.edi"
type textarea "INPUT_Evonik_Seeburger_IFTMIN_1002932565_20250708121821764.edi,INPUT_Evonik_See…"
type textarea "1003068588"
type textarea "Logward System"
type textarea "Pol-PodRegionName-businessLine-"
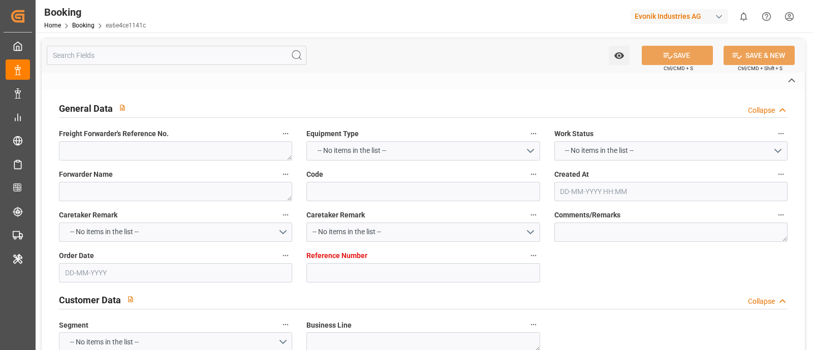
type textarea "IFTMIN"
type textarea "a011t00000LcJC5AAN"
type textarea "No"
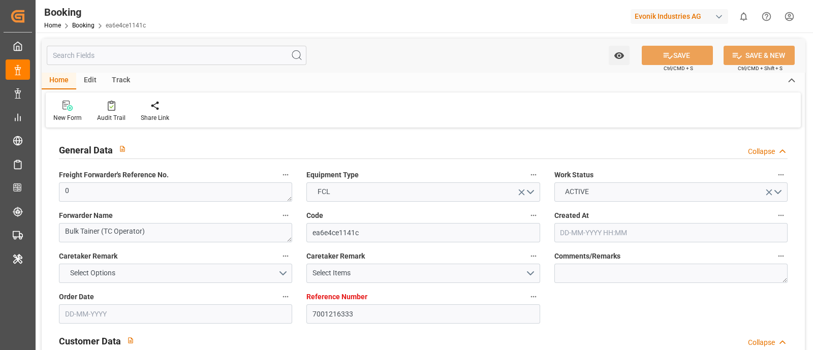
type input "7001216333"
type input "EUNWC"
type input "TRIST"
type input "[DATE] 10:20"
type input "[DATE]"
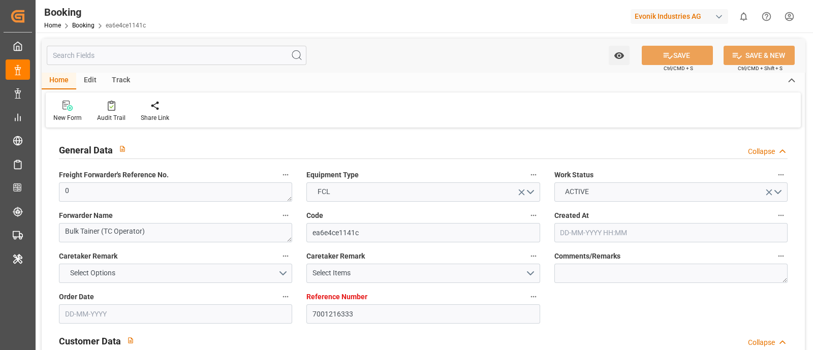
type input "[DATE]"
type input "[DATE] 21:25"
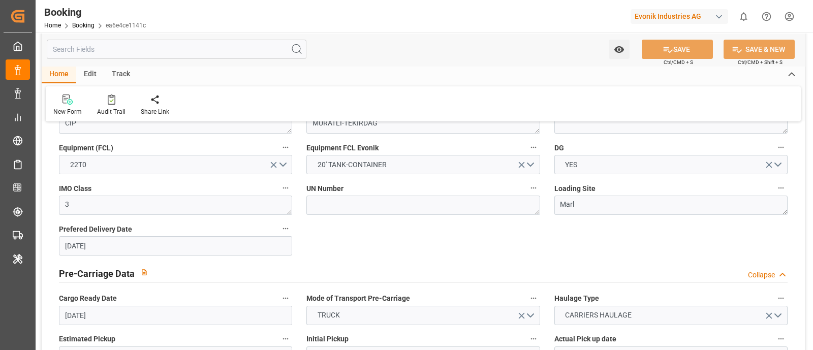
scroll to position [762, 0]
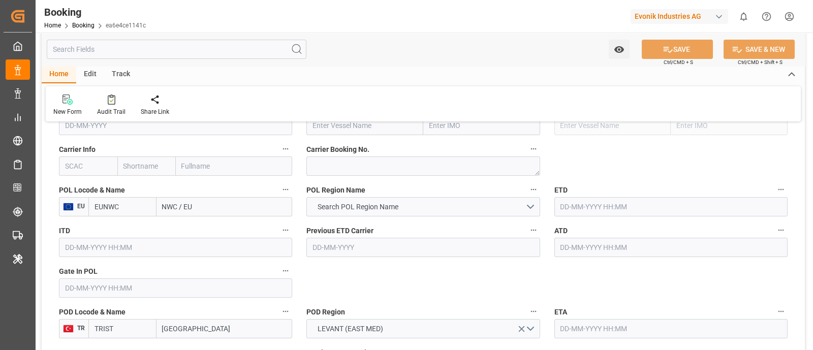
click at [78, 171] on input "text" at bounding box center [88, 166] width 58 height 19
click at [81, 186] on b "MSCU" at bounding box center [76, 188] width 20 height 8
type input "MSCU"
type input "MSC"
type input "Mediterranean Shipping Company"
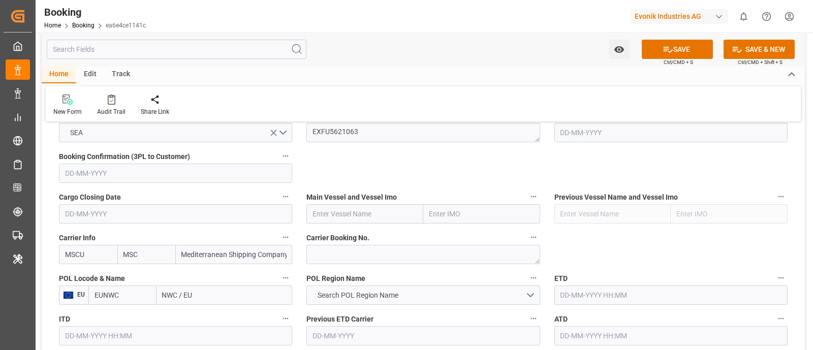
scroll to position [635, 0]
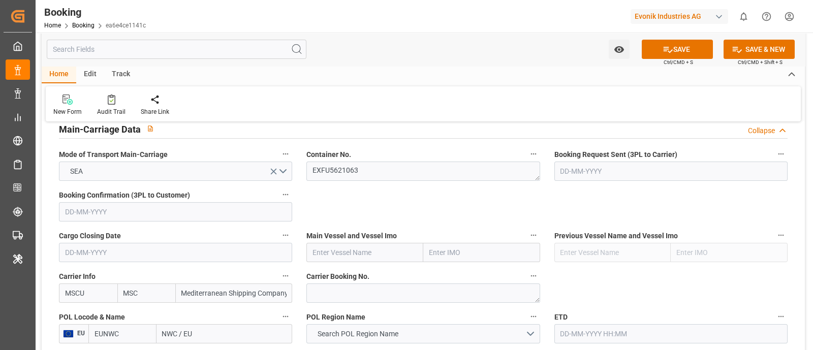
type input "MSCU"
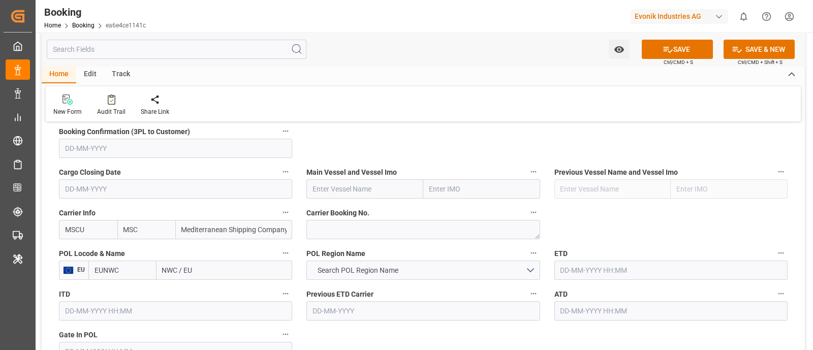
click at [369, 199] on div "Main Vessel and Vessel Imo" at bounding box center [422, 182] width 247 height 41
click at [366, 189] on input "text" at bounding box center [364, 188] width 117 height 19
paste input "MSC [PERSON_NAME]"
type input "MSC [PERSON_NAME]"
click at [399, 213] on span "MSC [PERSON_NAME] - 9254848" at bounding box center [364, 211] width 102 height 8
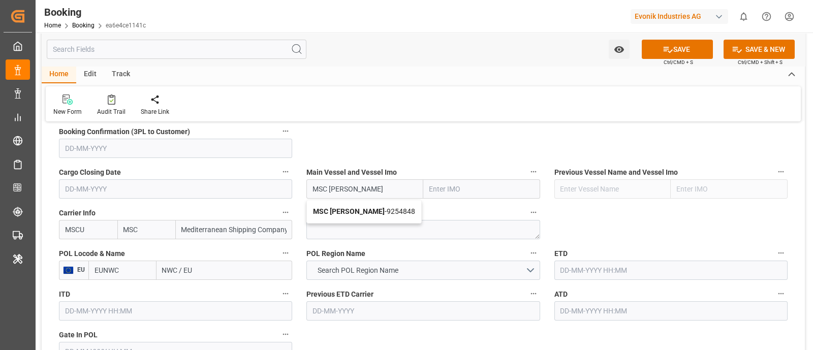
type input "9254848"
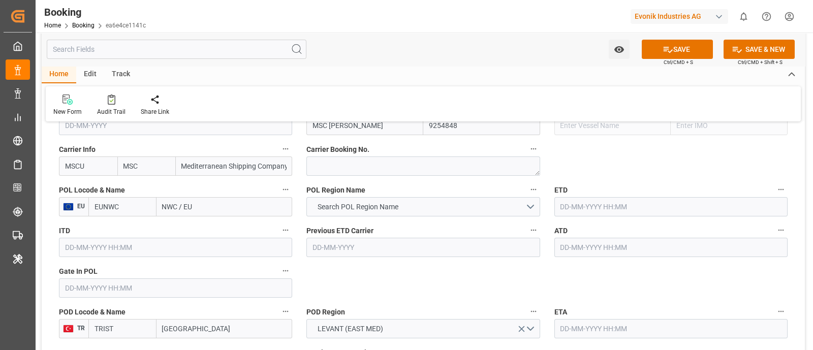
type input "MSC [PERSON_NAME]"
click at [168, 205] on input "NWC / EU" at bounding box center [225, 206] width 136 height 19
type input "ANT"
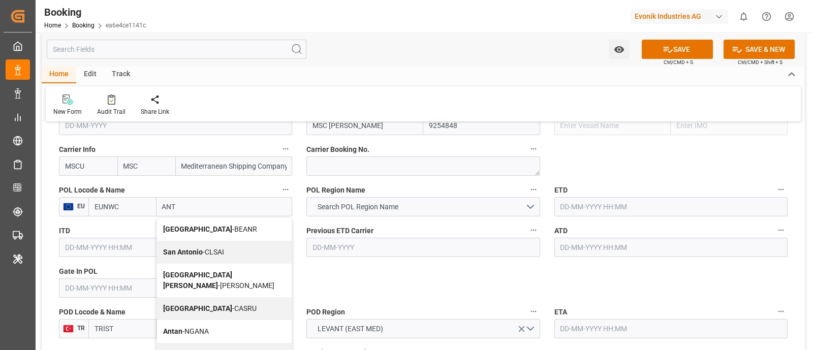
click at [201, 230] on span "Antwerp - BEANR" at bounding box center [210, 229] width 94 height 8
type input "BEANR"
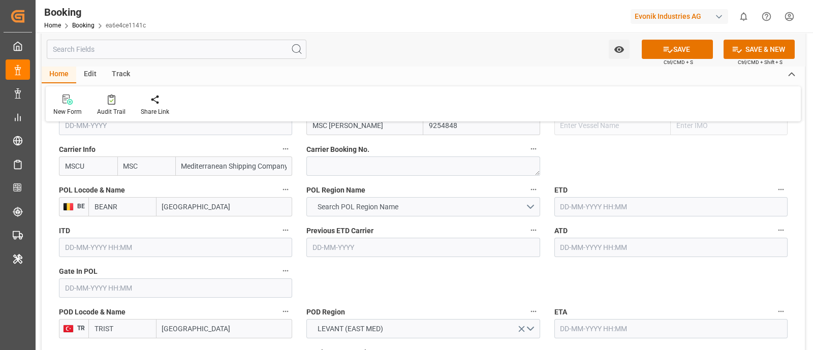
type input "[GEOGRAPHIC_DATA]"
click at [447, 210] on button "Search POL Region Name" at bounding box center [422, 206] width 233 height 19
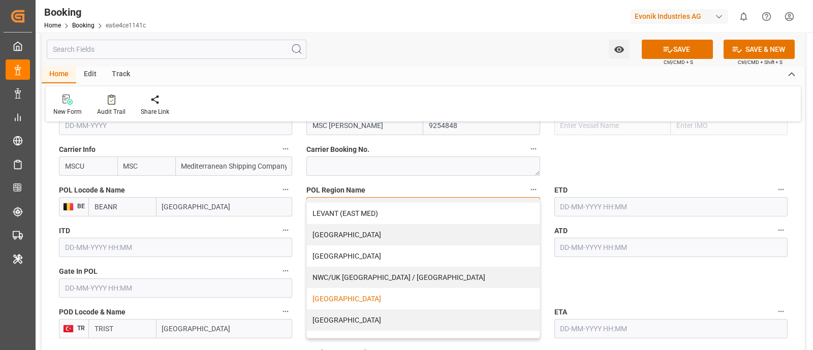
scroll to position [244, 0]
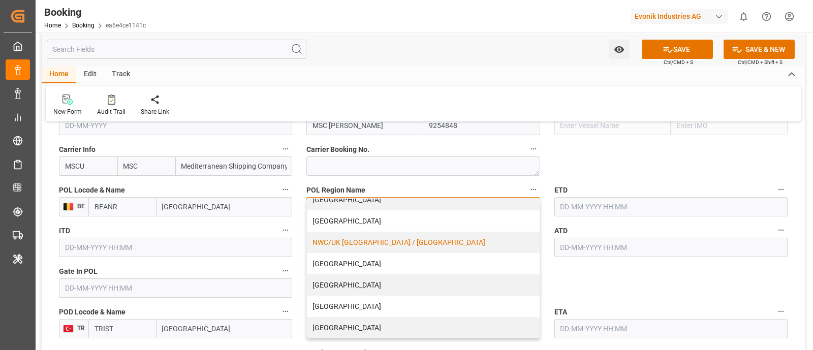
click at [407, 237] on div "NWC/UK [GEOGRAPHIC_DATA] / [GEOGRAPHIC_DATA]" at bounding box center [423, 242] width 232 height 21
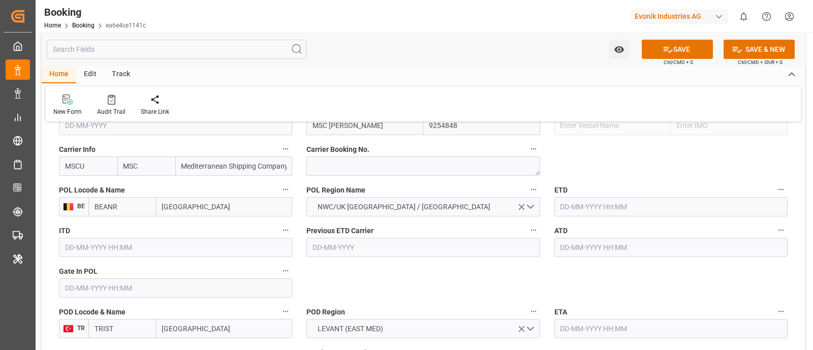
click at [112, 283] on input "text" at bounding box center [175, 287] width 233 height 19
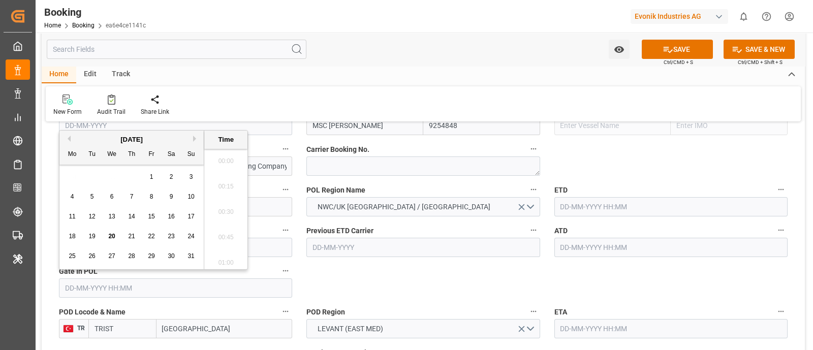
scroll to position [1731, 0]
click at [191, 180] on span "3" at bounding box center [192, 176] width 4 height 7
type input "[DATE] 00:00"
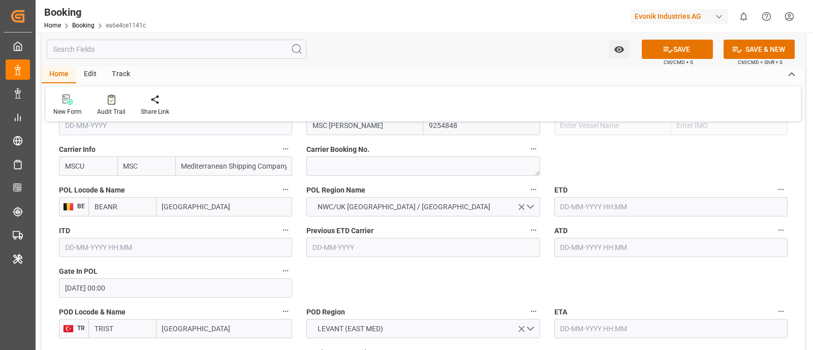
click at [566, 203] on input "text" at bounding box center [670, 206] width 233 height 19
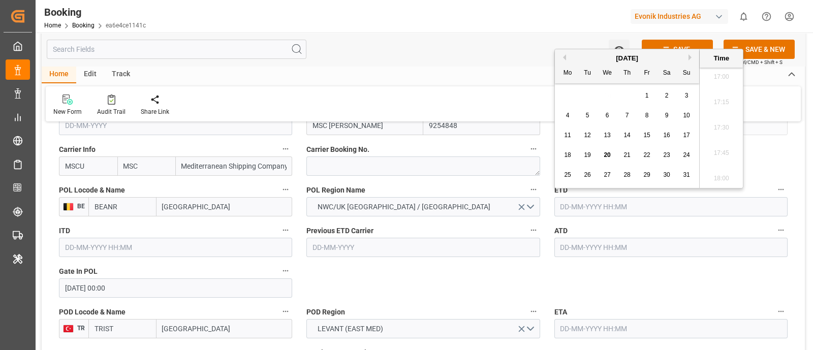
click at [605, 135] on span "13" at bounding box center [607, 135] width 7 height 7
type input "[DATE] 00:00"
click at [590, 256] on input "text" at bounding box center [670, 247] width 233 height 19
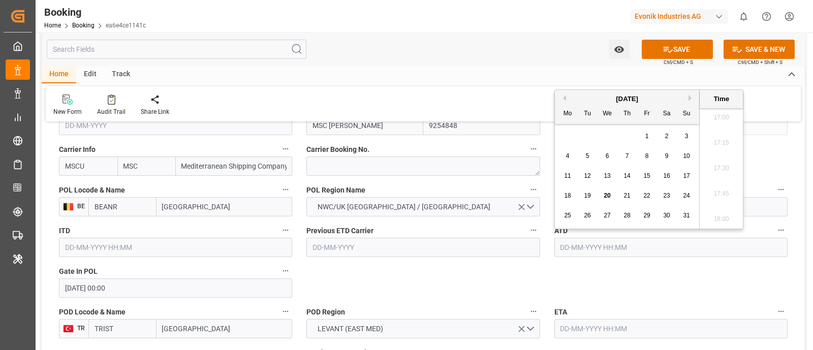
click at [604, 176] on span "13" at bounding box center [607, 175] width 7 height 7
type input "[DATE] 00:00"
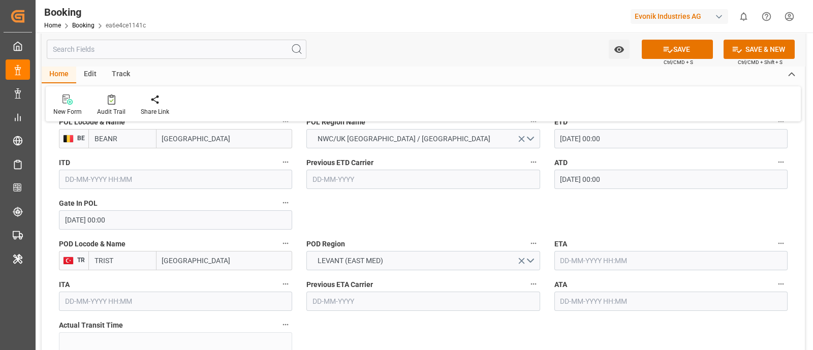
scroll to position [889, 0]
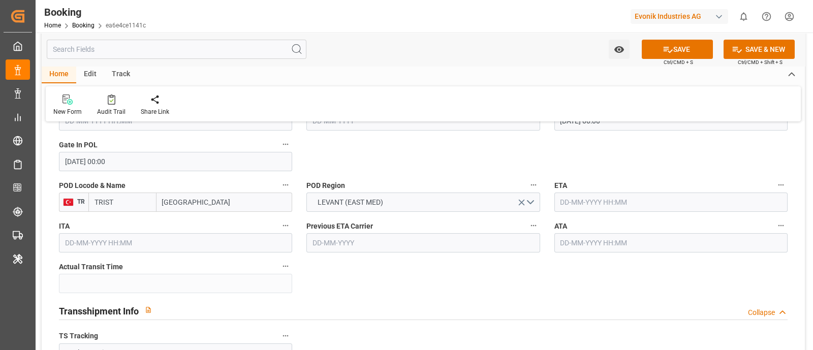
click at [577, 205] on input "text" at bounding box center [670, 202] width 233 height 19
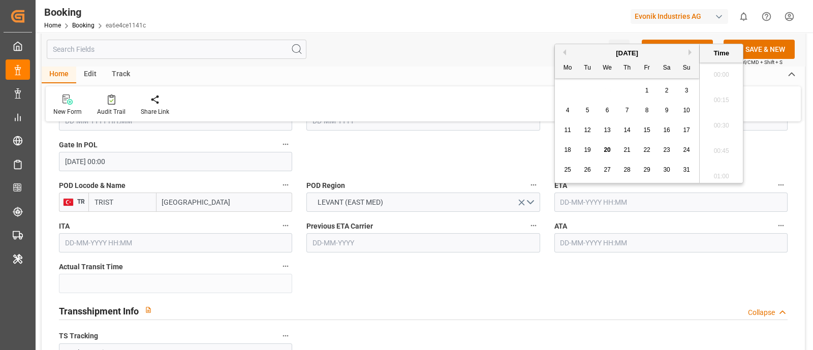
scroll to position [1731, 0]
click at [572, 171] on div "25" at bounding box center [568, 170] width 13 height 12
type input "[DATE] 00:00"
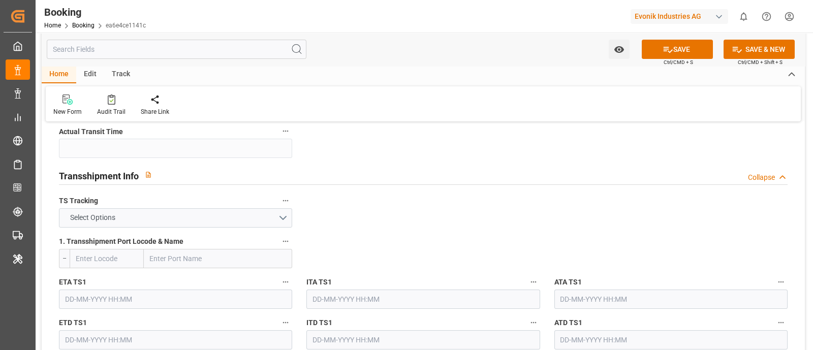
scroll to position [1016, 0]
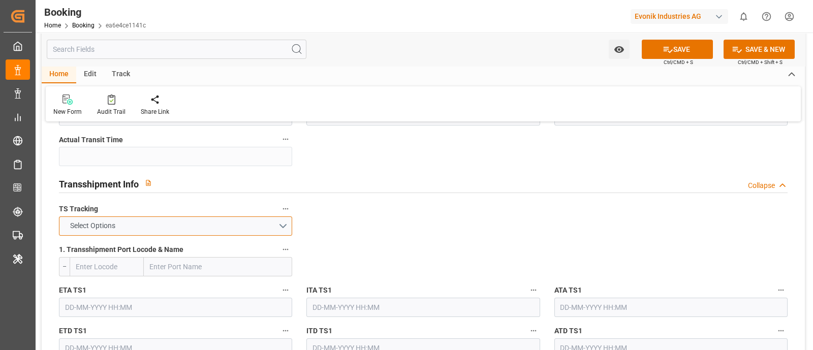
click at [284, 220] on button "Select Options" at bounding box center [175, 225] width 233 height 19
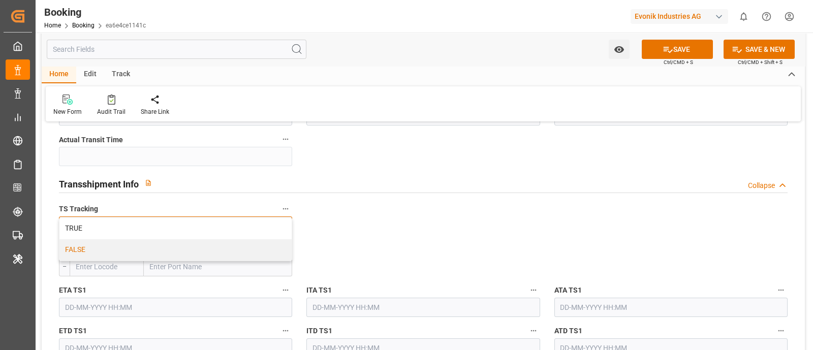
click at [109, 253] on div "FALSE" at bounding box center [175, 249] width 232 height 21
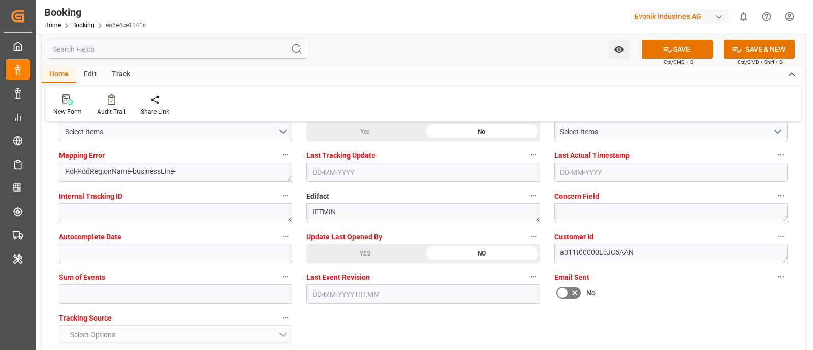
scroll to position [1842, 0]
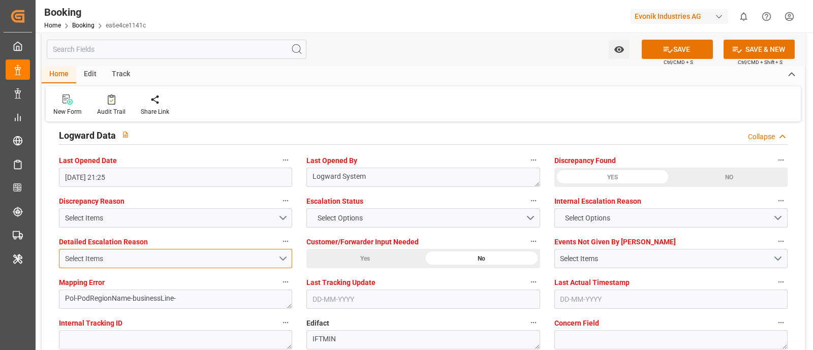
click at [289, 250] on button "Select Items" at bounding box center [175, 258] width 233 height 19
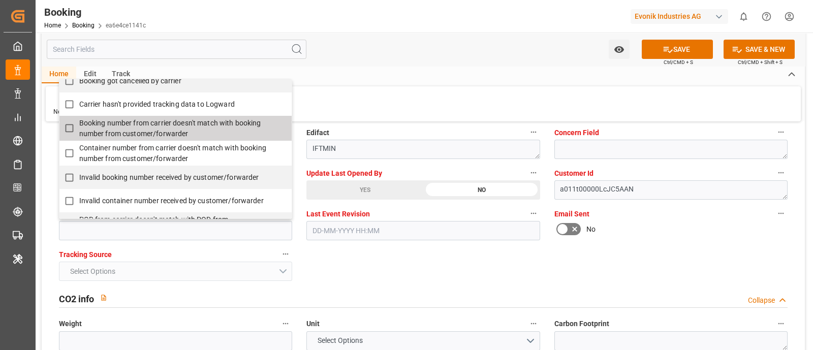
scroll to position [191, 0]
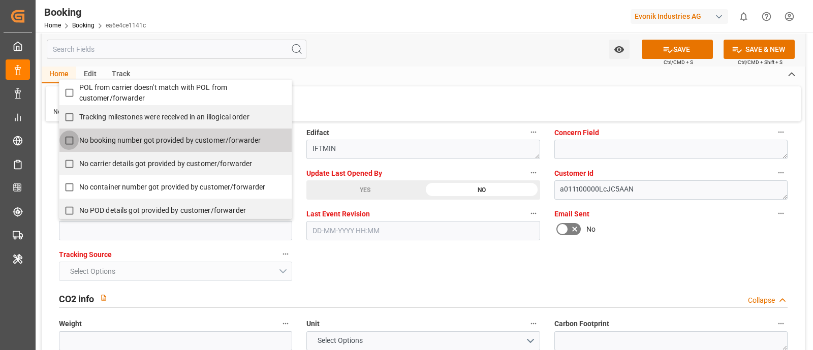
click at [65, 138] on input "No booking number got provided by customer/forwarder" at bounding box center [69, 141] width 20 height 20
checkbox input "true"
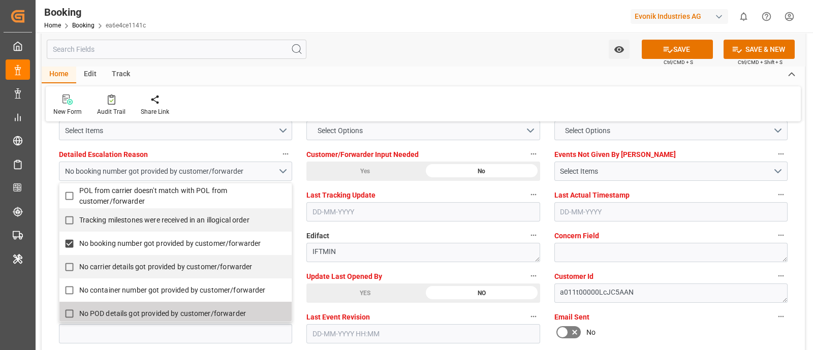
scroll to position [1842, 0]
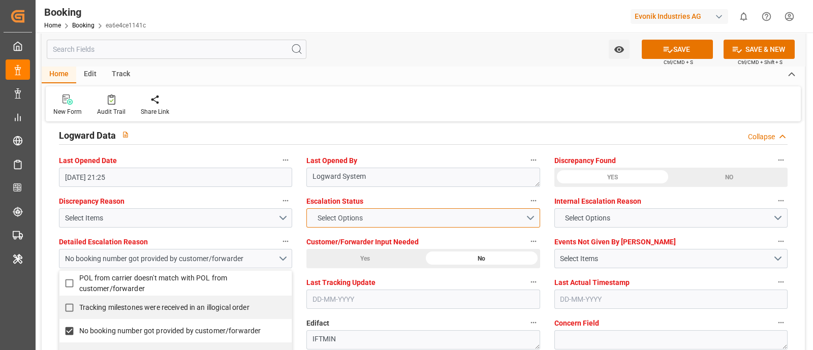
click at [399, 210] on button "Select Options" at bounding box center [422, 217] width 233 height 19
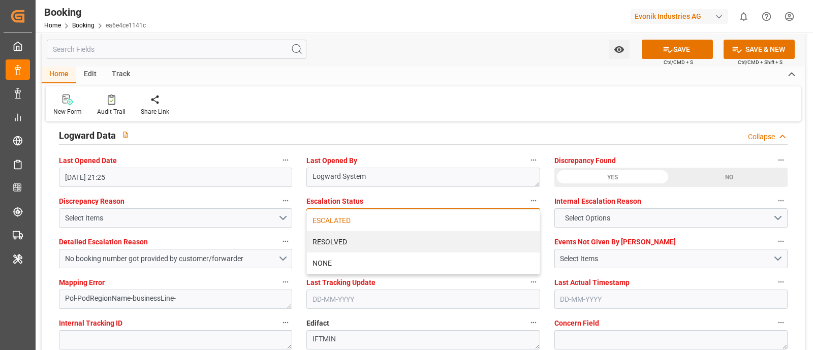
click at [356, 213] on div "ESCALATED" at bounding box center [423, 220] width 232 height 21
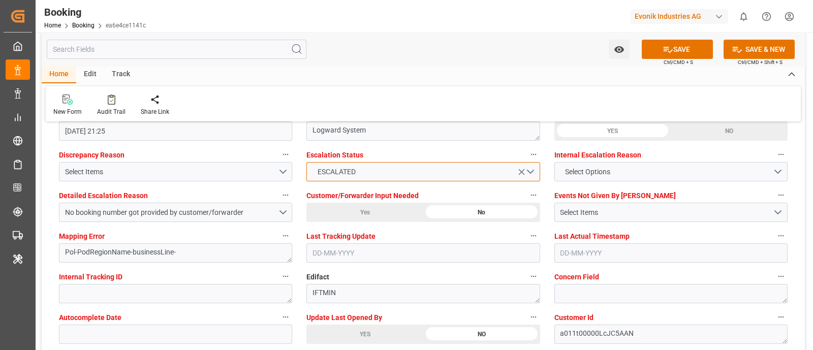
scroll to position [2032, 0]
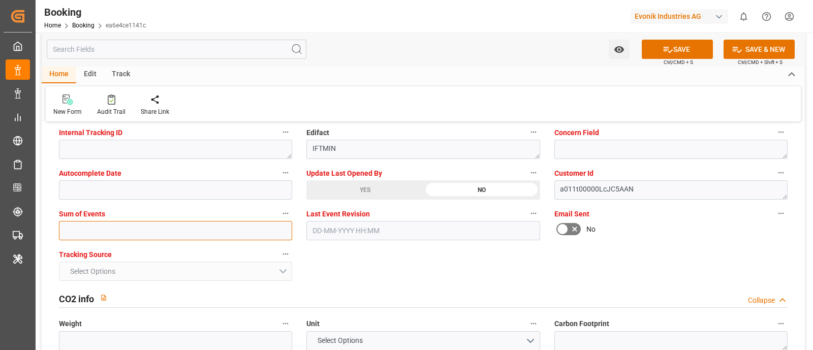
click at [81, 229] on input "text" at bounding box center [175, 230] width 233 height 19
type input "0"
click at [683, 49] on button "SAVE" at bounding box center [677, 49] width 71 height 19
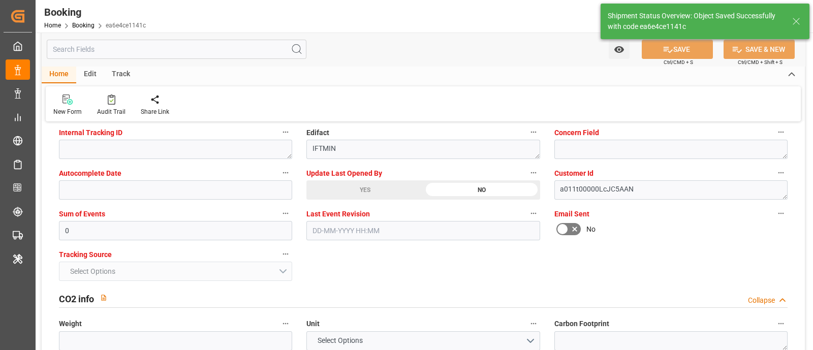
type textarea "NWC/[GEOGRAPHIC_DATA] [GEOGRAPHIC_DATA] Continent / [GEOGRAPHIC_DATA]"
type textarea "[PERSON_NAME]"
type textarea "businessLine-"
type input "[DATE] 00:00"
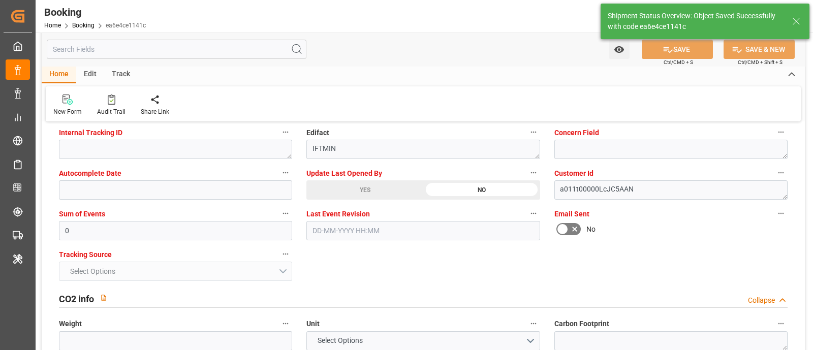
type input "[DATE] 12:13"
